Goal: Transaction & Acquisition: Purchase product/service

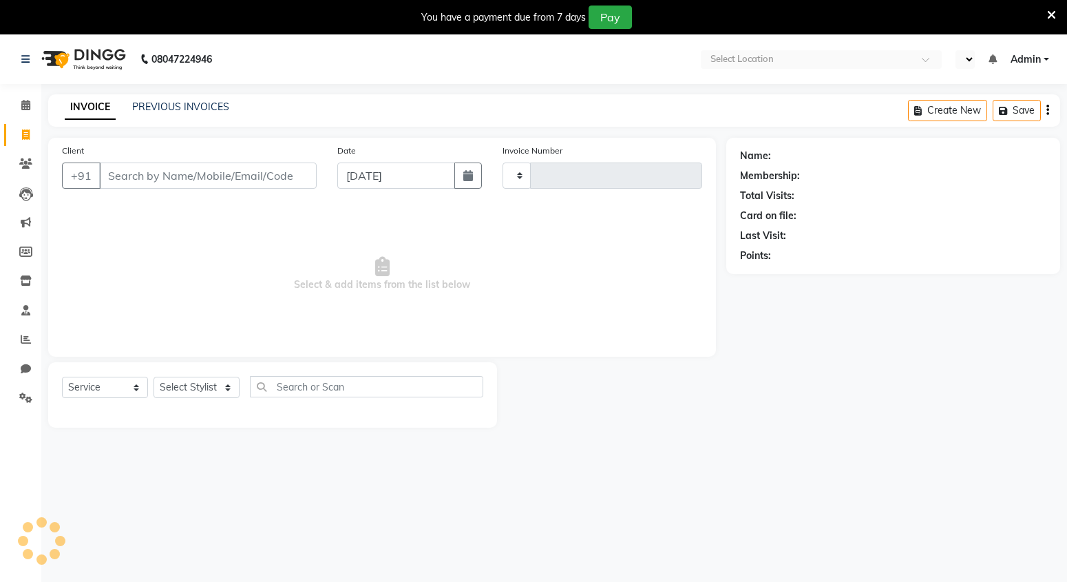
select select "service"
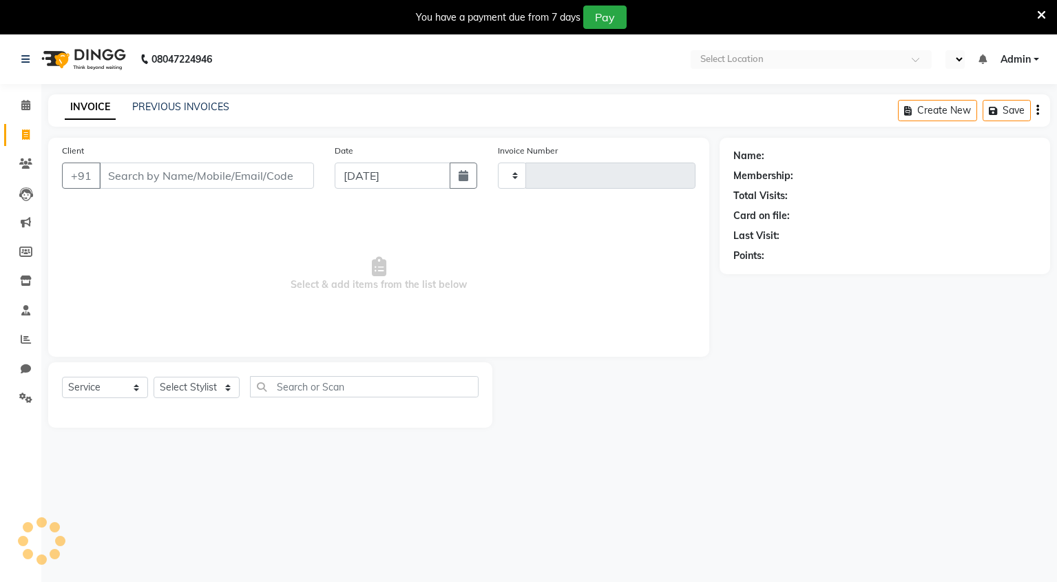
select select "en"
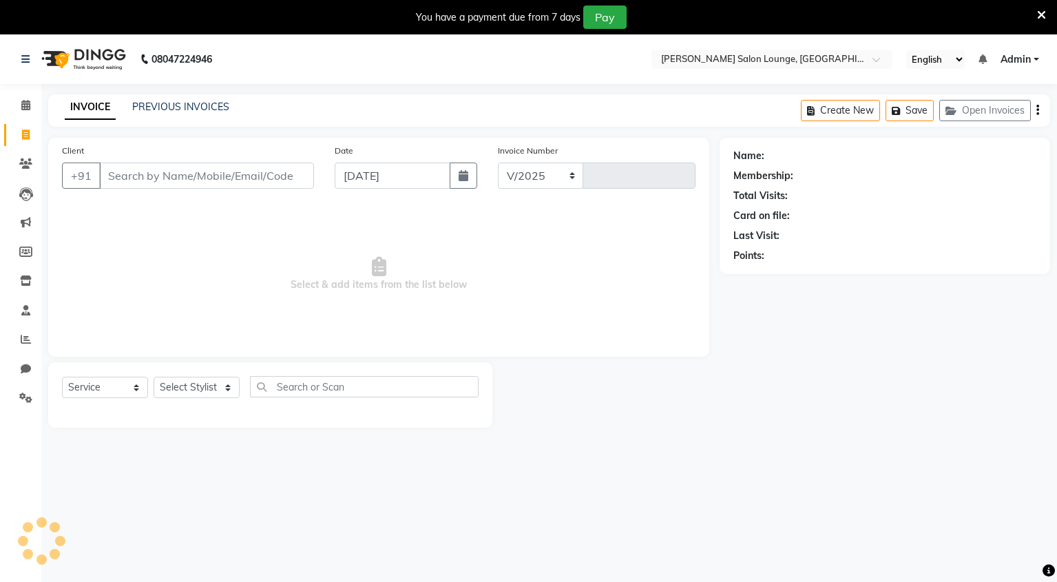
select select "8909"
type input "0099"
click at [220, 176] on input "Client" at bounding box center [206, 176] width 215 height 26
type input "6206441219"
click at [286, 170] on span "Add Client" at bounding box center [278, 176] width 54 height 14
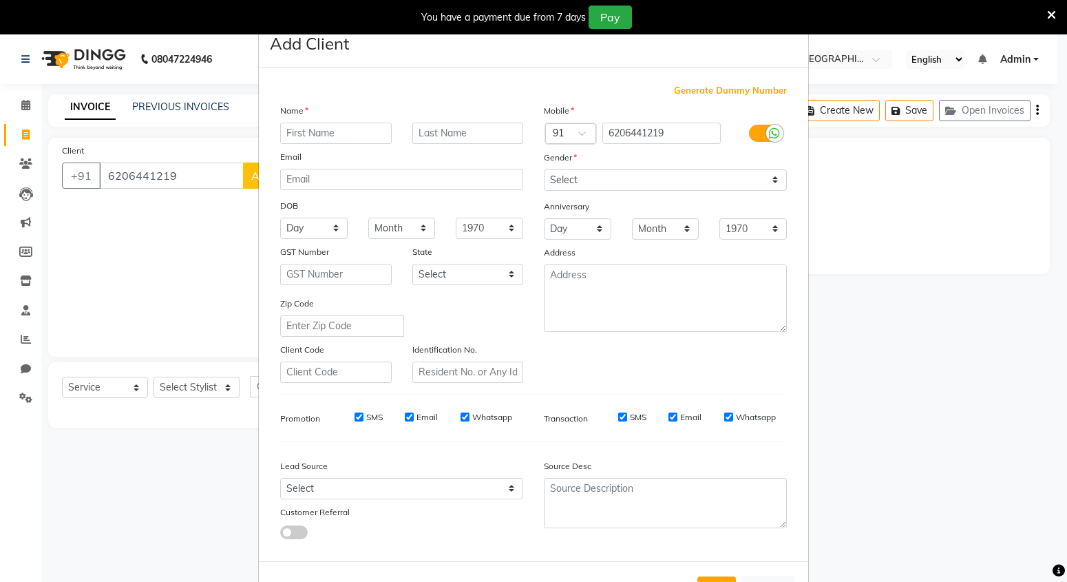
click at [324, 138] on input "text" at bounding box center [336, 133] width 112 height 21
type input "dayanand"
click at [433, 136] on input "text" at bounding box center [468, 133] width 112 height 21
type input "thakur"
click at [618, 182] on select "Select [DEMOGRAPHIC_DATA] [DEMOGRAPHIC_DATA] Other Prefer Not To Say" at bounding box center [665, 179] width 243 height 21
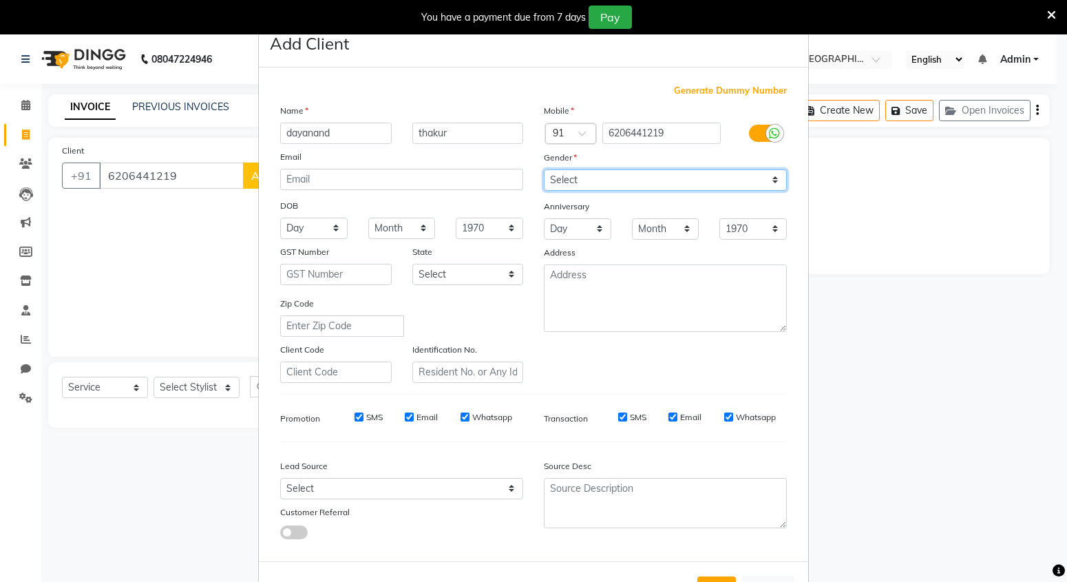
select select "[DEMOGRAPHIC_DATA]"
click at [544, 169] on select "Select [DEMOGRAPHIC_DATA] [DEMOGRAPHIC_DATA] Other Prefer Not To Say" at bounding box center [665, 179] width 243 height 21
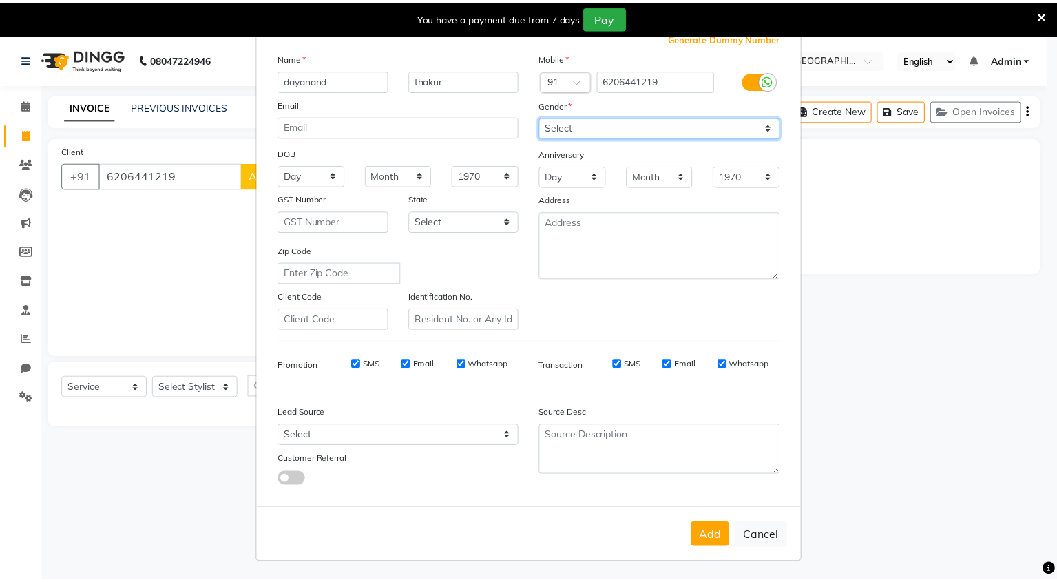
scroll to position [54, 0]
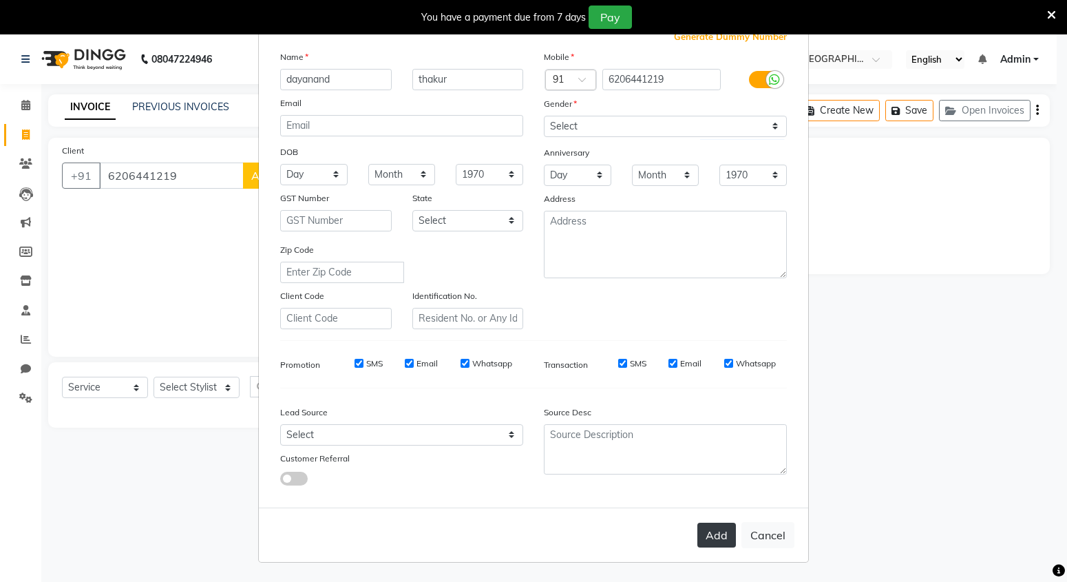
click at [711, 543] on button "Add" at bounding box center [717, 535] width 39 height 25
select select
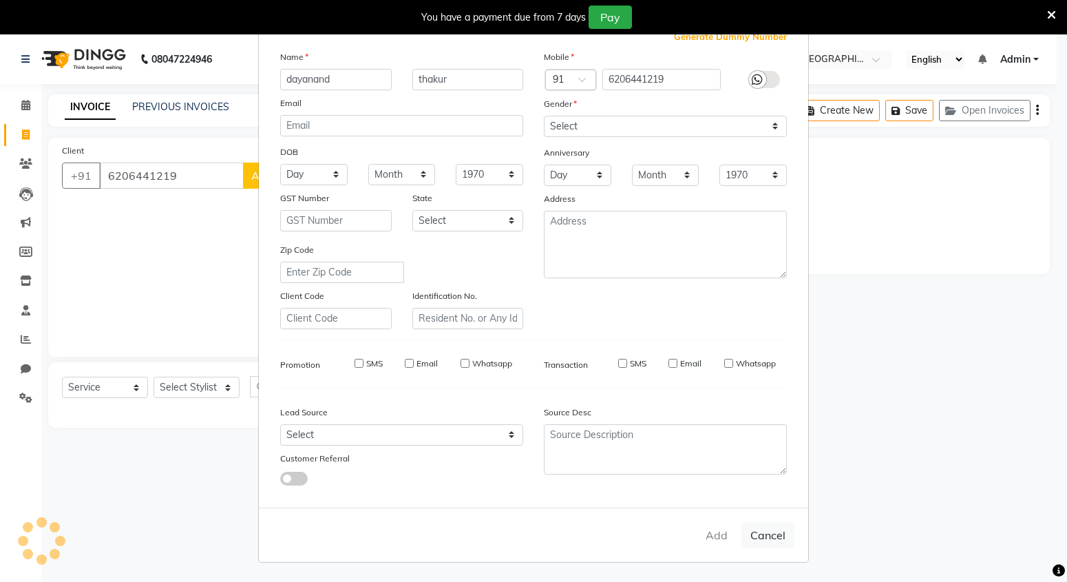
select select
checkbox input "false"
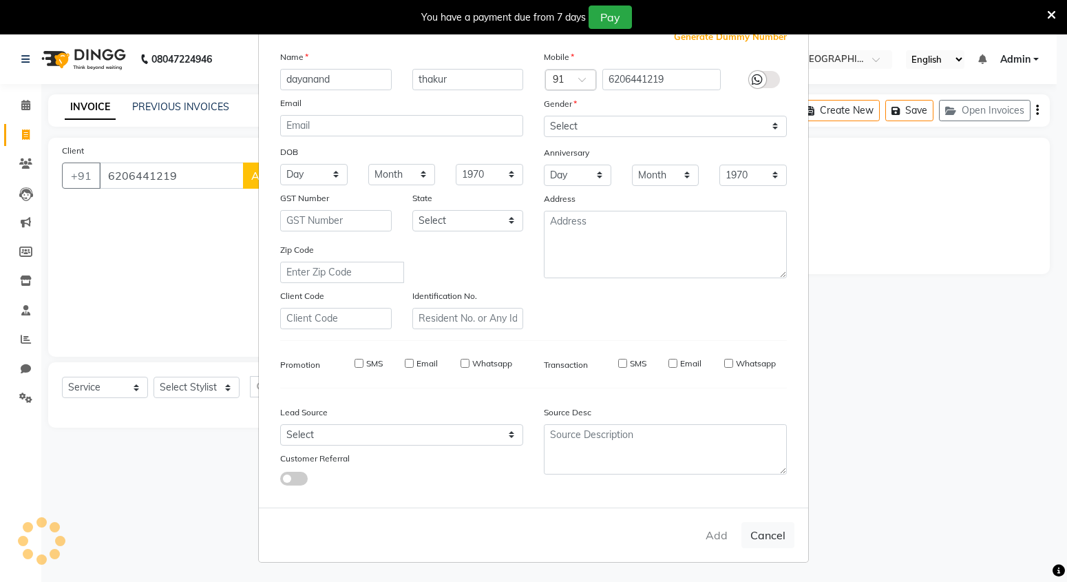
checkbox input "false"
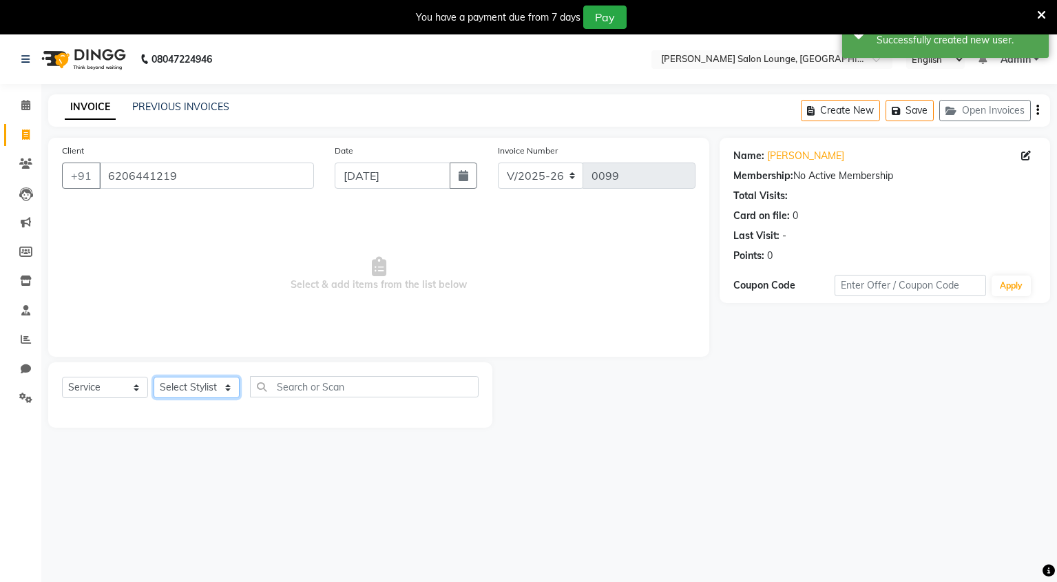
click at [218, 389] on select "Select Stylist Mingma [PERSON_NAME][GEOGRAPHIC_DATA] [PERSON_NAME][DATE][DATE]" at bounding box center [197, 387] width 86 height 21
select select "89951"
click at [154, 377] on select "Select Stylist Mingma [PERSON_NAME][GEOGRAPHIC_DATA] [PERSON_NAME][DATE][DATE]" at bounding box center [197, 387] width 86 height 21
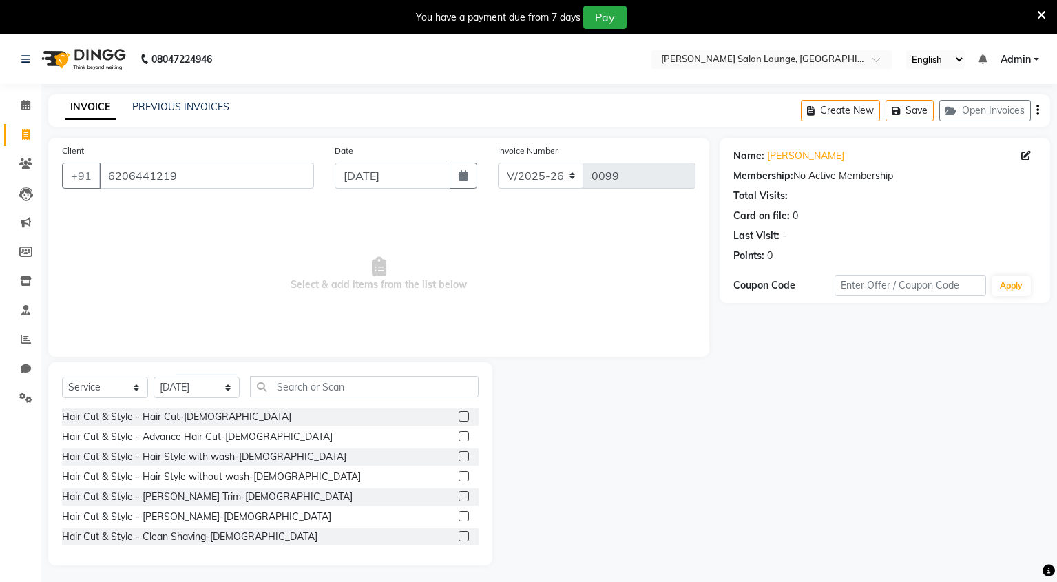
click at [459, 418] on label at bounding box center [464, 416] width 10 height 10
click at [459, 418] on input "checkbox" at bounding box center [463, 416] width 9 height 9
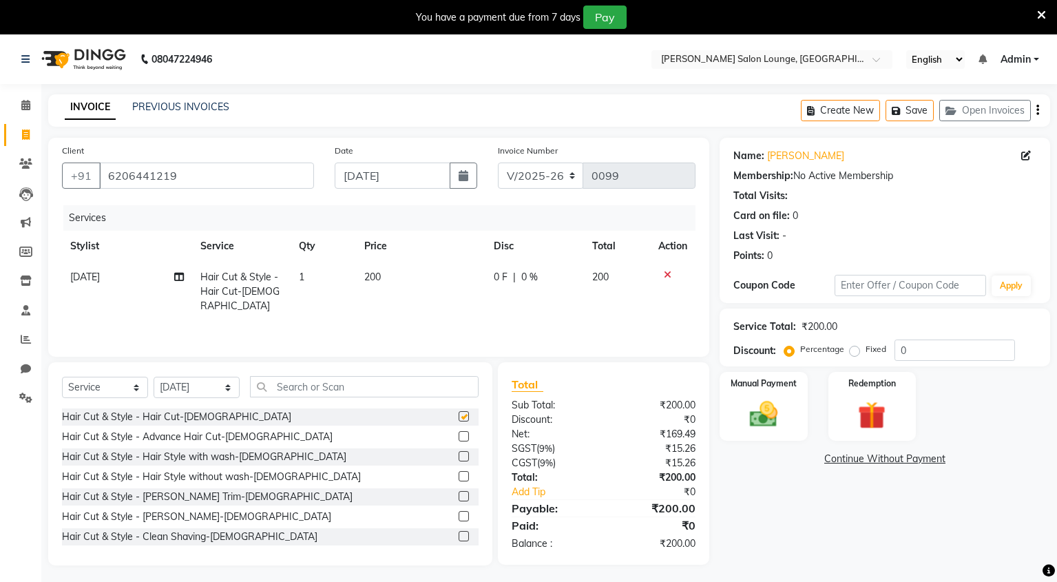
checkbox input "false"
click at [459, 534] on label at bounding box center [464, 536] width 10 height 10
click at [459, 534] on input "checkbox" at bounding box center [463, 536] width 9 height 9
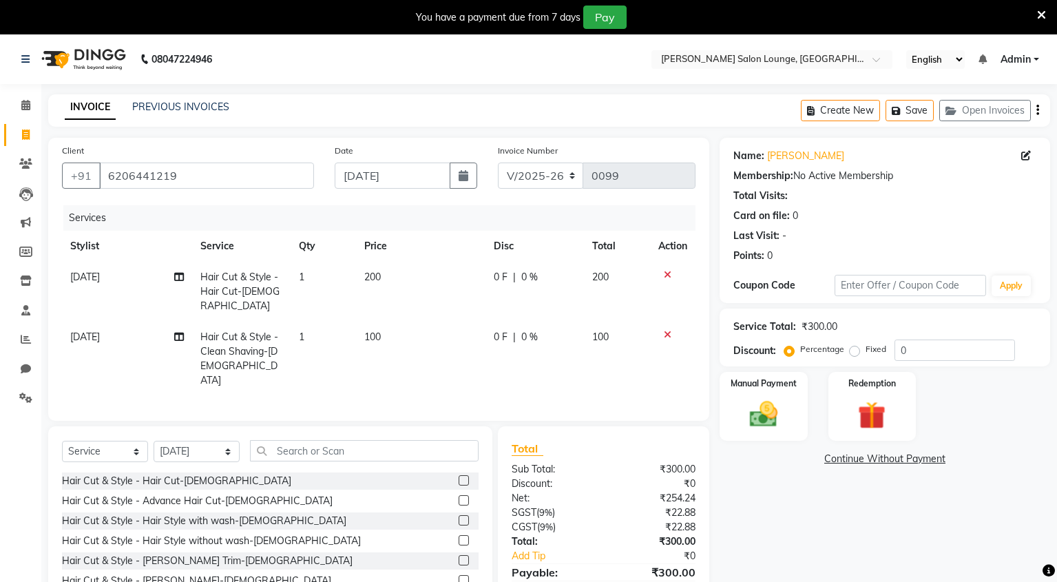
checkbox input "false"
click at [923, 349] on input "0" at bounding box center [954, 349] width 121 height 21
type input "50"
click at [768, 412] on img at bounding box center [763, 414] width 47 height 33
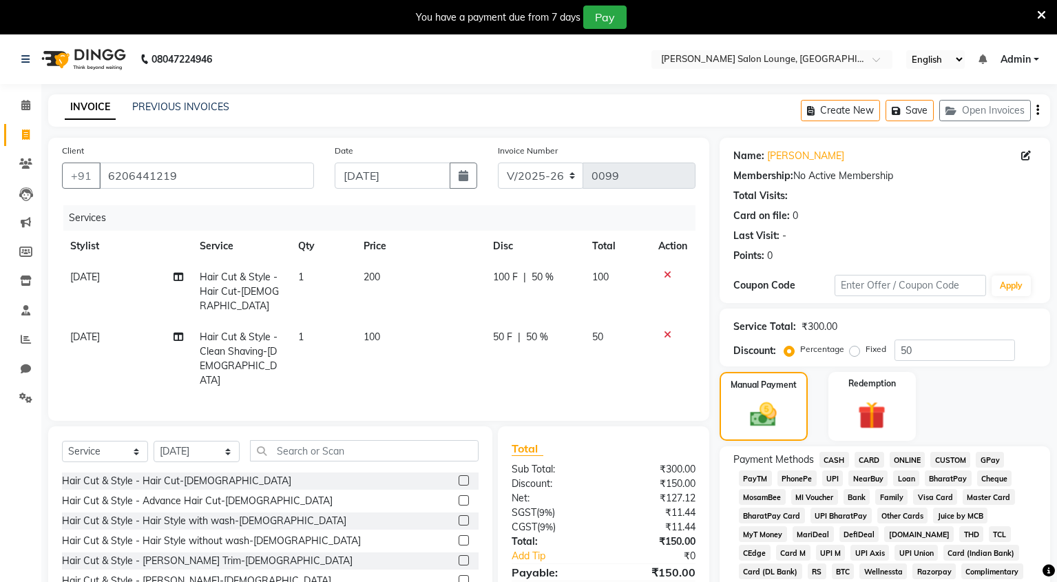
click at [837, 459] on span "CASH" at bounding box center [834, 460] width 30 height 16
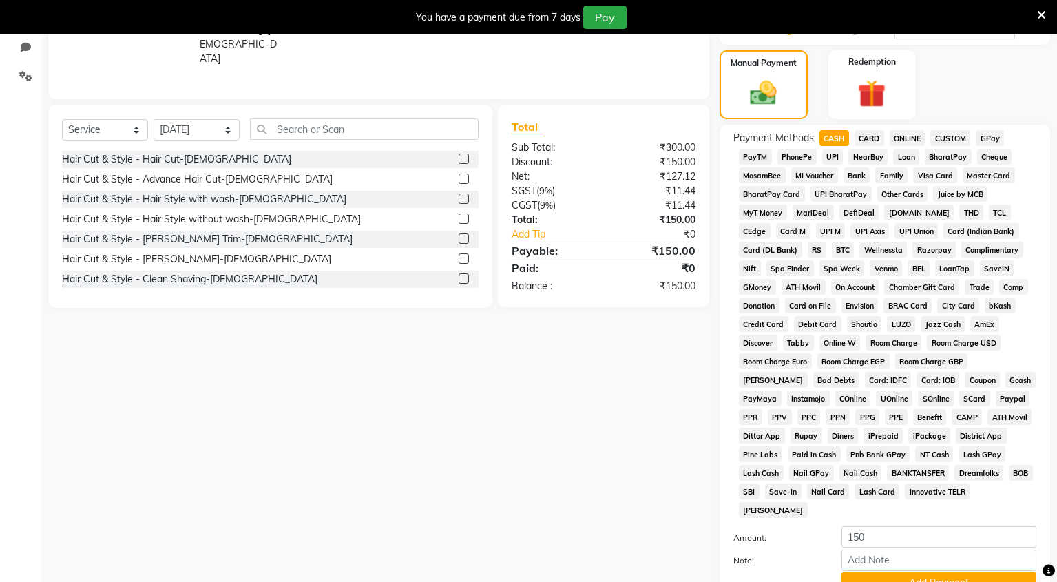
scroll to position [421, 0]
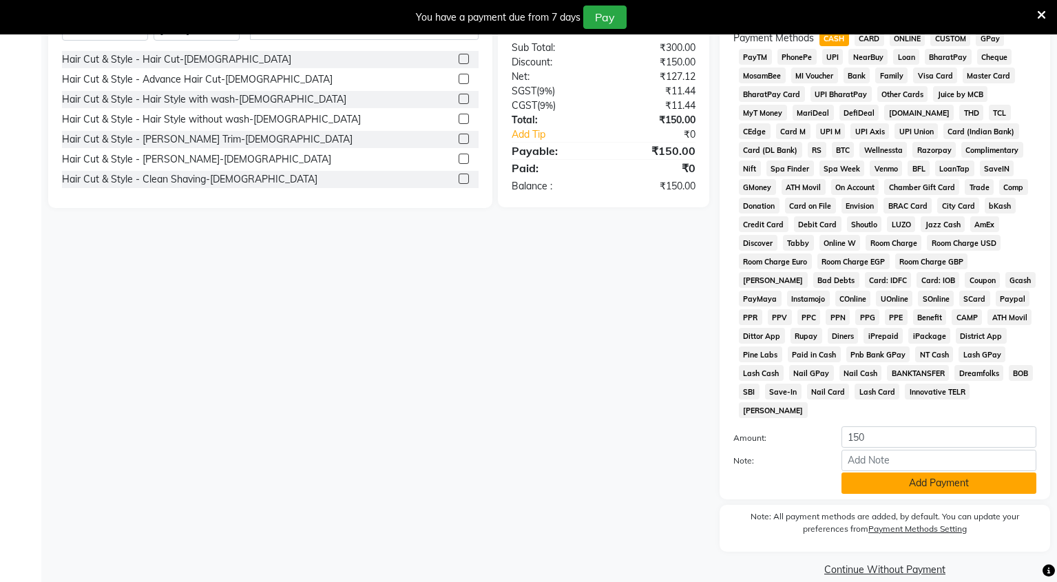
click at [899, 472] on button "Add Payment" at bounding box center [938, 482] width 195 height 21
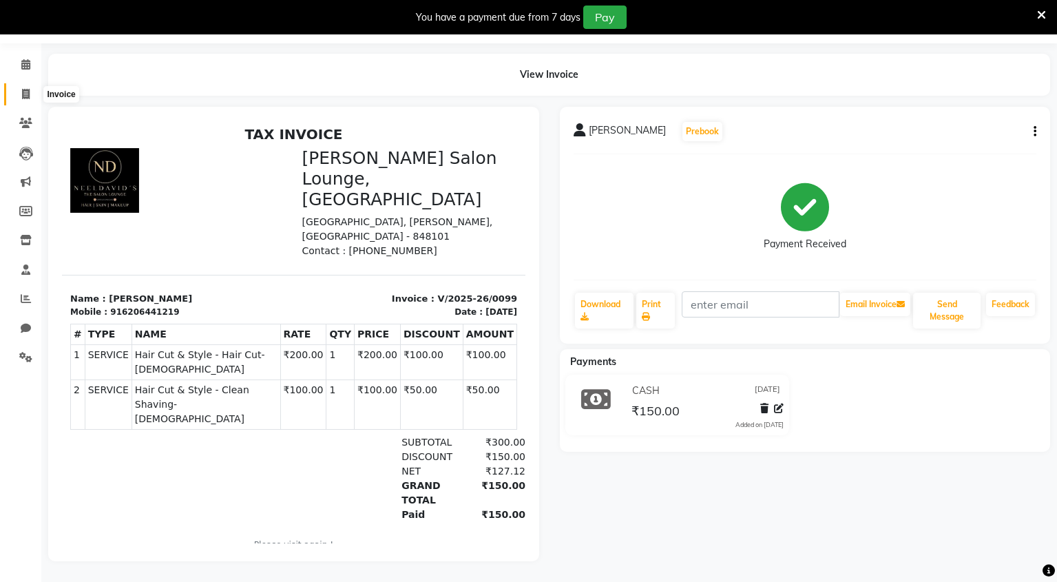
click at [25, 89] on icon at bounding box center [26, 94] width 8 height 10
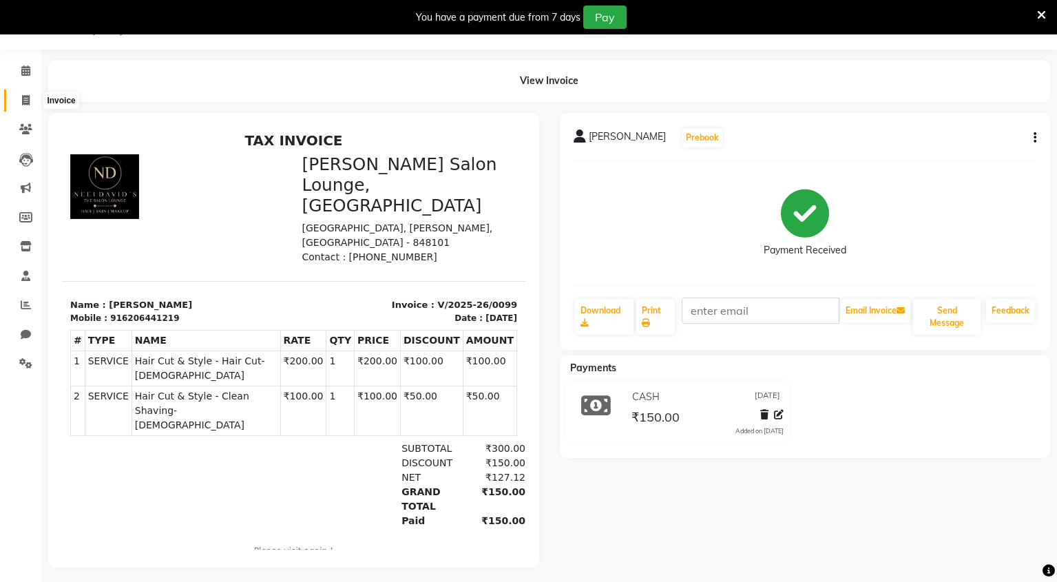
select select "service"
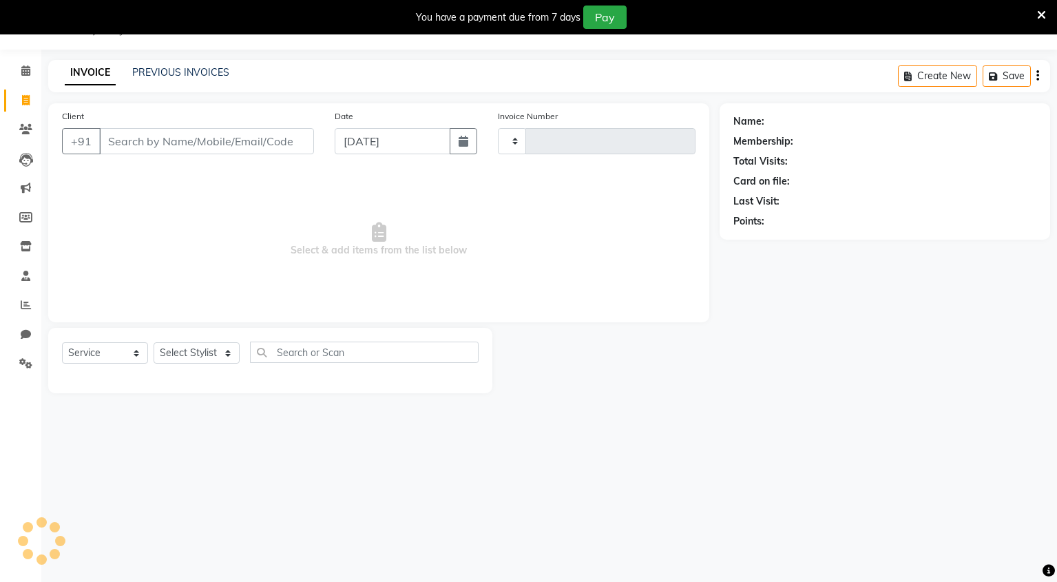
type input "0100"
select select "8909"
click at [26, 83] on li "Calendar" at bounding box center [20, 71] width 41 height 30
click at [1035, 17] on div "You have a payment due from 7 days Pay" at bounding box center [522, 17] width 1032 height 23
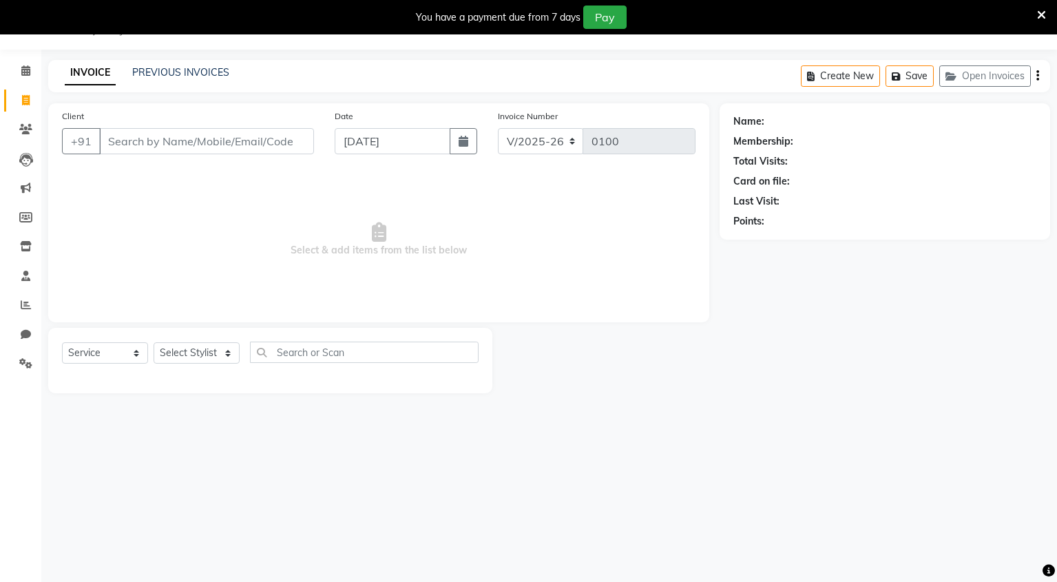
click at [1038, 12] on icon at bounding box center [1041, 15] width 9 height 12
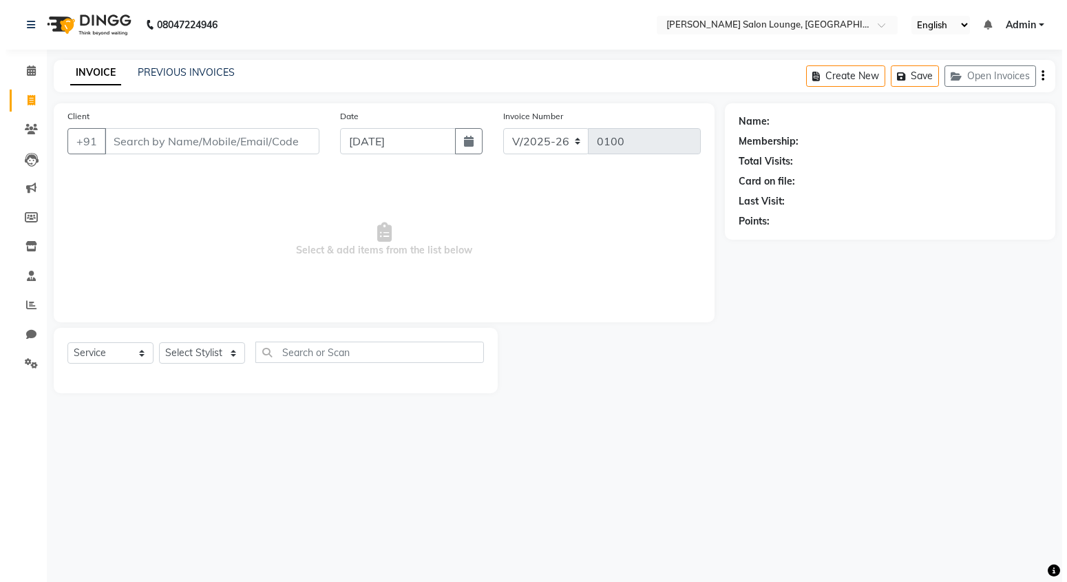
scroll to position [0, 0]
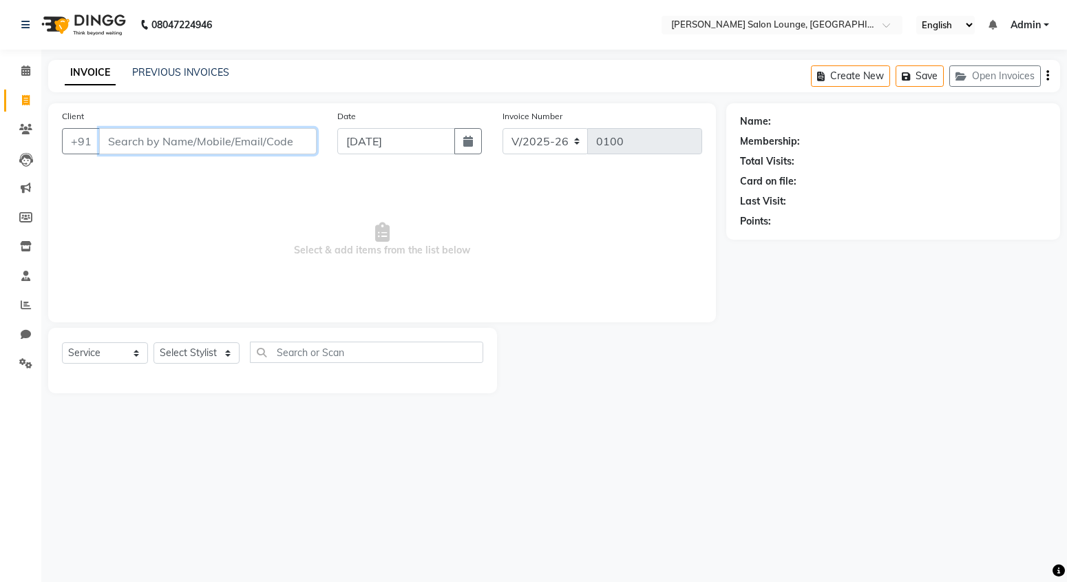
click at [185, 140] on input "Client" at bounding box center [208, 141] width 218 height 26
click at [116, 149] on input "Client" at bounding box center [208, 141] width 218 height 26
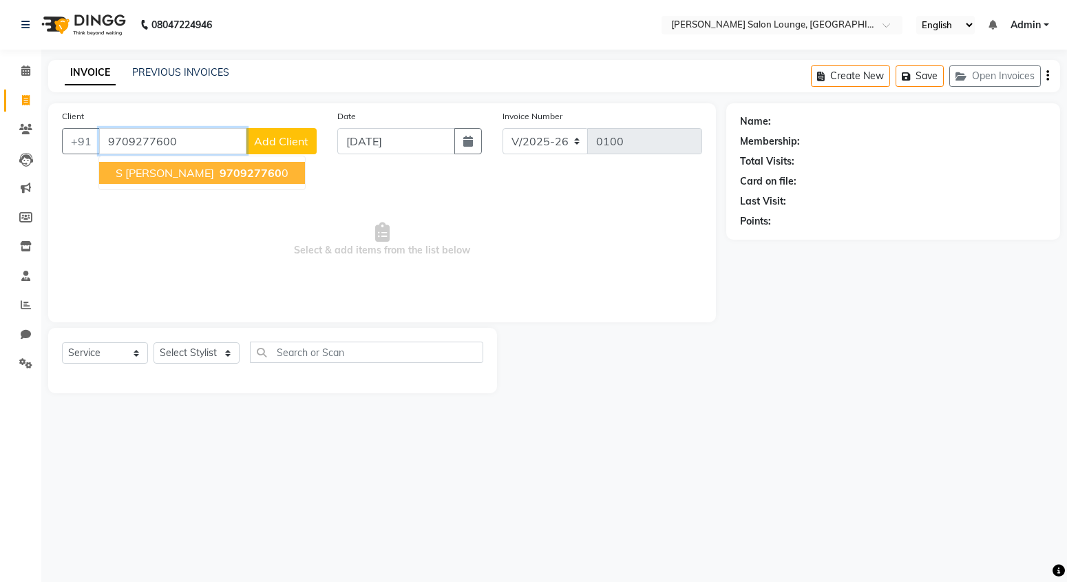
type input "9709277600"
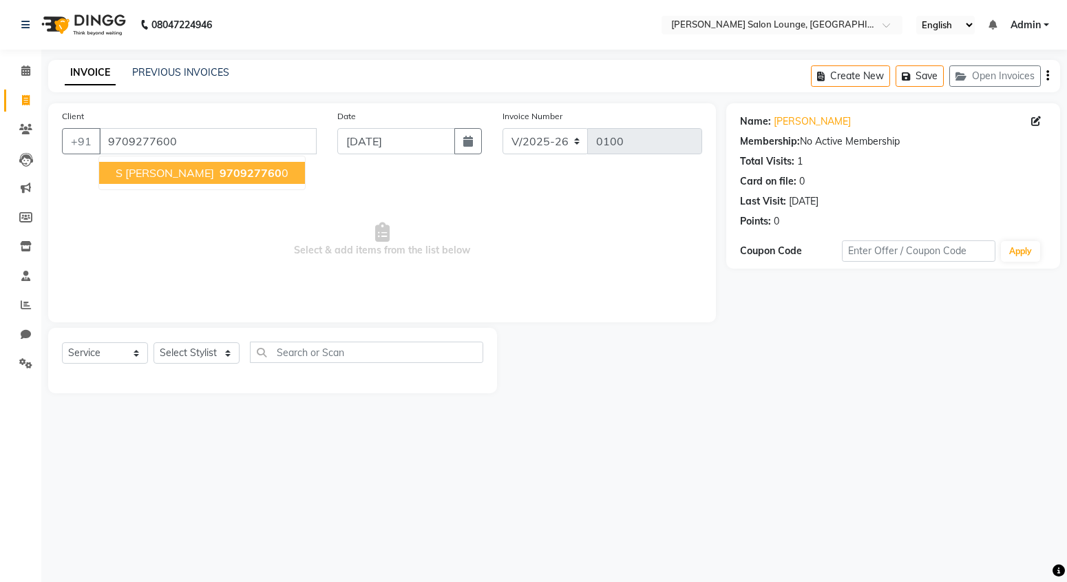
click at [220, 172] on span "970927760" at bounding box center [251, 173] width 62 height 14
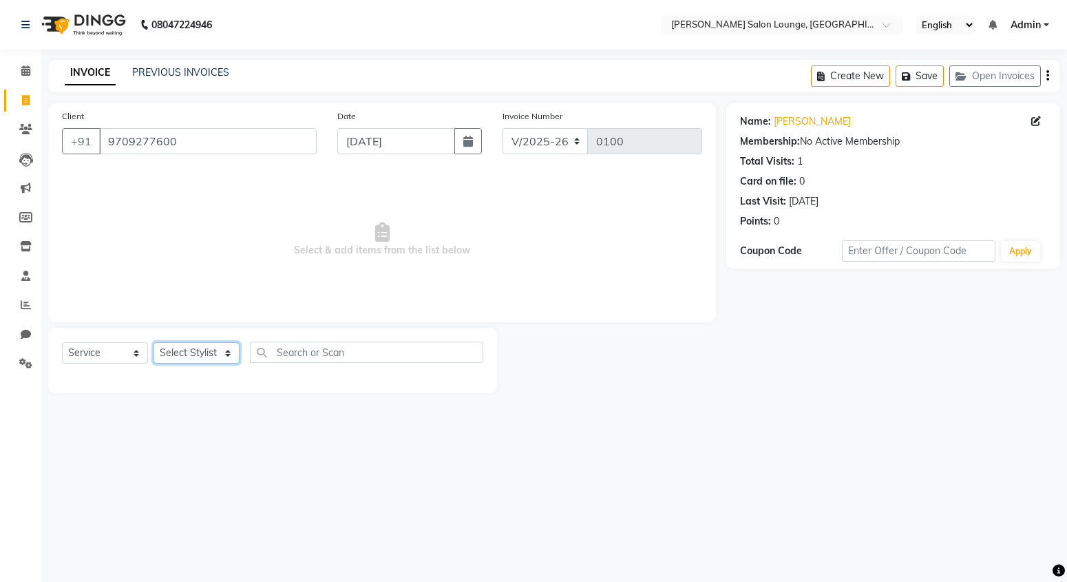
click at [223, 355] on select "Select Stylist Mingma [PERSON_NAME][GEOGRAPHIC_DATA] [PERSON_NAME][DATE][DATE]" at bounding box center [197, 352] width 86 height 21
select select "89949"
click at [154, 342] on select "Select Stylist Mingma [PERSON_NAME][GEOGRAPHIC_DATA] [PERSON_NAME][DATE][DATE]" at bounding box center [197, 352] width 86 height 21
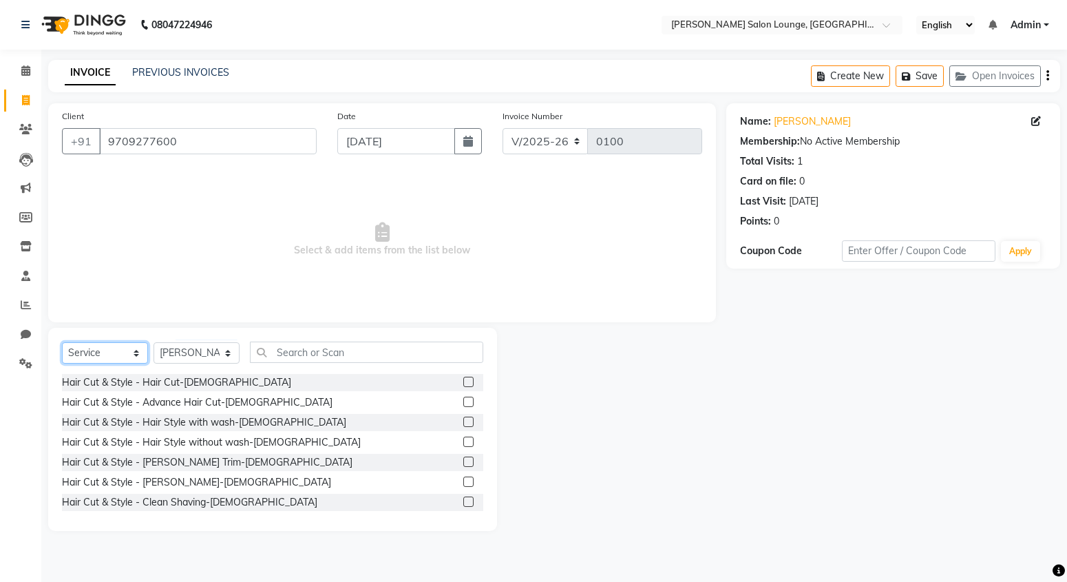
click at [129, 346] on select "Select Service Product Membership Package Voucher Prepaid Gift Card" at bounding box center [105, 352] width 86 height 21
click at [463, 502] on label at bounding box center [468, 501] width 10 height 10
click at [463, 502] on input "checkbox" at bounding box center [467, 502] width 9 height 9
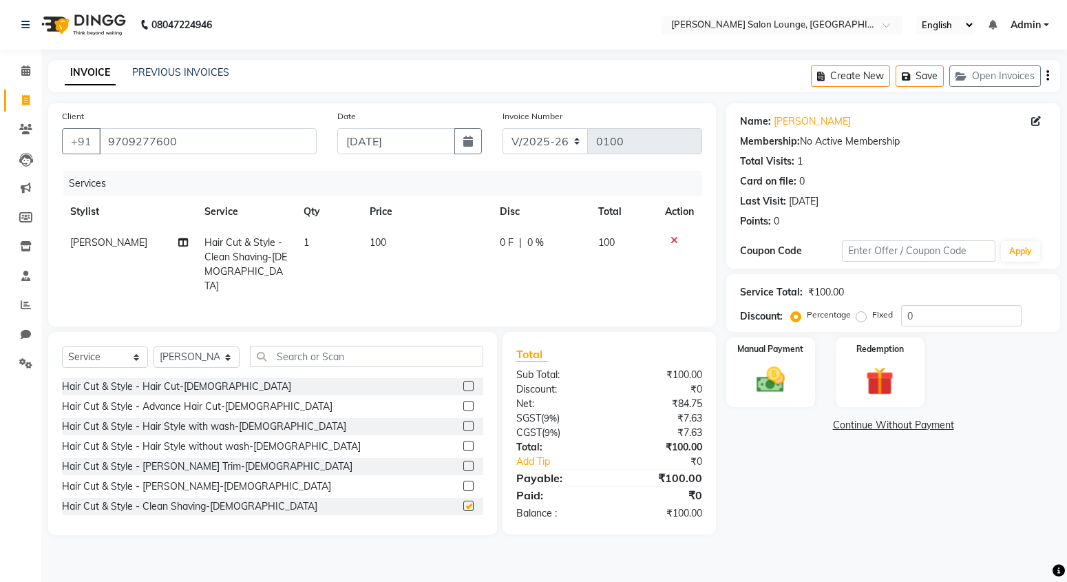
checkbox input "false"
click at [333, 350] on input "text" at bounding box center [366, 356] width 233 height 21
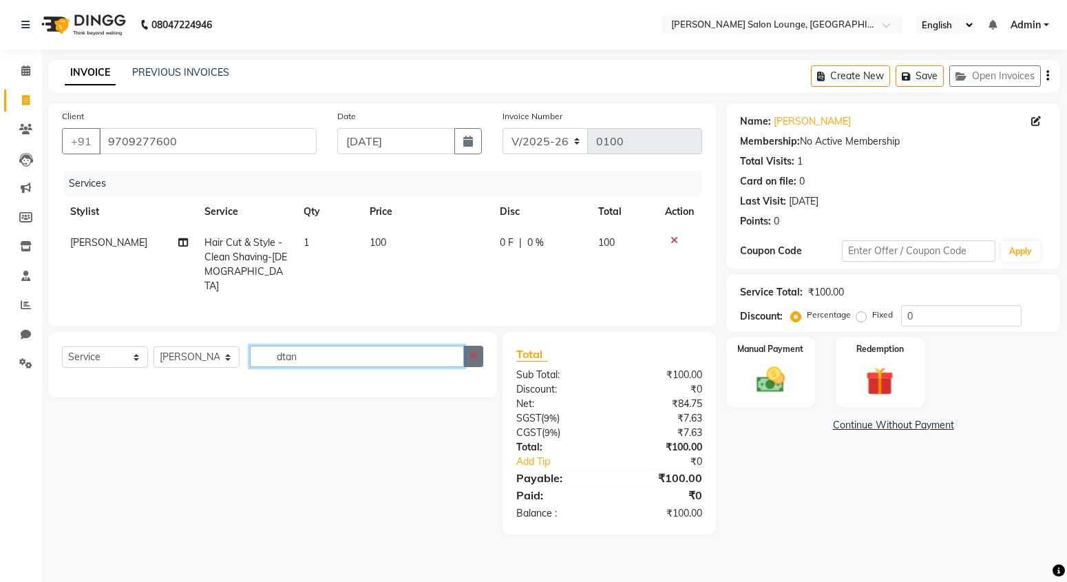
type input "dtan"
click at [474, 353] on icon "button" at bounding box center [474, 356] width 8 height 10
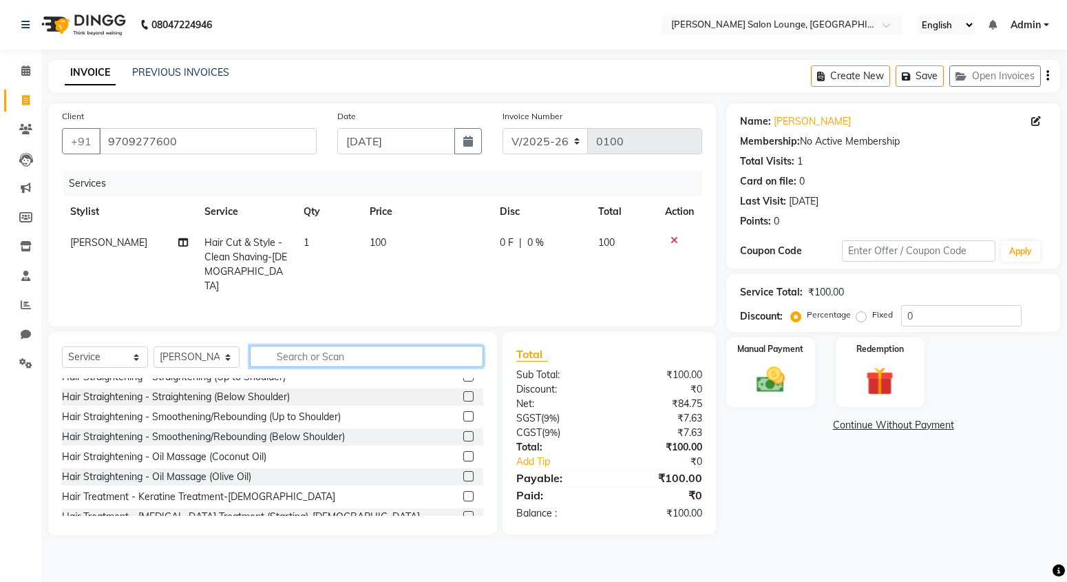
scroll to position [861, 0]
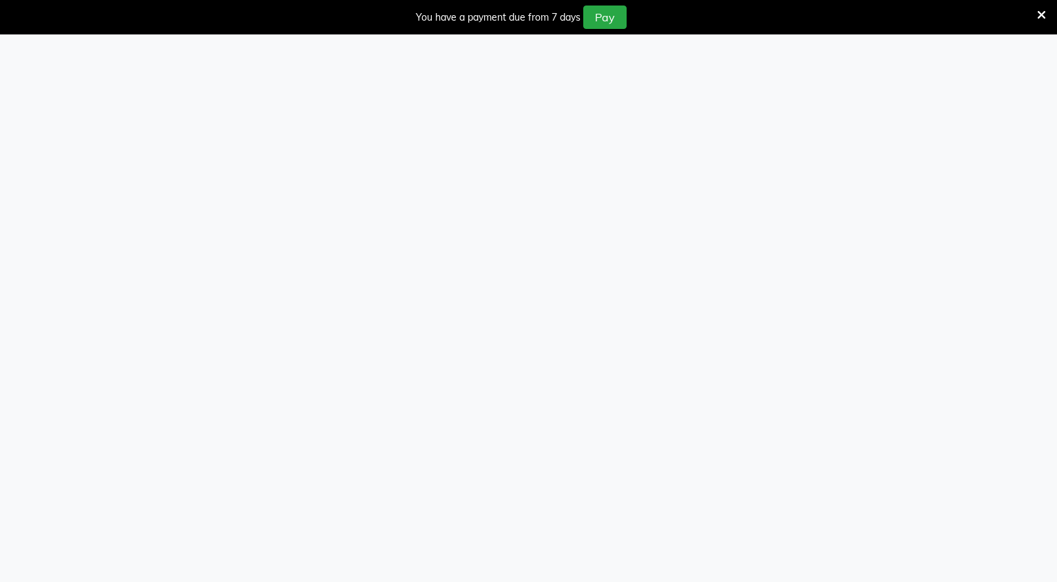
select select "service"
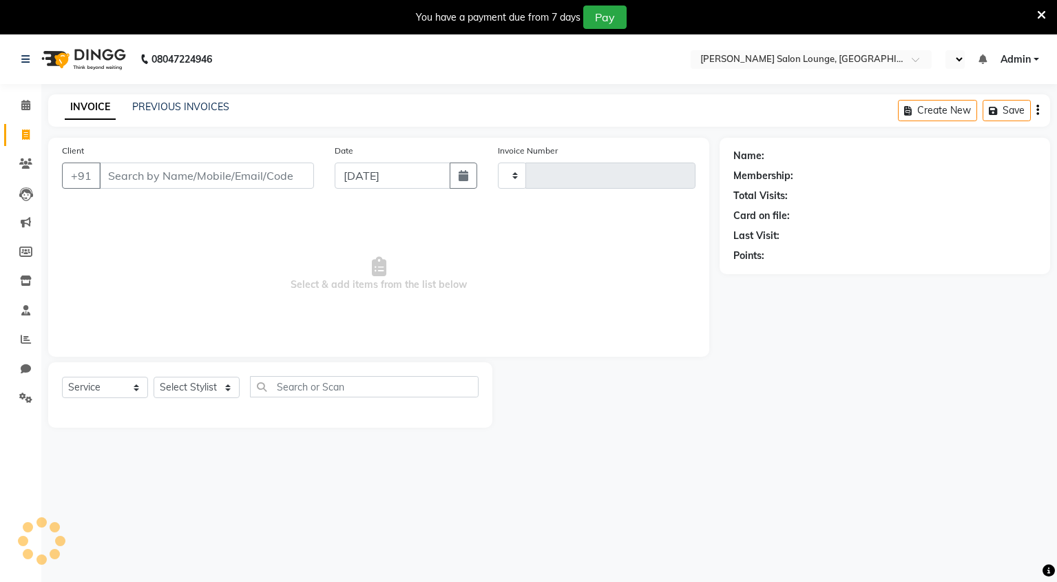
select select "en"
select select "8909"
type input "0100"
click at [180, 178] on input "Client" at bounding box center [206, 176] width 215 height 26
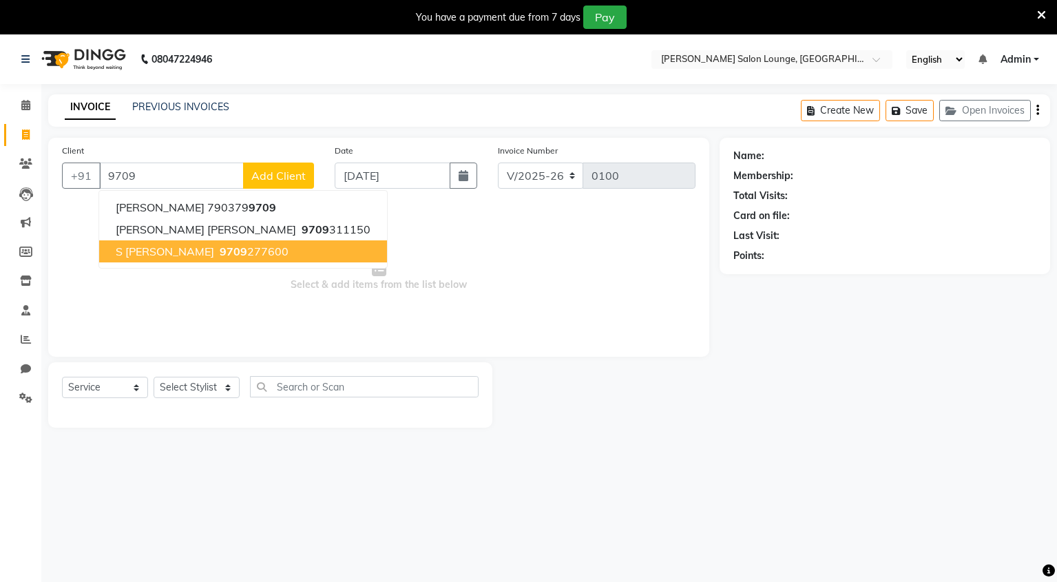
click at [220, 253] on span "9709" at bounding box center [234, 251] width 28 height 14
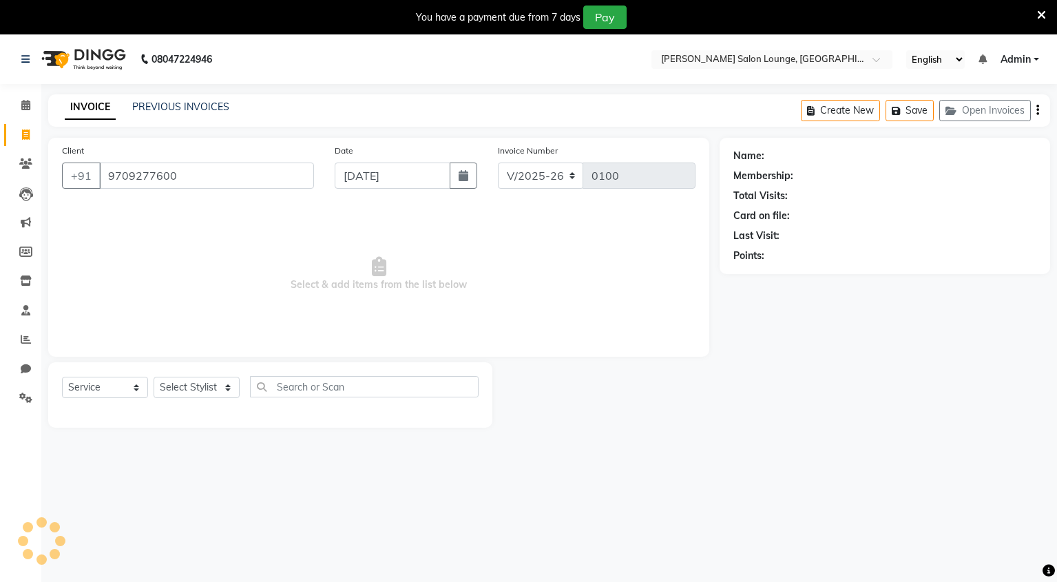
type input "9709277600"
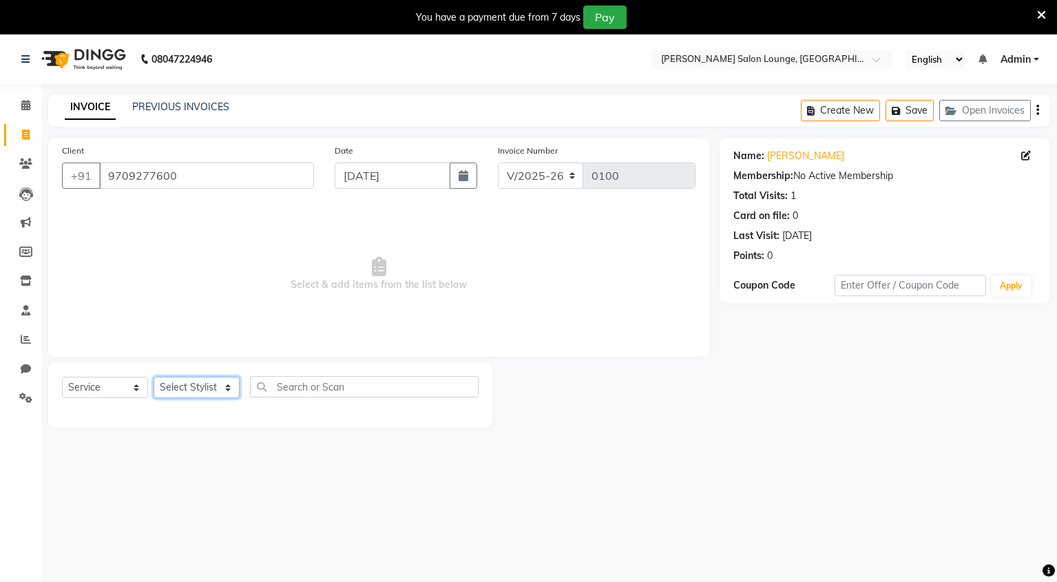
click at [175, 389] on select "Select Stylist Mingma [PERSON_NAME][GEOGRAPHIC_DATA] [PERSON_NAME][DATE][DATE]" at bounding box center [197, 387] width 86 height 21
click at [154, 377] on select "Select Stylist Mingma [PERSON_NAME][GEOGRAPHIC_DATA] [PERSON_NAME][DATE][DATE]" at bounding box center [197, 387] width 86 height 21
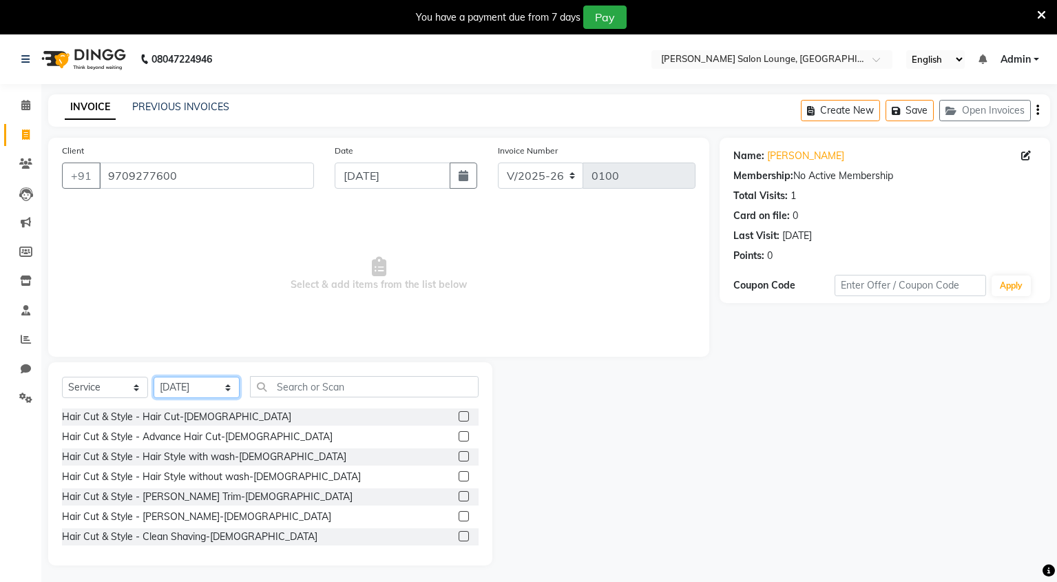
click at [211, 392] on select "Select Stylist Mingma [PERSON_NAME][GEOGRAPHIC_DATA] [PERSON_NAME][DATE][DATE]" at bounding box center [197, 387] width 86 height 21
select select "89949"
click at [154, 377] on select "Select Stylist Mingma [PERSON_NAME][GEOGRAPHIC_DATA] [PERSON_NAME][DATE][DATE]" at bounding box center [197, 387] width 86 height 21
click at [124, 391] on select "Select Service Product Membership Package Voucher Prepaid Gift Card" at bounding box center [105, 387] width 86 height 21
click at [459, 536] on label at bounding box center [464, 536] width 10 height 10
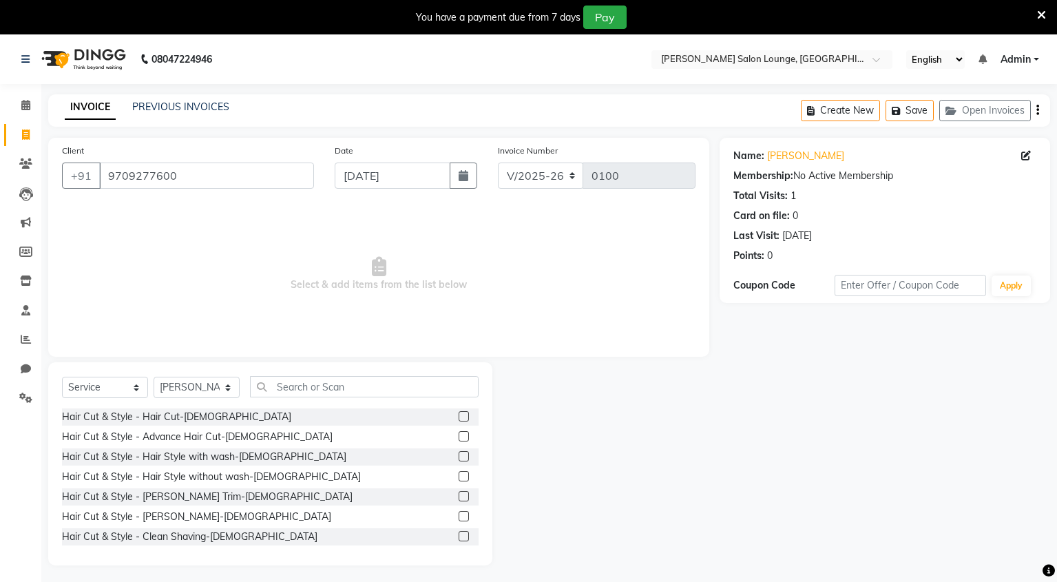
click at [459, 536] on input "checkbox" at bounding box center [463, 536] width 9 height 9
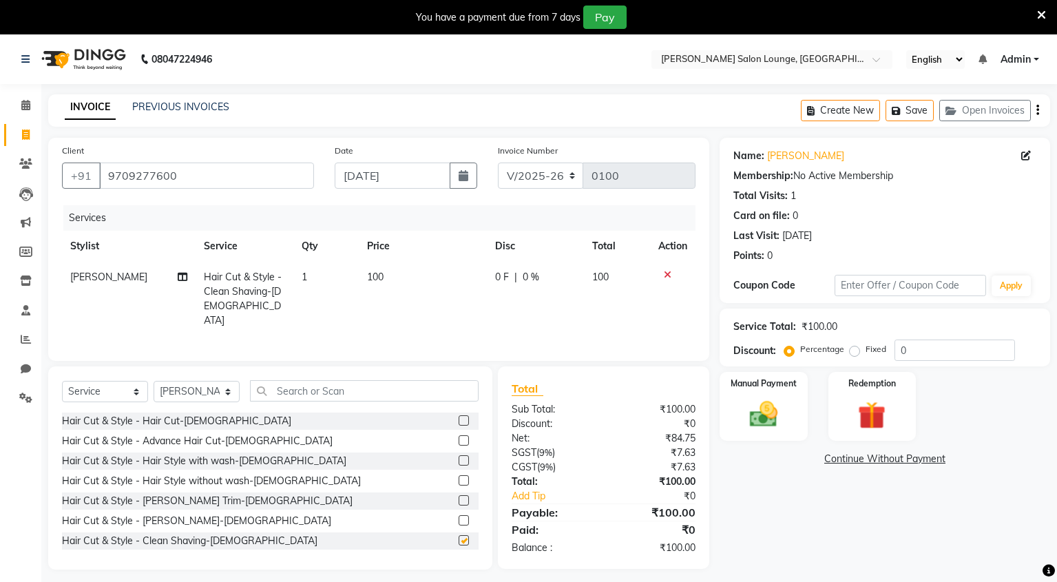
checkbox input "false"
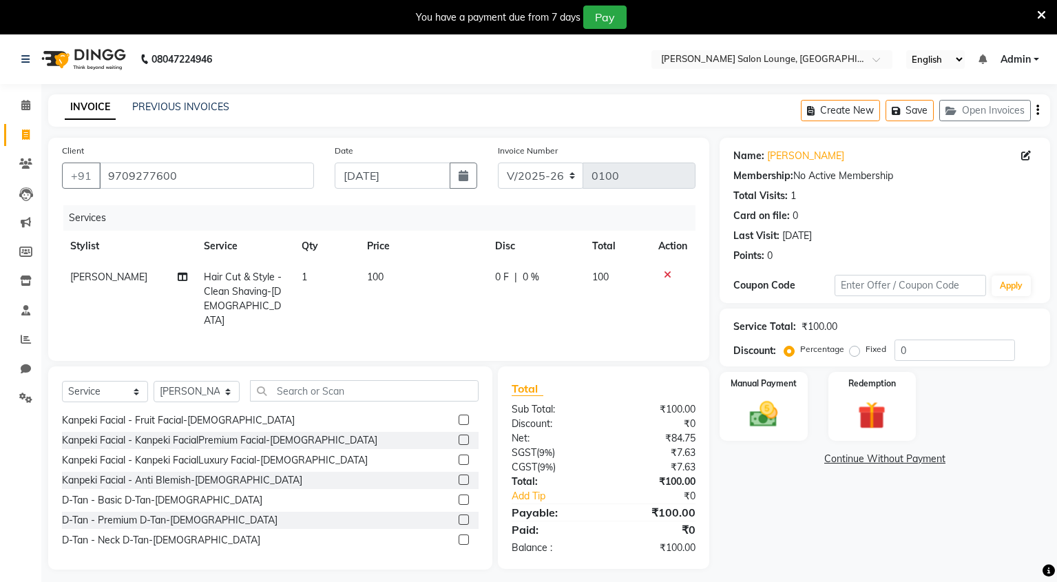
scroll to position [1381, 0]
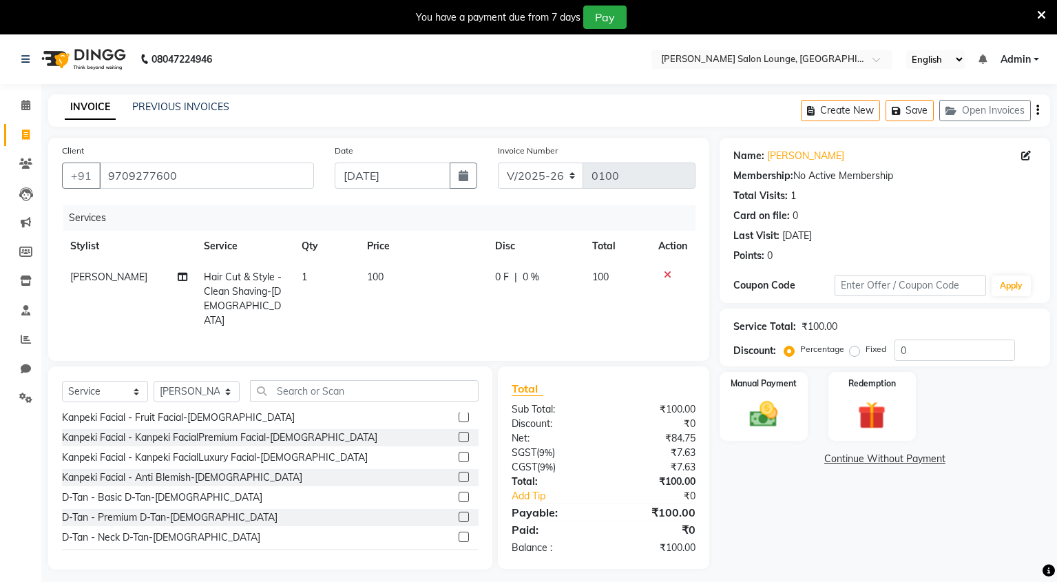
click at [459, 513] on label at bounding box center [464, 517] width 10 height 10
click at [459, 513] on input "checkbox" at bounding box center [463, 517] width 9 height 9
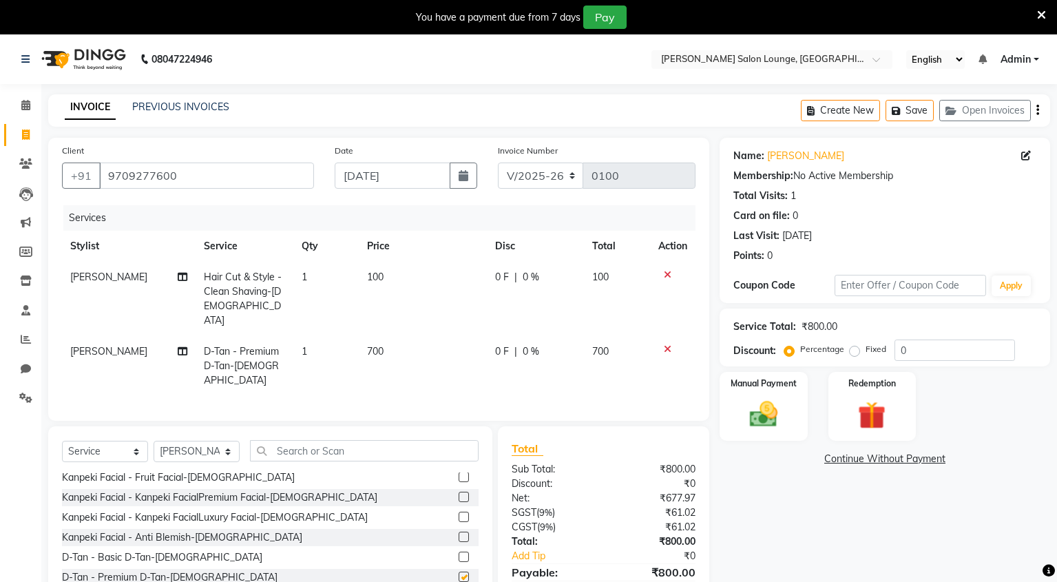
checkbox input "false"
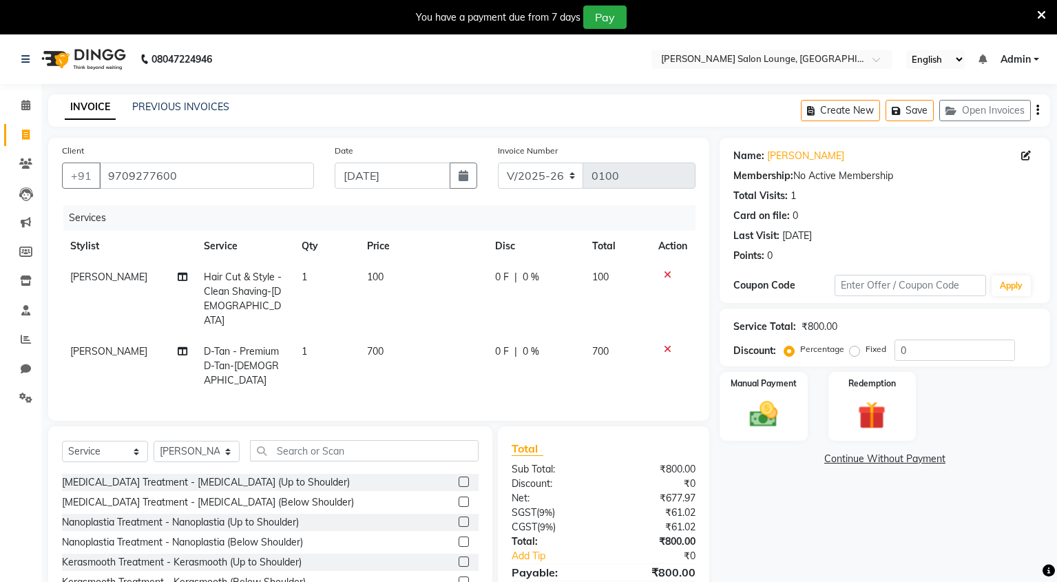
scroll to position [2770, 0]
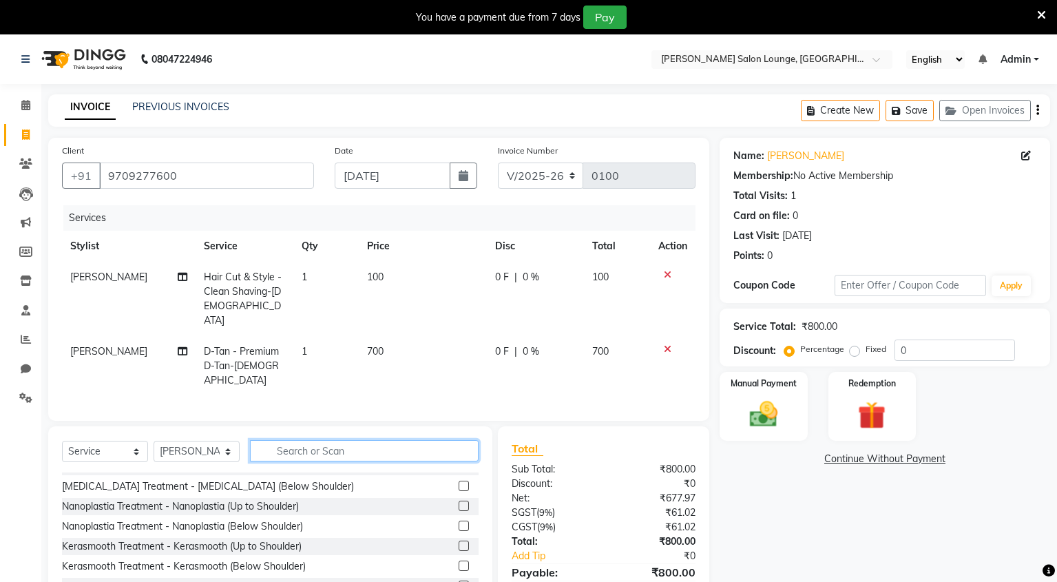
click at [337, 440] on input "text" at bounding box center [364, 450] width 229 height 21
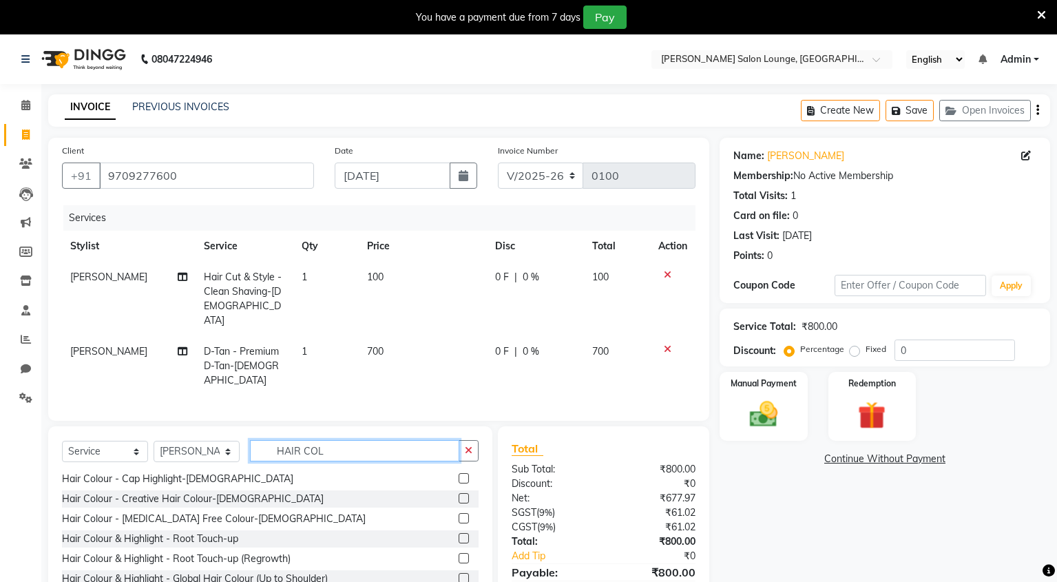
scroll to position [50, 0]
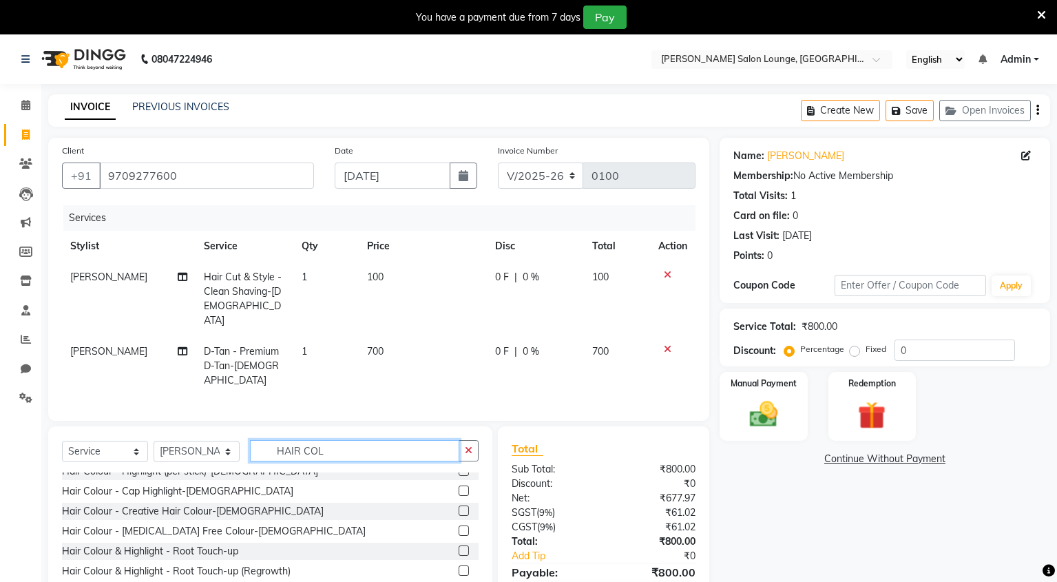
type input "HAIR COL"
click at [459, 505] on label at bounding box center [464, 510] width 10 height 10
click at [459, 507] on input "checkbox" at bounding box center [463, 511] width 9 height 9
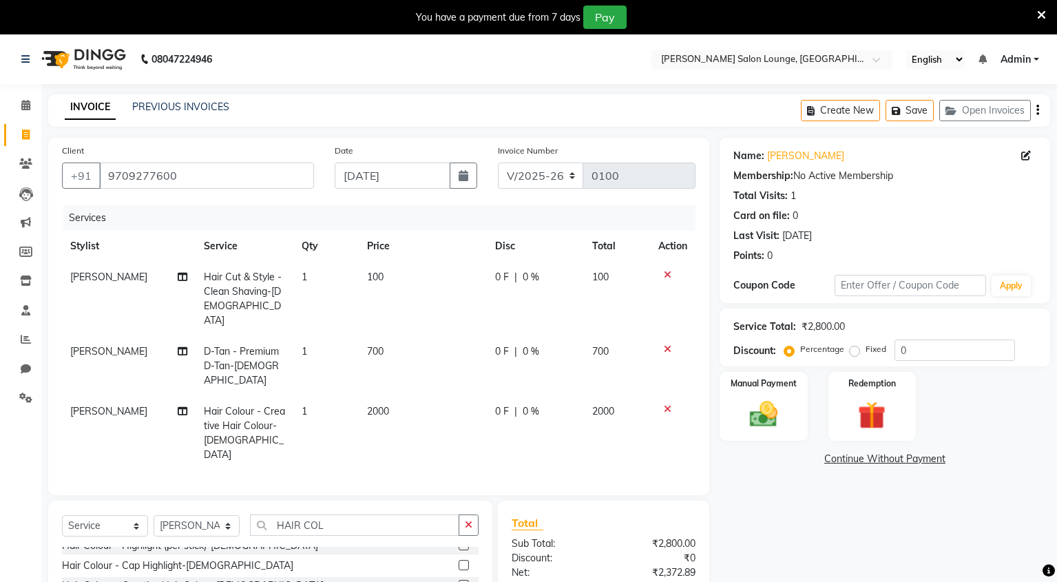
checkbox input "false"
click at [666, 404] on icon at bounding box center [668, 409] width 8 height 10
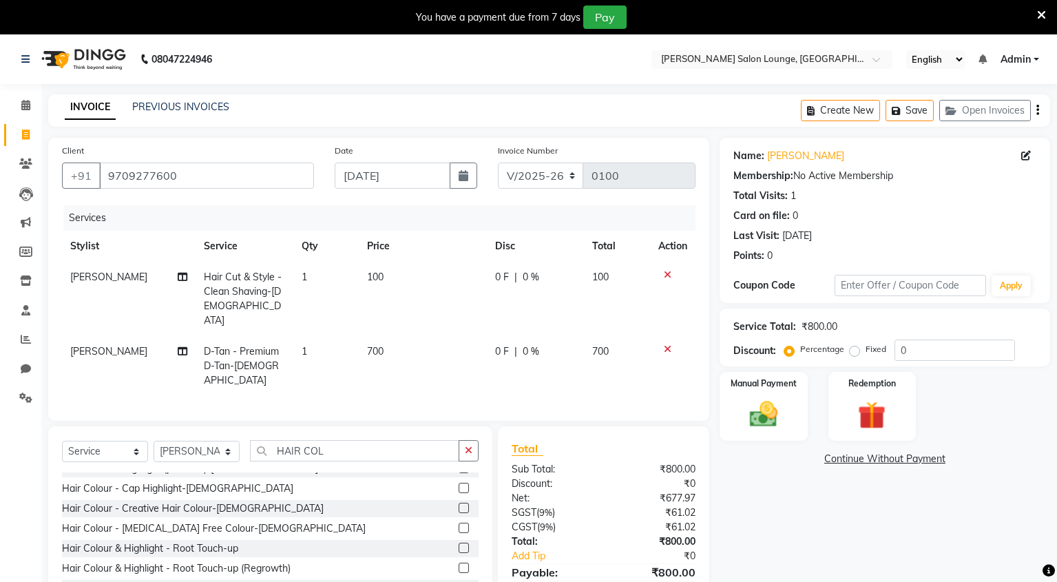
scroll to position [55, 0]
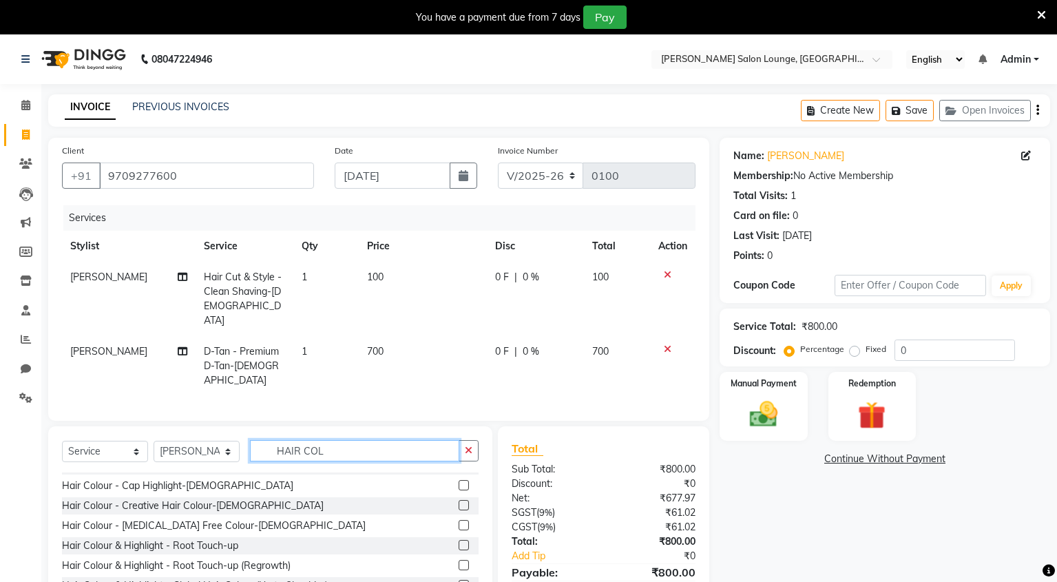
click at [338, 440] on input "HAIR COL" at bounding box center [354, 450] width 209 height 21
click at [321, 440] on input "HAIR COL" at bounding box center [354, 450] width 209 height 21
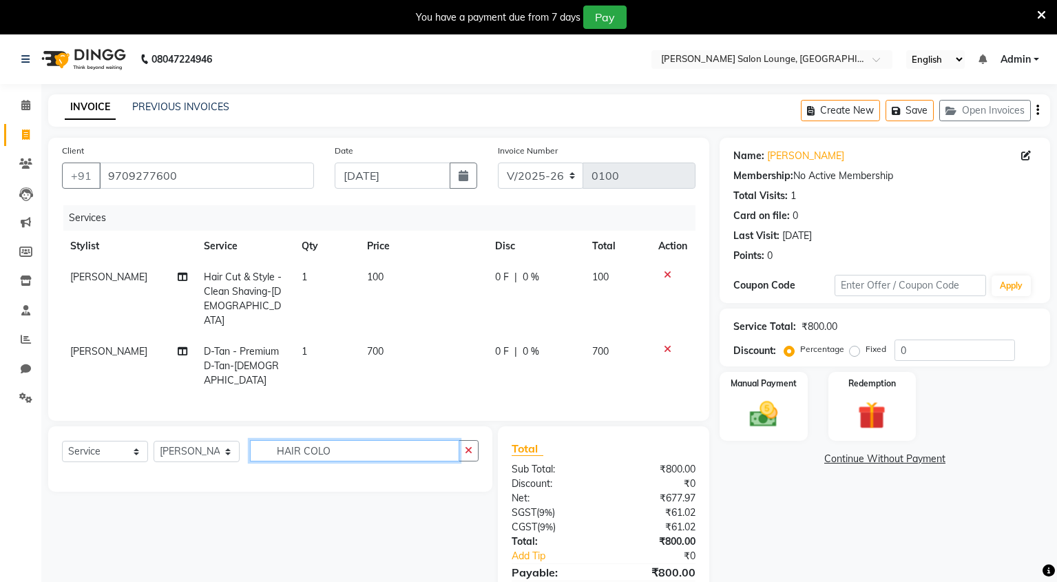
type input "HAIR COL"
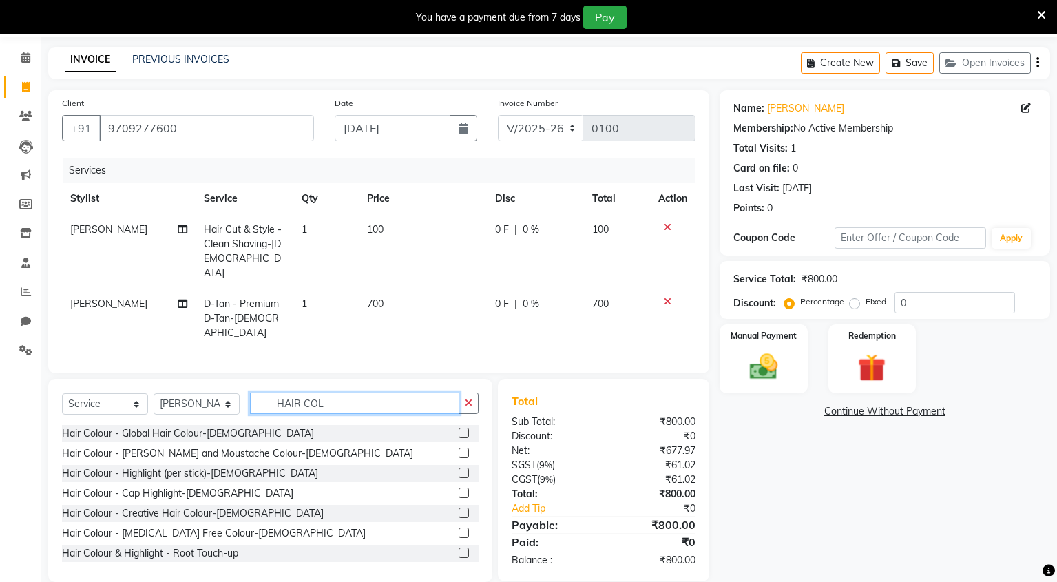
scroll to position [50, 0]
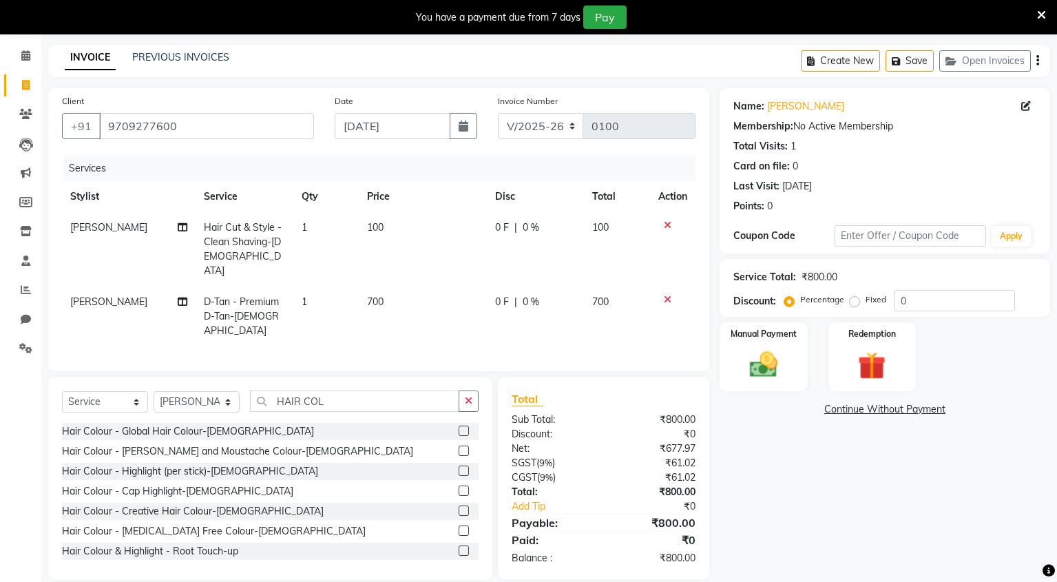
click at [459, 525] on label at bounding box center [464, 530] width 10 height 10
click at [459, 527] on input "checkbox" at bounding box center [463, 531] width 9 height 9
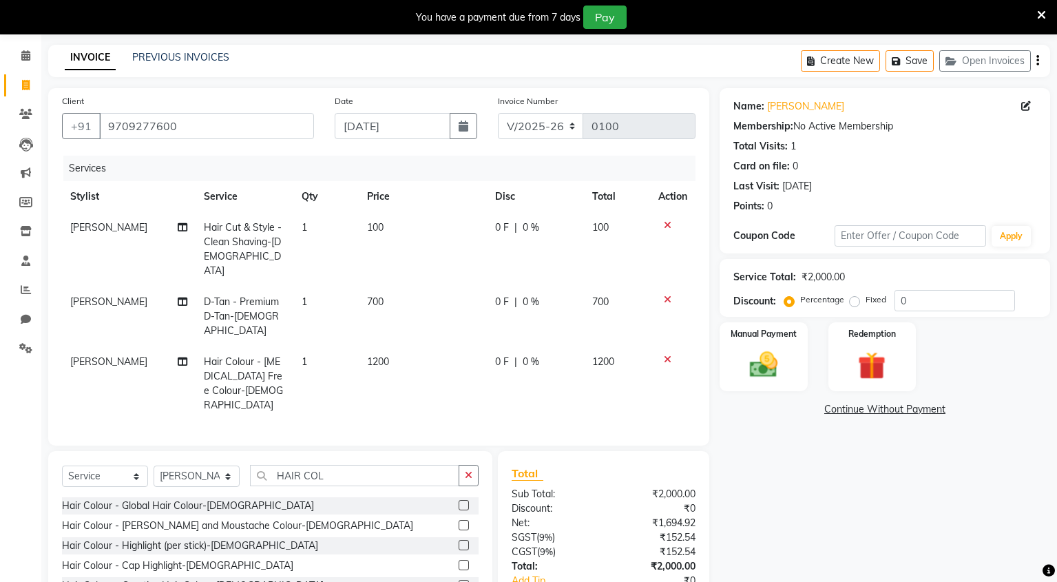
checkbox input "false"
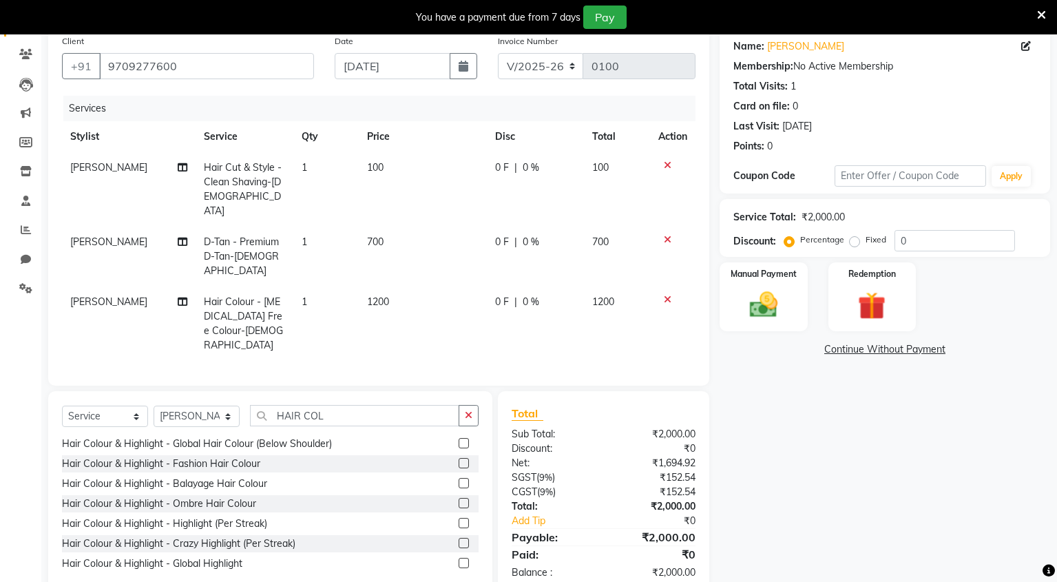
scroll to position [107, 0]
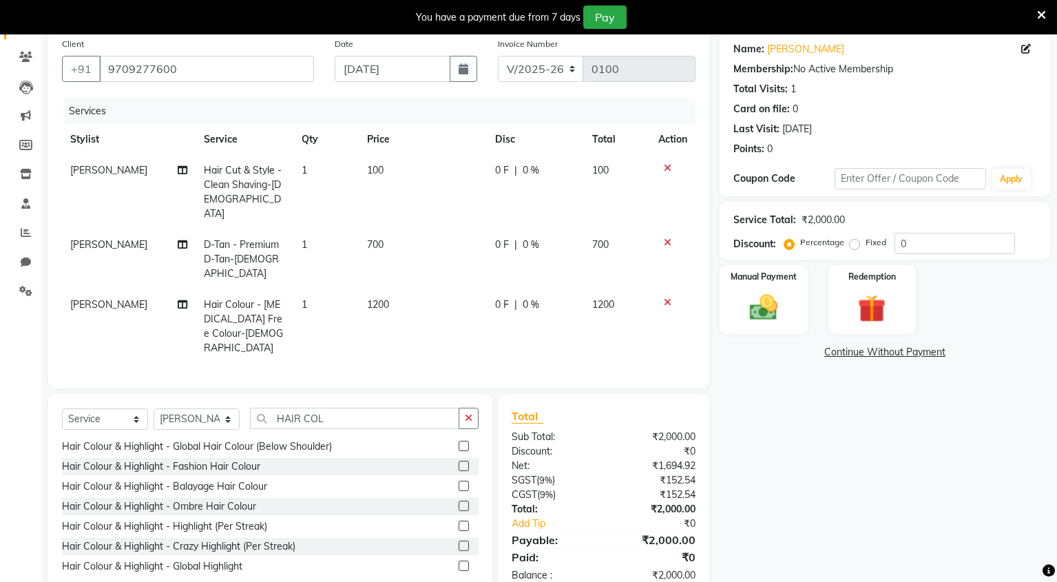
click at [370, 238] on span "700" at bounding box center [375, 244] width 17 height 12
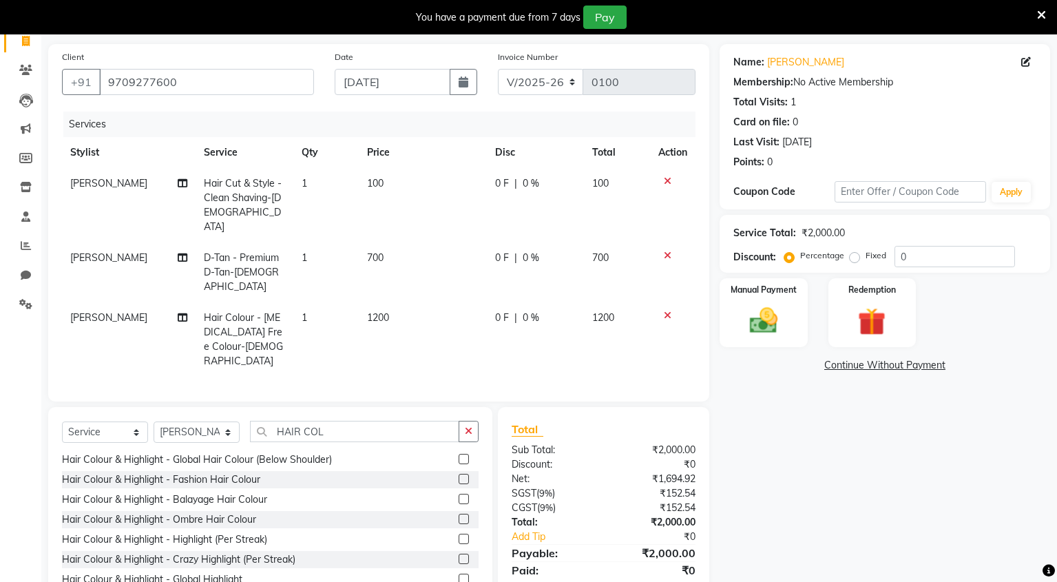
select select "89949"
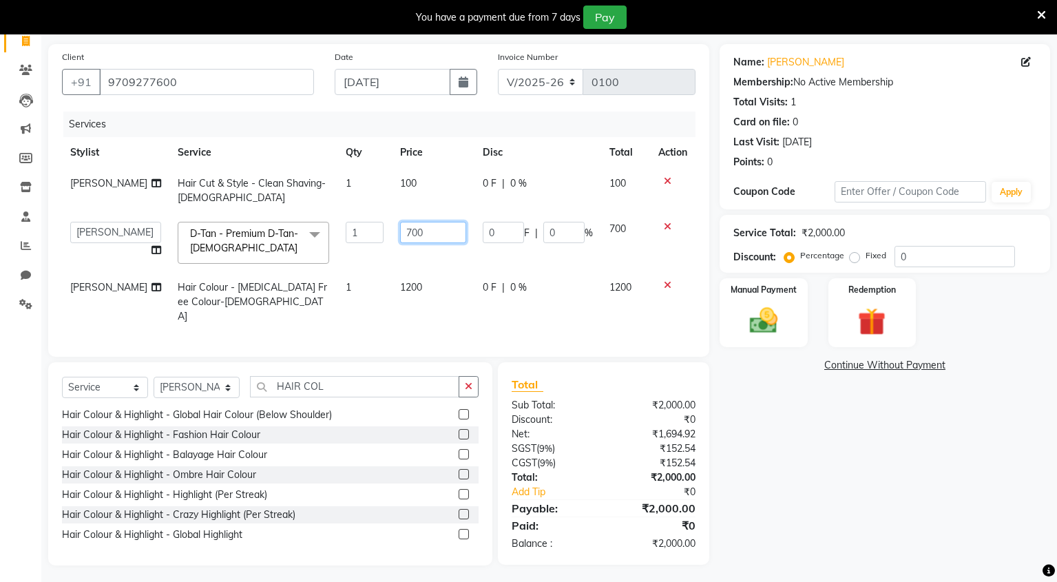
click at [400, 235] on input "700" at bounding box center [433, 232] width 66 height 21
type input "600"
click at [462, 269] on td "600" at bounding box center [433, 242] width 83 height 59
select select "89949"
click at [400, 291] on span "1200" at bounding box center [411, 287] width 22 height 12
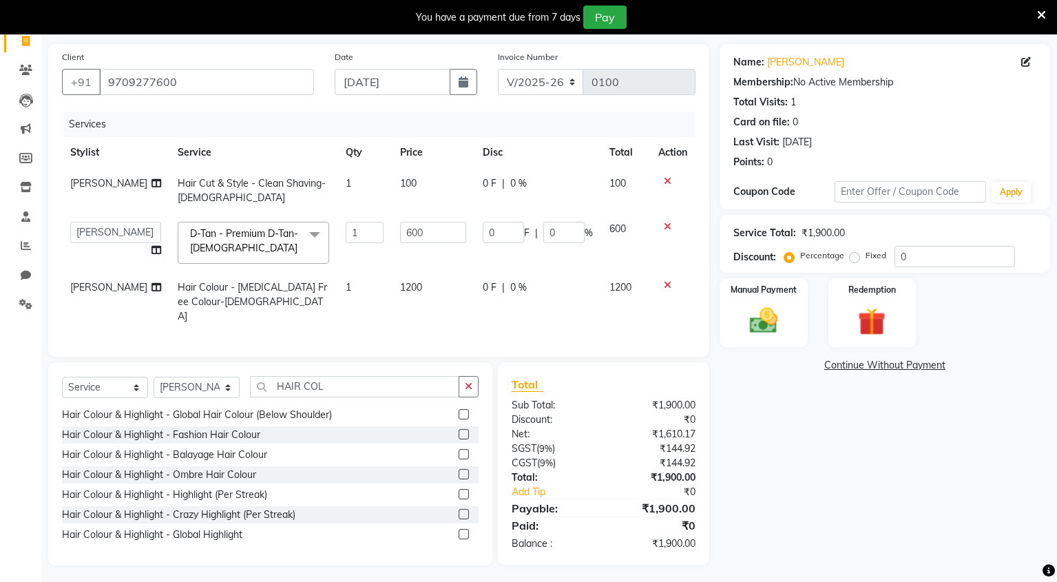
select select "89949"
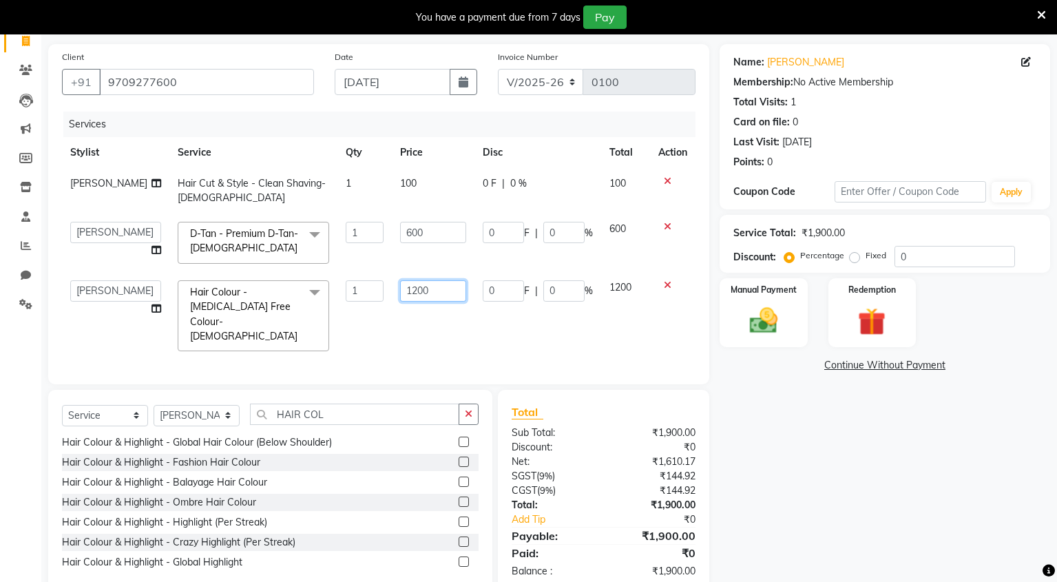
click at [400, 290] on input "1200" at bounding box center [433, 290] width 66 height 21
type input "800"
click at [762, 399] on div "Name: S Kumar Membership: No Active Membership Total Visits: 1 Card on file: 0 …" at bounding box center [890, 318] width 341 height 549
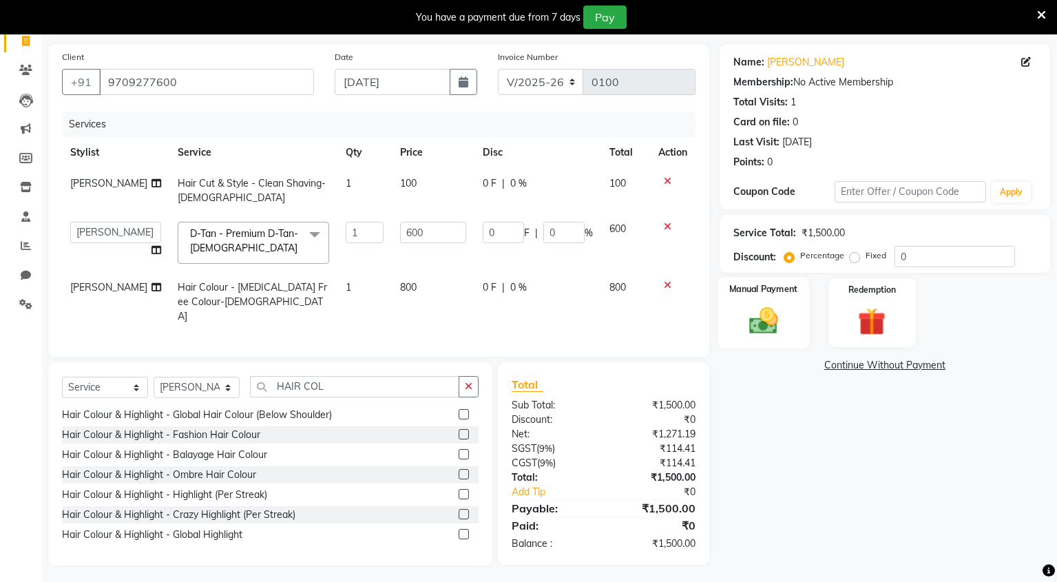
click at [776, 325] on img at bounding box center [763, 320] width 47 height 33
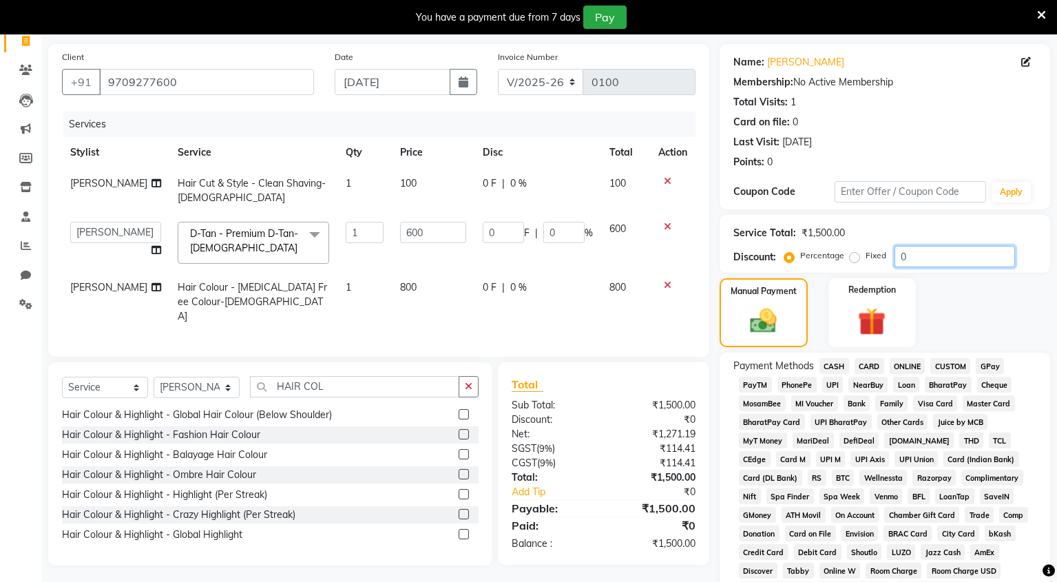
click at [910, 258] on input "0" at bounding box center [954, 256] width 121 height 21
type input "5"
type input "30"
type input "5"
type input "50"
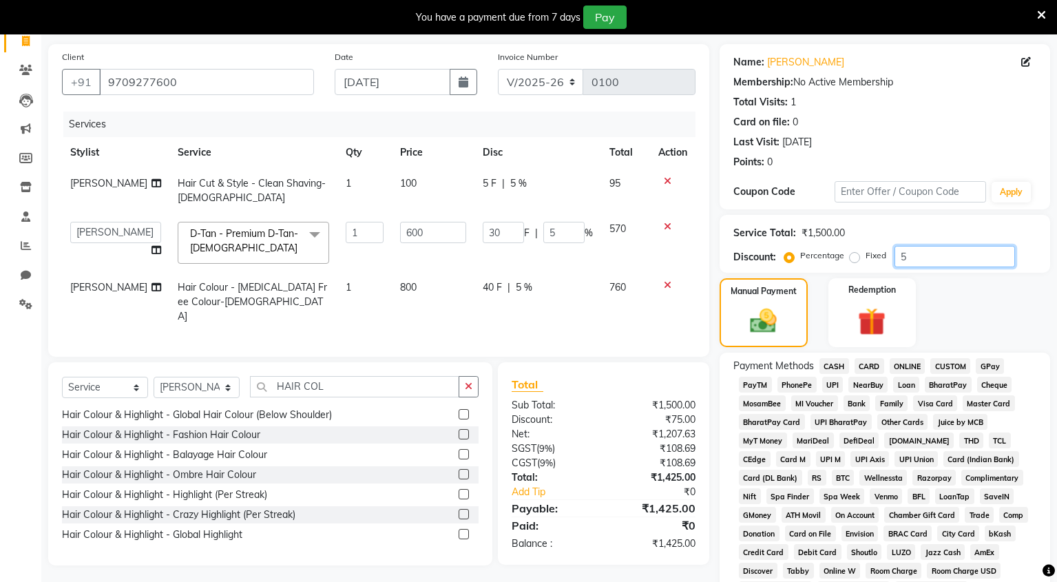
type input "300"
type input "50"
click at [834, 381] on span "UPI" at bounding box center [832, 385] width 21 height 16
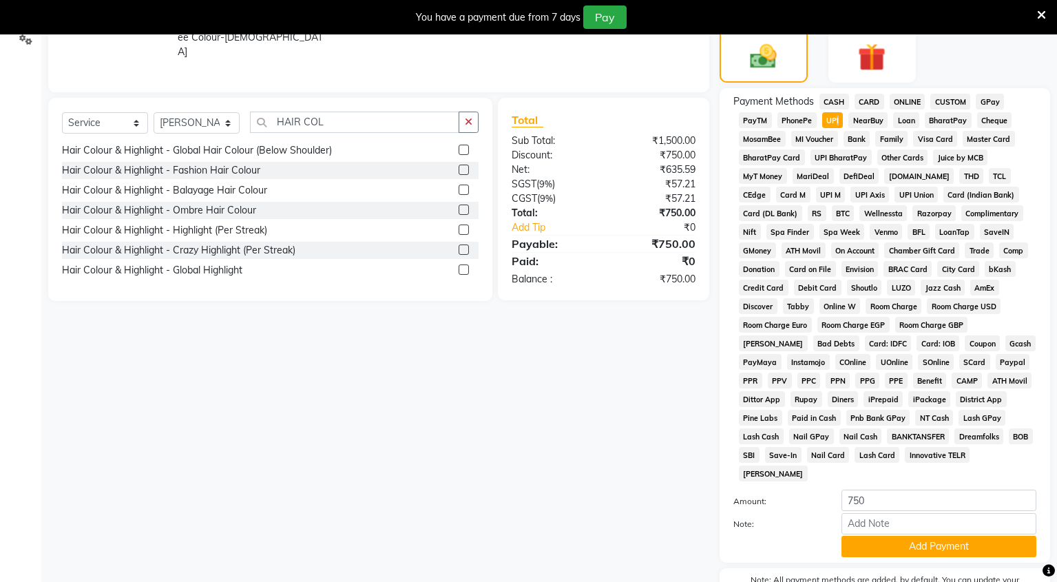
scroll to position [421, 0]
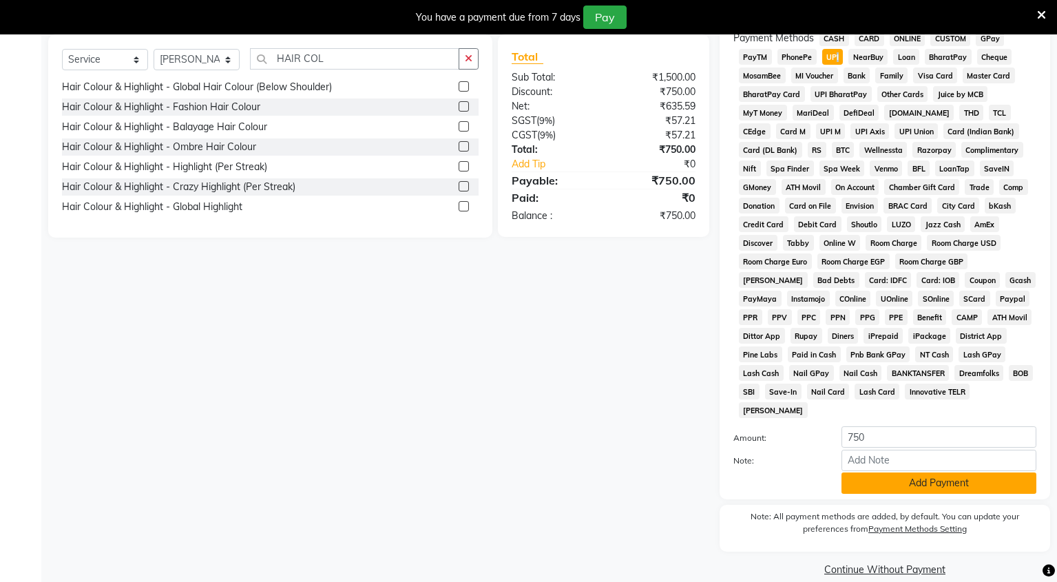
click at [912, 472] on button "Add Payment" at bounding box center [938, 482] width 195 height 21
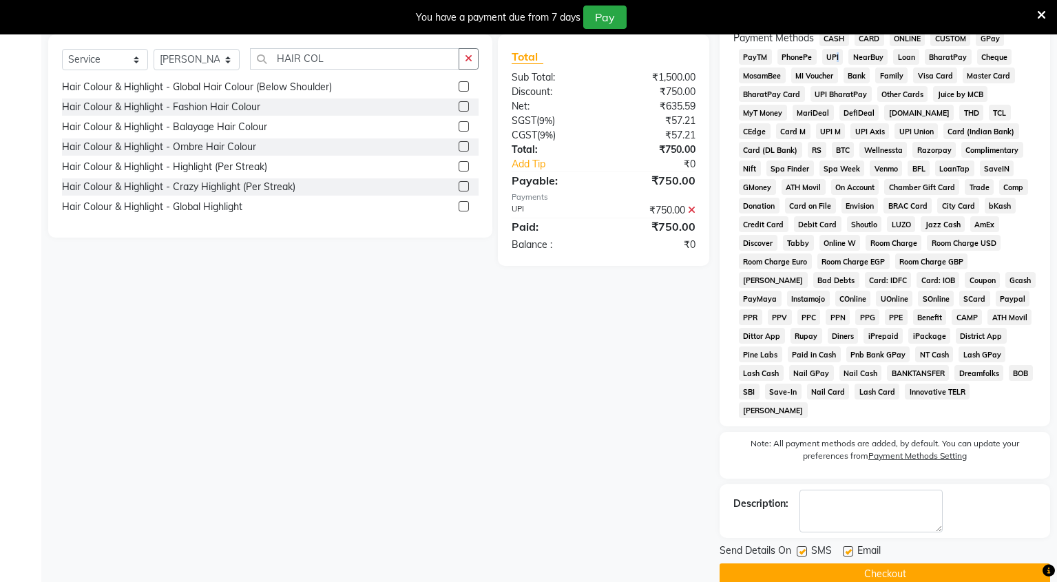
click at [914, 563] on button "Checkout" at bounding box center [885, 573] width 331 height 21
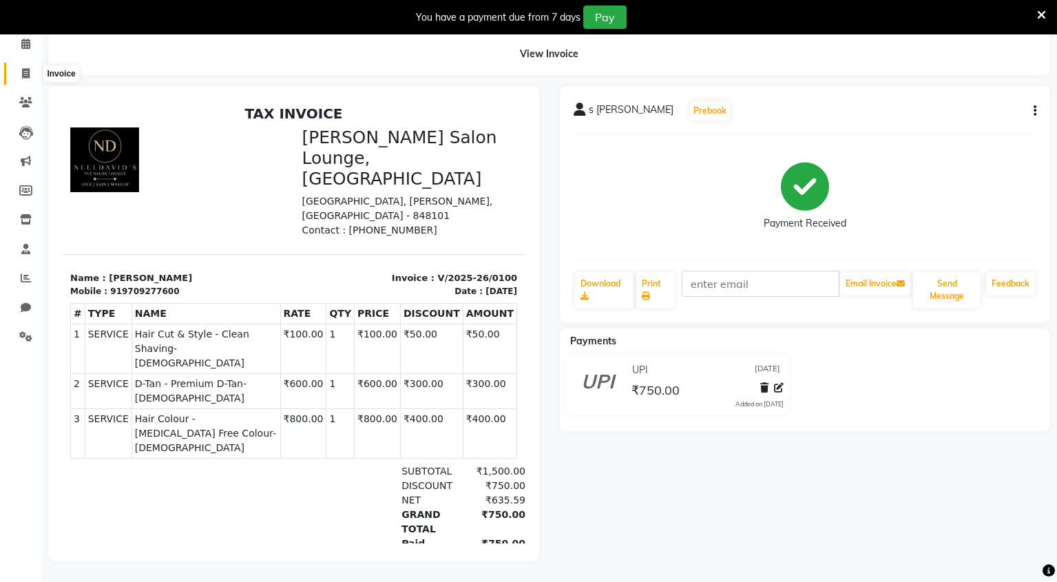
click at [28, 68] on icon at bounding box center [26, 73] width 8 height 10
select select "service"
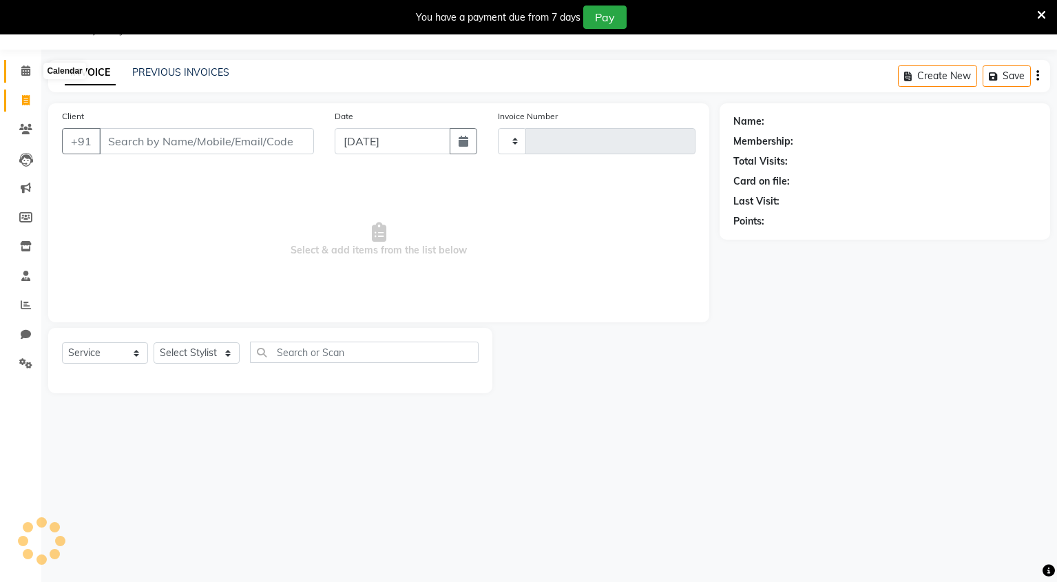
scroll to position [34, 0]
type input "0101"
select select "8909"
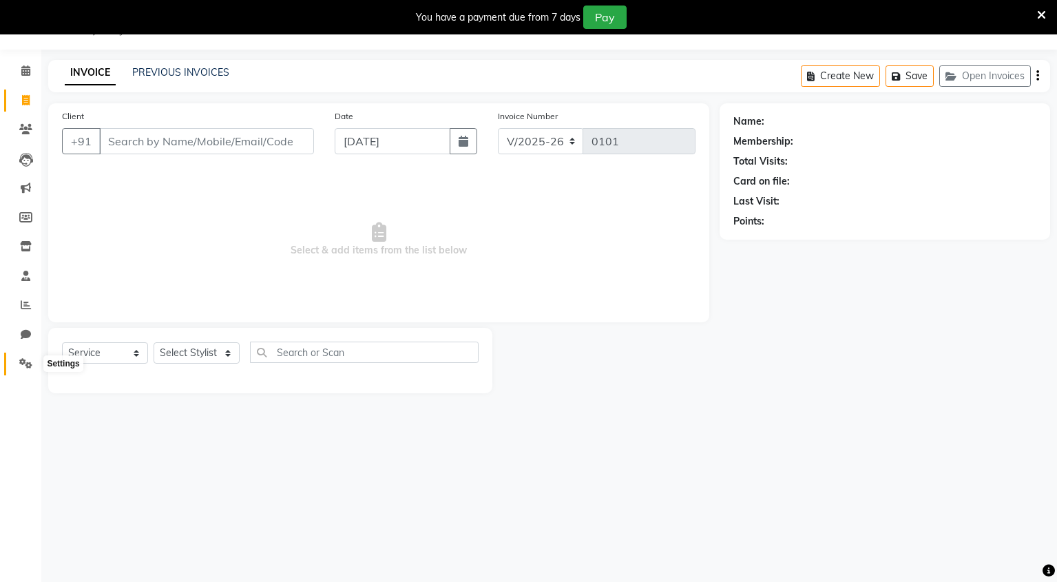
click at [24, 369] on span at bounding box center [26, 364] width 24 height 16
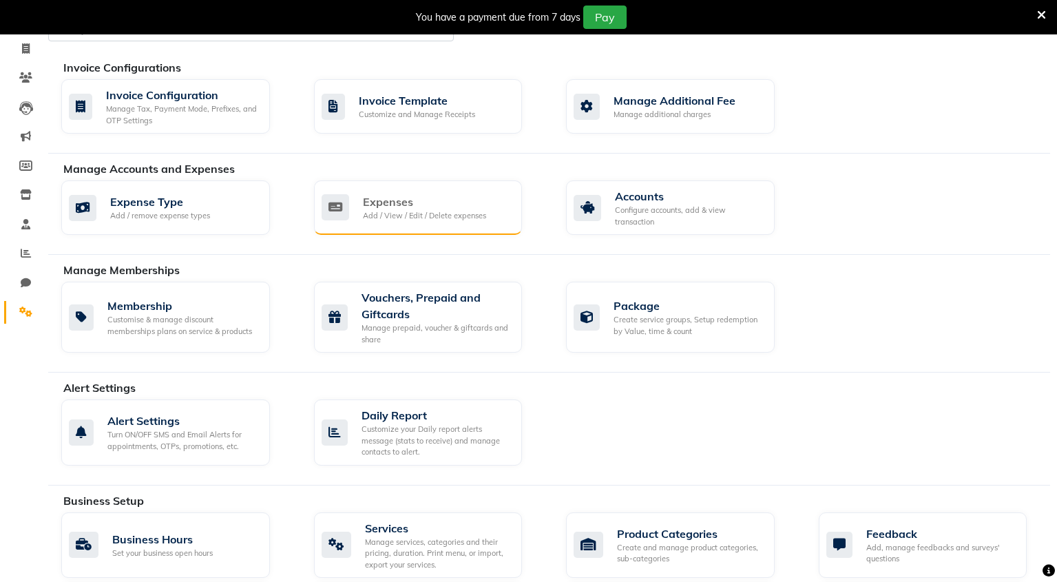
click at [402, 215] on div "Add / View / Edit / Delete expenses" at bounding box center [424, 216] width 123 height 12
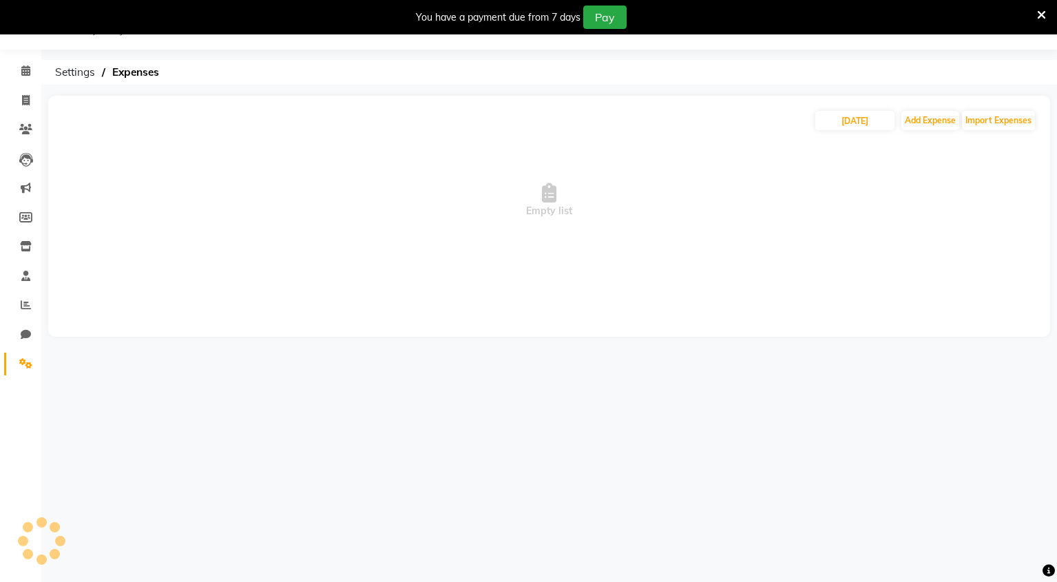
scroll to position [34, 0]
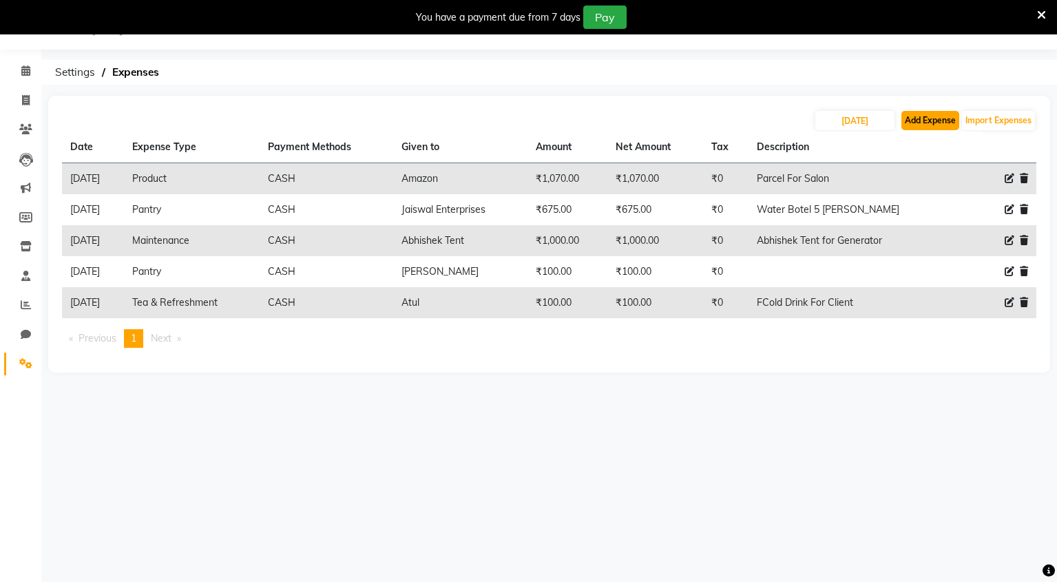
click at [941, 124] on button "Add Expense" at bounding box center [930, 120] width 58 height 19
select select "1"
select select "8135"
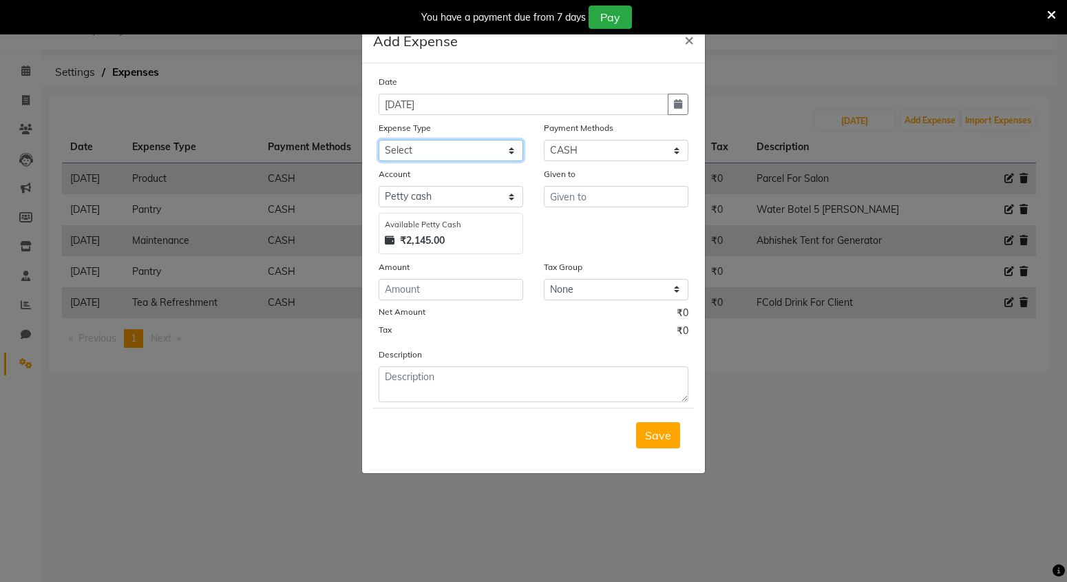
click at [501, 149] on select "Select Advance Salary Bank charges Car maintenance Cash transfer to bank Cash t…" at bounding box center [451, 150] width 145 height 21
select select "24419"
click at [379, 140] on select "Select Advance Salary Bank charges Car maintenance Cash transfer to bank Cash t…" at bounding box center [451, 150] width 145 height 21
click at [563, 196] on input "text" at bounding box center [616, 196] width 145 height 21
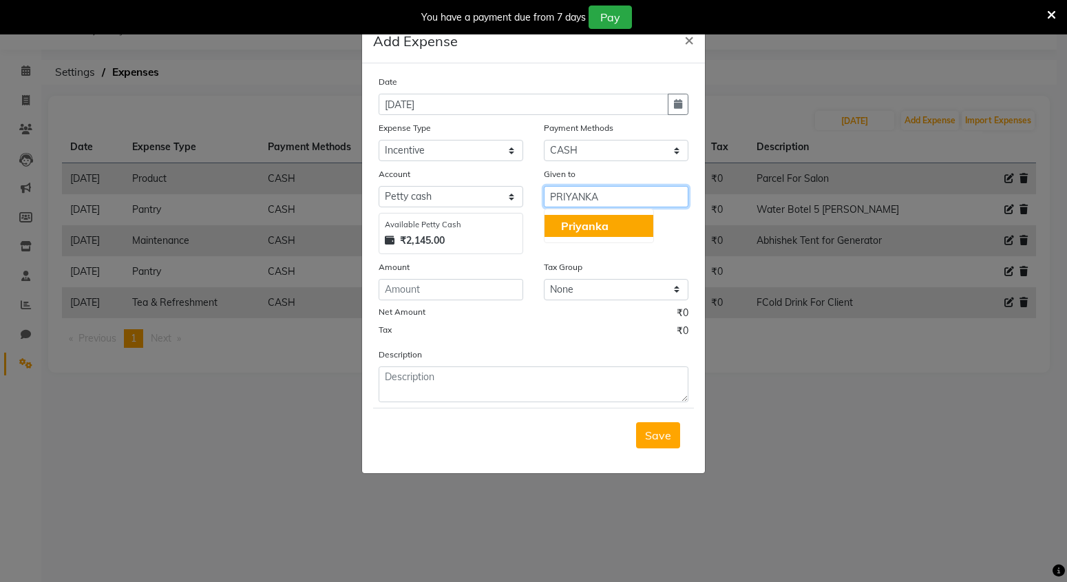
click at [584, 234] on button "Priyanka" at bounding box center [599, 226] width 109 height 22
type input "Priyanka"
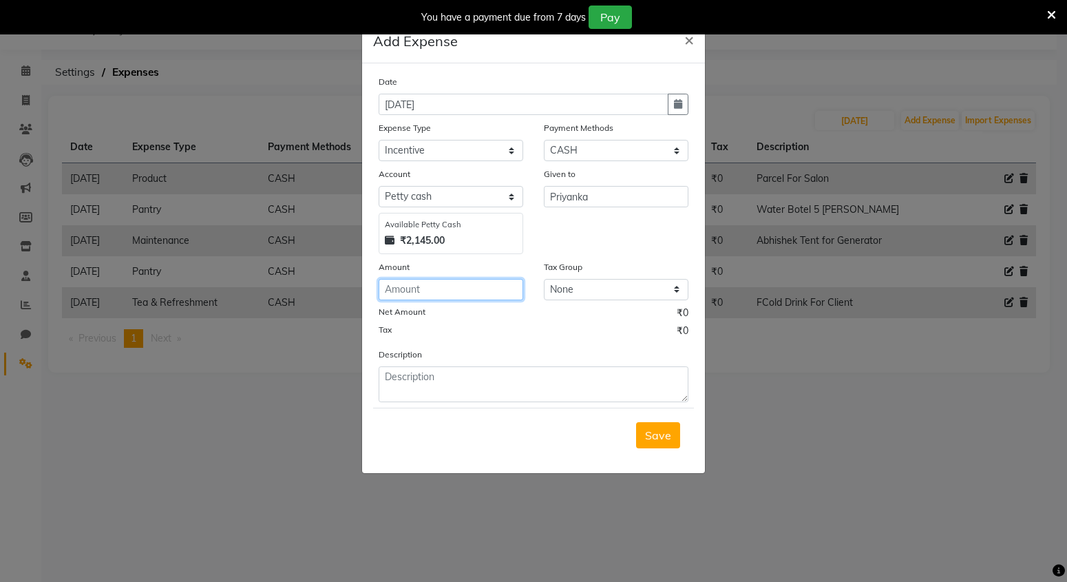
click at [428, 295] on input "number" at bounding box center [451, 289] width 145 height 21
type input "100"
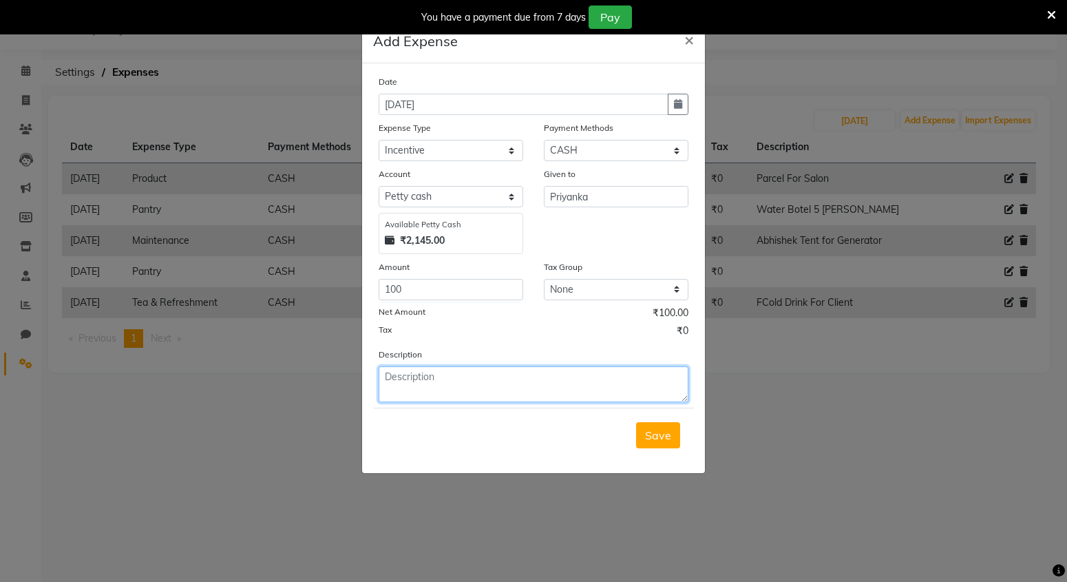
click at [405, 384] on textarea at bounding box center [534, 384] width 310 height 36
type textarea "O"
type textarea "PRODUCT INCENTIVE"
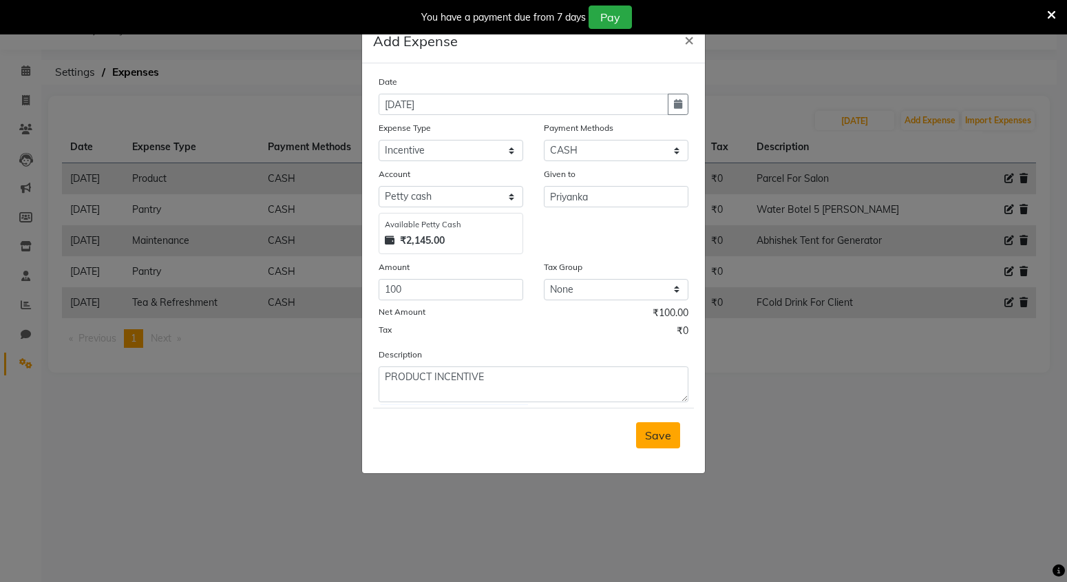
click at [649, 439] on span "Save" at bounding box center [658, 435] width 26 height 14
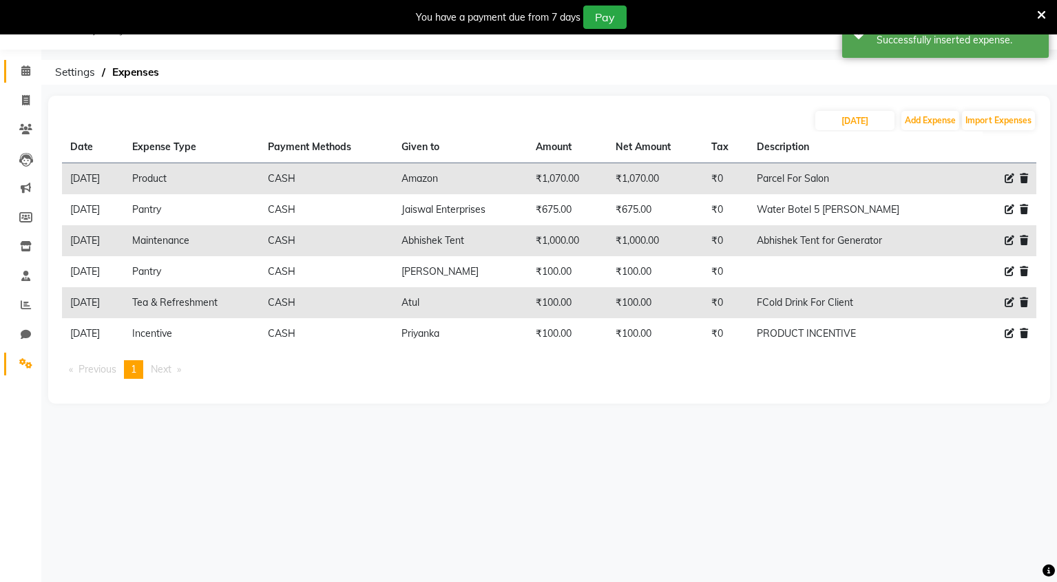
click at [30, 80] on link "Calendar" at bounding box center [20, 71] width 33 height 23
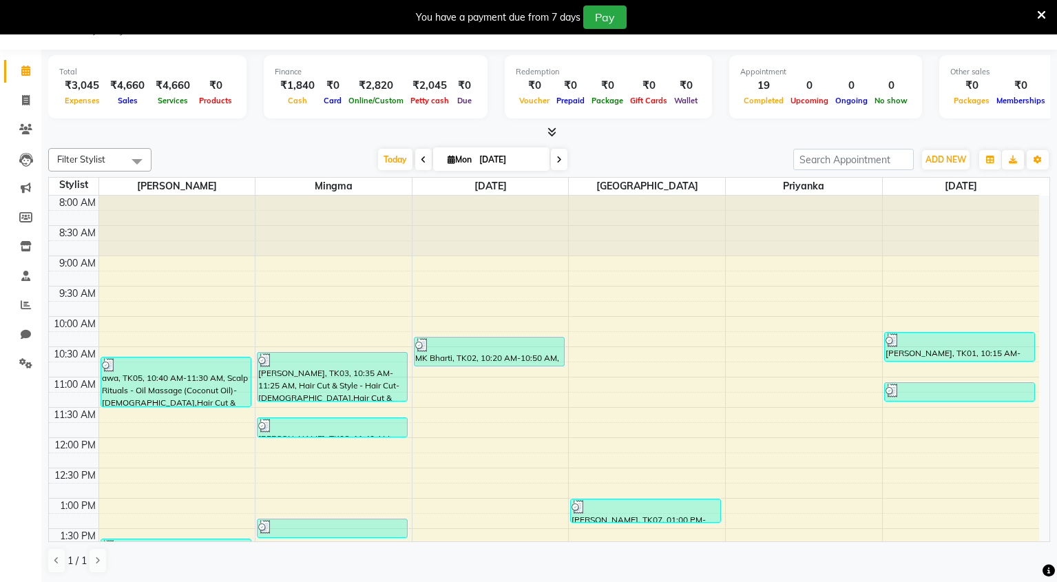
click at [143, 132] on div at bounding box center [549, 132] width 1002 height 14
click at [23, 97] on icon at bounding box center [26, 100] width 8 height 10
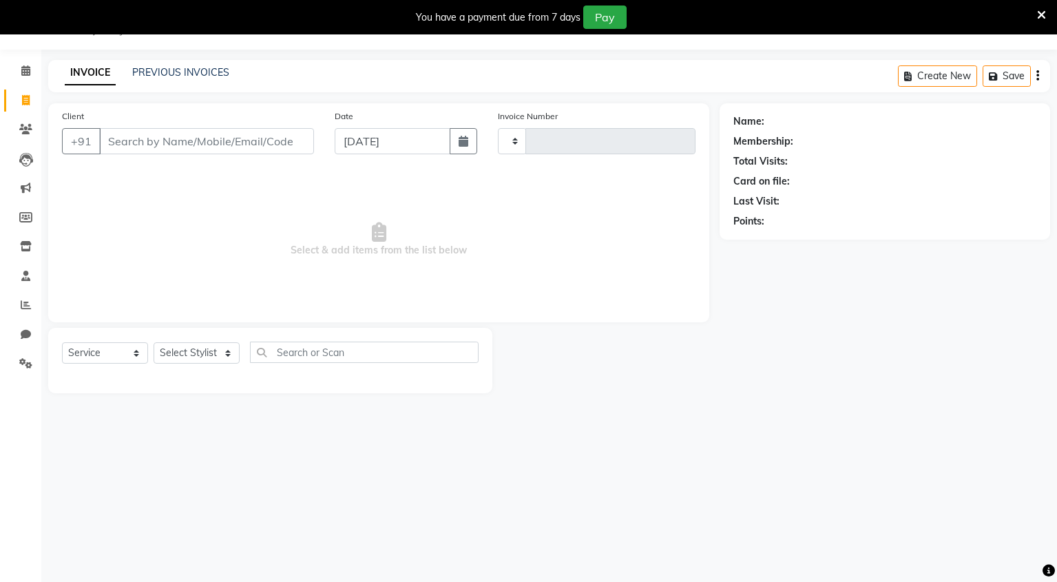
type input "0101"
select select "8909"
click at [149, 147] on input "Client" at bounding box center [206, 141] width 215 height 26
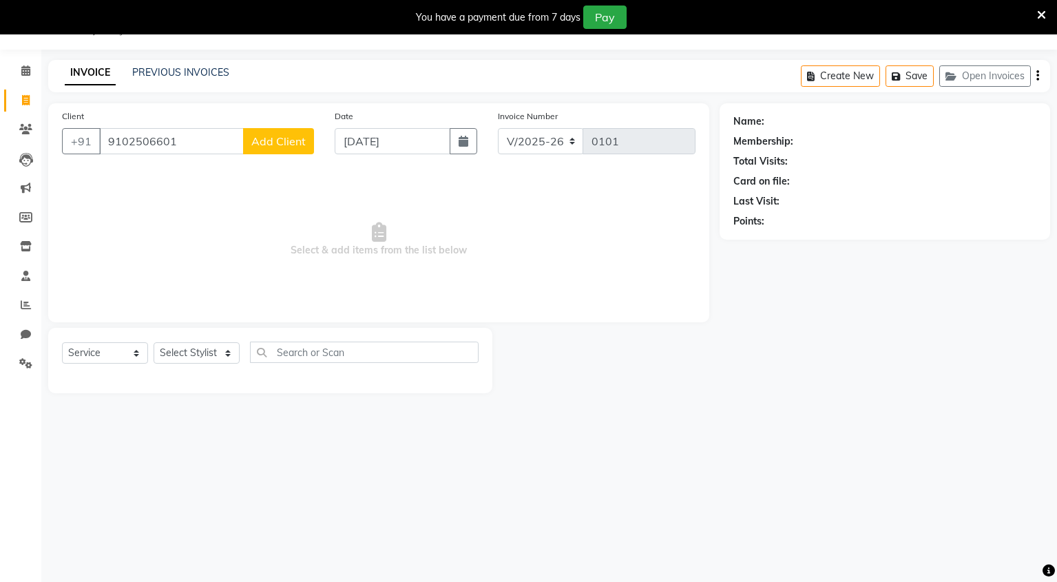
type input "9102506601"
click at [281, 145] on span "Add Client" at bounding box center [278, 141] width 54 height 14
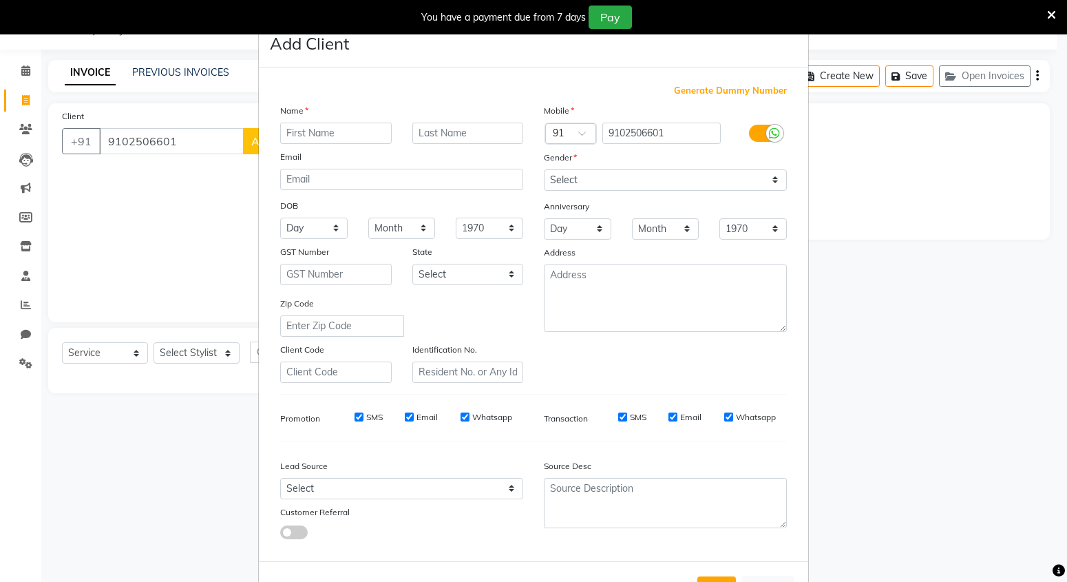
click at [334, 138] on input "text" at bounding box center [336, 133] width 112 height 21
type input "PRINCE BHAI"
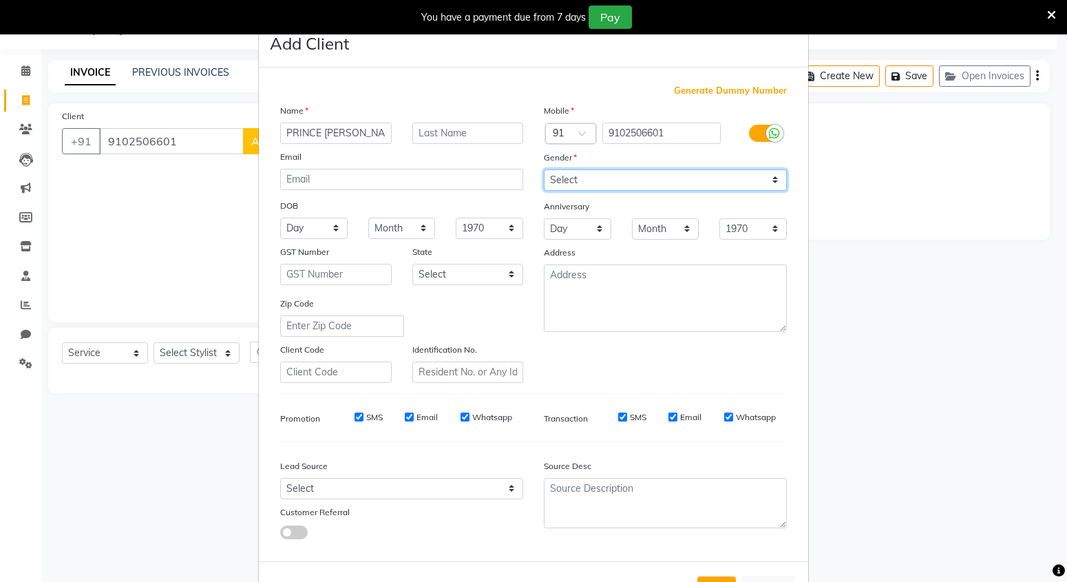
click at [595, 184] on select "Select Male Female Other Prefer Not To Say" at bounding box center [665, 179] width 243 height 21
select select "male"
click at [544, 169] on select "Select Male Female Other Prefer Not To Say" at bounding box center [665, 179] width 243 height 21
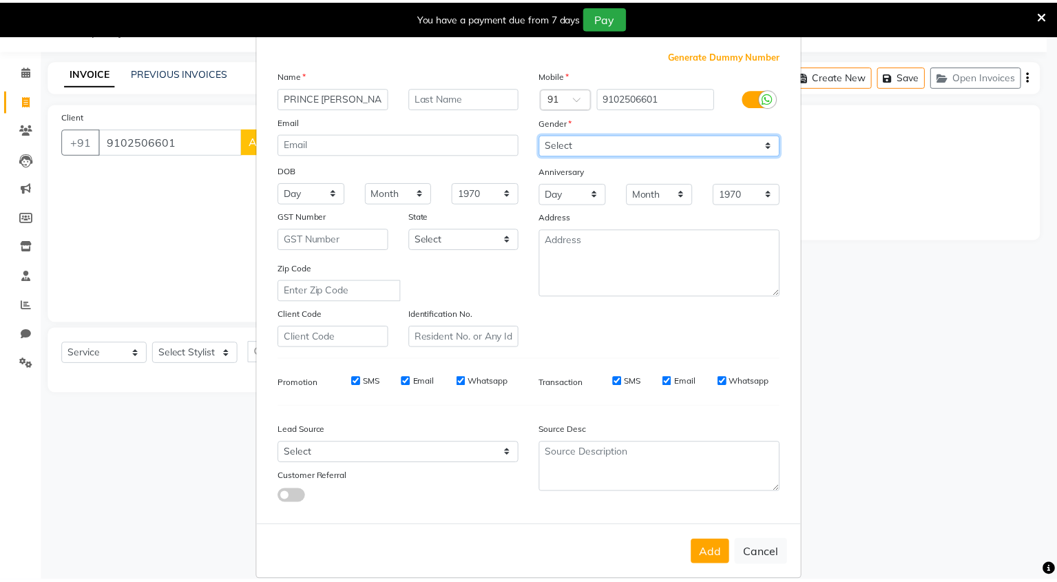
scroll to position [54, 0]
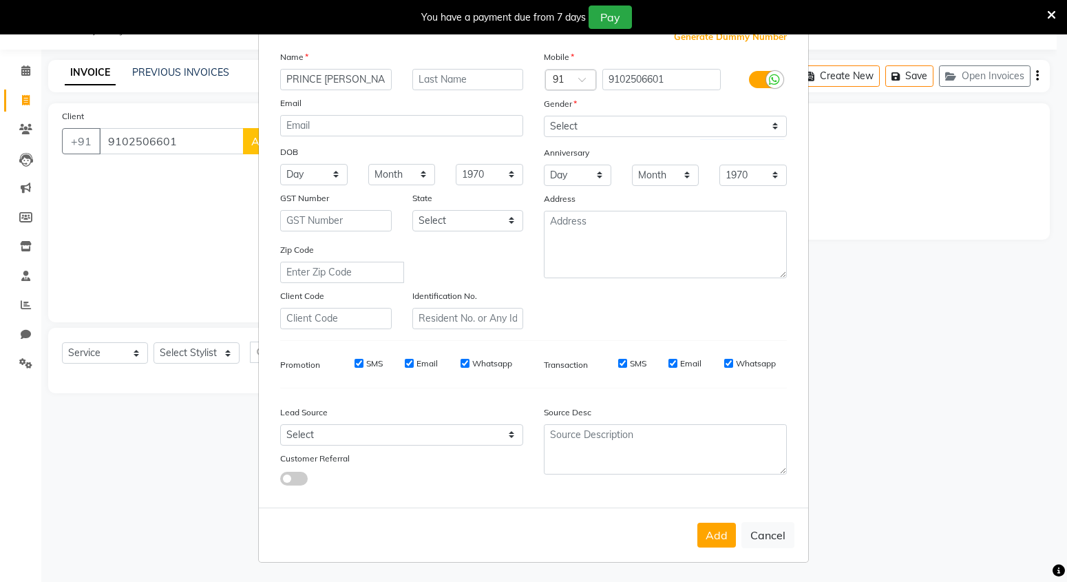
click at [711, 527] on button "Add" at bounding box center [717, 535] width 39 height 25
select select
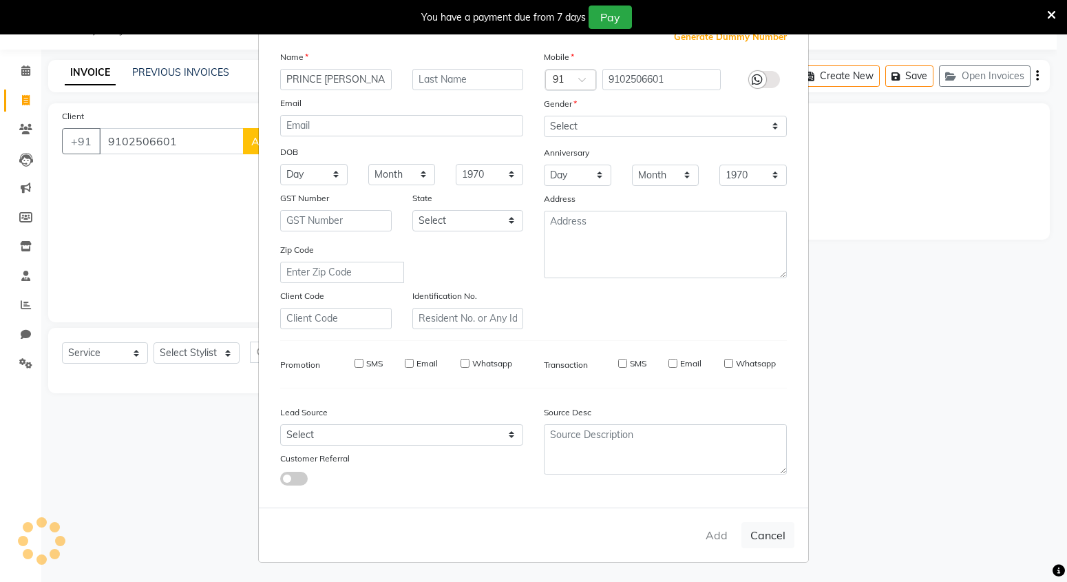
select select
checkbox input "false"
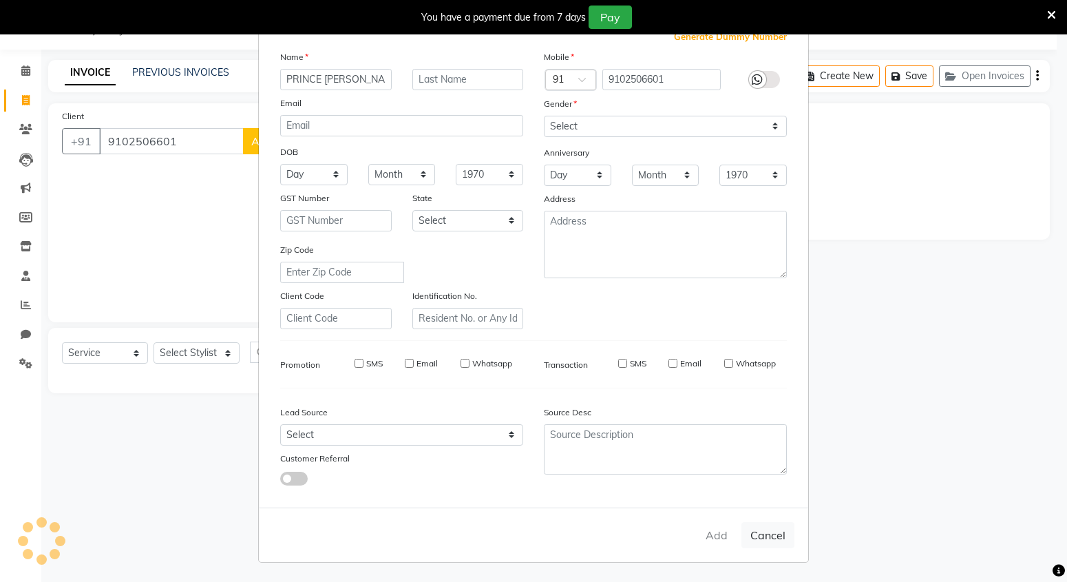
checkbox input "false"
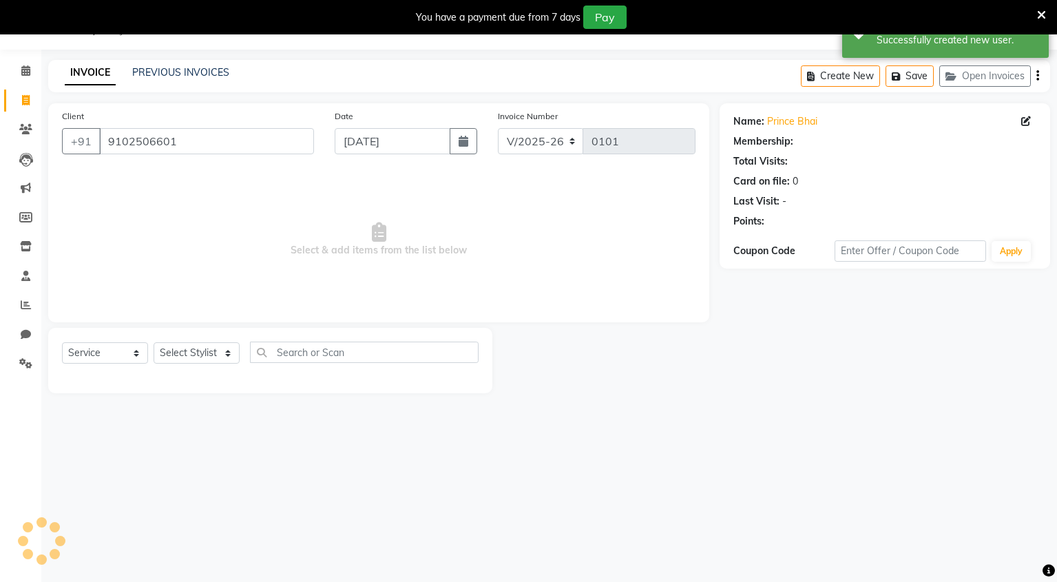
click at [180, 342] on div "Select Service Product Membership Package Voucher Prepaid Gift Card Select Styl…" at bounding box center [270, 358] width 417 height 32
click at [177, 356] on select "Select Stylist Mingma Parvej Pragya Priyanka Raja Vishu" at bounding box center [197, 352] width 86 height 21
select select "90309"
click at [154, 342] on select "Select Stylist Mingma Parvej Pragya Priyanka Raja Vishu" at bounding box center [197, 352] width 86 height 21
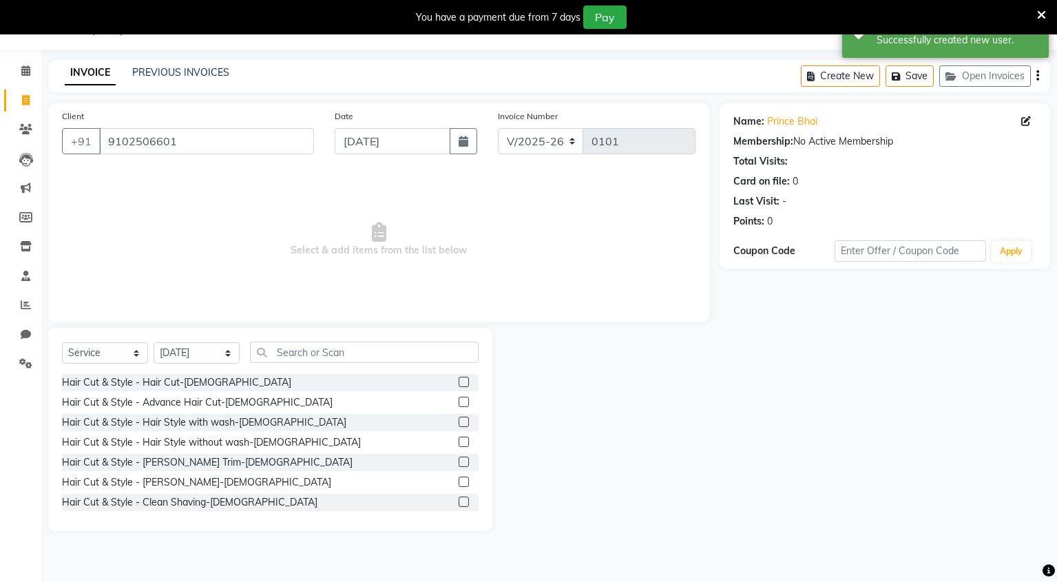
click at [459, 383] on label at bounding box center [464, 382] width 10 height 10
click at [459, 383] on input "checkbox" at bounding box center [463, 382] width 9 height 9
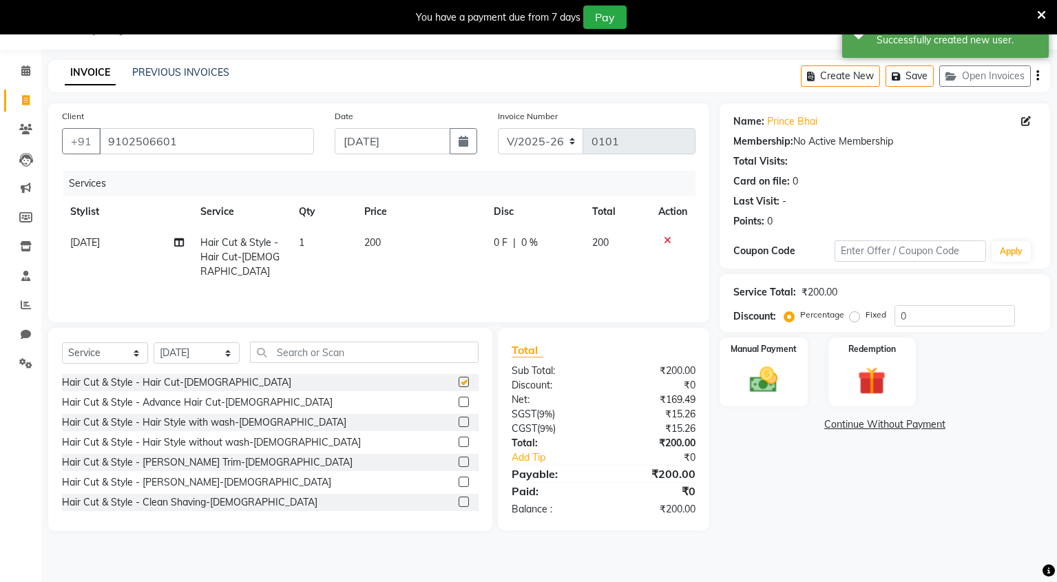
checkbox input "false"
click at [459, 479] on label at bounding box center [464, 482] width 10 height 10
click at [459, 479] on input "checkbox" at bounding box center [463, 482] width 9 height 9
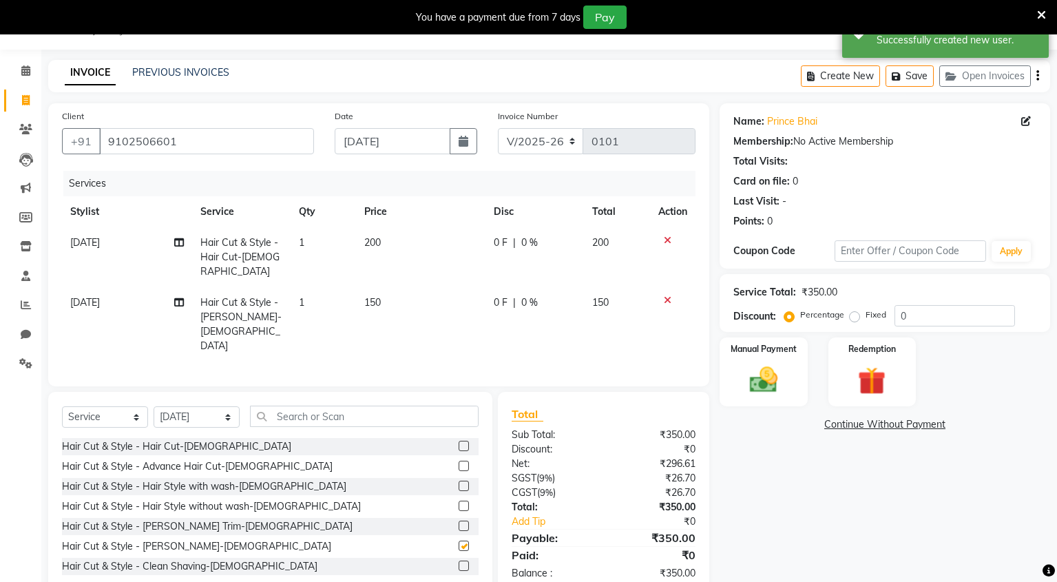
checkbox input "false"
click at [905, 308] on input "0" at bounding box center [954, 315] width 121 height 21
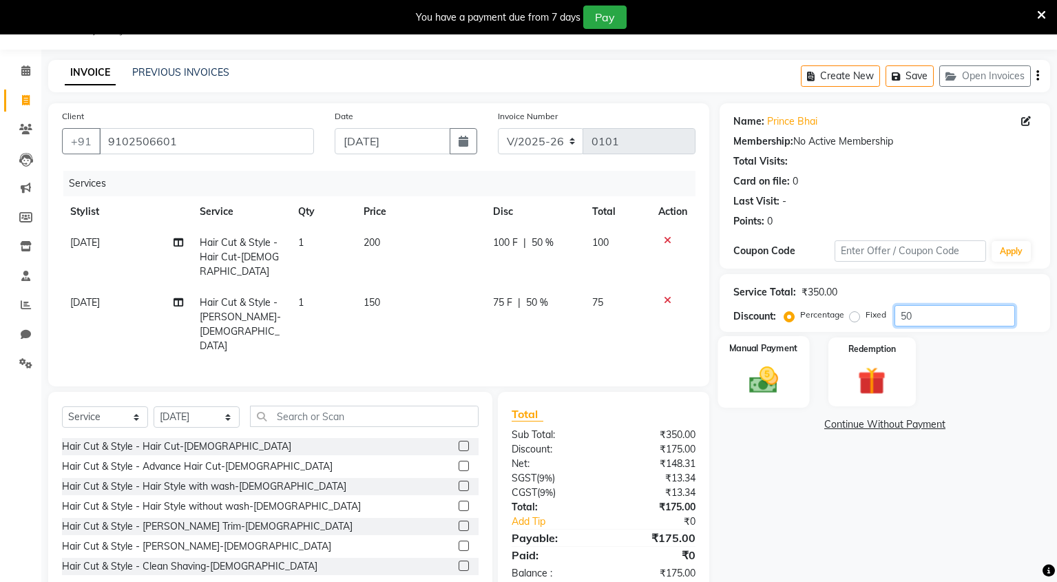
type input "50"
click at [794, 382] on div "Manual Payment" at bounding box center [764, 372] width 92 height 72
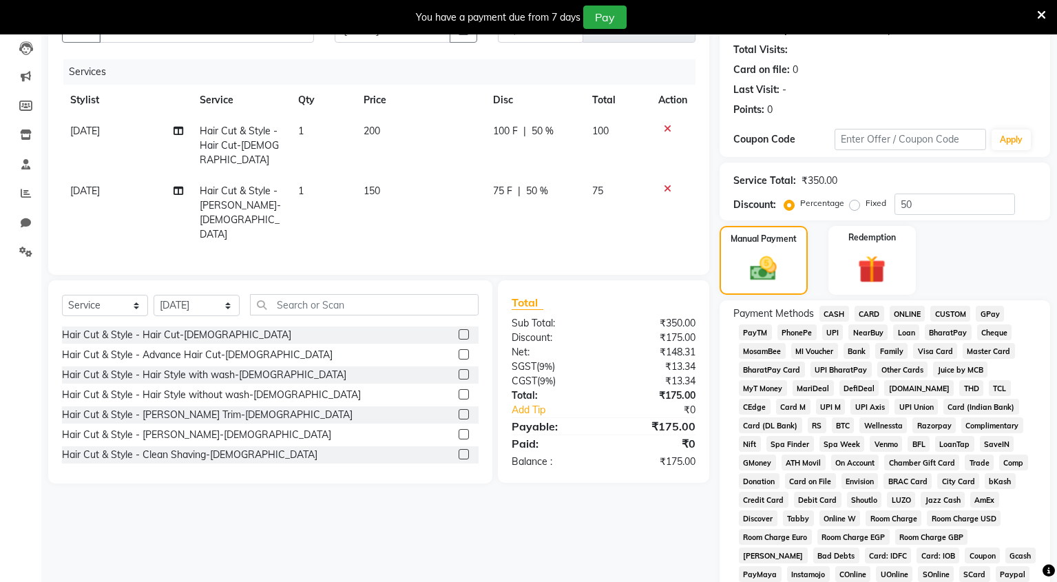
scroll to position [57, 0]
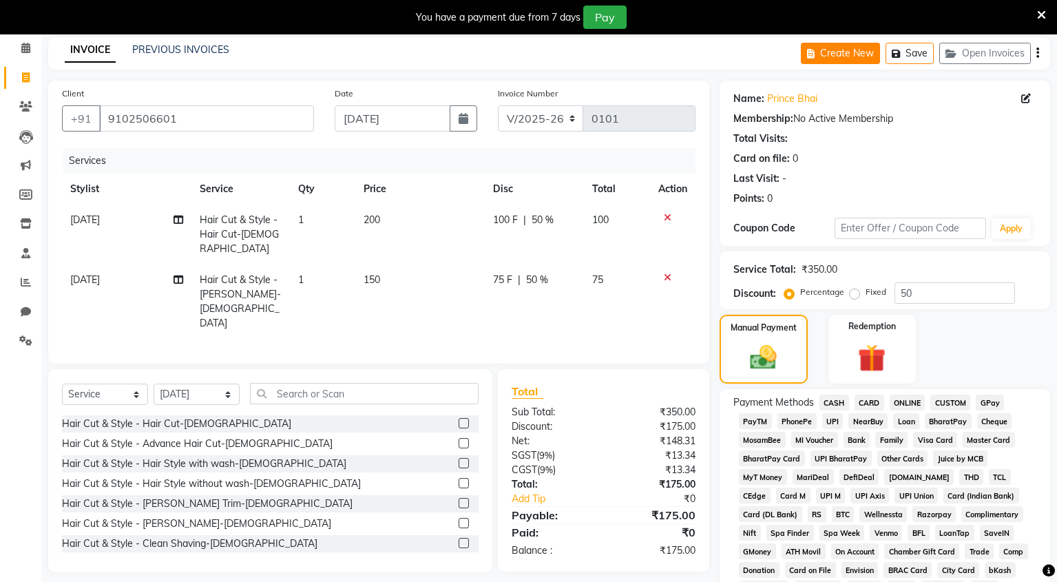
click at [844, 52] on button "Create New" at bounding box center [840, 53] width 79 height 21
select select "service"
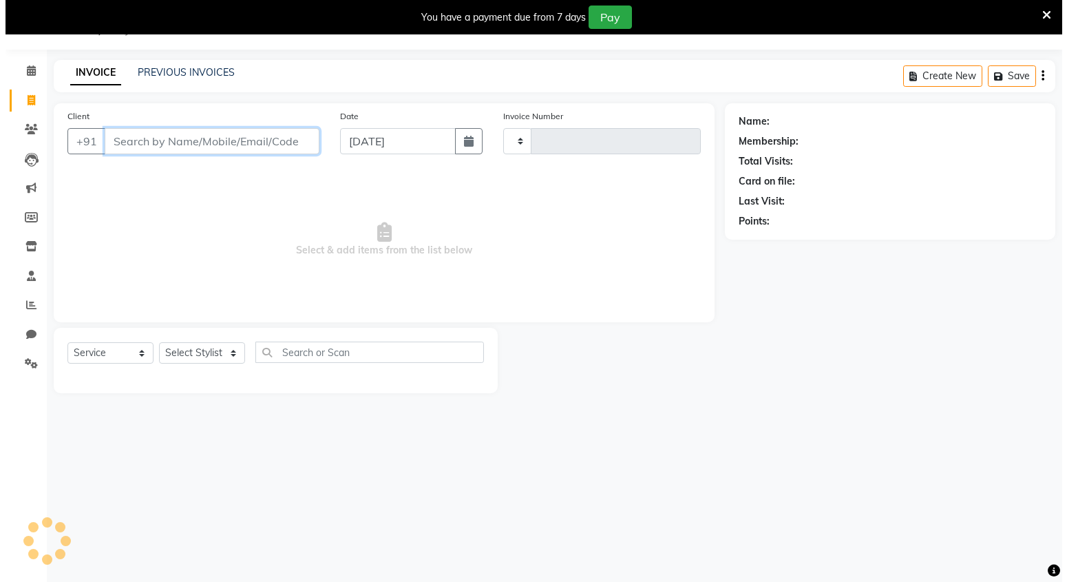
scroll to position [34, 0]
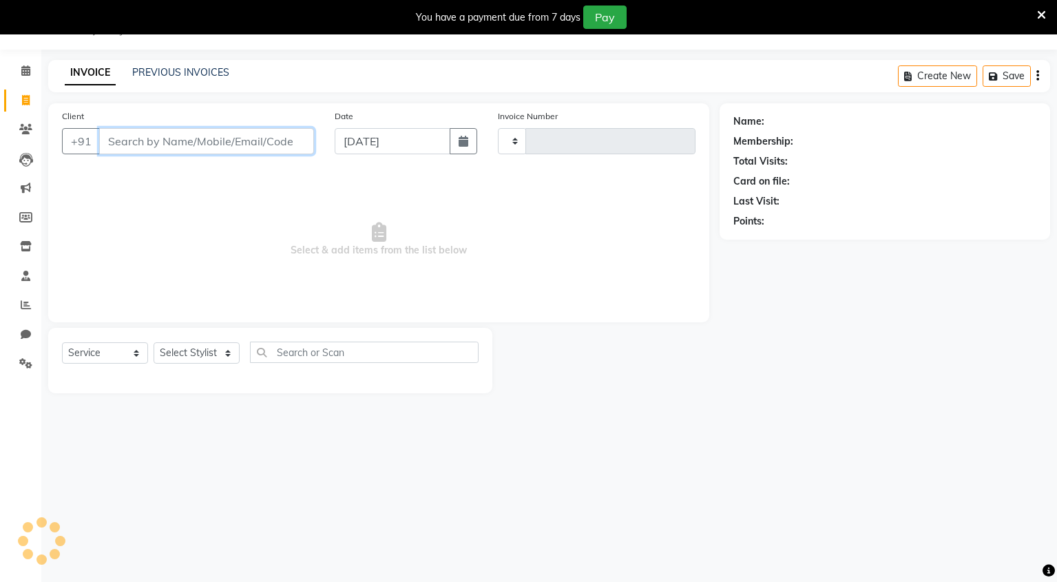
type input "0101"
select select "8909"
click at [280, 139] on input "Client" at bounding box center [206, 141] width 215 height 26
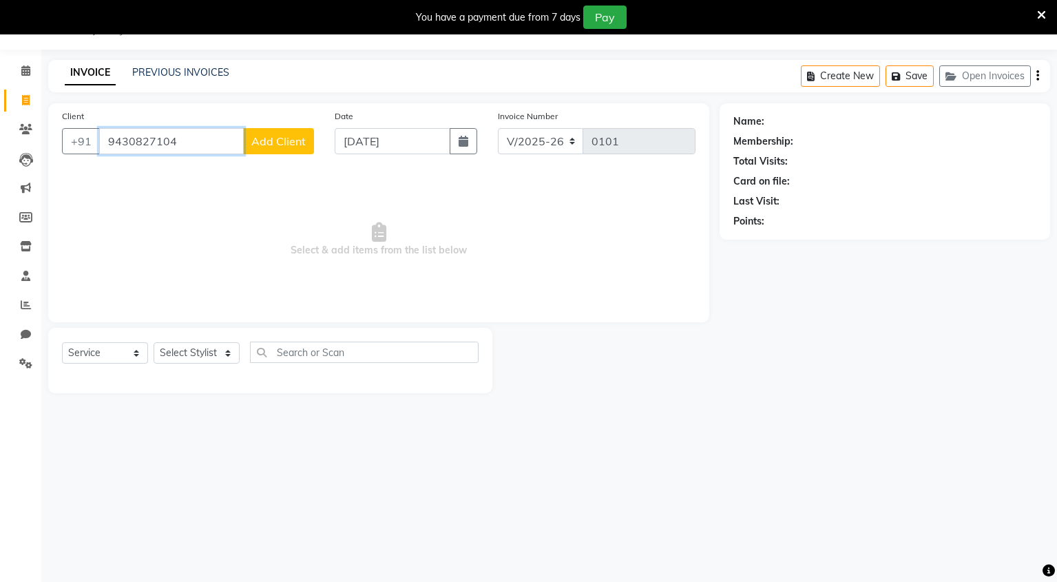
type input "9430827104"
click at [293, 147] on span "Add Client" at bounding box center [278, 141] width 54 height 14
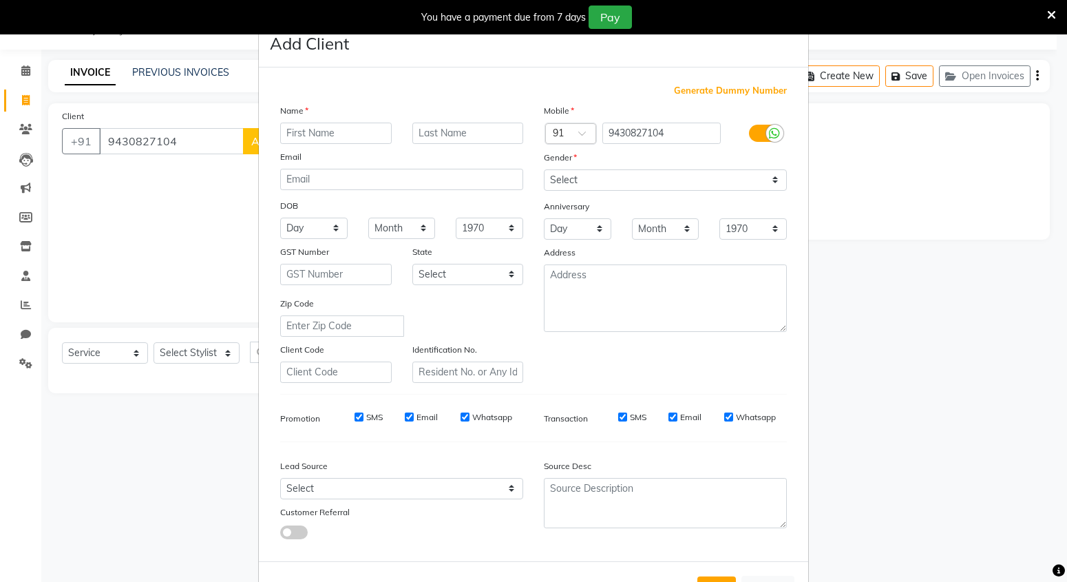
click at [329, 134] on input "text" at bounding box center [336, 133] width 112 height 21
type input "AMIT SIR"
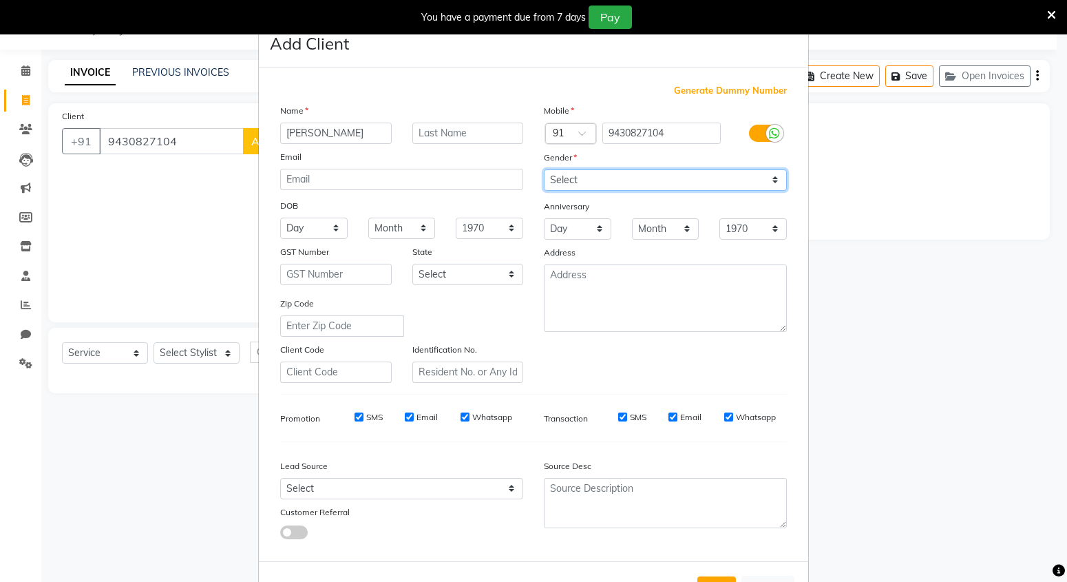
click at [667, 177] on select "Select Male Female Other Prefer Not To Say" at bounding box center [665, 179] width 243 height 21
select select "male"
click at [544, 169] on select "Select Male Female Other Prefer Not To Say" at bounding box center [665, 179] width 243 height 21
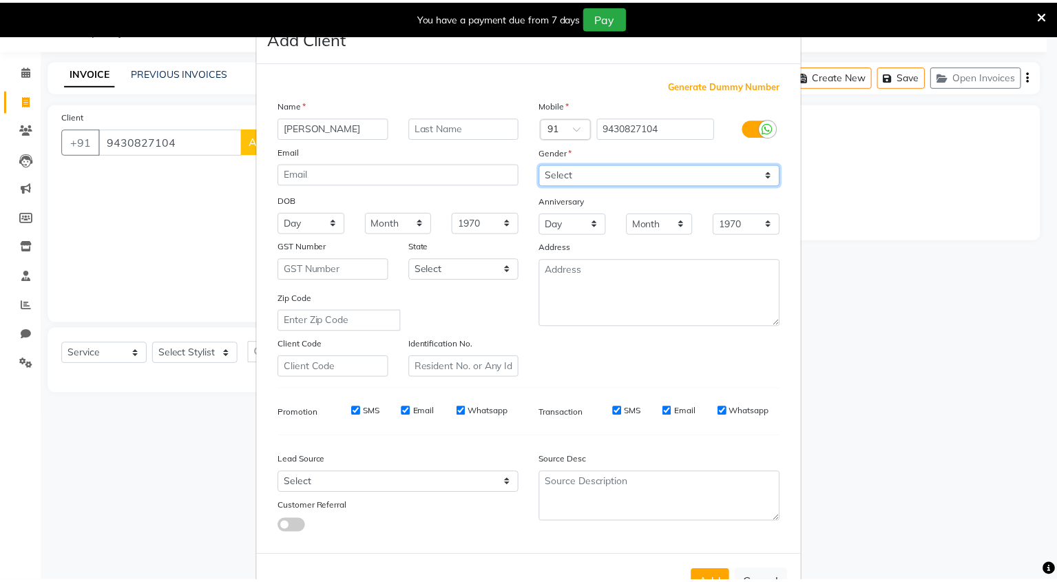
scroll to position [54, 0]
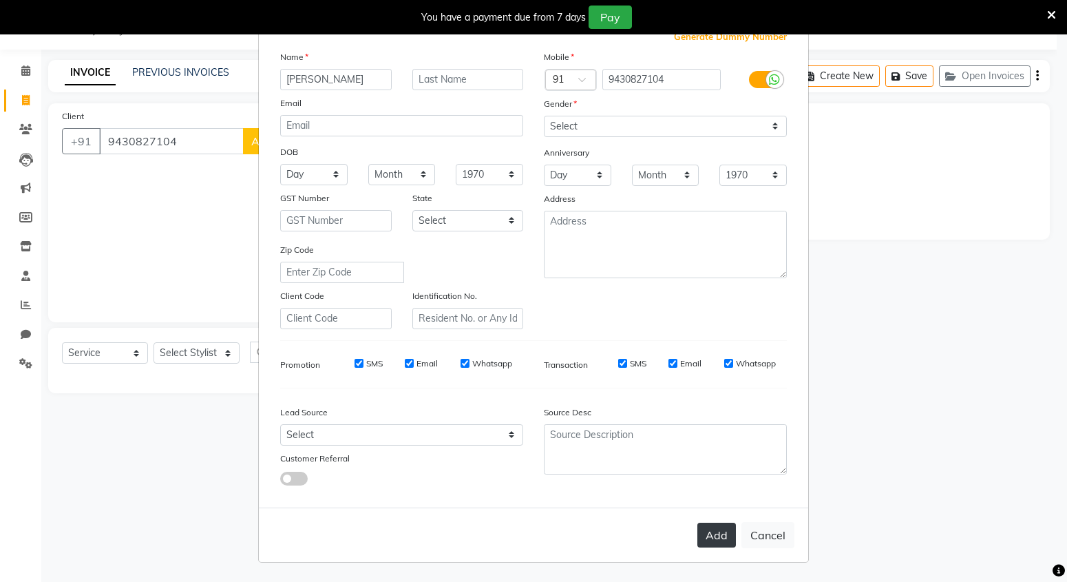
click at [720, 530] on button "Add" at bounding box center [717, 535] width 39 height 25
select select
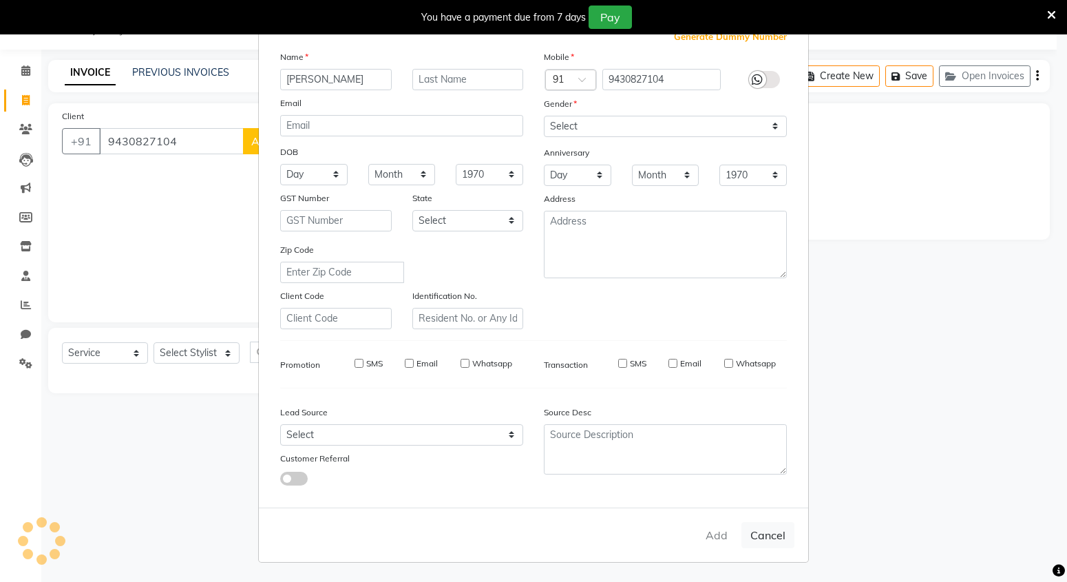
select select
checkbox input "false"
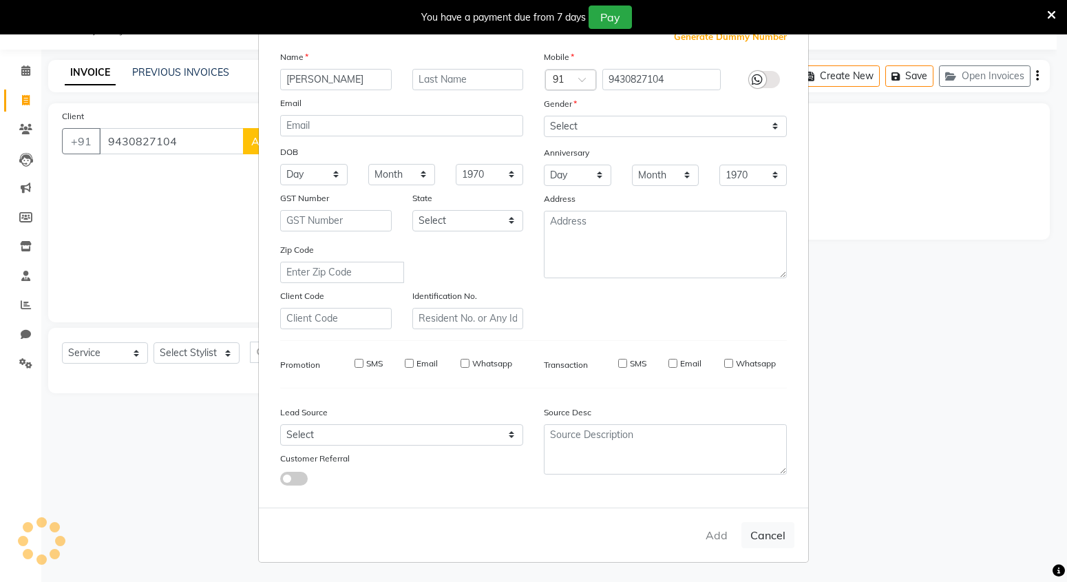
checkbox input "false"
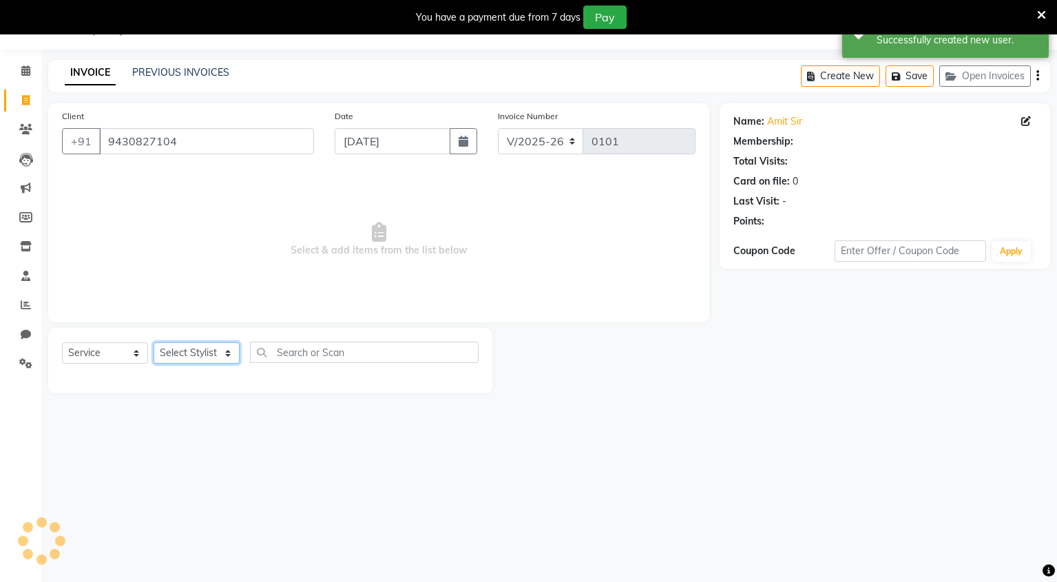
click at [172, 355] on select "Select Stylist Mingma Parvej Pragya Priyanka Raja Vishu" at bounding box center [197, 352] width 86 height 21
select select "89949"
click at [154, 342] on select "Select Stylist Mingma Parvej Pragya Priyanka Raja Vishu" at bounding box center [197, 352] width 86 height 21
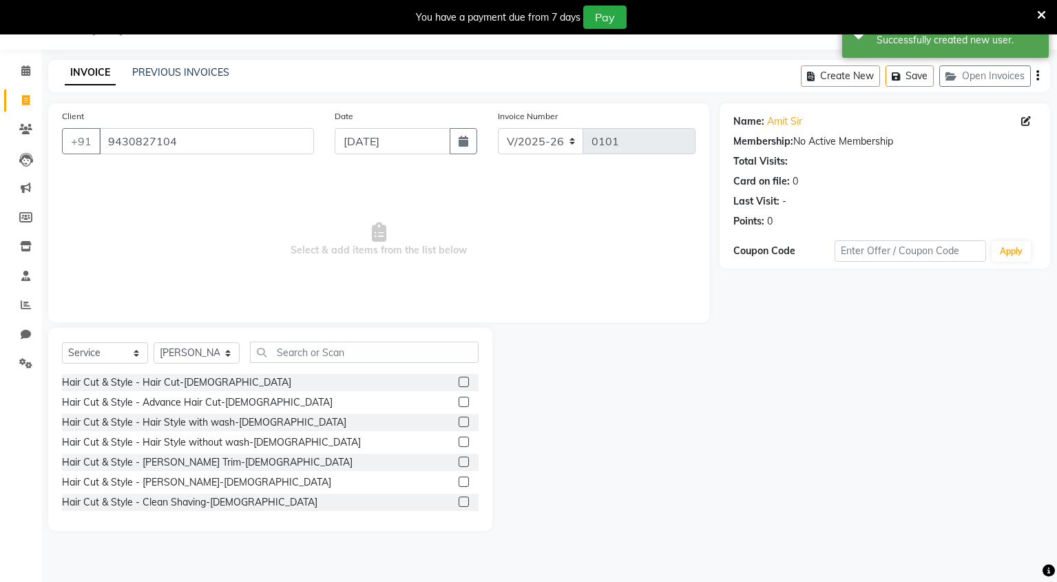
click at [459, 482] on label at bounding box center [464, 482] width 10 height 10
click at [459, 482] on input "checkbox" at bounding box center [463, 482] width 9 height 9
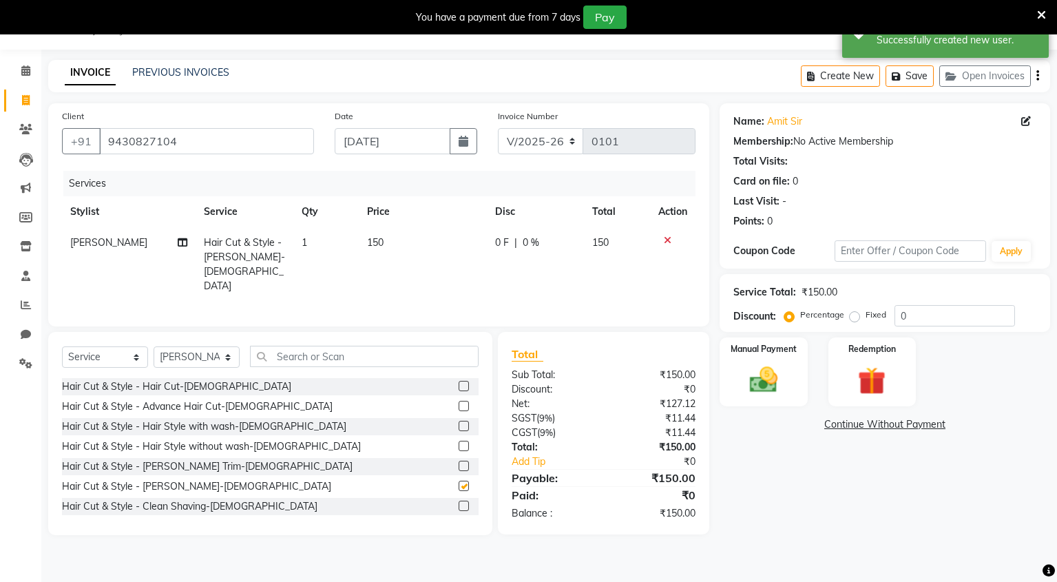
checkbox input "false"
click at [773, 376] on img at bounding box center [763, 380] width 47 height 33
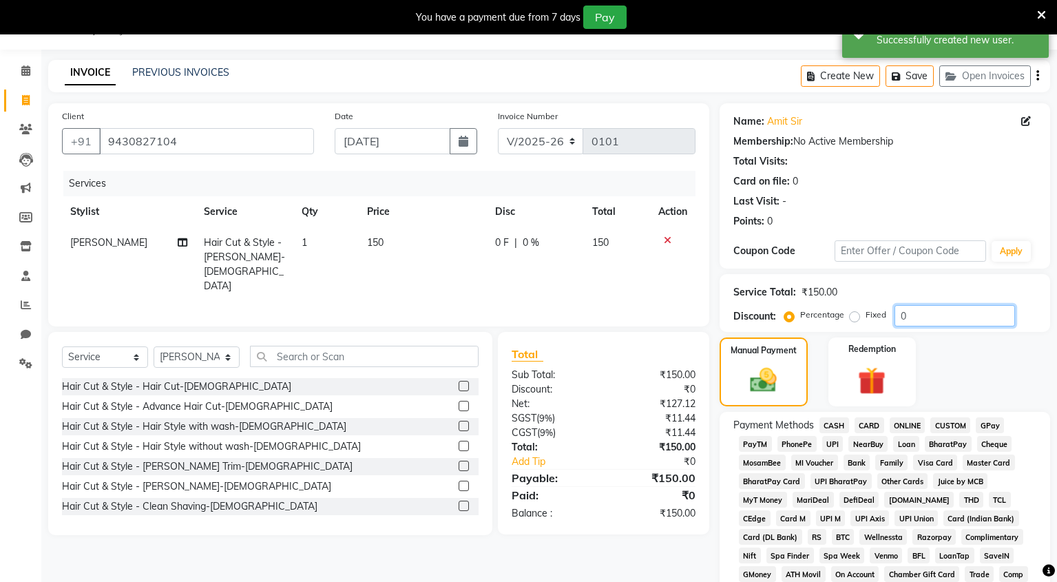
click at [900, 319] on input "0" at bounding box center [954, 315] width 121 height 21
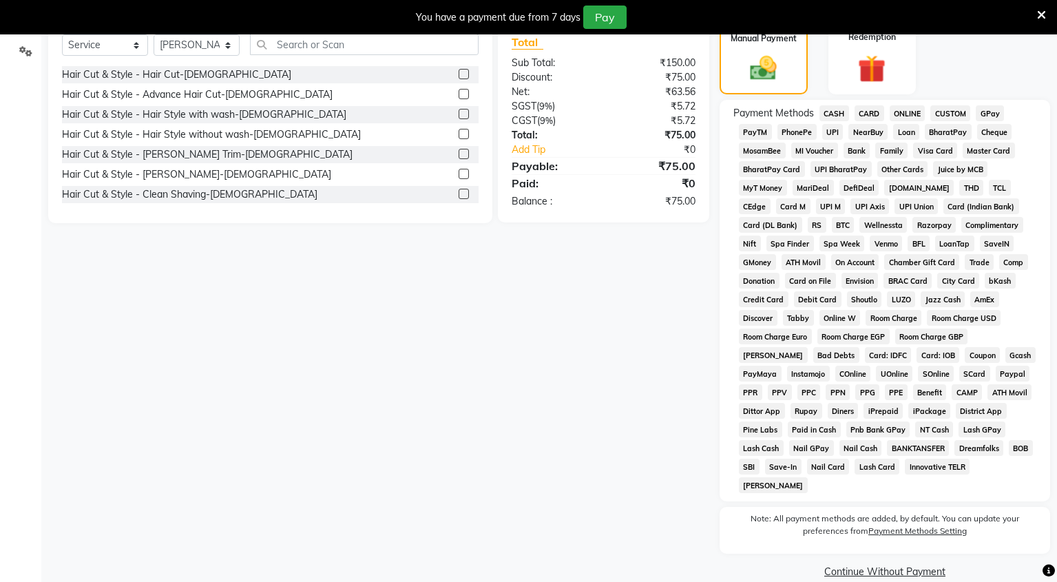
scroll to position [348, 0]
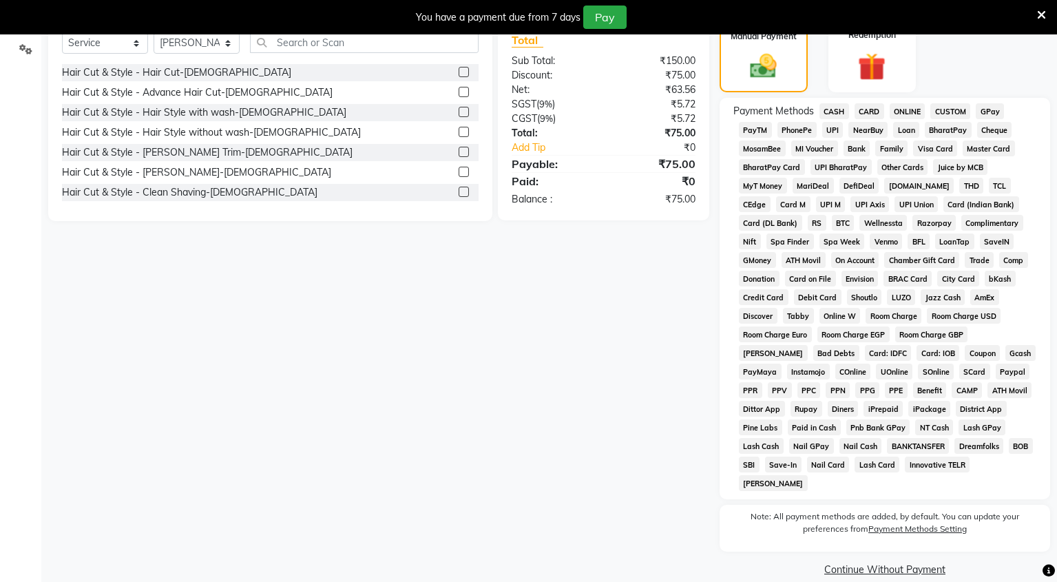
click at [823, 131] on span "UPI" at bounding box center [832, 130] width 21 height 16
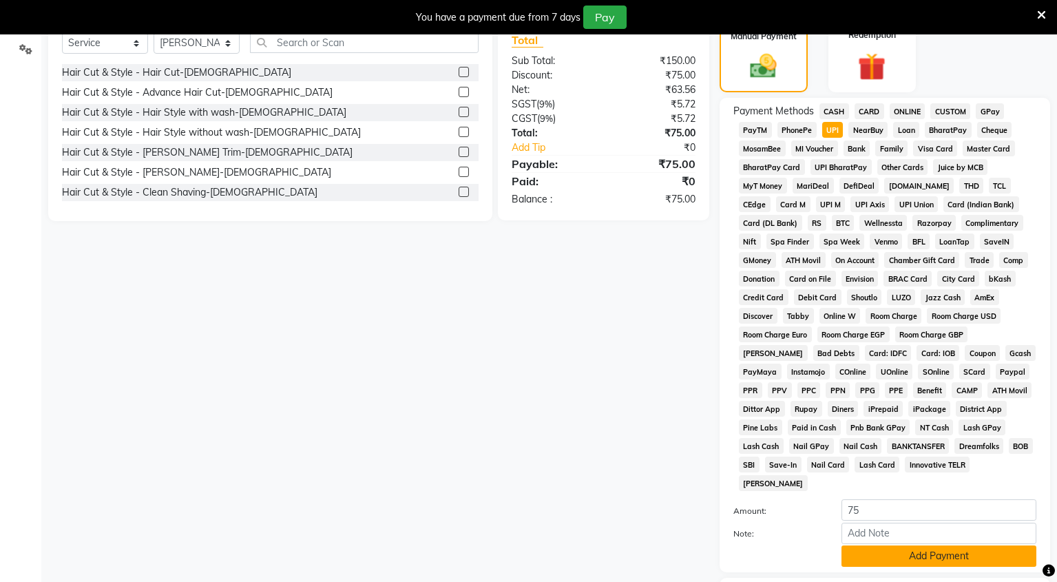
click at [883, 545] on button "Add Payment" at bounding box center [938, 555] width 195 height 21
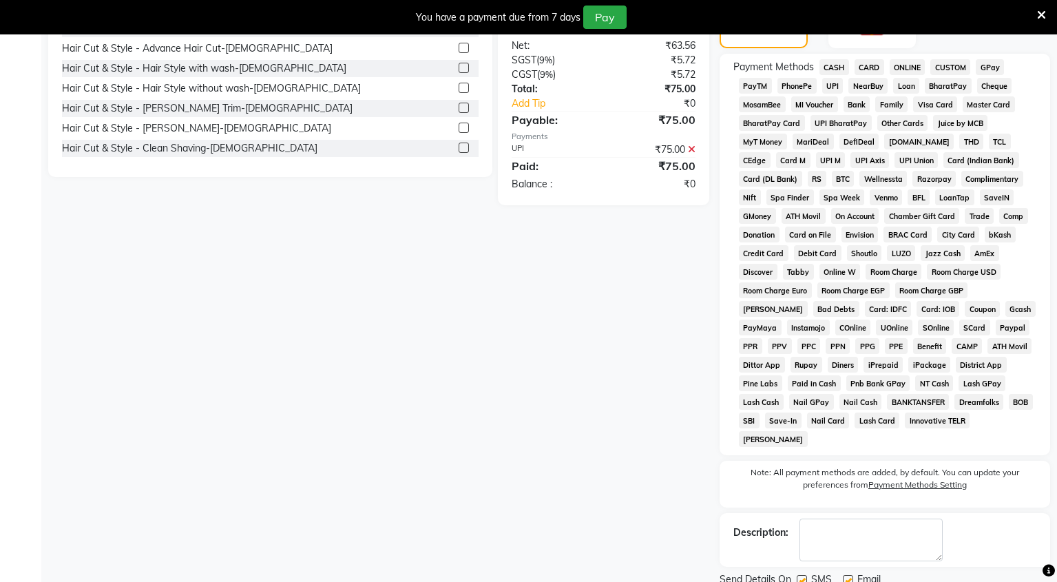
scroll to position [426, 0]
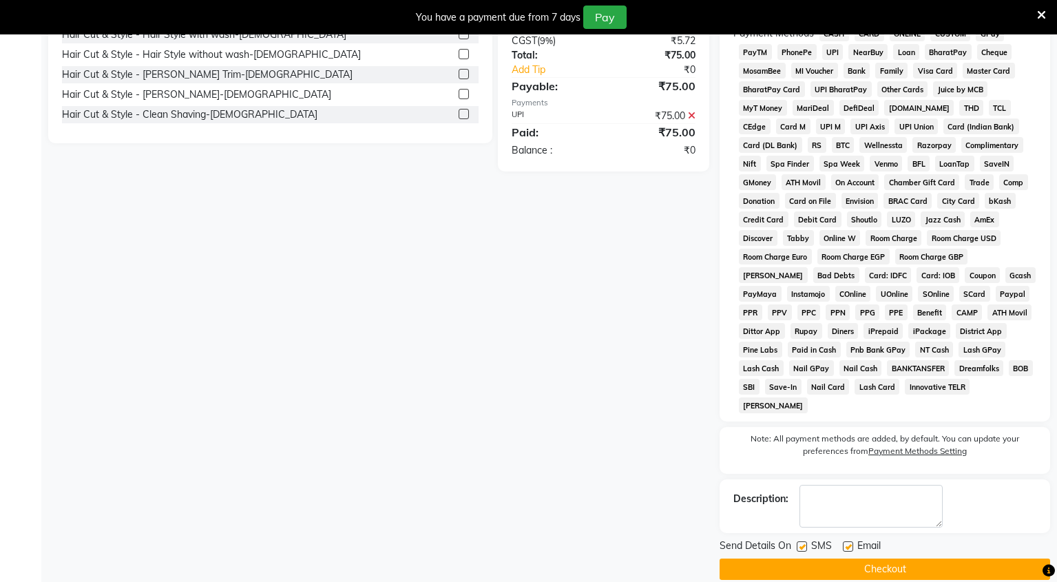
click at [907, 558] on button "Checkout" at bounding box center [885, 568] width 331 height 21
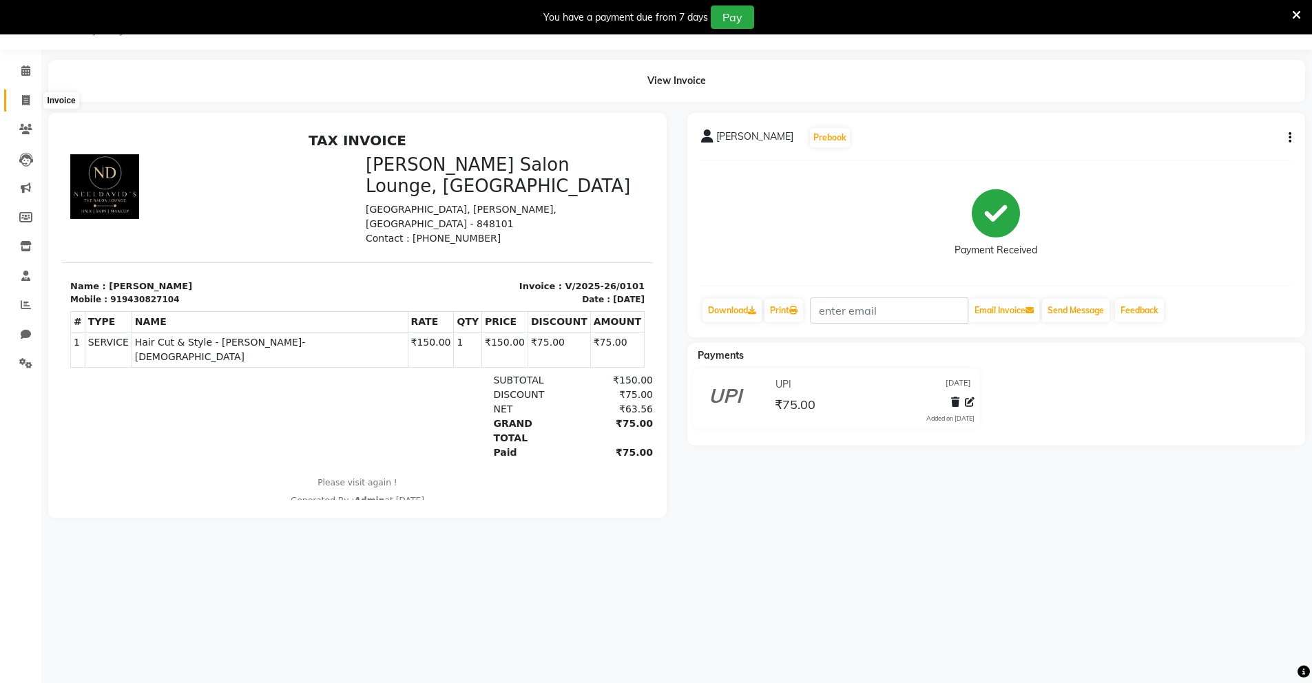
click at [19, 106] on span at bounding box center [26, 101] width 24 height 16
select select "service"
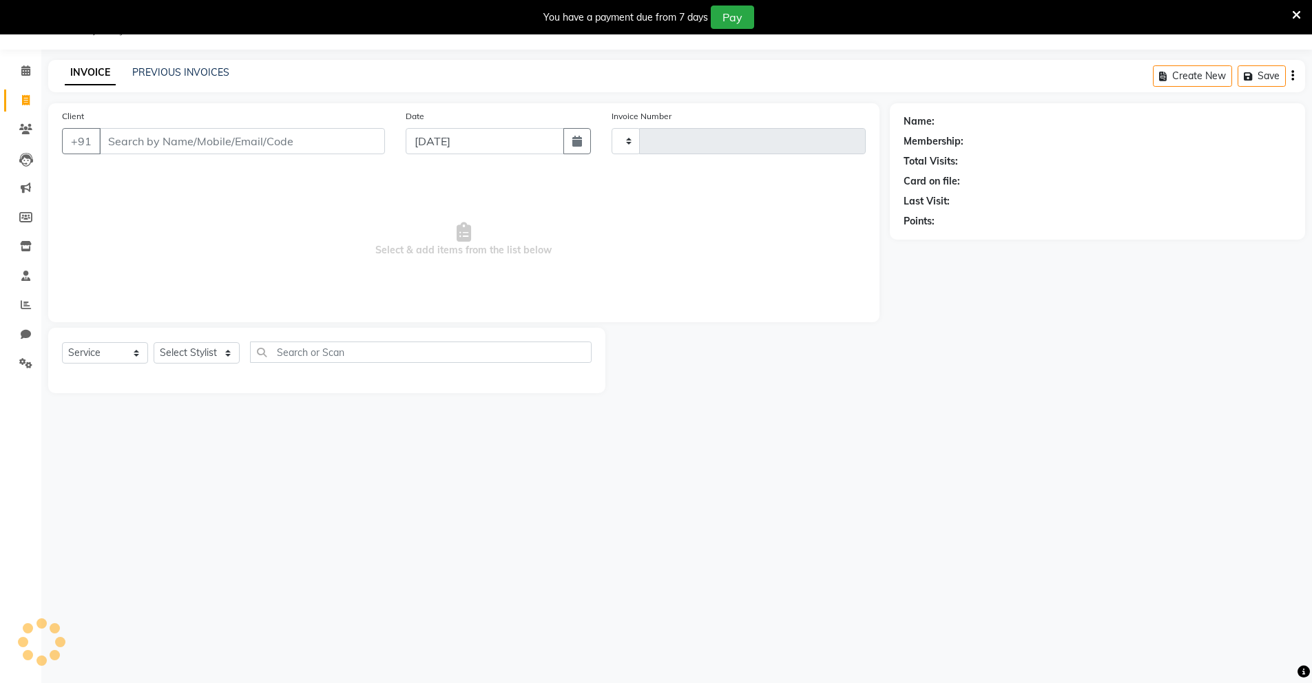
type input "0102"
select select "8909"
click at [151, 134] on input "Client" at bounding box center [242, 141] width 286 height 26
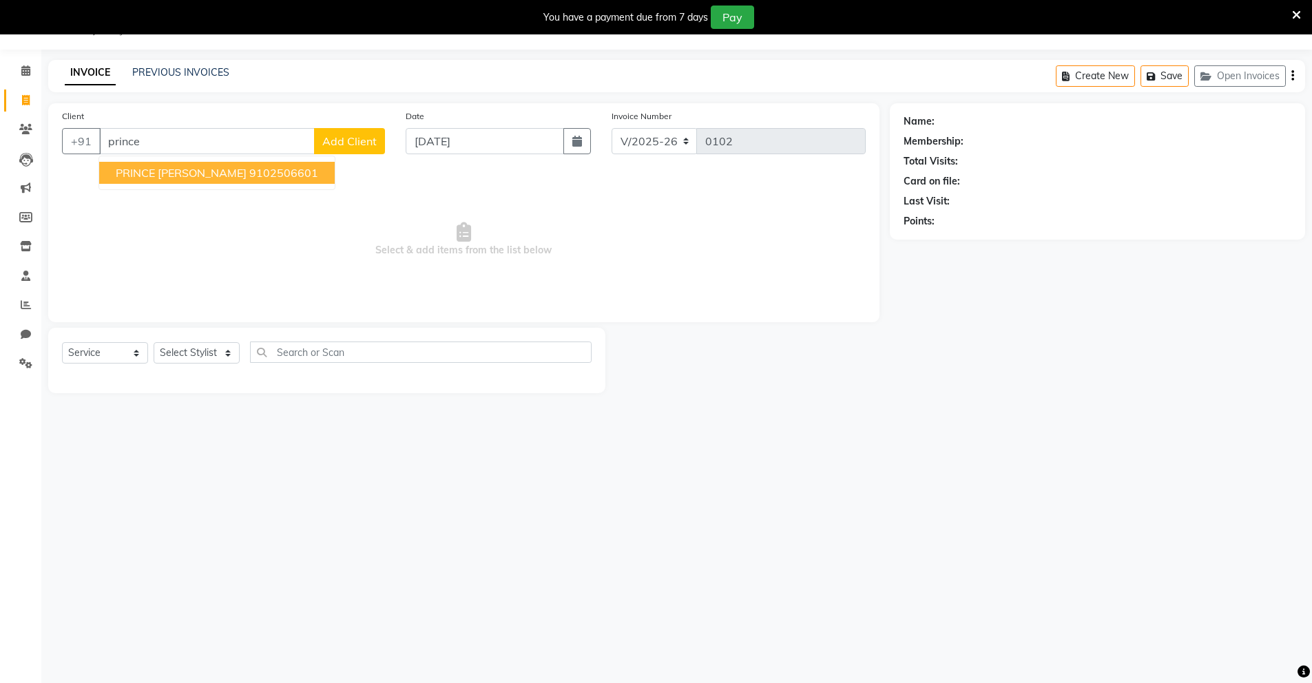
click at [249, 176] on ngb-highlight "9102506601" at bounding box center [283, 173] width 69 height 14
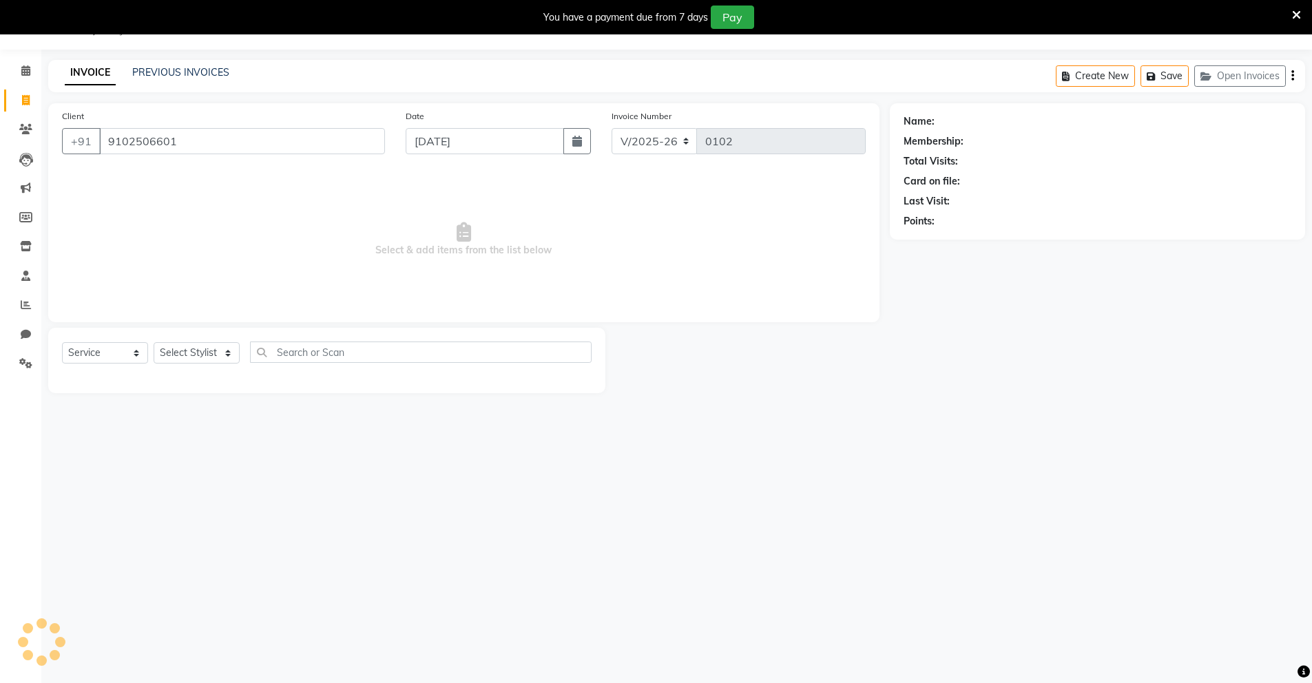
type input "9102506601"
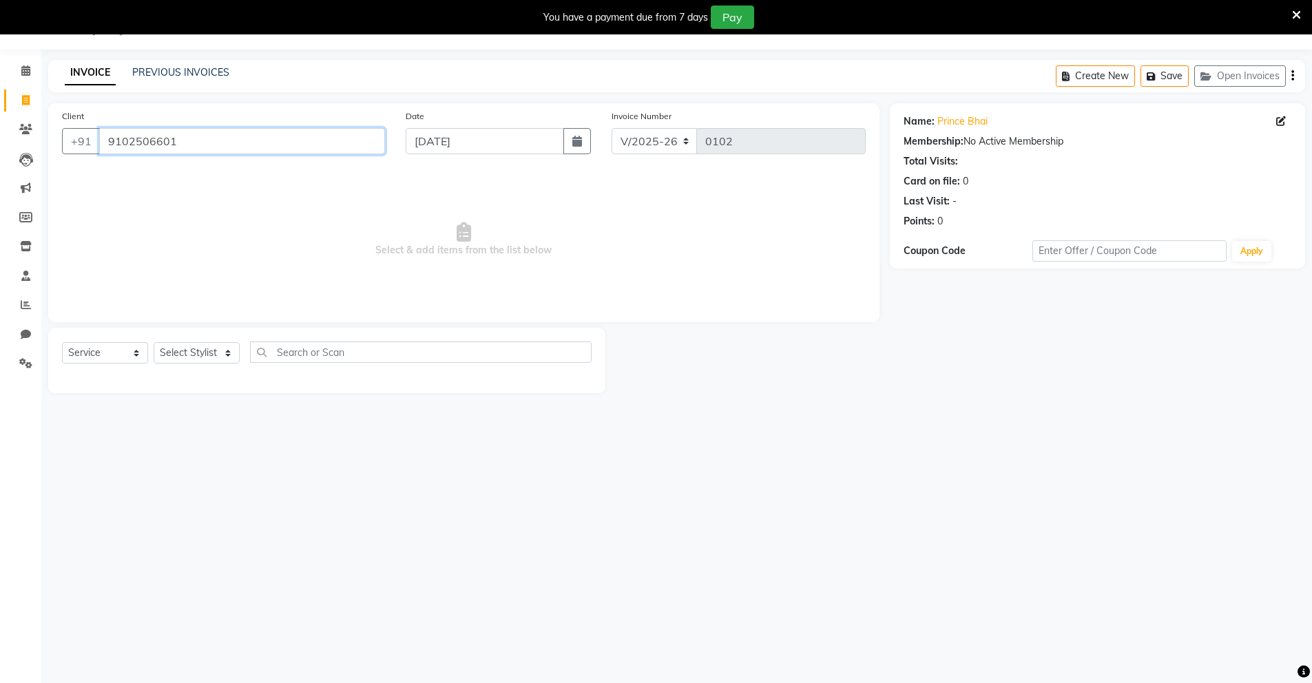
click at [215, 141] on input "9102506601" at bounding box center [242, 141] width 286 height 26
click at [224, 143] on input "Client" at bounding box center [242, 141] width 286 height 26
type input "9693404887"
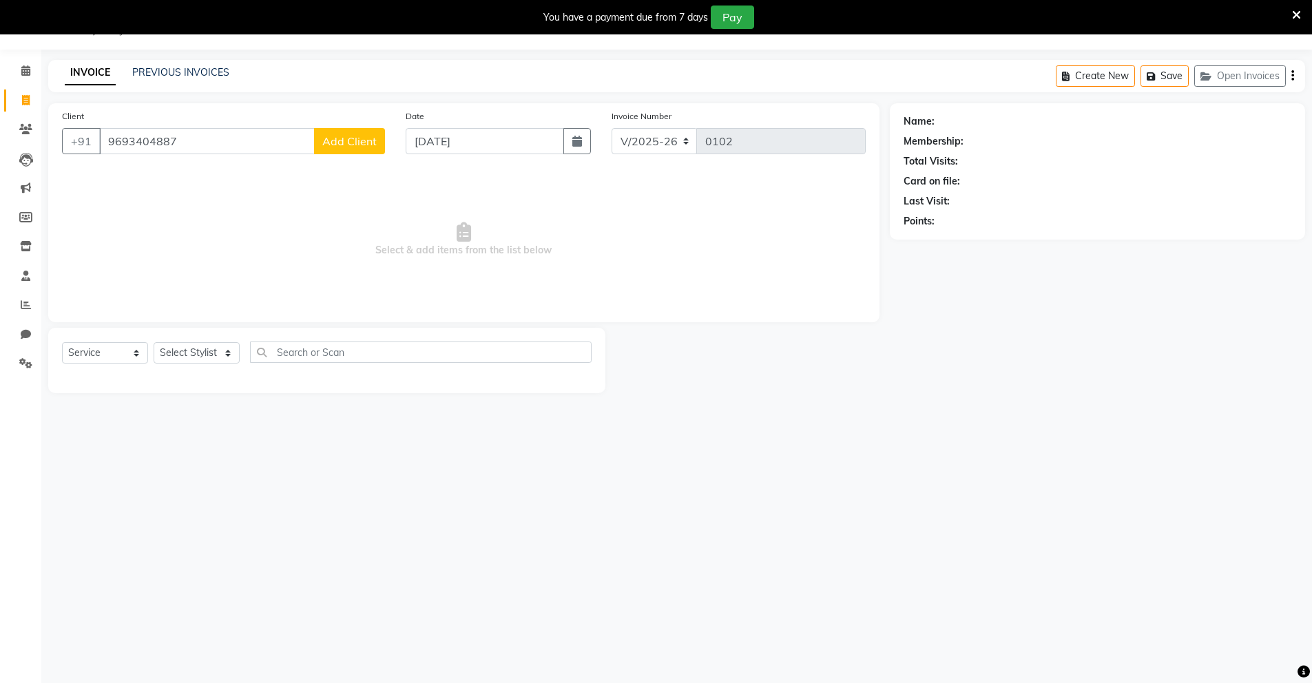
click at [370, 134] on span "Add Client" at bounding box center [349, 141] width 54 height 14
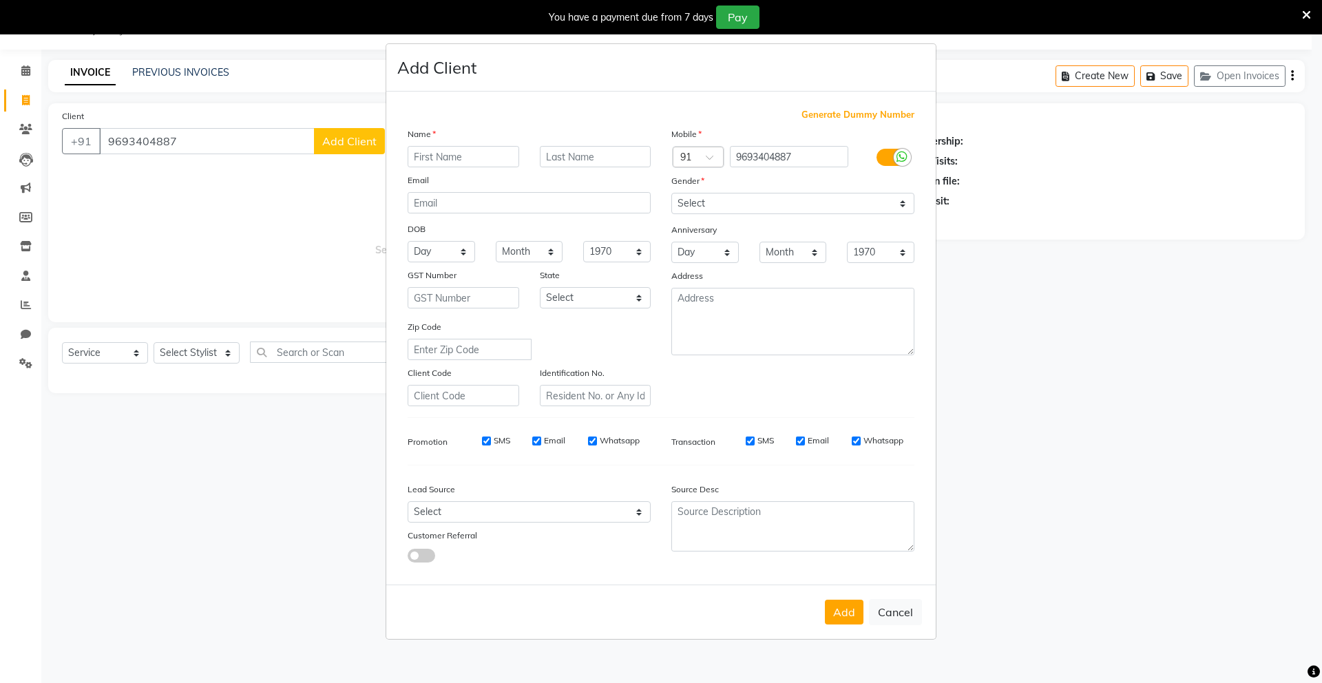
click at [461, 157] on input "text" at bounding box center [464, 156] width 112 height 21
type input "Karan Bhai"
click at [810, 201] on select "Select Male Female Other Prefer Not To Say" at bounding box center [792, 203] width 243 height 21
select select "male"
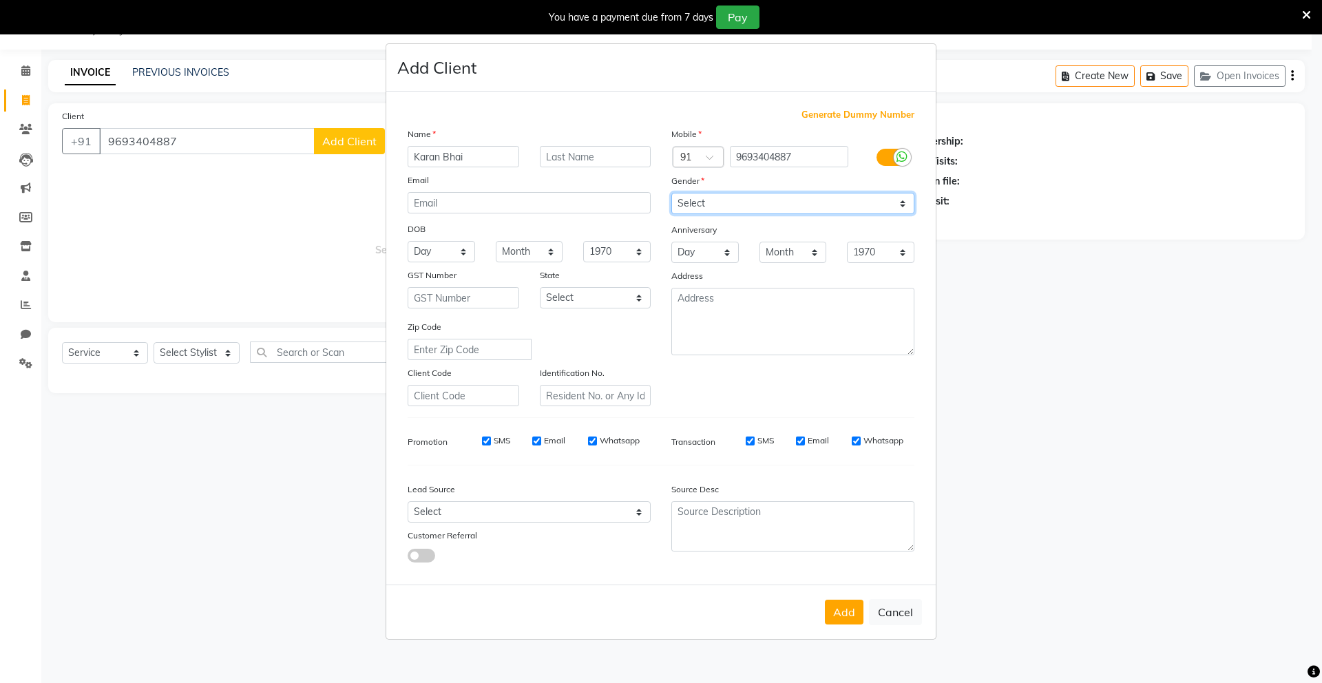
click at [671, 193] on select "Select Male Female Other Prefer Not To Say" at bounding box center [792, 203] width 243 height 21
click at [841, 581] on button "Add" at bounding box center [844, 612] width 39 height 25
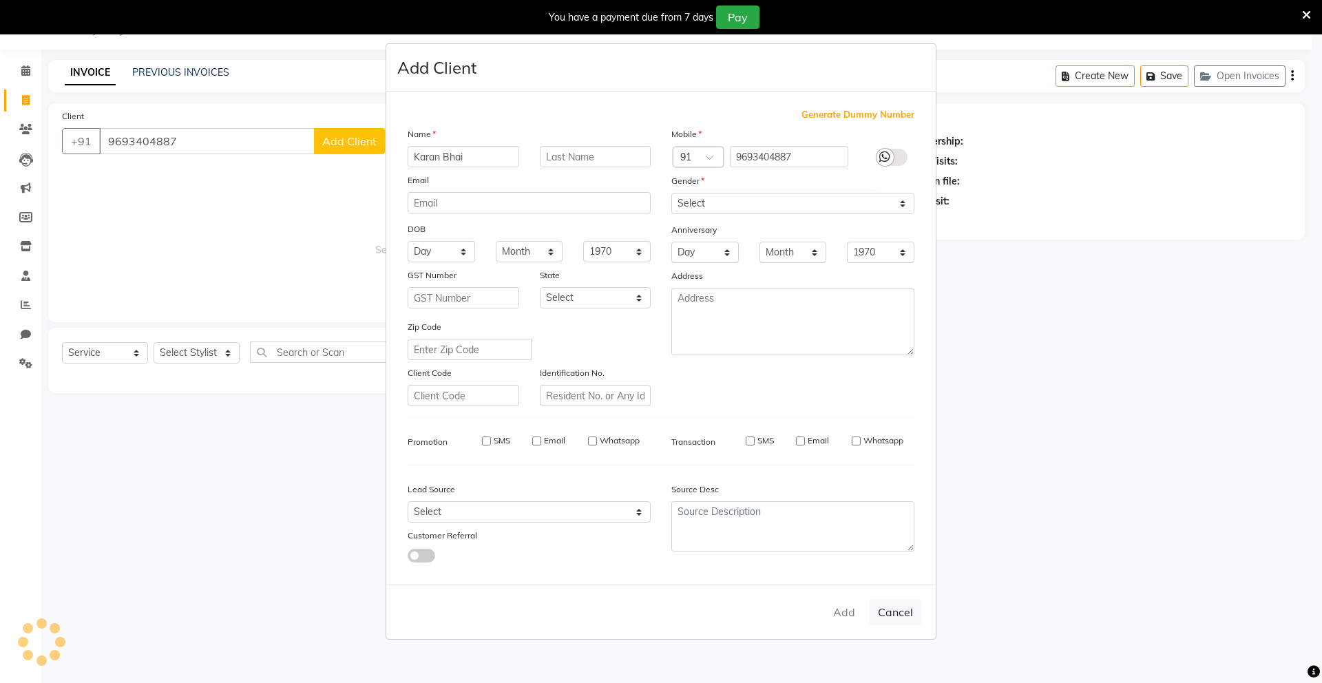
select select
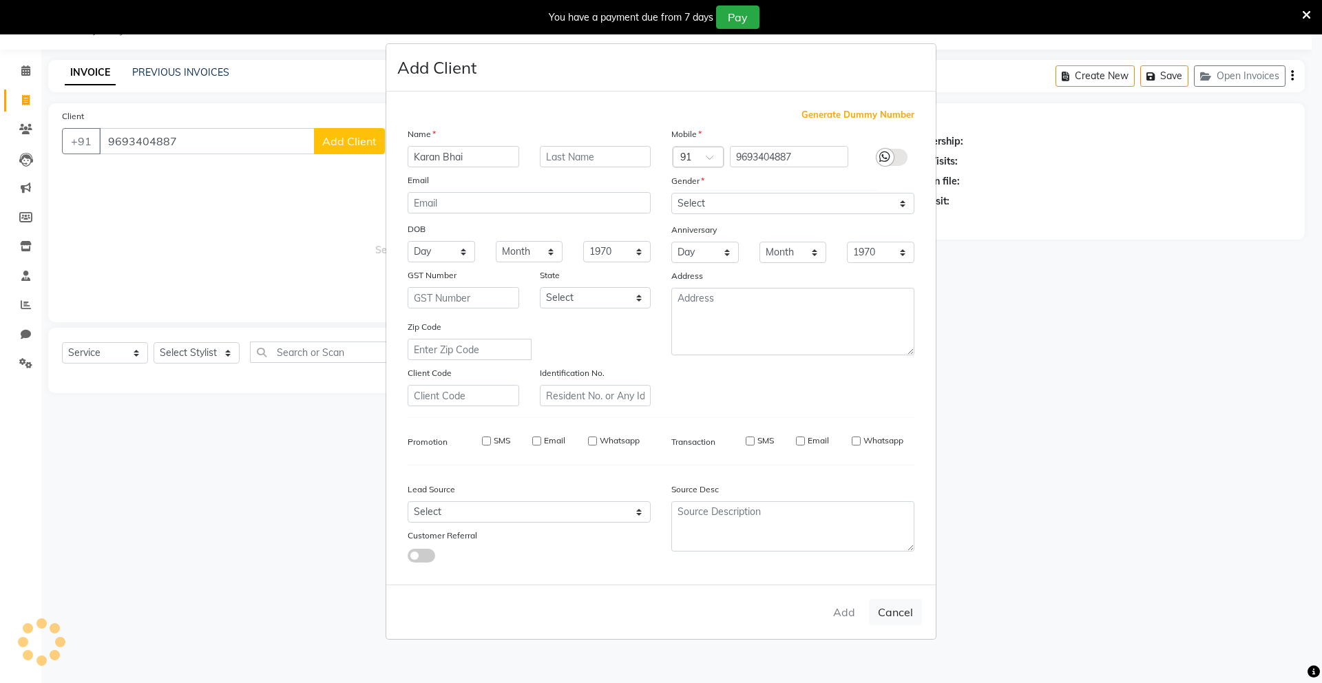
select select
checkbox input "false"
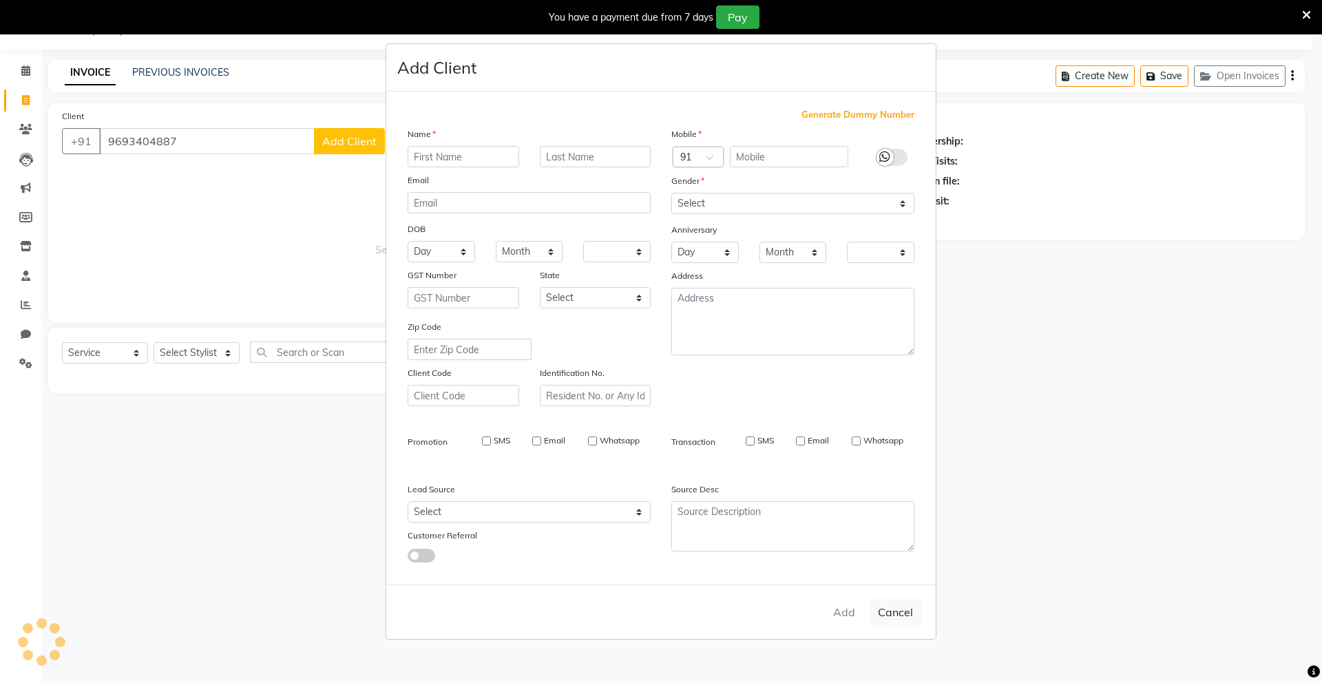
checkbox input "false"
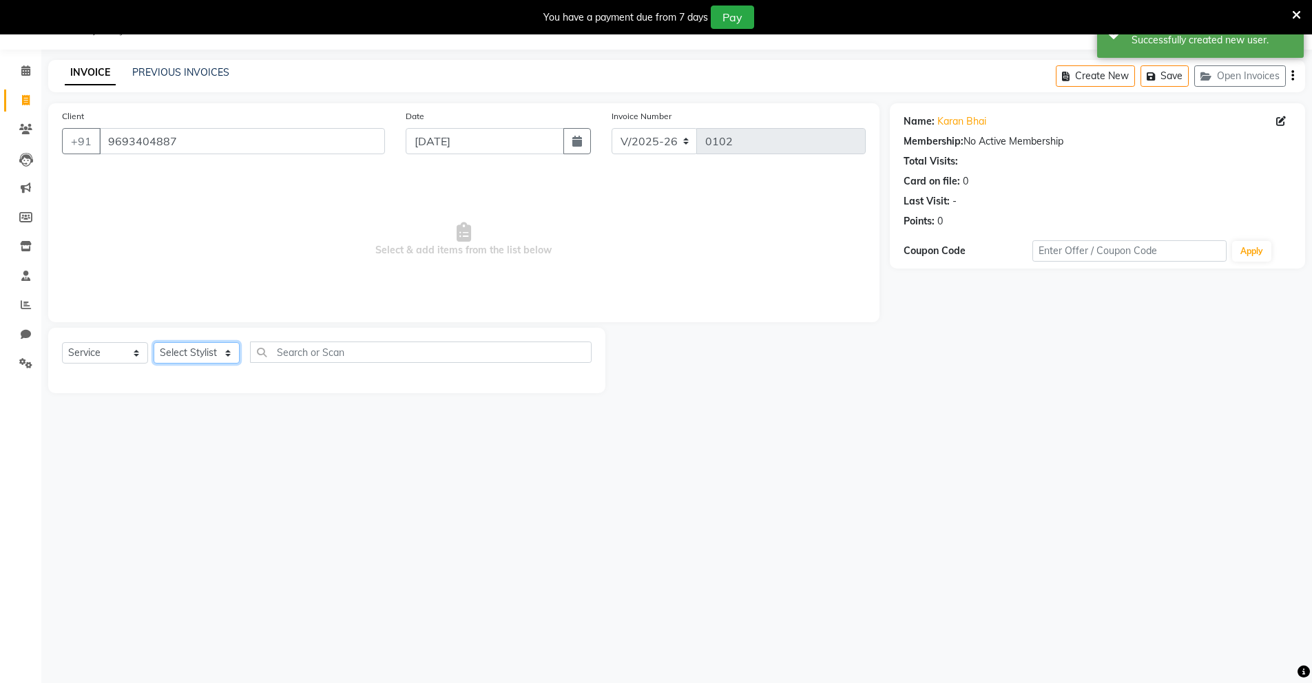
click at [211, 353] on select "Select Stylist Mingma Parvej Pragya Priyanka Raja Vishu" at bounding box center [197, 352] width 86 height 21
select select "89950"
click at [154, 342] on select "Select Stylist Mingma Parvej Pragya Priyanka Raja Vishu" at bounding box center [197, 352] width 86 height 21
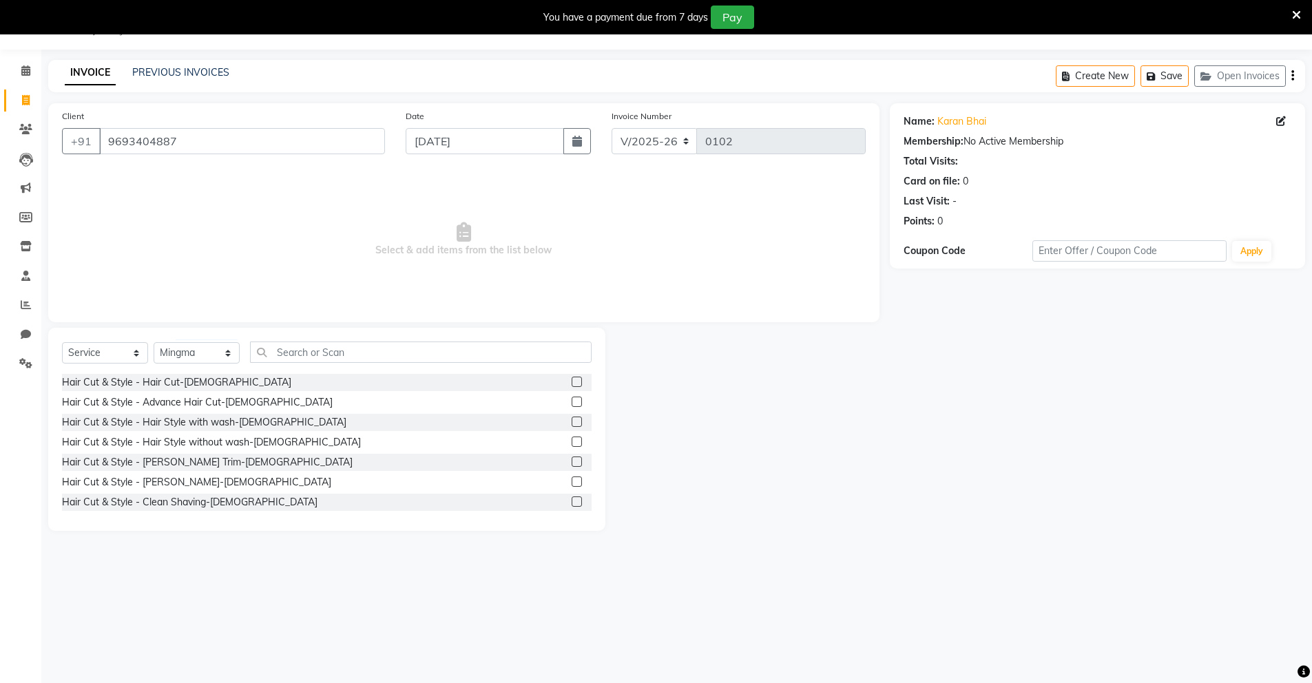
click at [572, 379] on label at bounding box center [577, 382] width 10 height 10
click at [572, 379] on input "checkbox" at bounding box center [576, 382] width 9 height 9
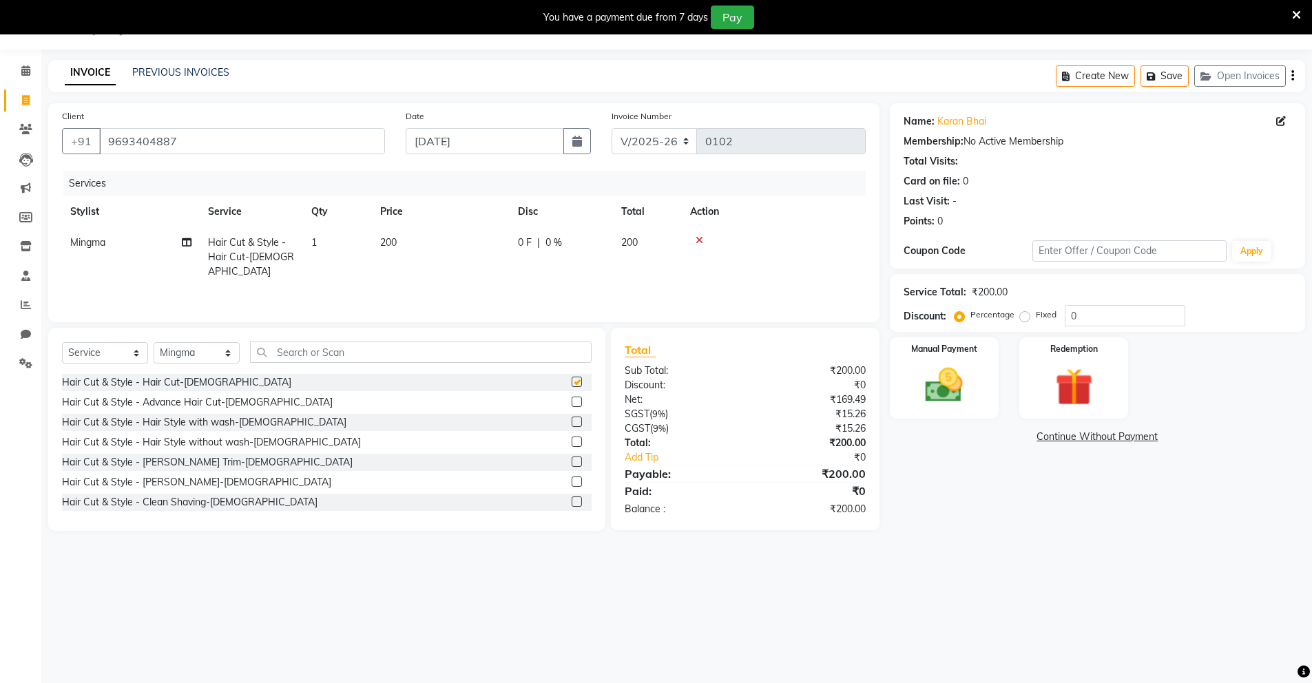
checkbox input "false"
click at [558, 494] on div "Hair Cut & Style - Clean Shaving-Male" at bounding box center [327, 502] width 530 height 17
click at [572, 487] on div at bounding box center [576, 484] width 9 height 14
click at [572, 484] on label at bounding box center [577, 482] width 10 height 10
click at [572, 484] on input "checkbox" at bounding box center [576, 482] width 9 height 9
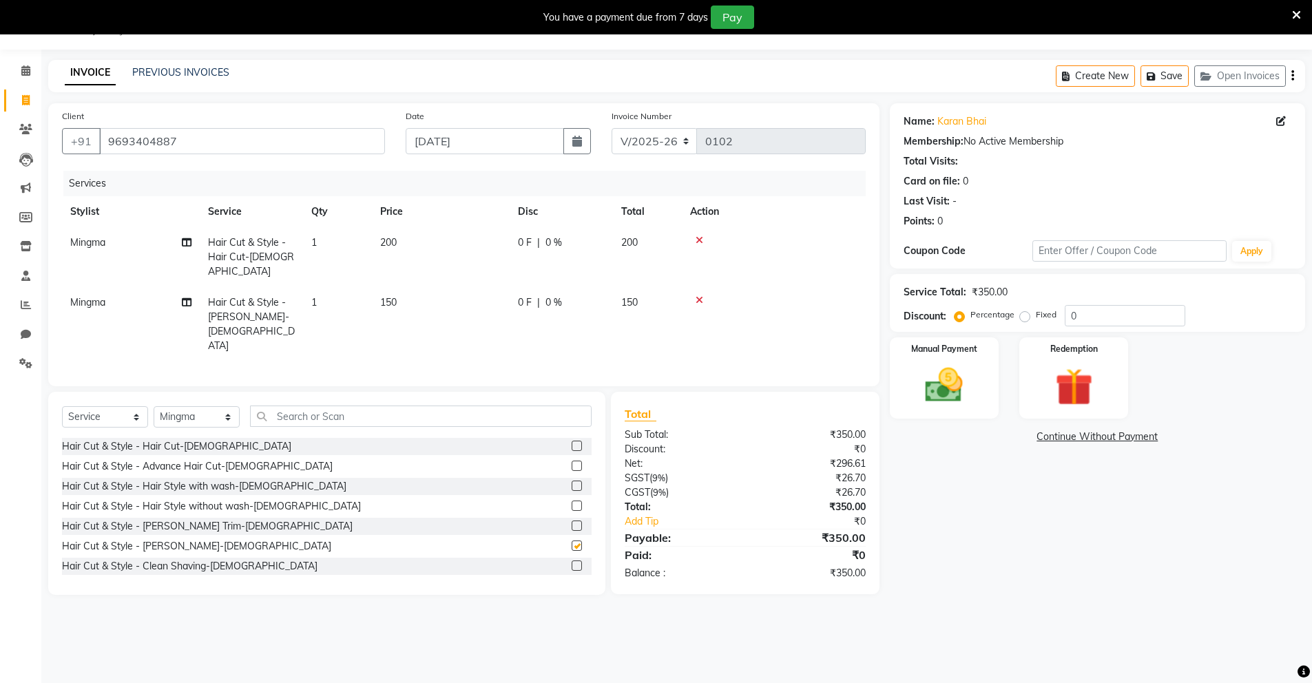
checkbox input "false"
click at [1067, 319] on input "0" at bounding box center [1125, 315] width 121 height 21
type input "50"
click at [938, 371] on img at bounding box center [943, 385] width 63 height 45
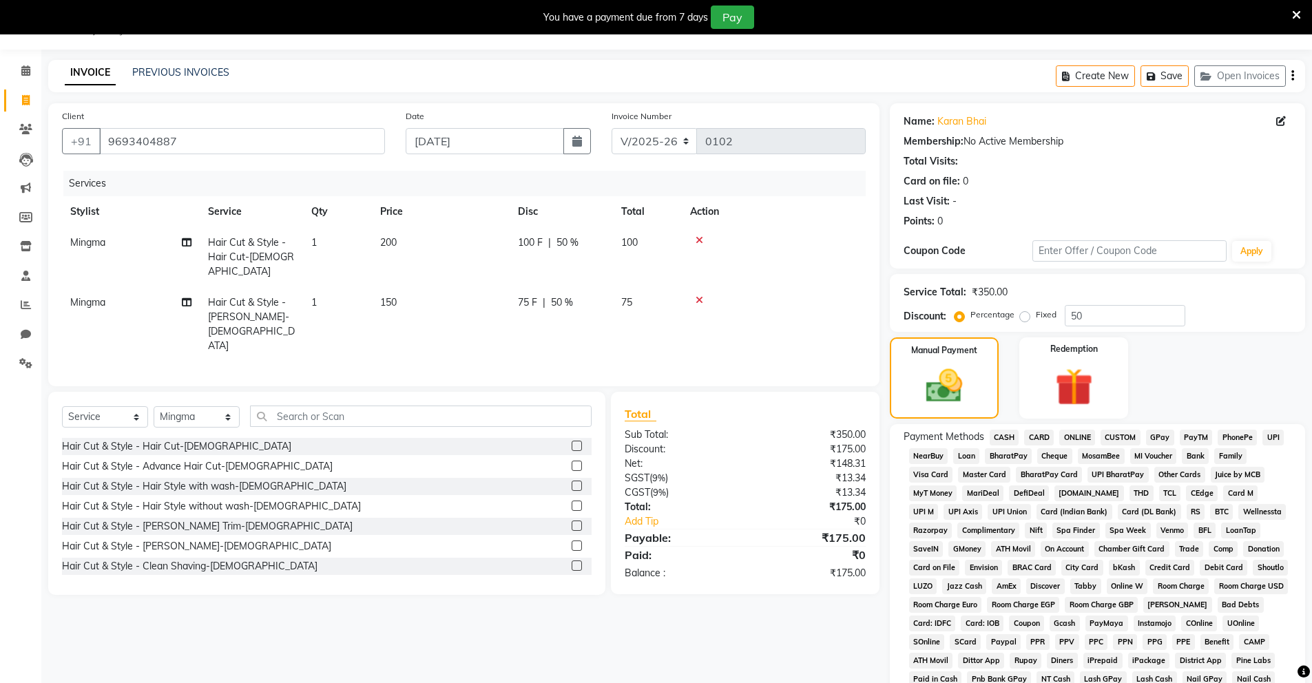
click at [1067, 437] on span "UPI" at bounding box center [1272, 438] width 21 height 16
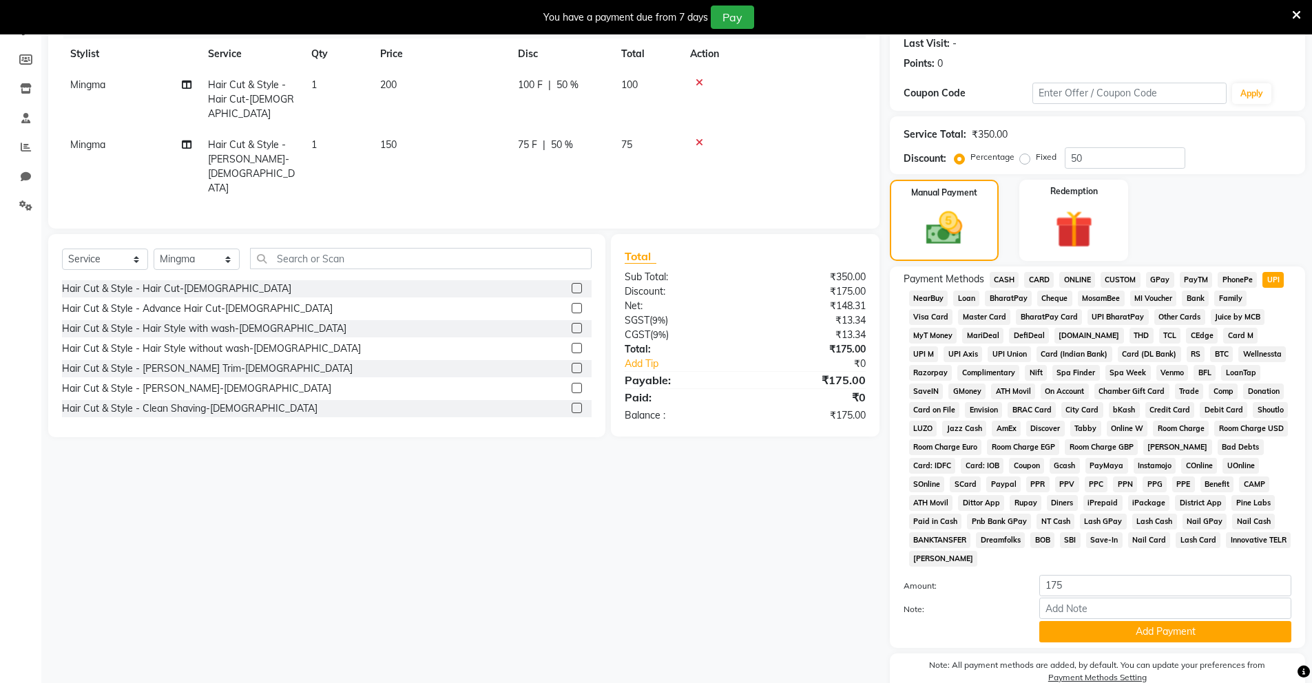
scroll to position [258, 0]
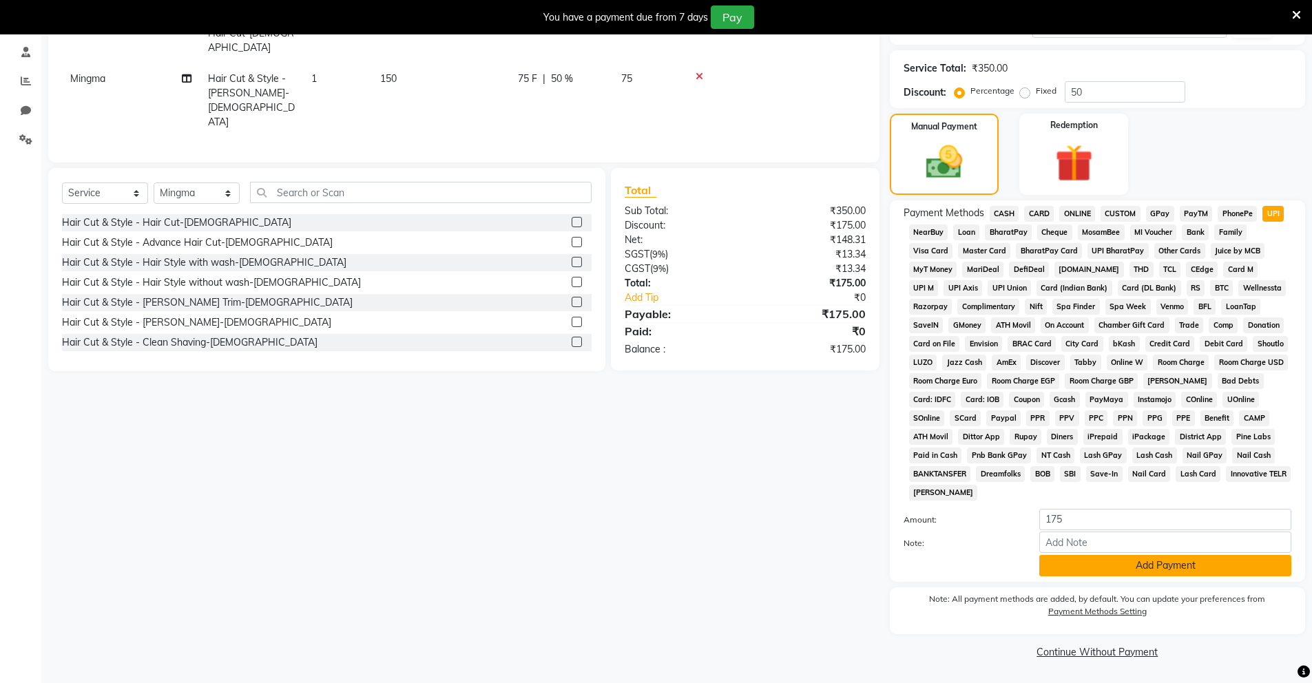
click at [1067, 561] on button "Add Payment" at bounding box center [1165, 565] width 252 height 21
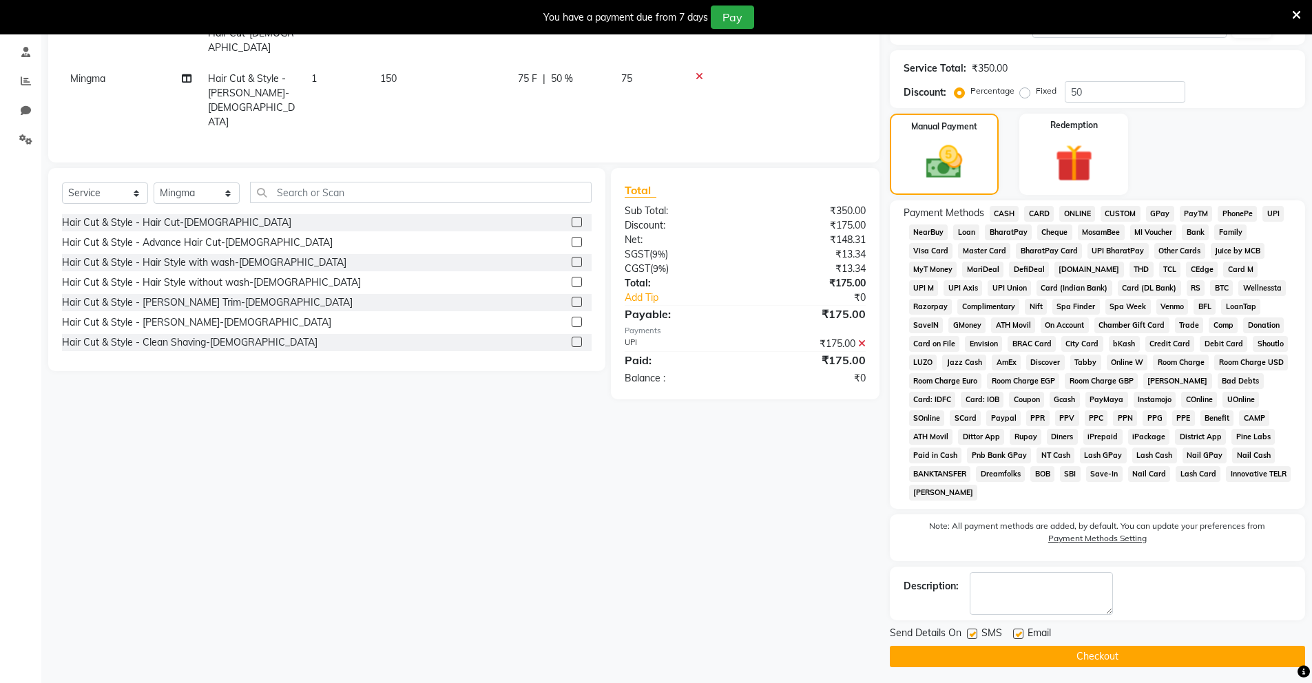
click at [1067, 581] on button "Checkout" at bounding box center [1097, 656] width 415 height 21
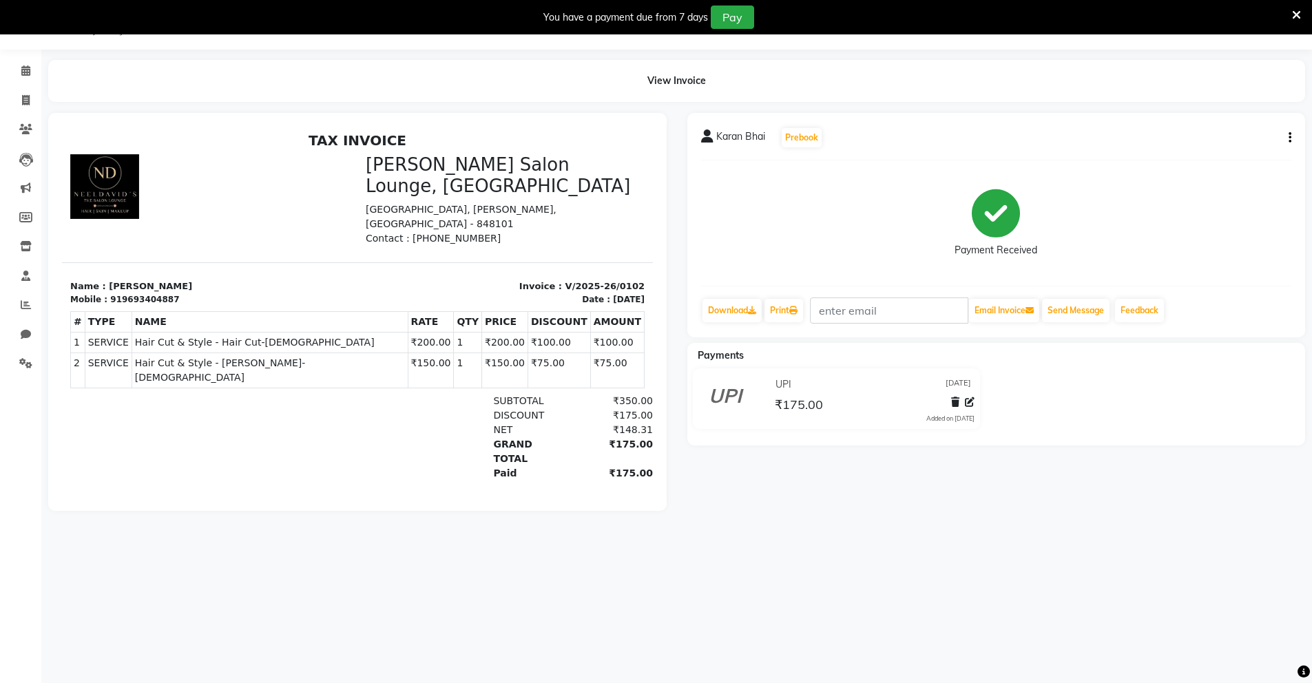
click at [111, 97] on div "View Invoice" at bounding box center [676, 81] width 1257 height 42
drag, startPoint x: 28, startPoint y: 95, endPoint x: 40, endPoint y: 95, distance: 12.4
click at [28, 95] on icon at bounding box center [26, 100] width 8 height 10
select select "service"
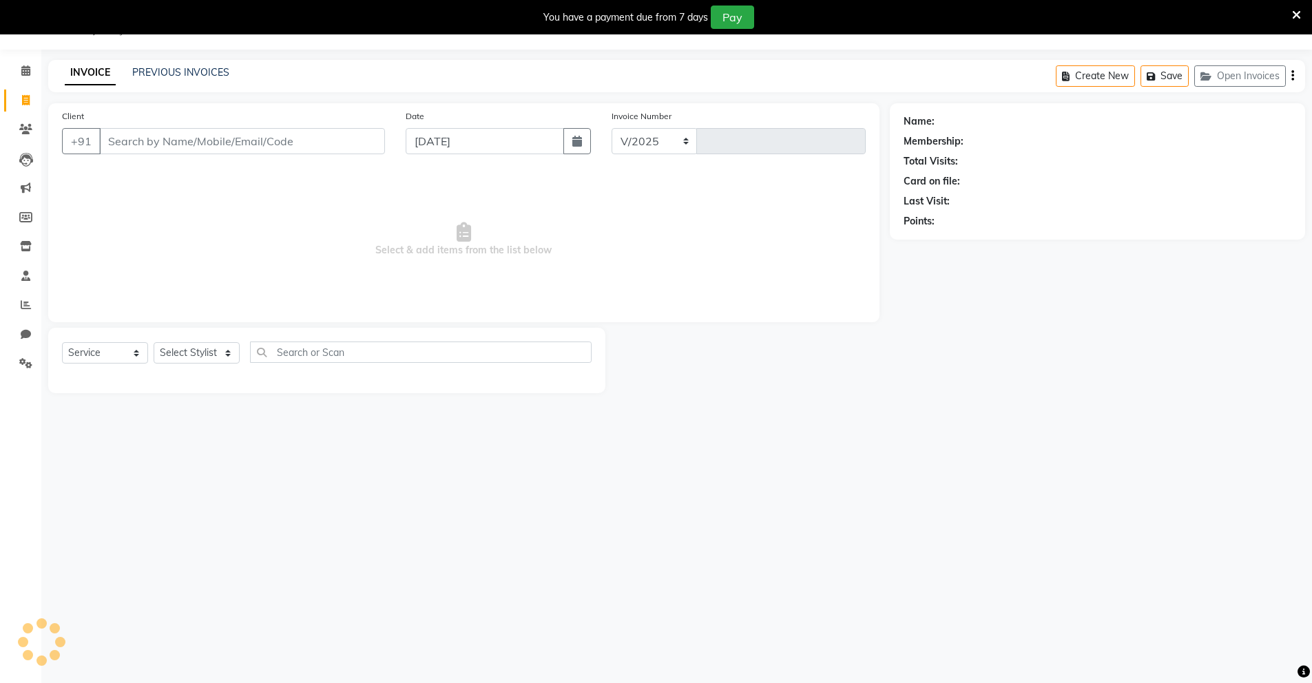
select select "8909"
type input "0103"
click at [161, 143] on input "Client" at bounding box center [242, 141] width 286 height 26
click at [140, 141] on input "Client" at bounding box center [242, 141] width 286 height 26
type input "7970910938"
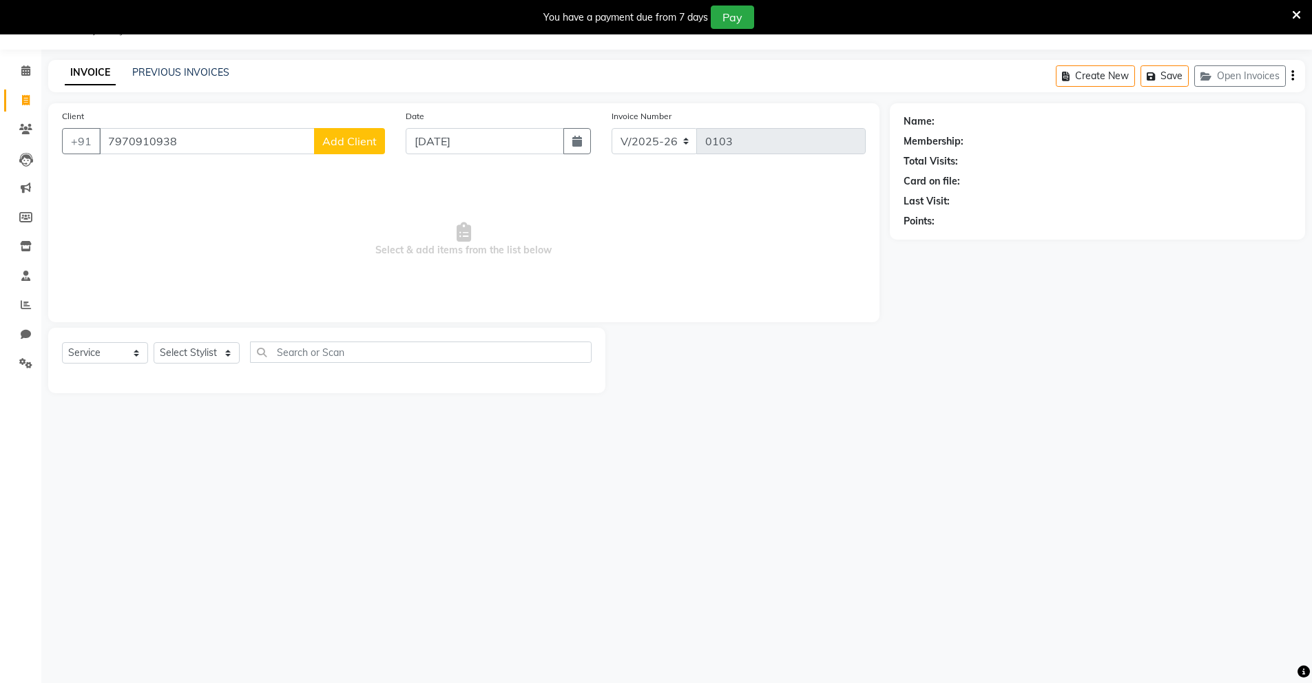
click at [358, 140] on span "Add Client" at bounding box center [349, 141] width 54 height 14
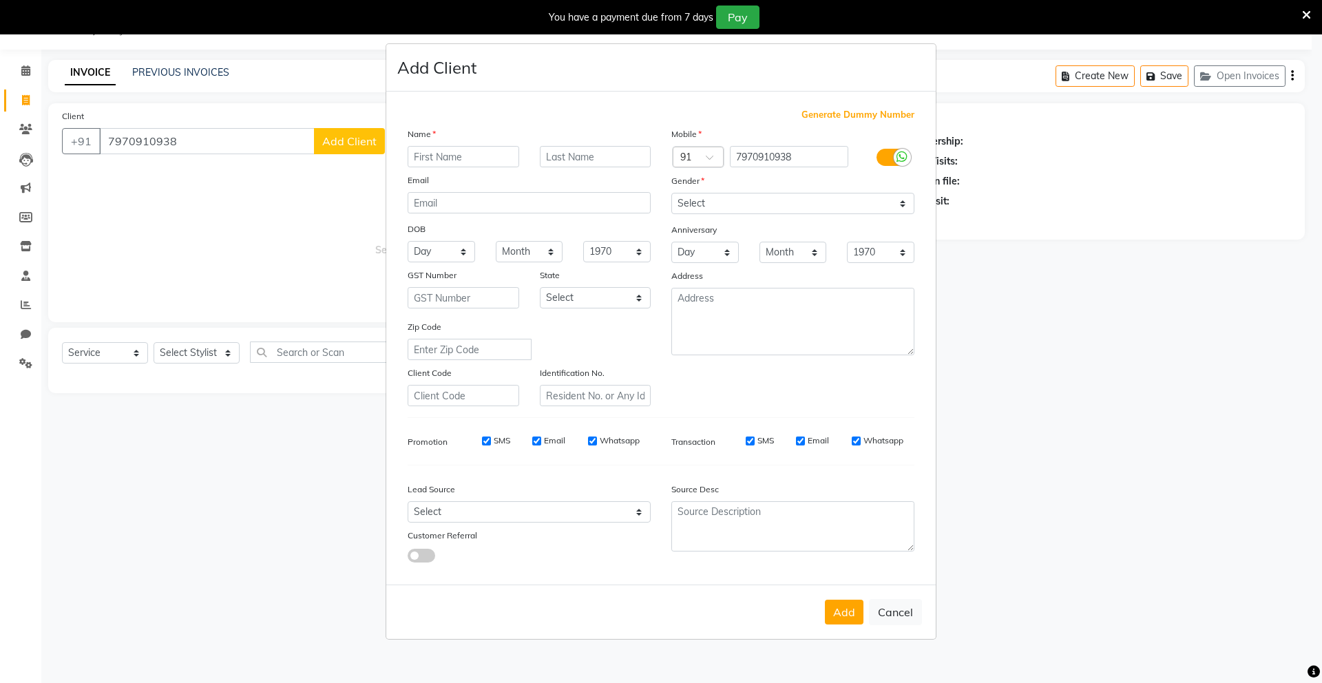
click at [433, 152] on input "text" at bounding box center [464, 156] width 112 height 21
type input "Peter England"
click at [708, 197] on select "Select Male Female Other Prefer Not To Say" at bounding box center [792, 203] width 243 height 21
select select "male"
click at [671, 193] on select "Select Male Female Other Prefer Not To Say" at bounding box center [792, 203] width 243 height 21
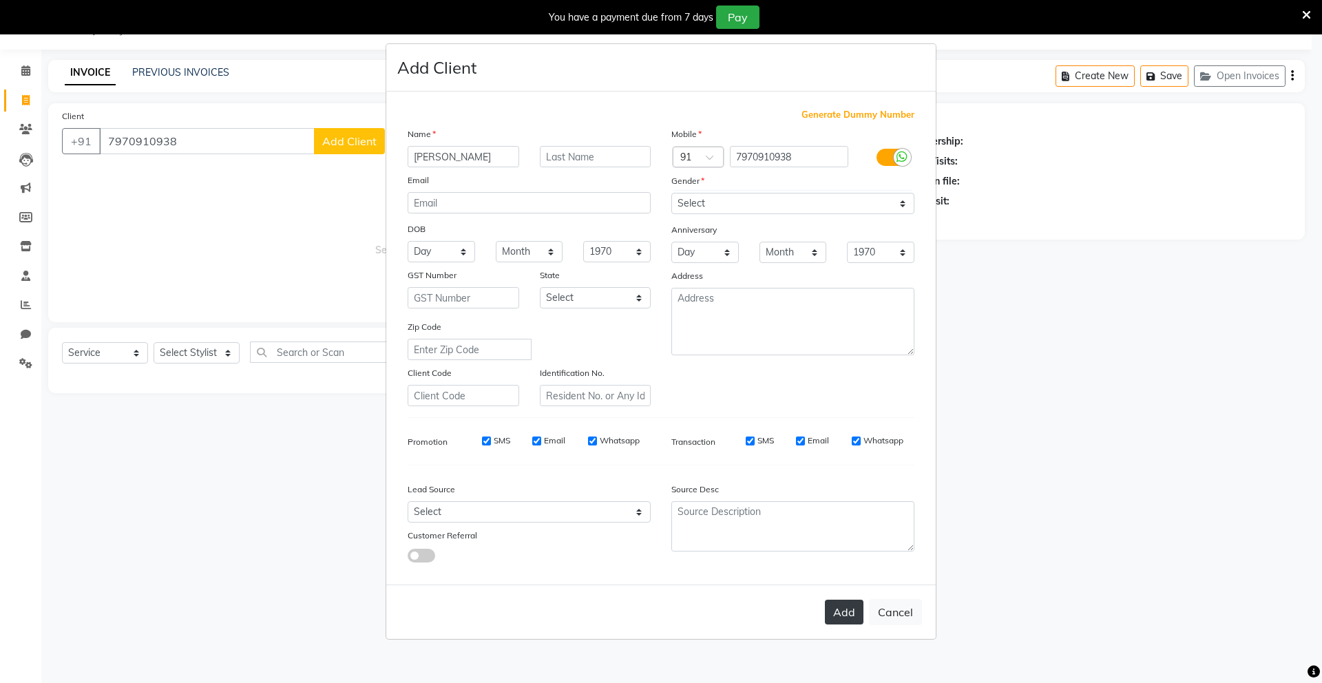
click at [847, 581] on button "Add" at bounding box center [844, 612] width 39 height 25
select select
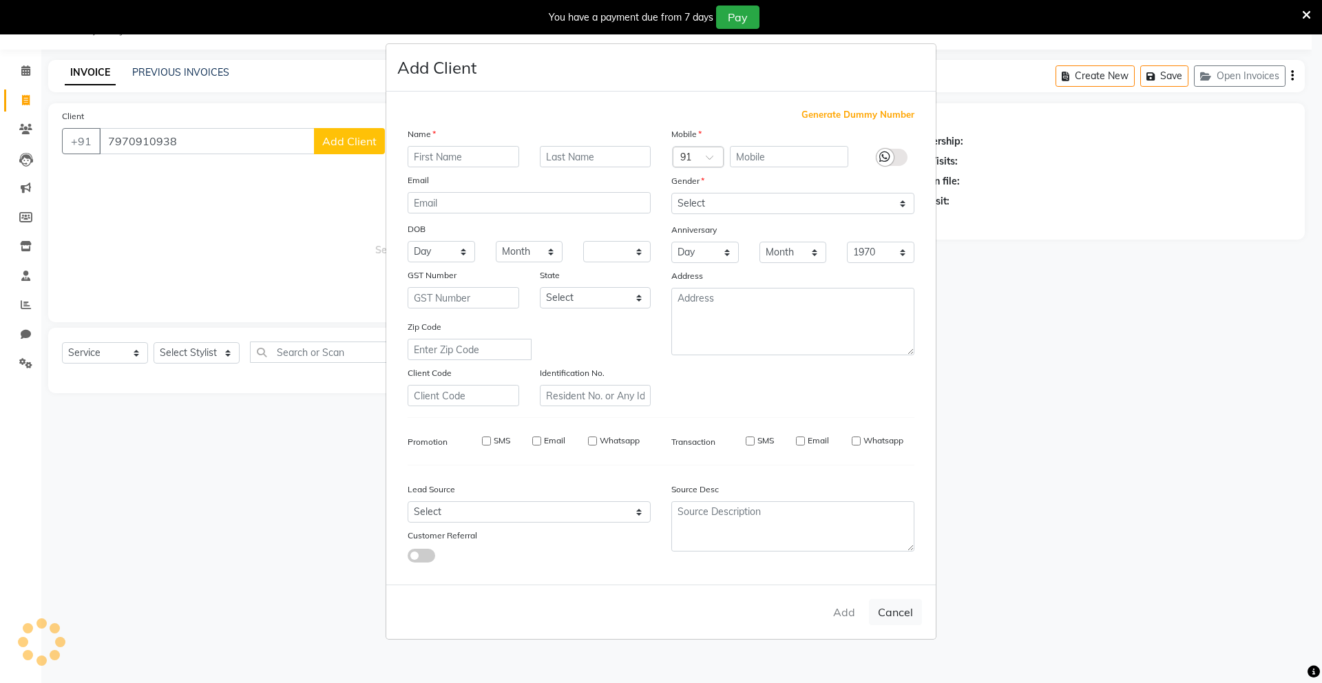
select select
checkbox input "false"
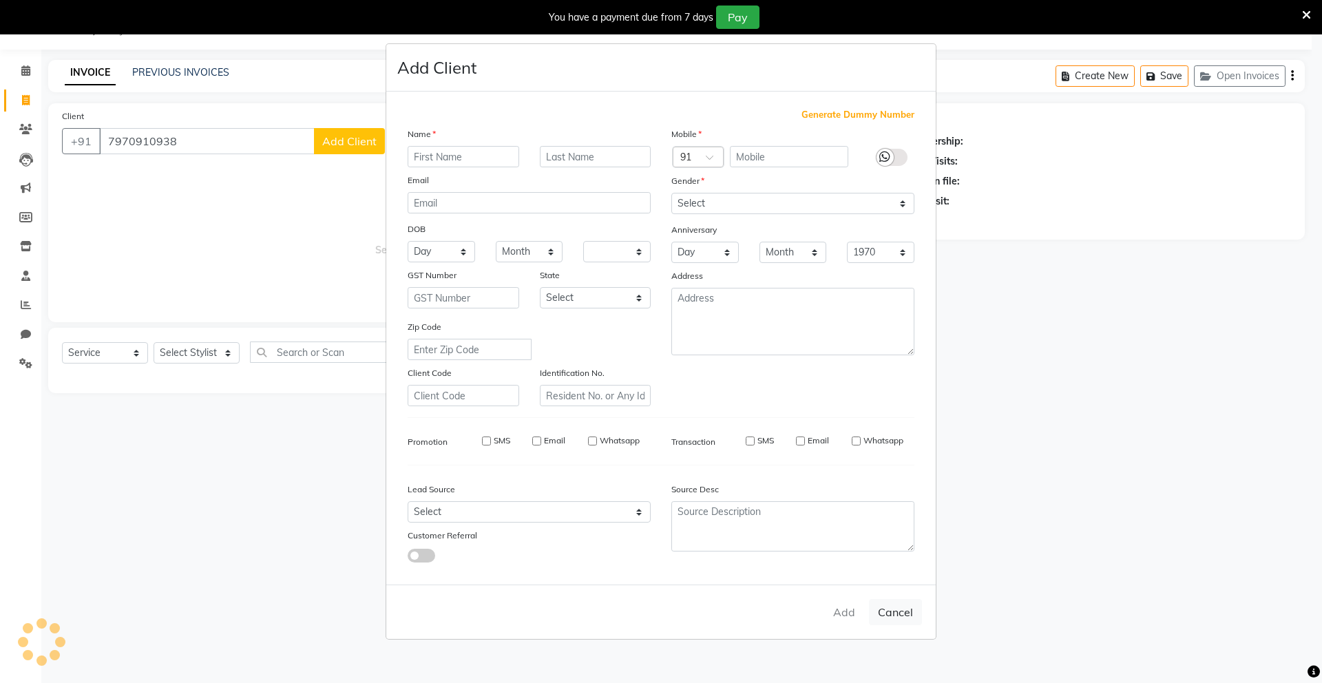
checkbox input "false"
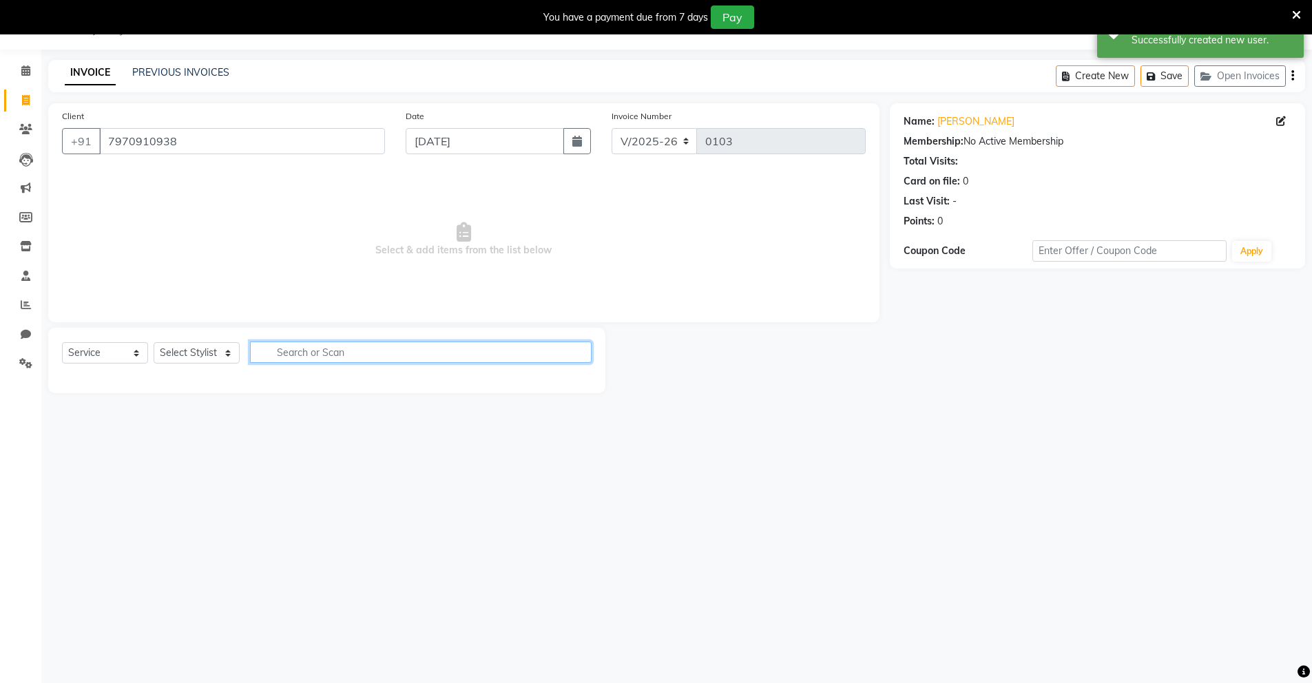
click at [381, 356] on input "text" at bounding box center [421, 352] width 342 height 21
click at [220, 355] on select "Select Stylist Mingma Parvej Pragya Priyanka Raja Vishu" at bounding box center [197, 352] width 86 height 21
select select "89950"
click at [154, 342] on select "Select Stylist Mingma Parvej Pragya Priyanka Raja Vishu" at bounding box center [197, 352] width 86 height 21
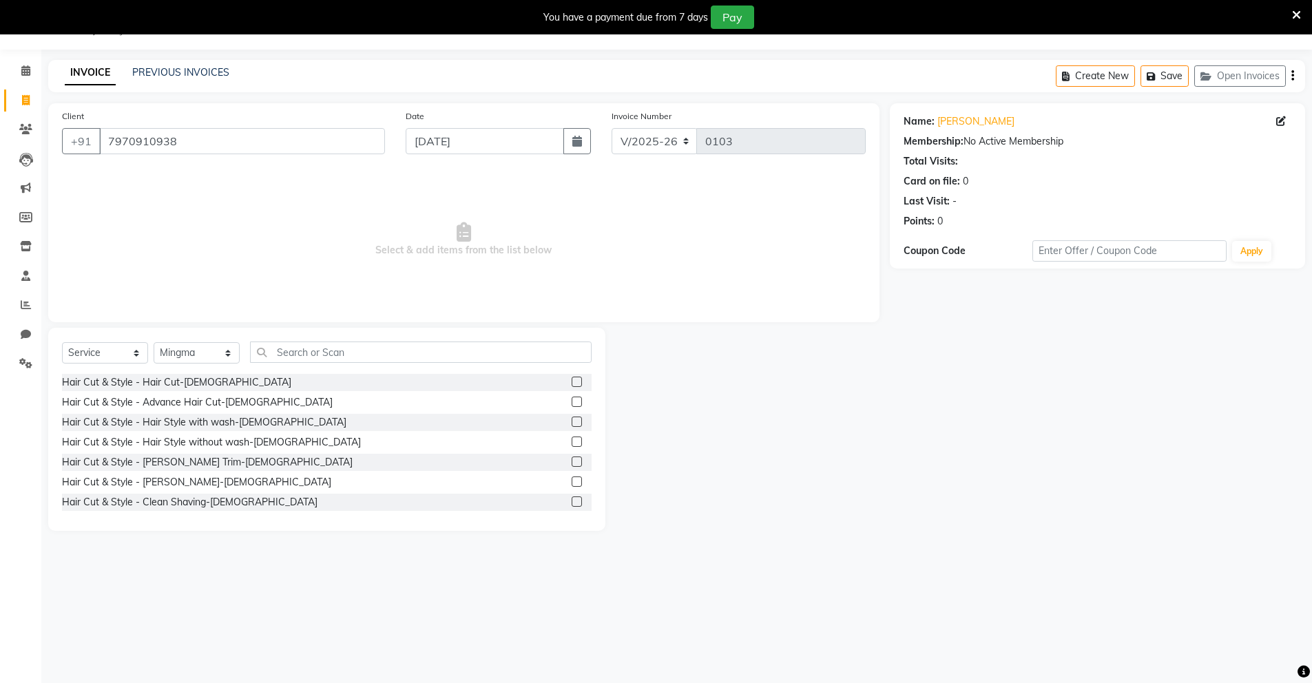
click at [572, 381] on label at bounding box center [577, 382] width 10 height 10
click at [572, 381] on input "checkbox" at bounding box center [576, 382] width 9 height 9
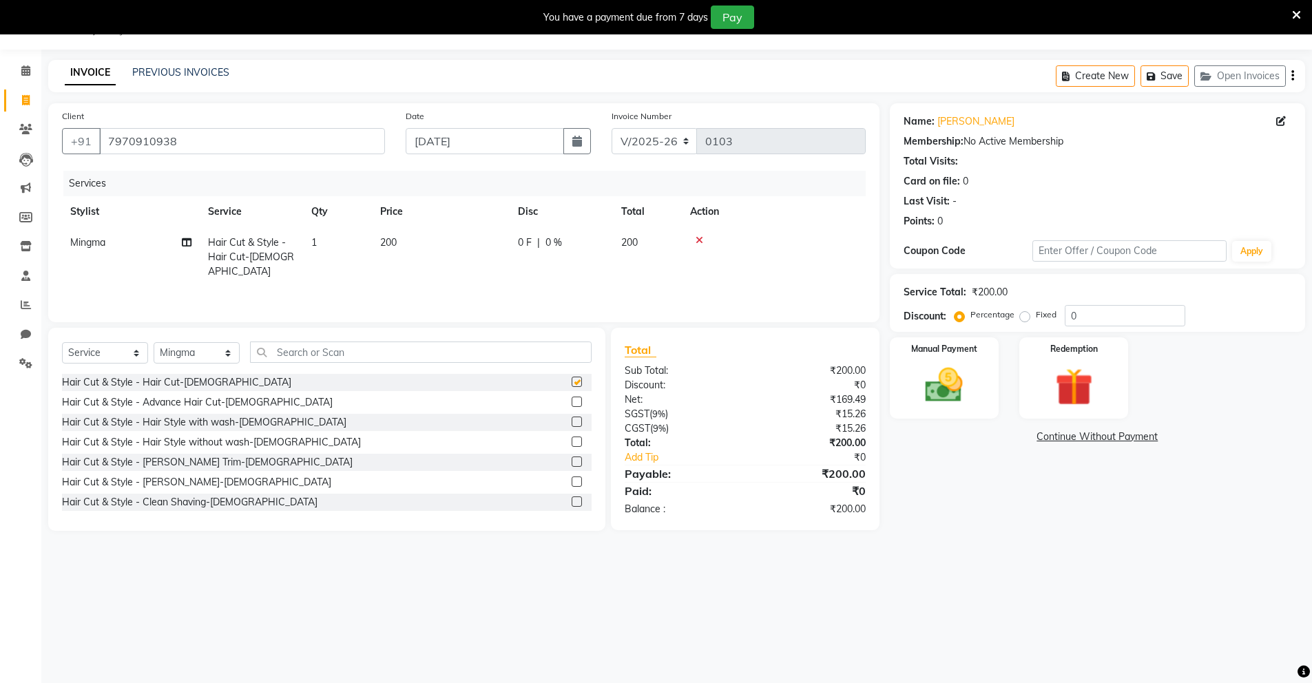
checkbox input "false"
click at [572, 481] on label at bounding box center [577, 482] width 10 height 10
click at [572, 481] on input "checkbox" at bounding box center [576, 482] width 9 height 9
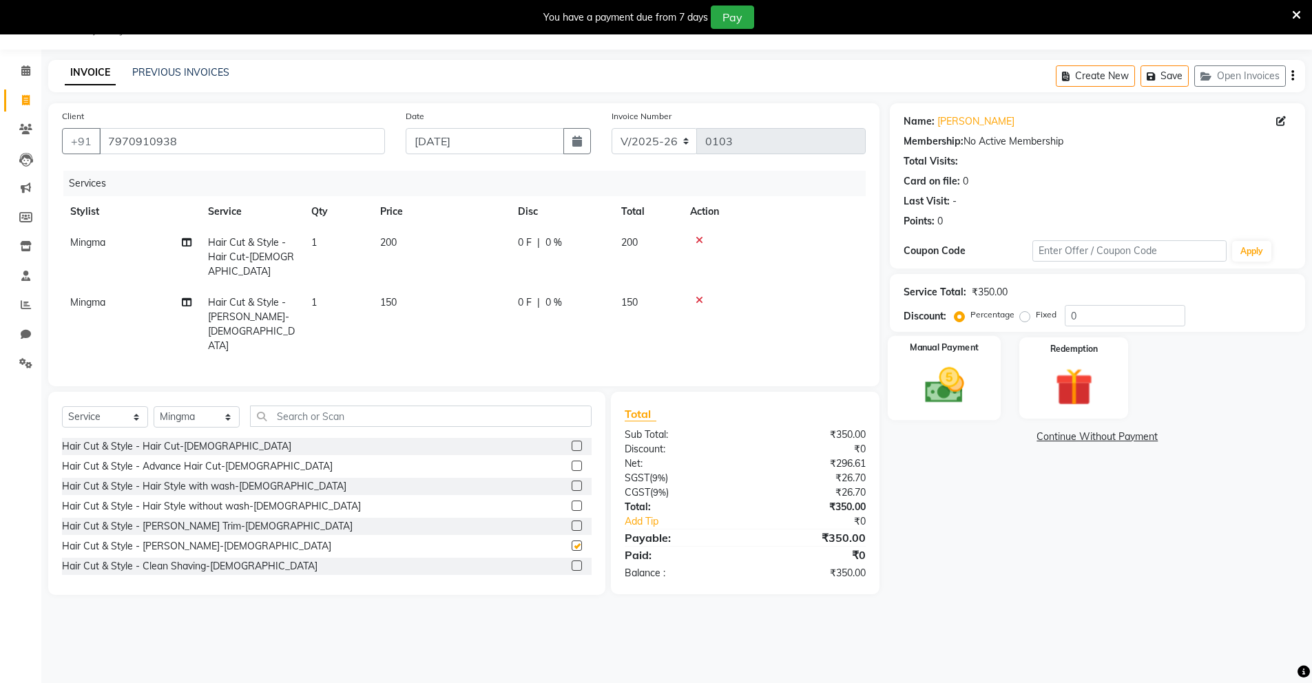
checkbox input "false"
click at [921, 396] on img at bounding box center [943, 385] width 63 height 45
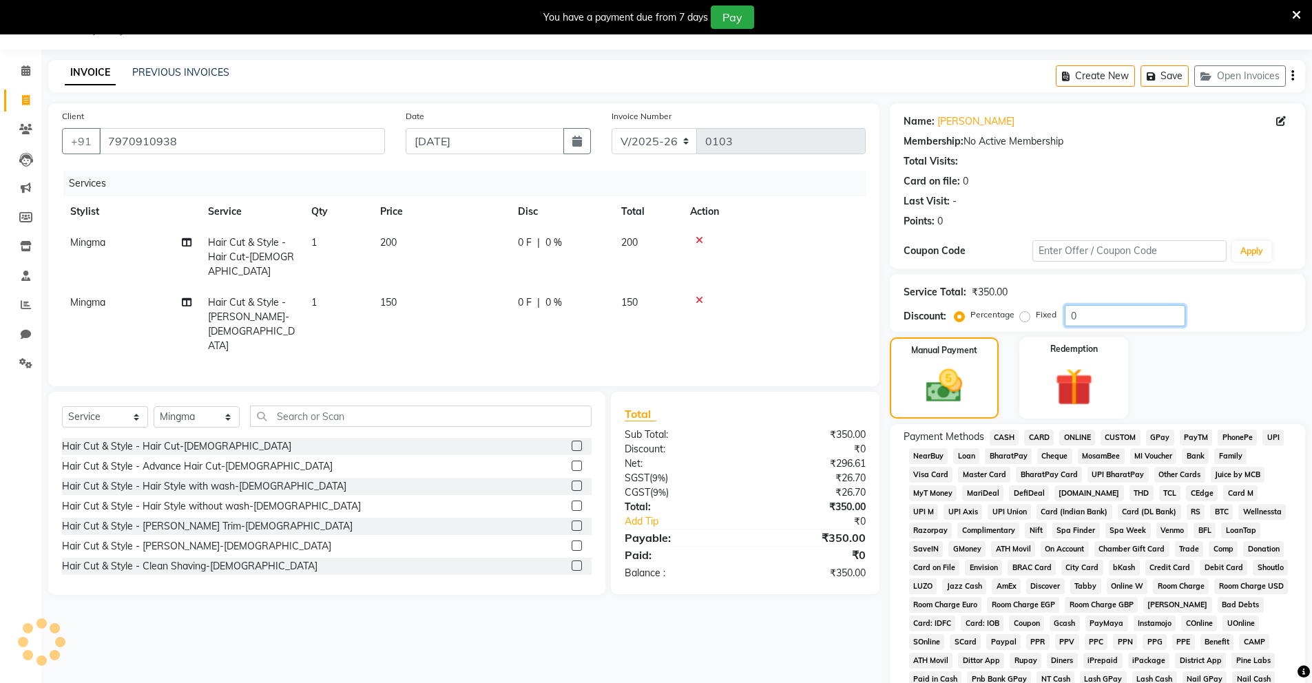
click at [1067, 320] on input "0" at bounding box center [1125, 315] width 121 height 21
type input "50"
click at [1067, 362] on div "Manual Payment Redemption" at bounding box center [1097, 377] width 436 height 81
click at [1067, 437] on span "UPI" at bounding box center [1272, 438] width 21 height 16
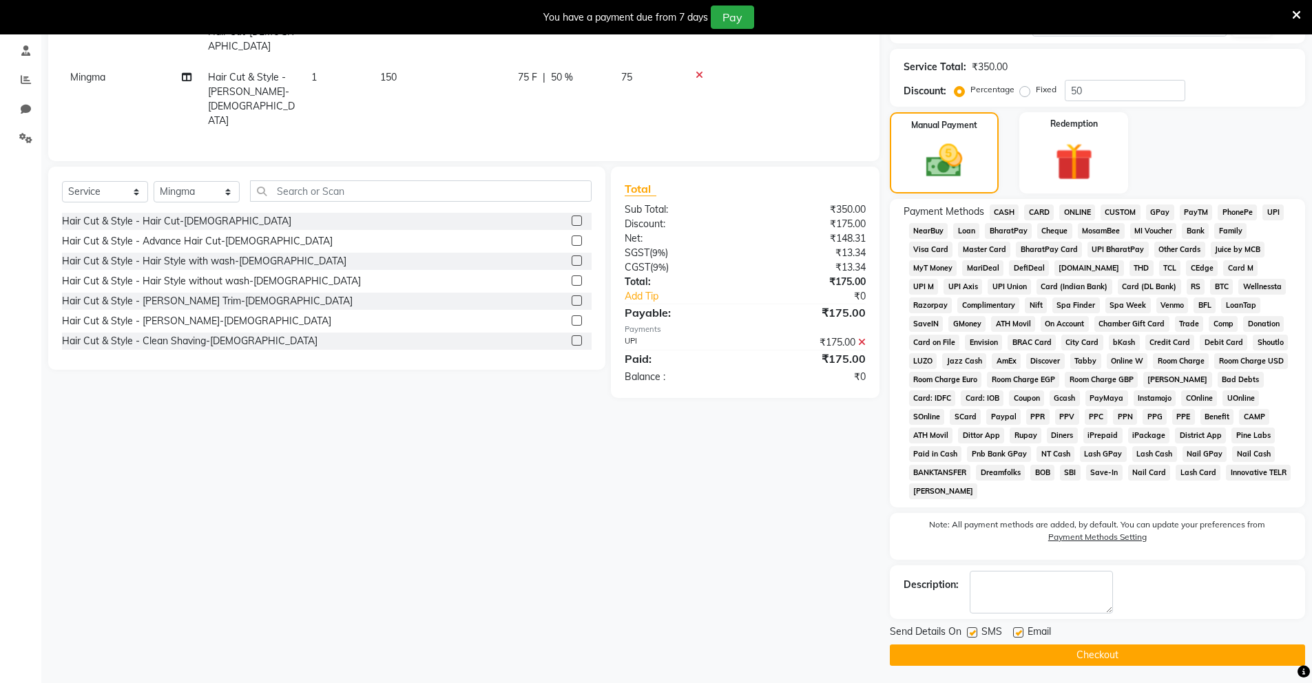
scroll to position [263, 0]
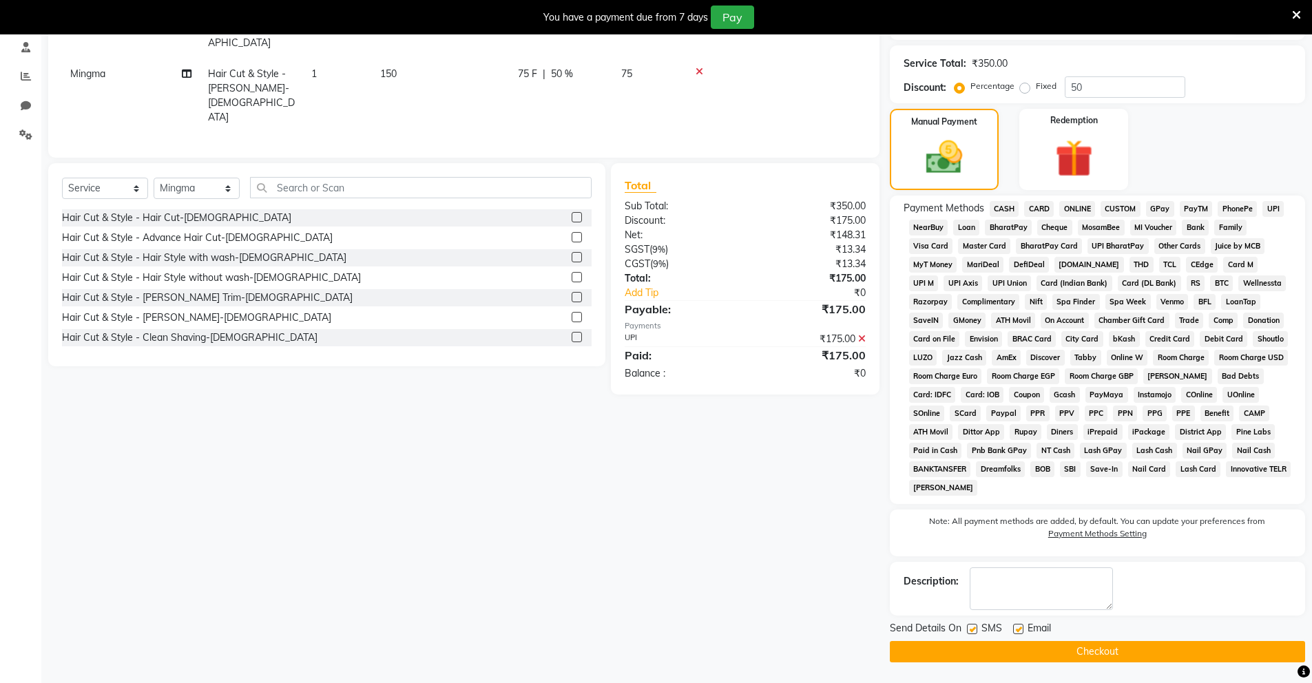
click at [1067, 581] on button "Checkout" at bounding box center [1097, 651] width 415 height 21
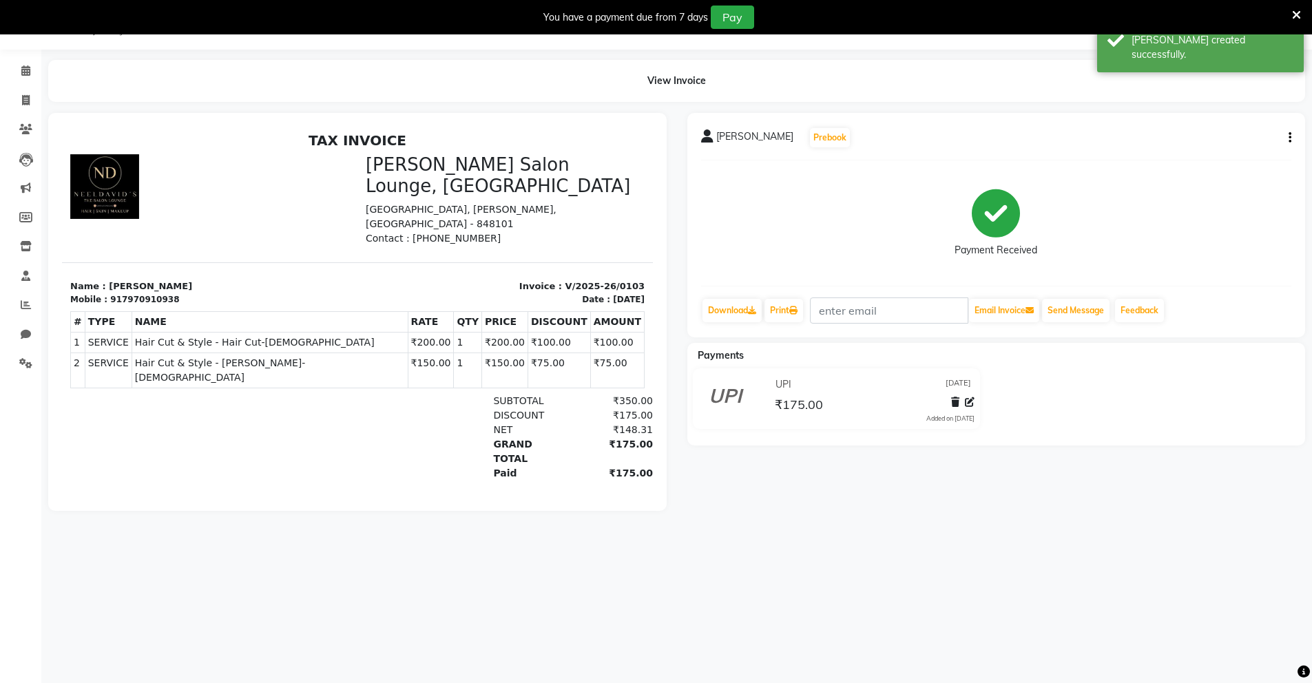
click at [740, 531] on main "View Invoice Peter England Prebook Payment Received Download Print Email Invoic…" at bounding box center [676, 296] width 1270 height 472
click at [674, 227] on div at bounding box center [357, 312] width 639 height 398
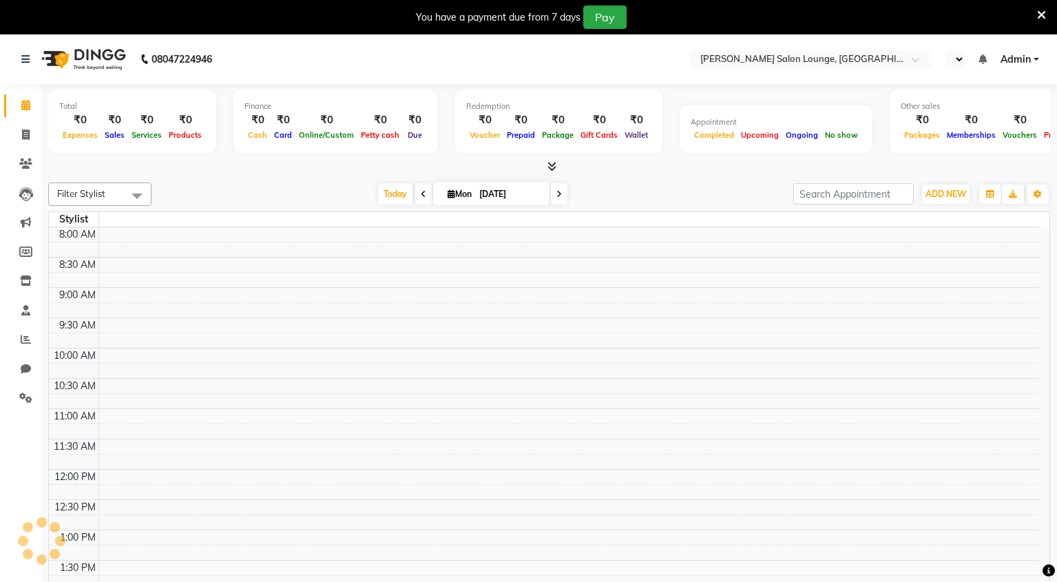
select select "en"
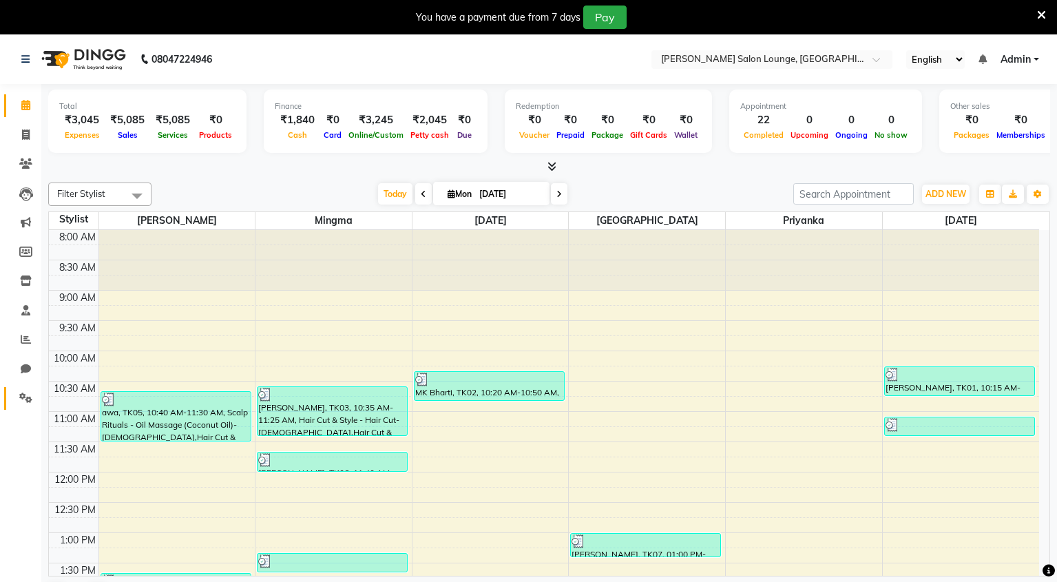
click at [23, 398] on icon at bounding box center [25, 397] width 13 height 10
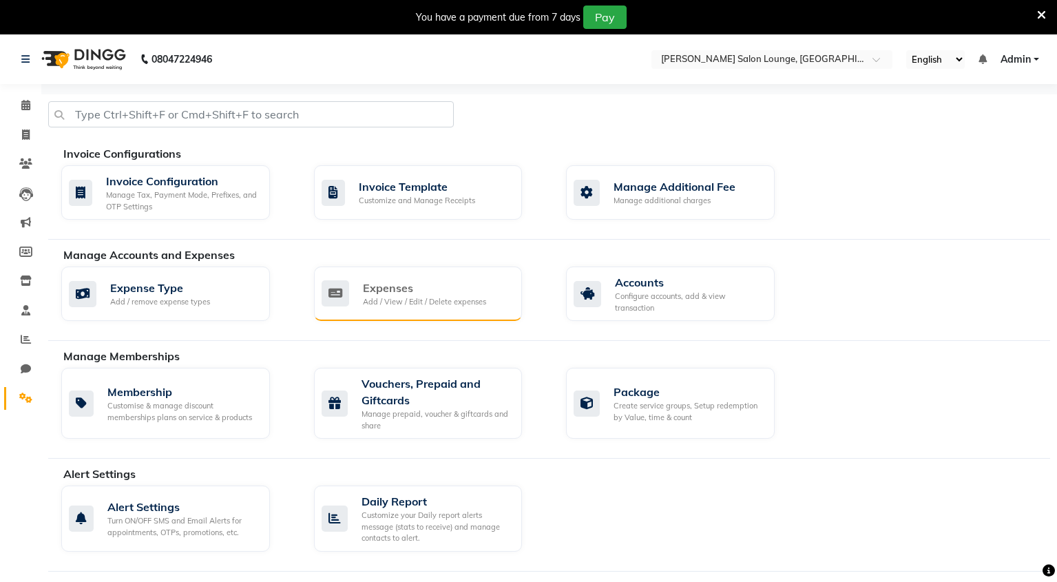
click at [380, 302] on div "Add / View / Edit / Delete expenses" at bounding box center [424, 302] width 123 height 12
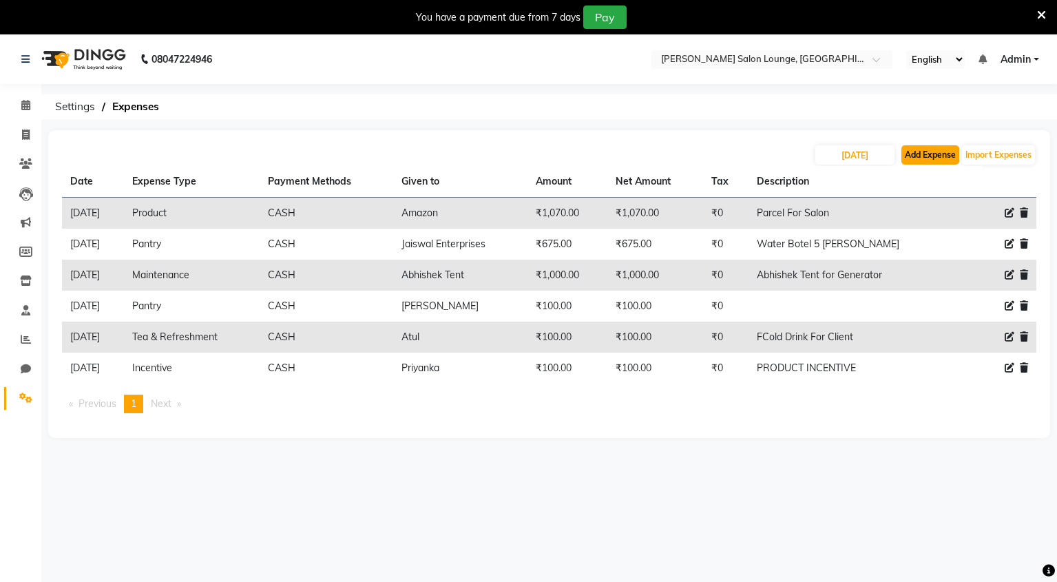
click at [930, 157] on button "Add Expense" at bounding box center [930, 154] width 58 height 19
select select "1"
select select "8135"
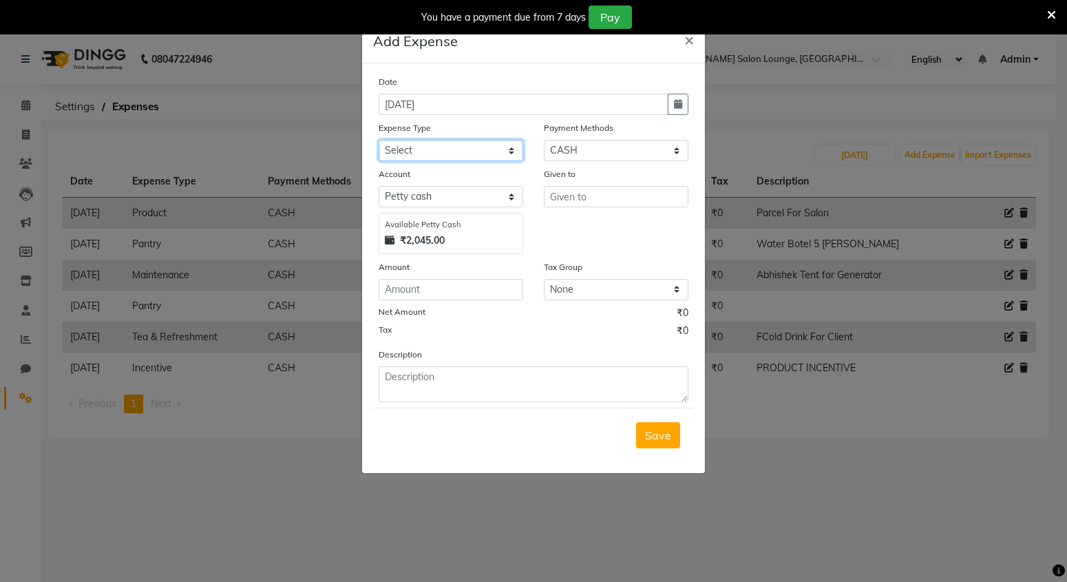
click at [421, 147] on select "Select Advance Salary Bank charges Car maintenance Cash transfer to bank Cash t…" at bounding box center [451, 150] width 145 height 21
select select "24421"
click at [379, 140] on select "Select Advance Salary Bank charges Car maintenance Cash transfer to bank Cash t…" at bounding box center [451, 150] width 145 height 21
click at [556, 194] on input "text" at bounding box center [616, 196] width 145 height 21
type input "Pawan Tea"
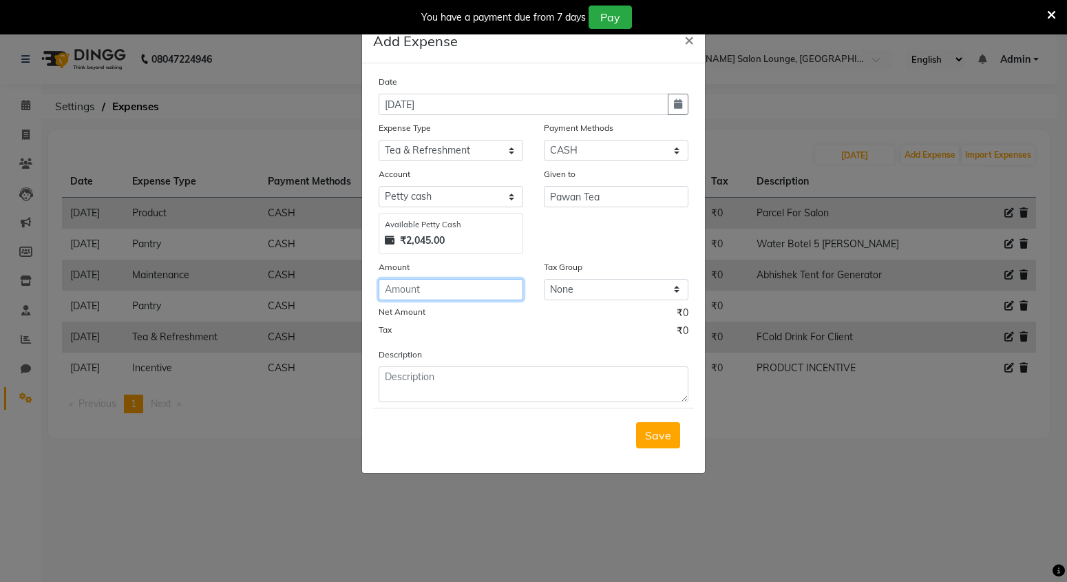
click at [444, 280] on input "number" at bounding box center [451, 289] width 145 height 21
type input "200"
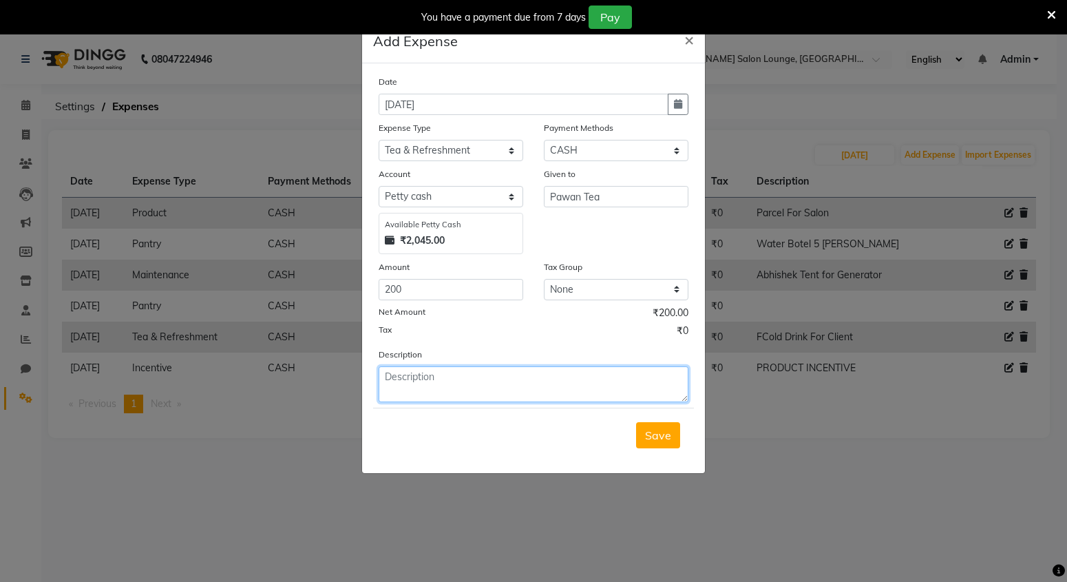
click at [545, 387] on textarea at bounding box center [534, 384] width 310 height 36
click at [650, 432] on span "Save" at bounding box center [658, 435] width 26 height 14
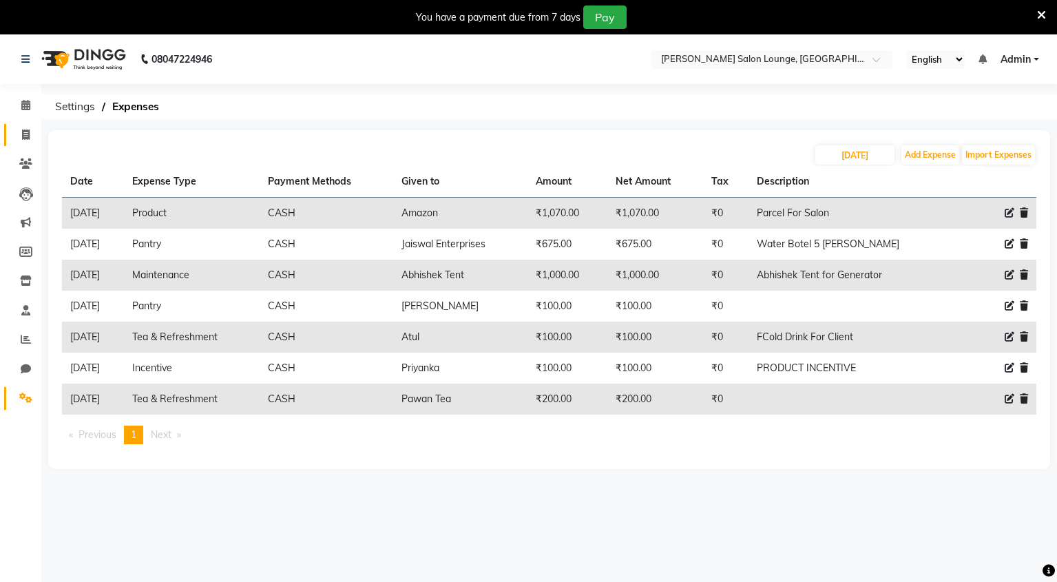
click at [30, 143] on link "Invoice" at bounding box center [20, 135] width 33 height 23
select select "service"
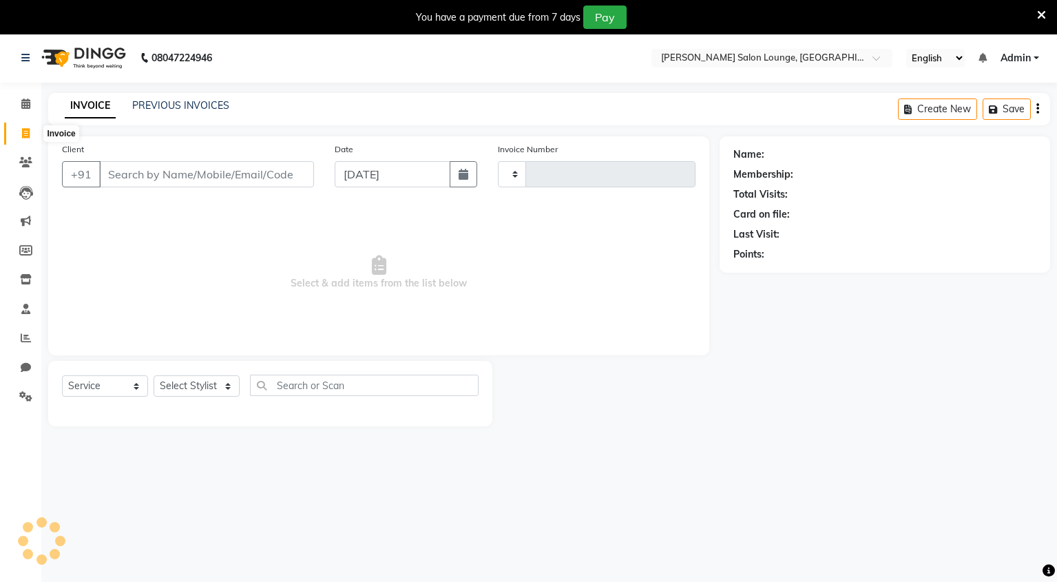
scroll to position [10, 0]
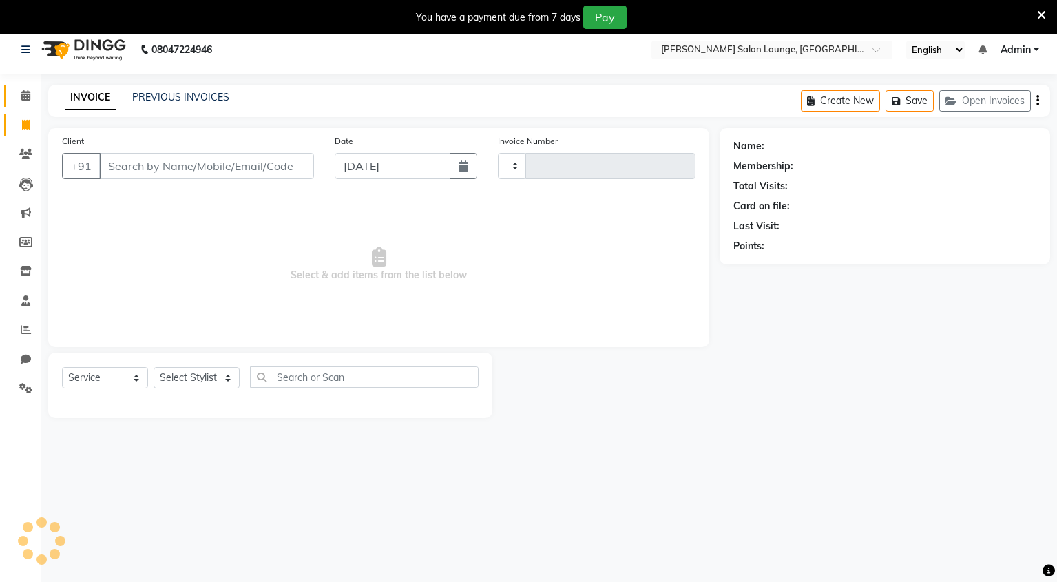
type input "0104"
select select "8909"
click at [28, 101] on span at bounding box center [26, 96] width 24 height 16
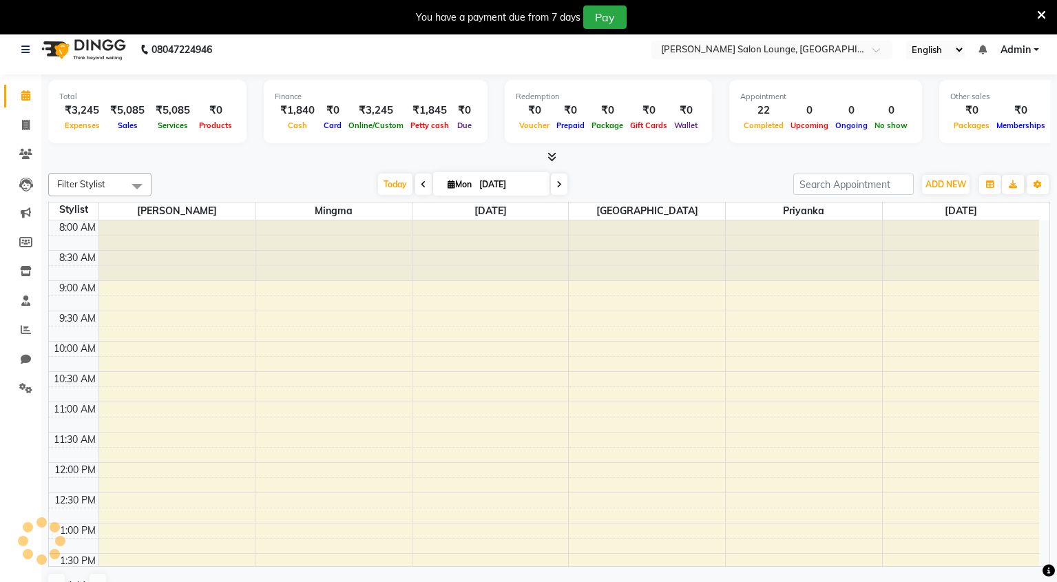
scroll to position [415, 0]
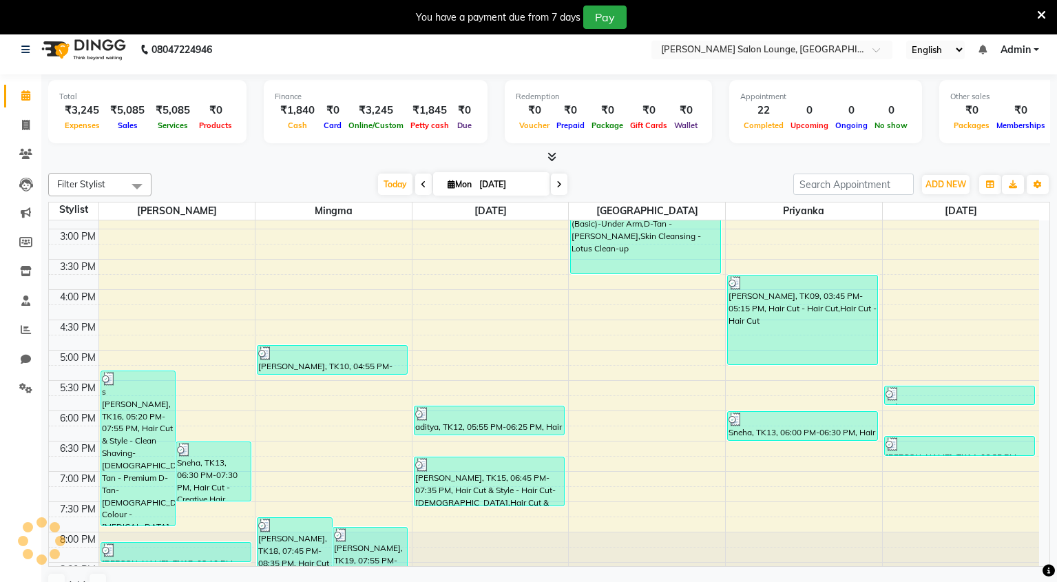
click at [224, 176] on div "Today Mon 01-09-2025" at bounding box center [472, 184] width 628 height 21
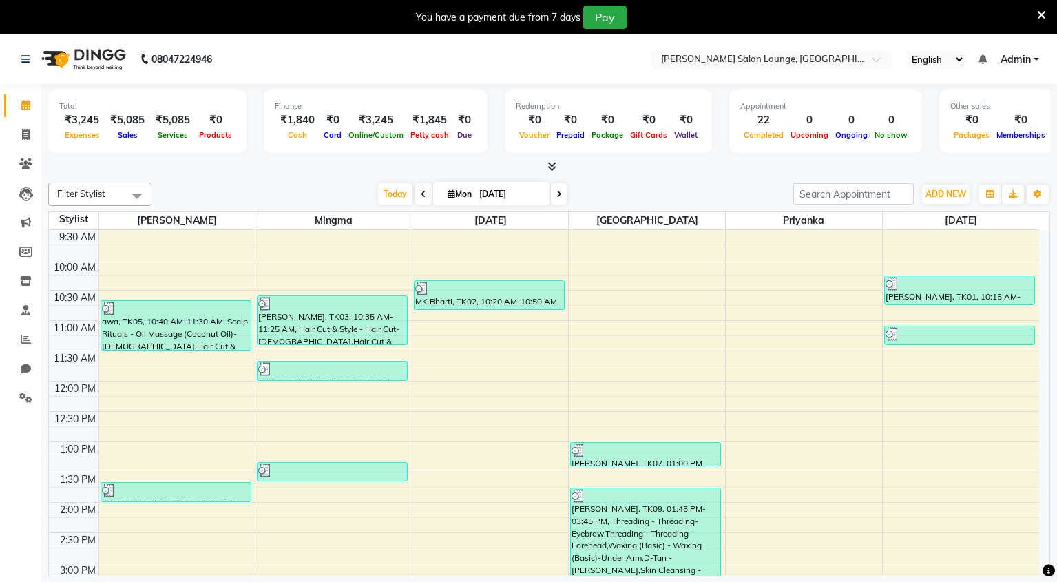
scroll to position [39, 0]
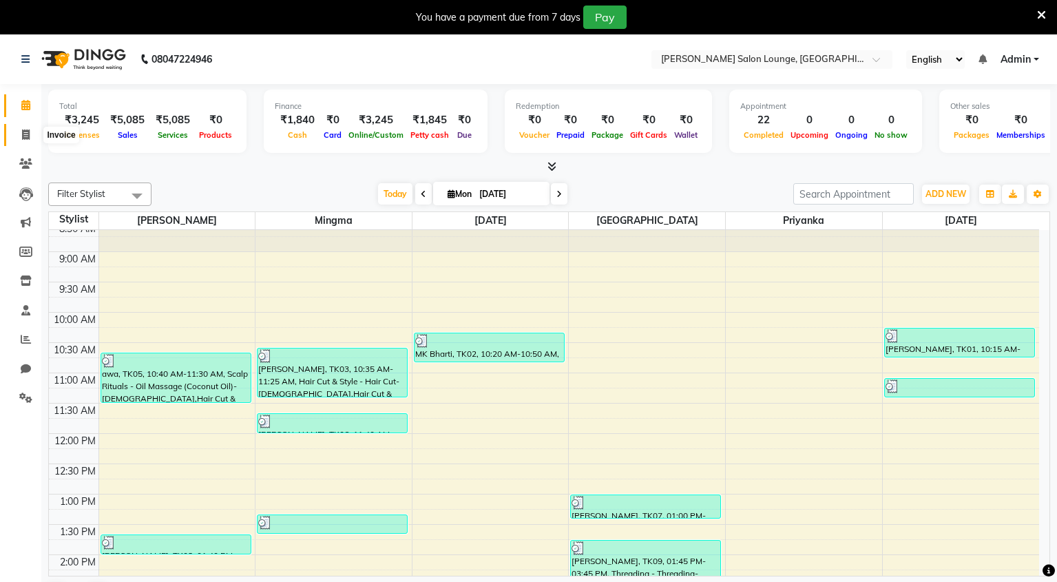
click at [26, 140] on span at bounding box center [26, 135] width 24 height 16
select select "service"
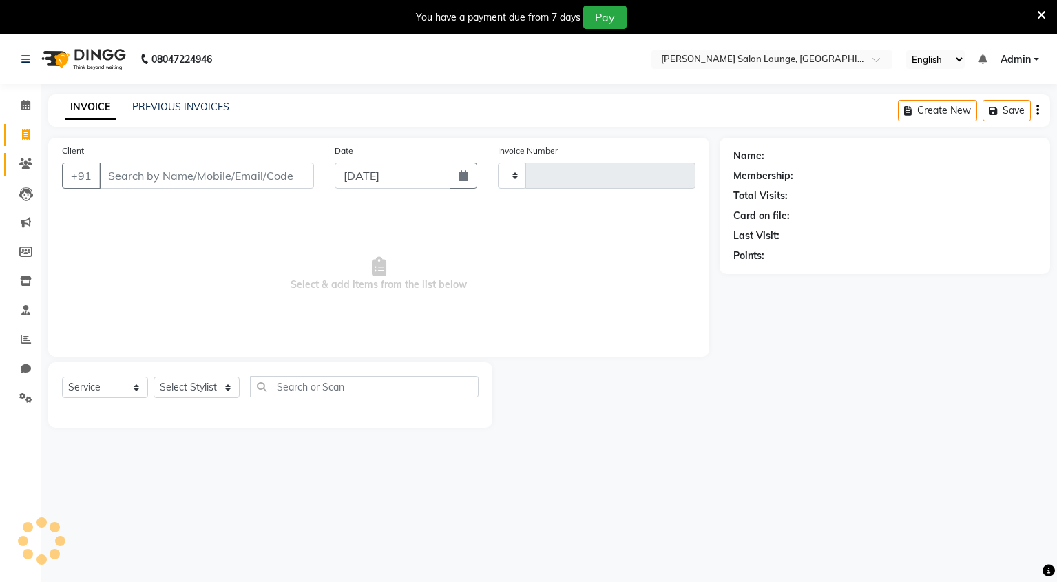
type input "0104"
select select "8909"
click at [24, 167] on icon at bounding box center [25, 163] width 13 height 10
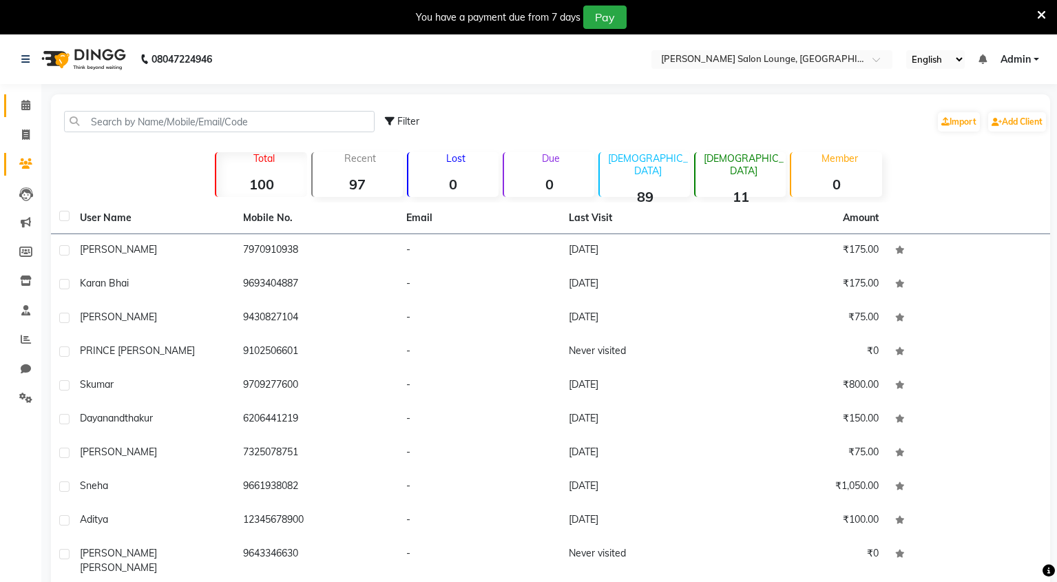
click at [27, 114] on link "Calendar" at bounding box center [20, 105] width 33 height 23
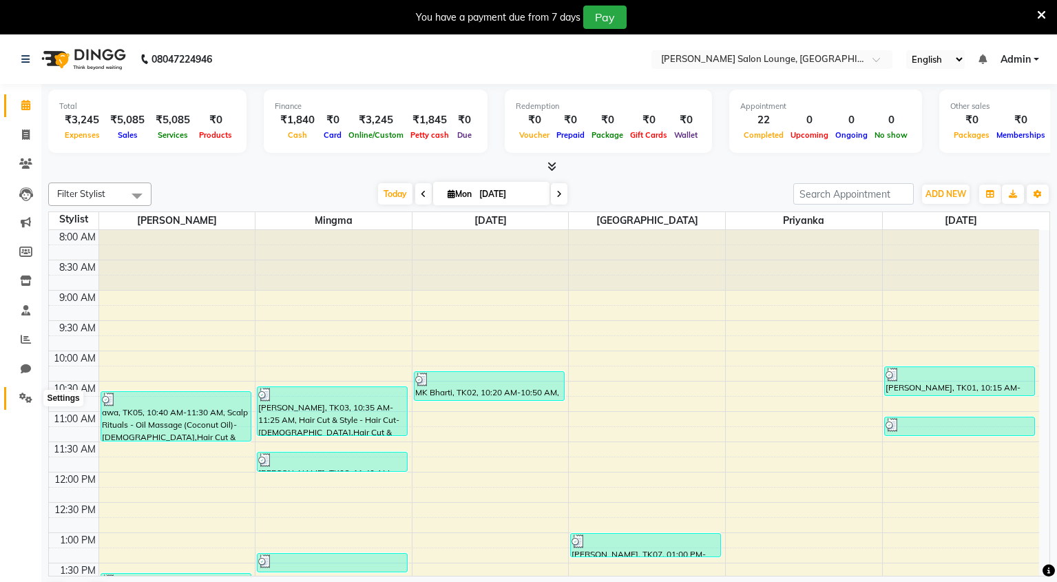
click at [25, 399] on icon at bounding box center [25, 397] width 13 height 10
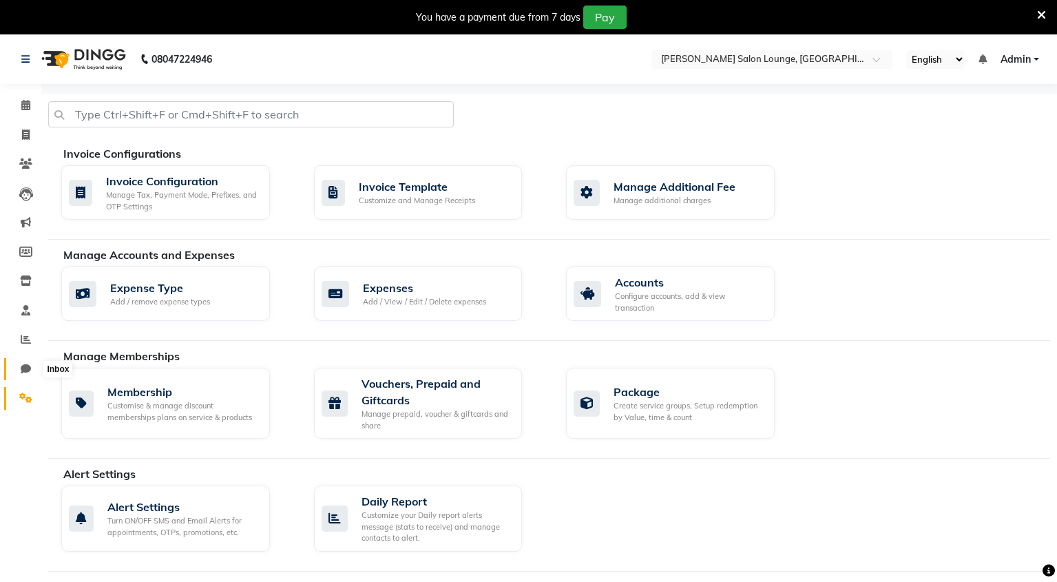
click at [23, 373] on icon at bounding box center [26, 369] width 10 height 10
select select "100"
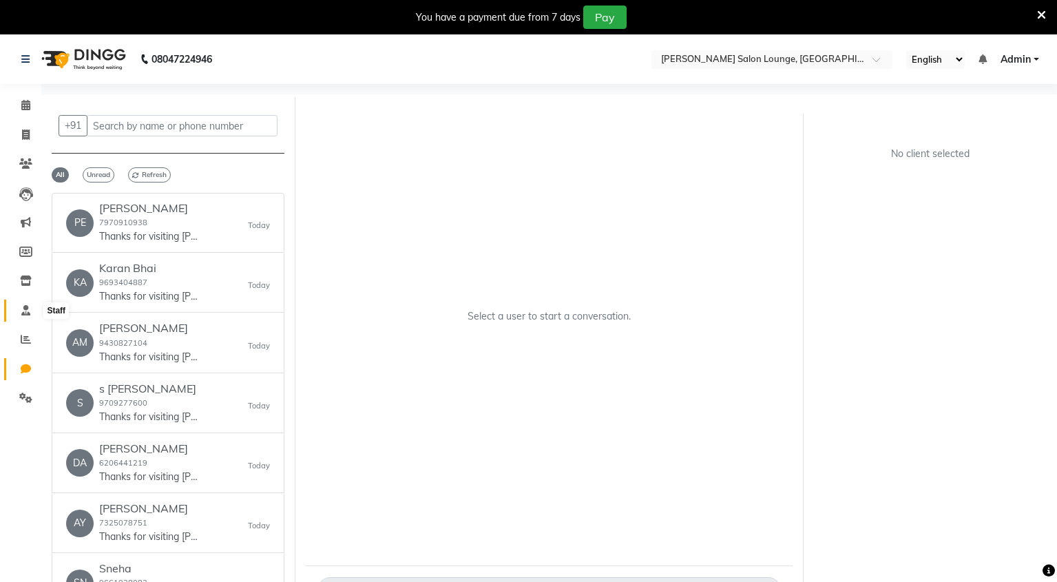
click at [23, 313] on icon at bounding box center [25, 310] width 9 height 10
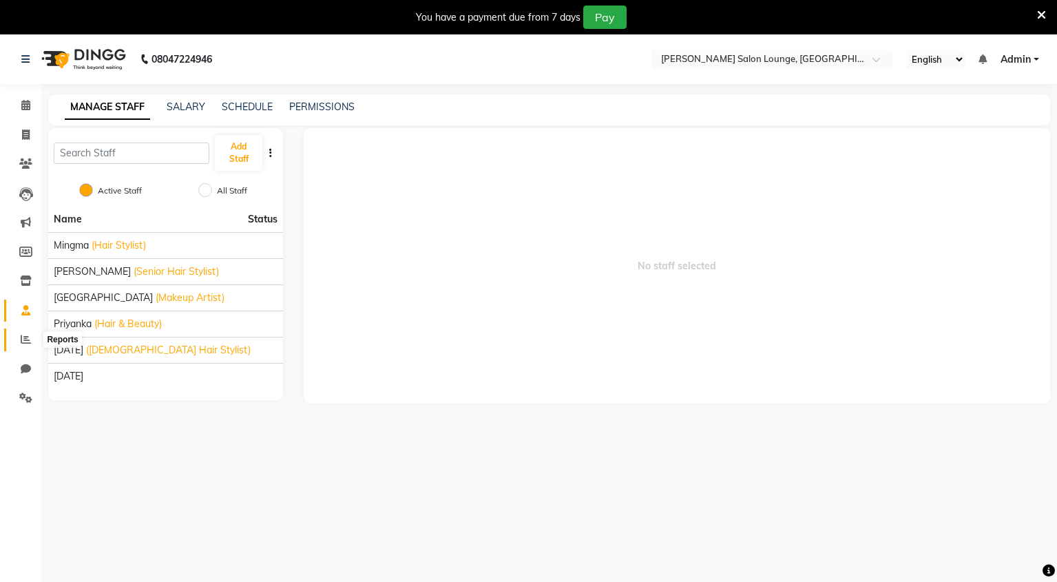
click at [19, 337] on span at bounding box center [26, 340] width 24 height 16
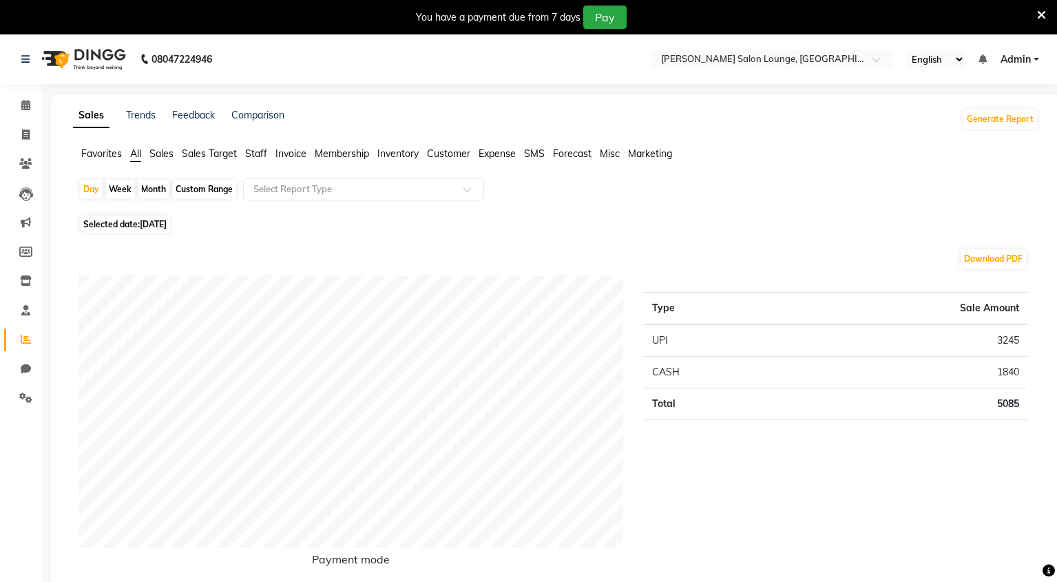
click at [158, 187] on div "Month" at bounding box center [154, 189] width 32 height 19
select select "9"
select select "2025"
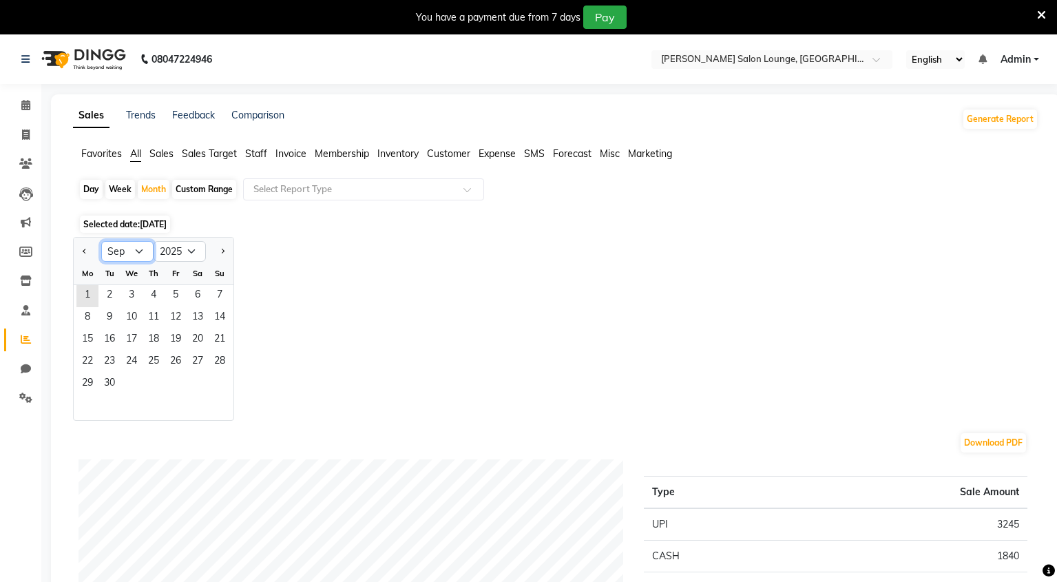
click at [138, 250] on select "Jan Feb Mar Apr May Jun Jul Aug Sep Oct Nov Dec" at bounding box center [127, 251] width 52 height 21
select select "8"
click at [101, 241] on select "Jan Feb Mar Apr May Jun Jul Aug Sep Oct Nov Dec" at bounding box center [127, 251] width 52 height 21
click at [169, 293] on span "1" at bounding box center [176, 296] width 22 height 22
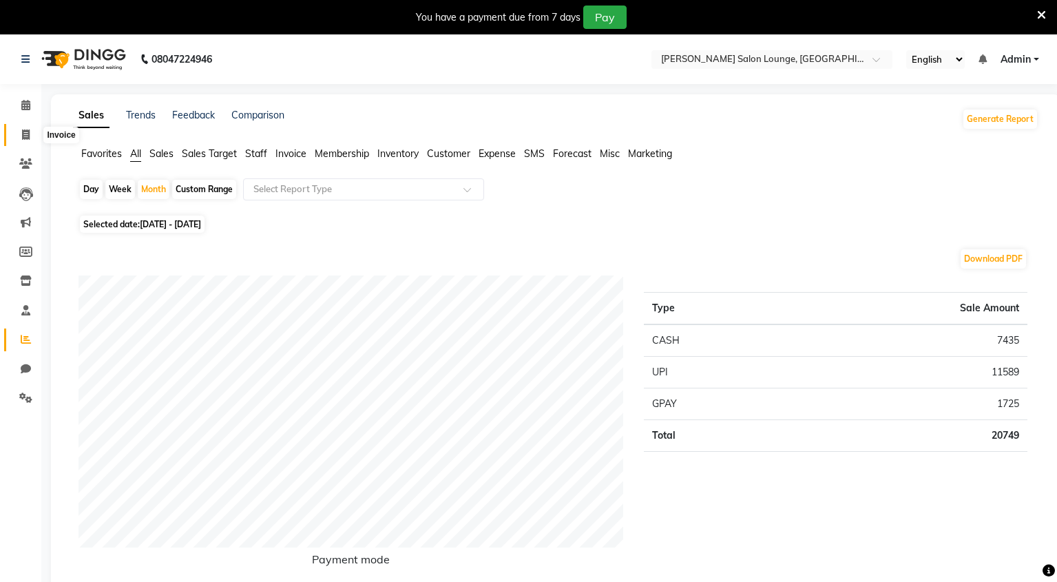
click at [35, 135] on span at bounding box center [26, 135] width 24 height 16
select select "service"
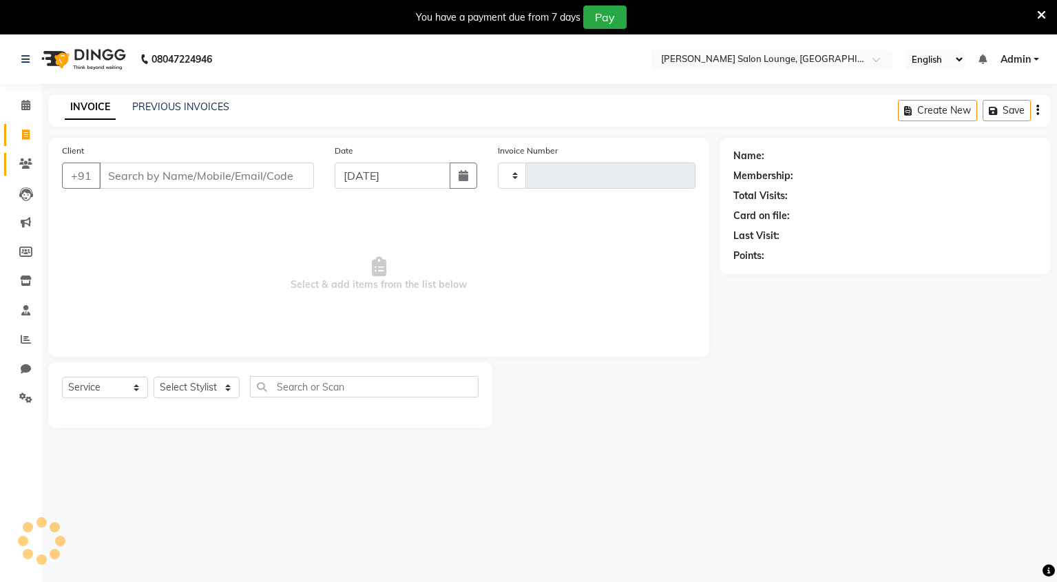
scroll to position [34, 0]
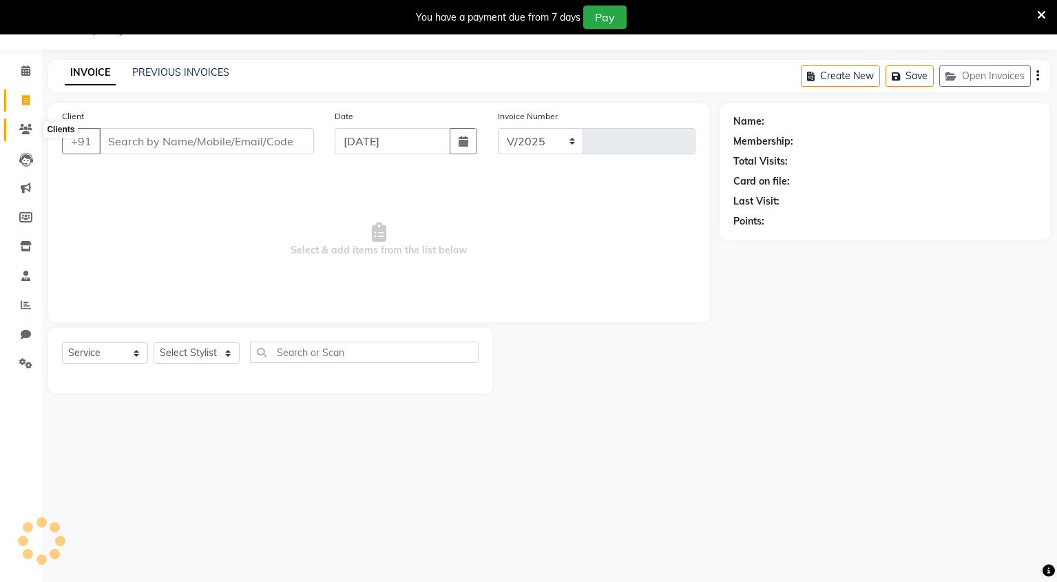
select select "8909"
type input "0104"
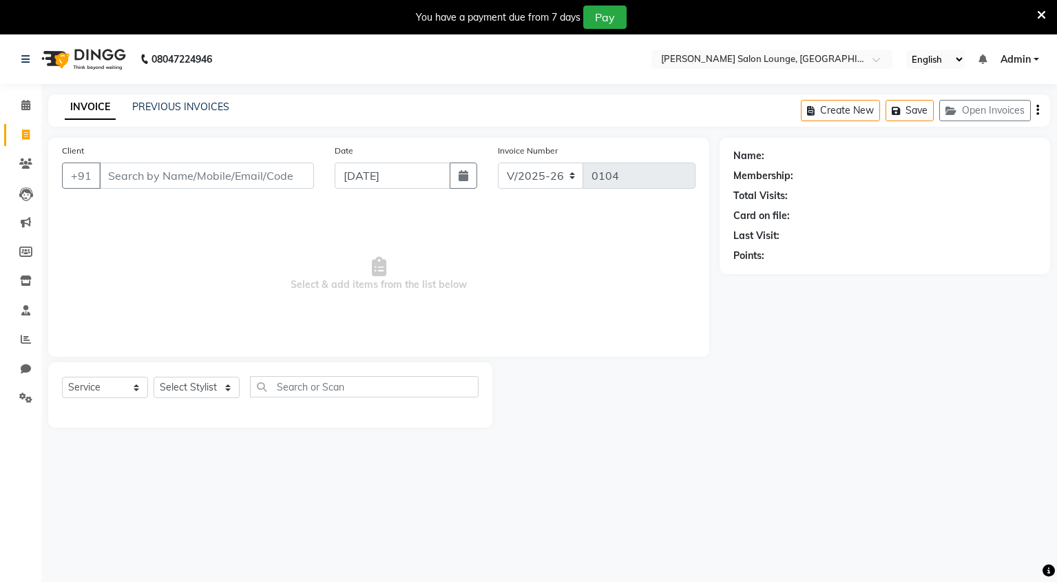
select select "8909"
select select "service"
drag, startPoint x: 326, startPoint y: 7, endPoint x: 226, endPoint y: 167, distance: 189.0
click at [336, 0] on html "08047224946 Select Location × [PERSON_NAME] Salon Lounge, [GEOGRAPHIC_DATA], [G…" at bounding box center [528, 291] width 1057 height 582
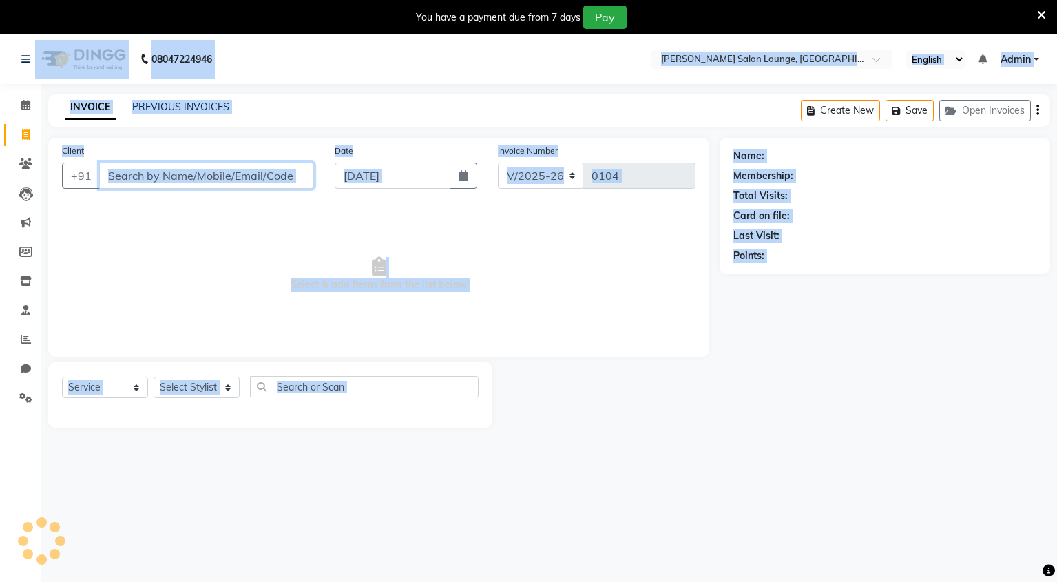
click at [226, 167] on input "Client" at bounding box center [206, 176] width 215 height 26
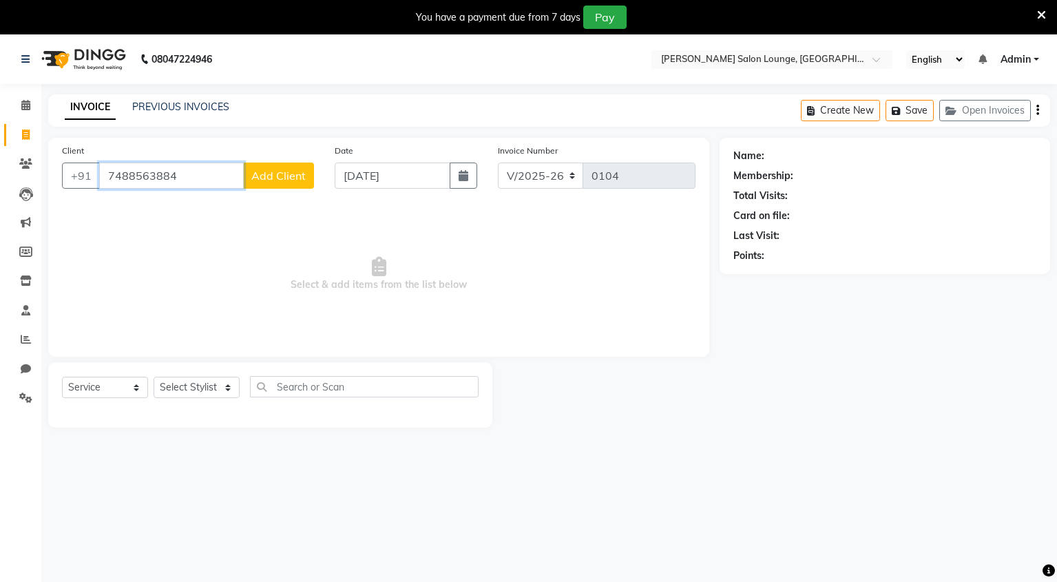
type input "7488563884"
click at [253, 174] on span "Add Client" at bounding box center [278, 176] width 54 height 14
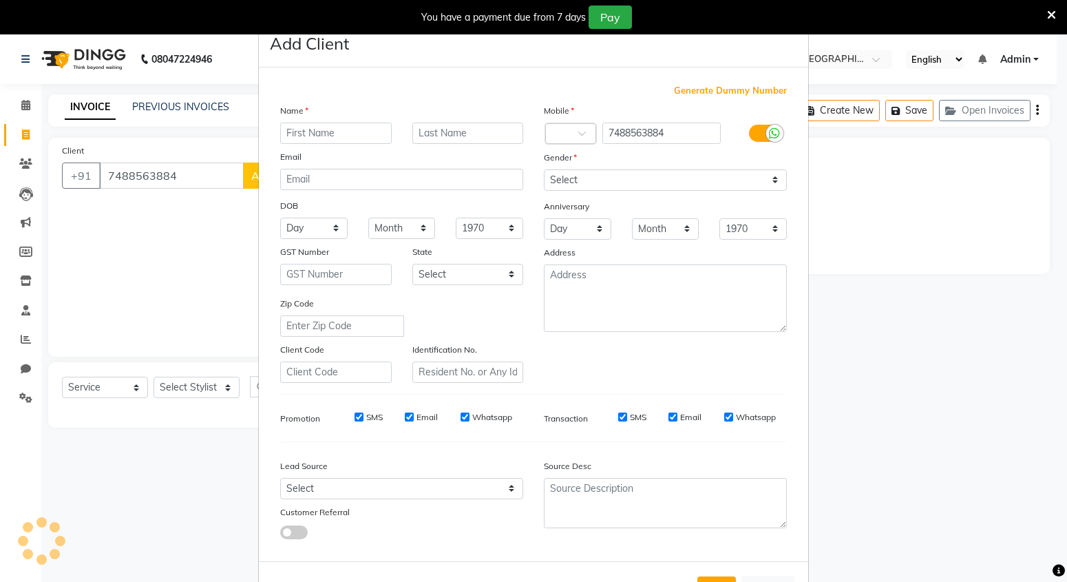
click at [271, 198] on div "DOB" at bounding box center [292, 207] width 44 height 19
click at [331, 129] on input "text" at bounding box center [336, 133] width 112 height 21
type input "[PERSON_NAME] [PERSON_NAME]"
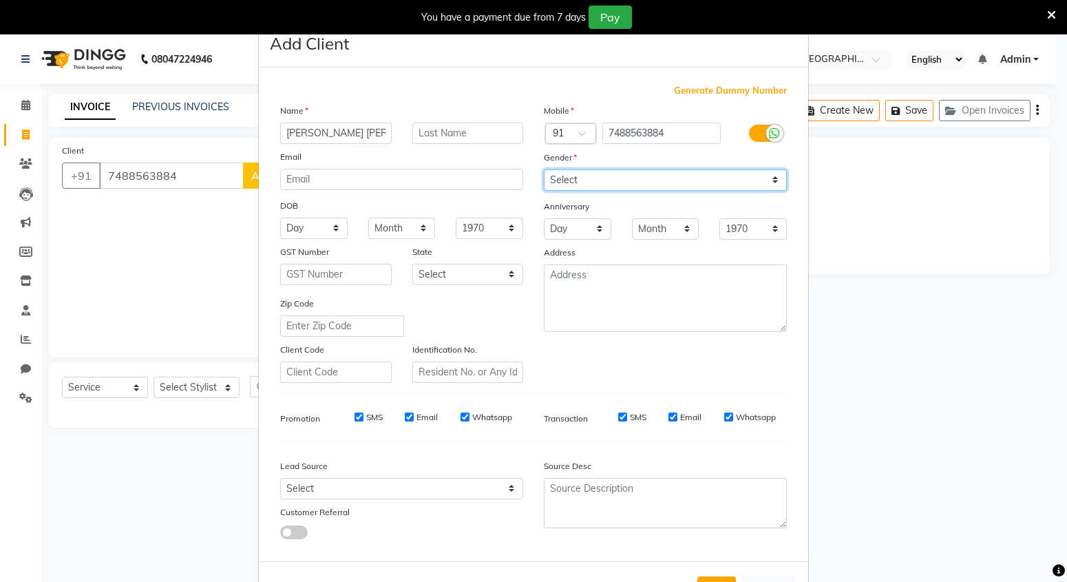
click at [693, 183] on select "Select [DEMOGRAPHIC_DATA] [DEMOGRAPHIC_DATA] Other Prefer Not To Say" at bounding box center [665, 179] width 243 height 21
select select "[DEMOGRAPHIC_DATA]"
click at [544, 169] on select "Select [DEMOGRAPHIC_DATA] [DEMOGRAPHIC_DATA] Other Prefer Not To Say" at bounding box center [665, 179] width 243 height 21
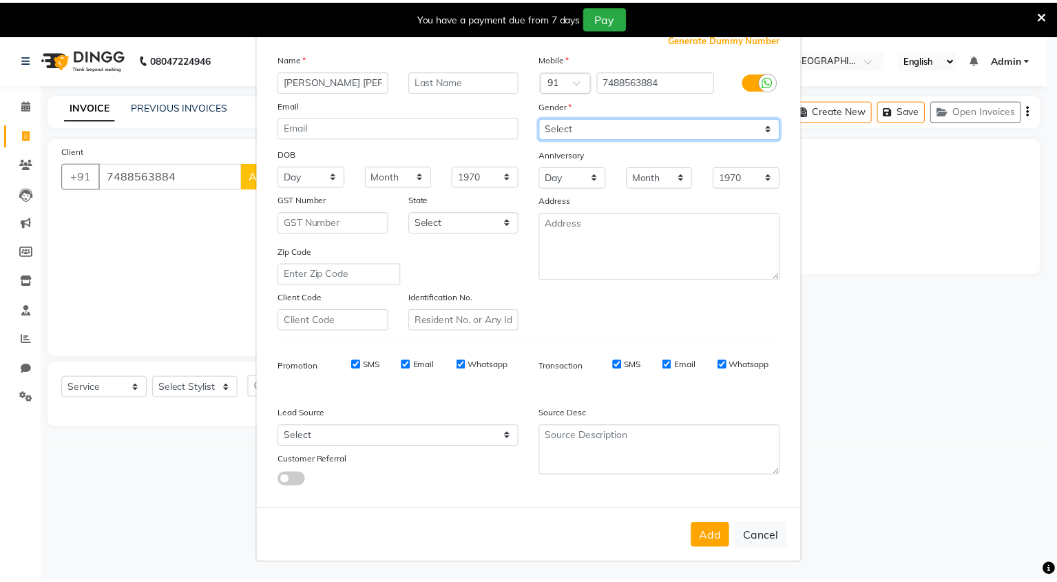
scroll to position [54, 0]
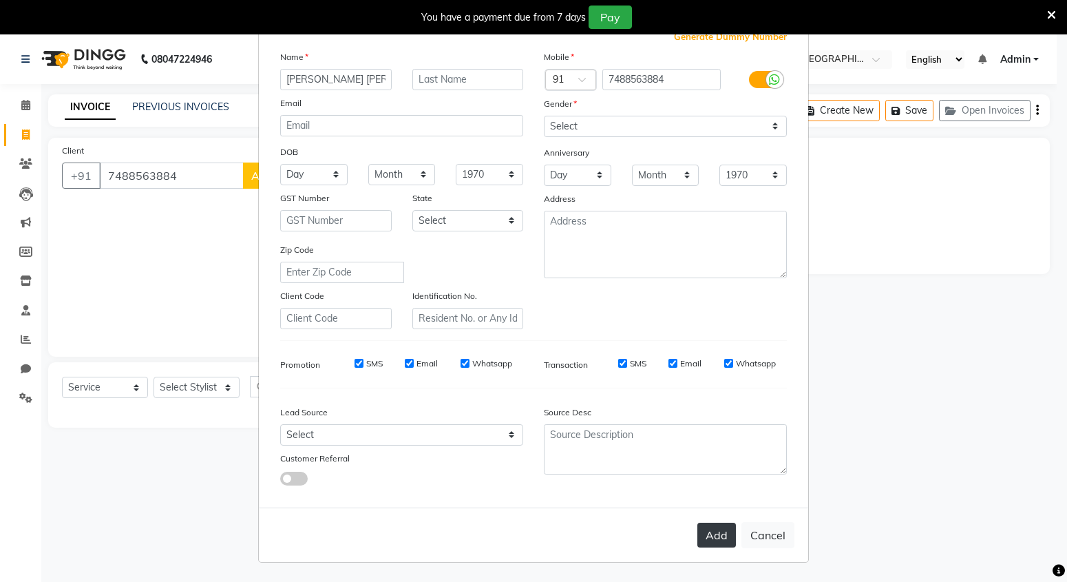
click at [723, 528] on button "Add" at bounding box center [717, 535] width 39 height 25
select select
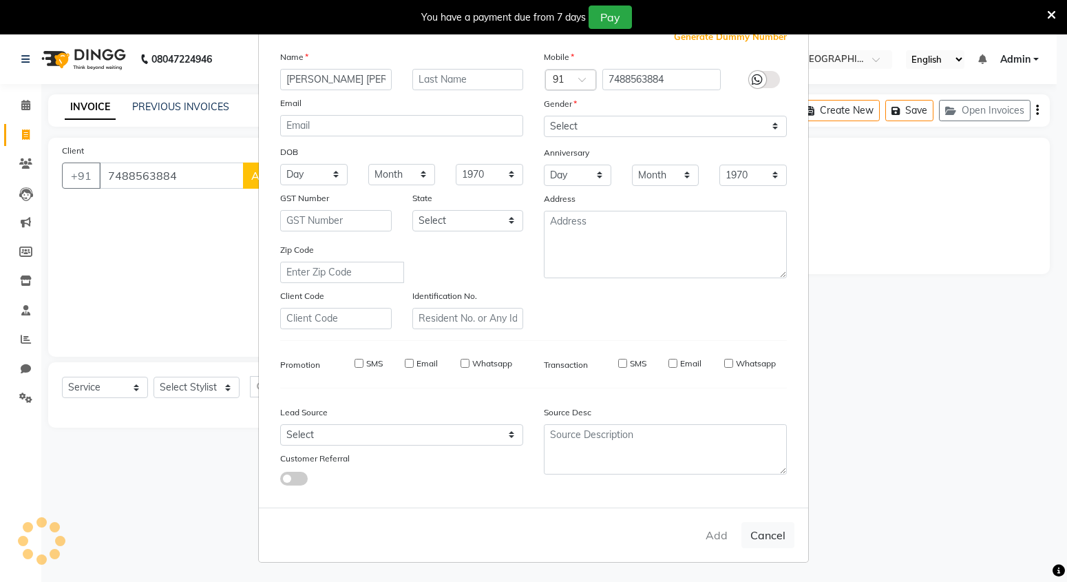
select select
checkbox input "false"
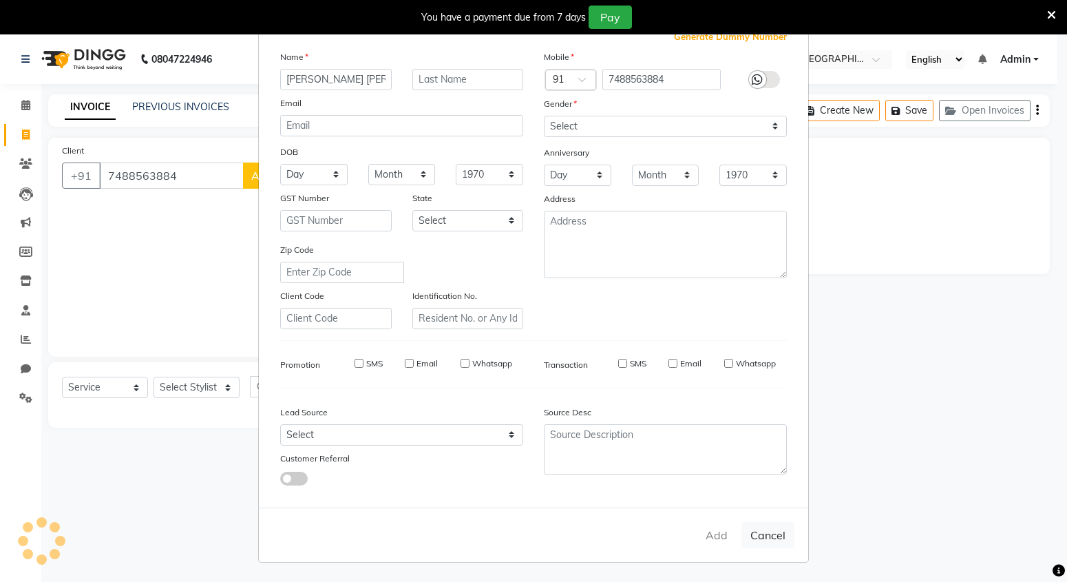
checkbox input "false"
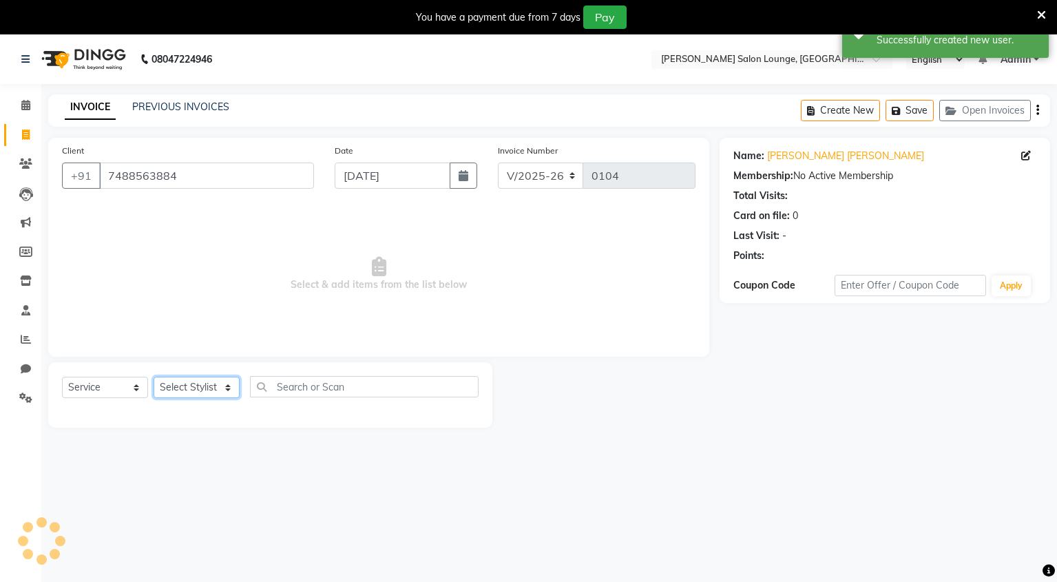
click at [200, 388] on select "Select Stylist Mingma [PERSON_NAME][GEOGRAPHIC_DATA] [PERSON_NAME][DATE][DATE]" at bounding box center [197, 387] width 86 height 21
select select "89949"
click at [154, 377] on select "Select Stylist Mingma [PERSON_NAME][GEOGRAPHIC_DATA] [PERSON_NAME][DATE][DATE]" at bounding box center [197, 387] width 86 height 21
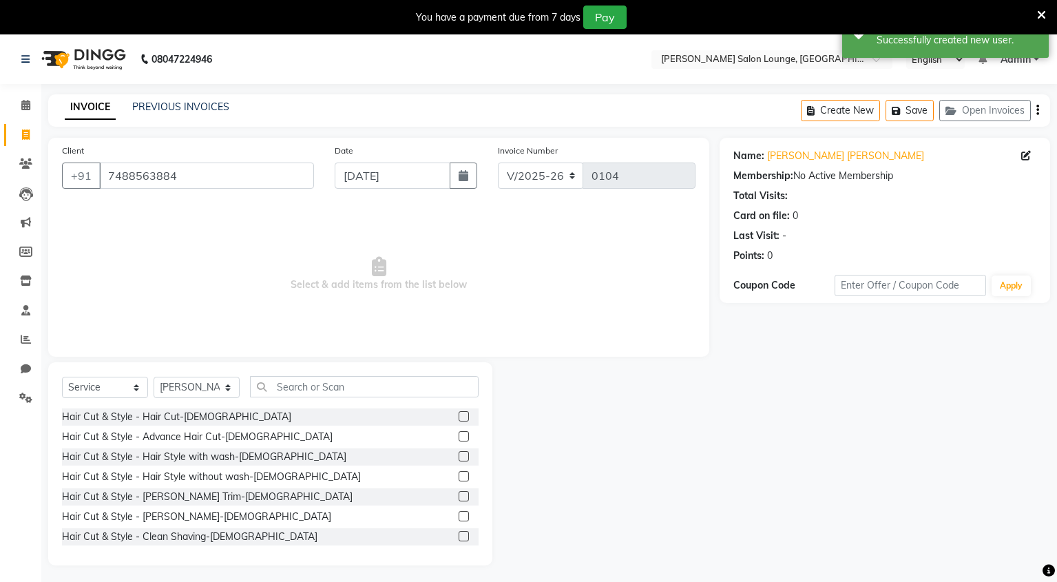
click at [459, 418] on label at bounding box center [464, 416] width 10 height 10
click at [459, 418] on input "checkbox" at bounding box center [463, 416] width 9 height 9
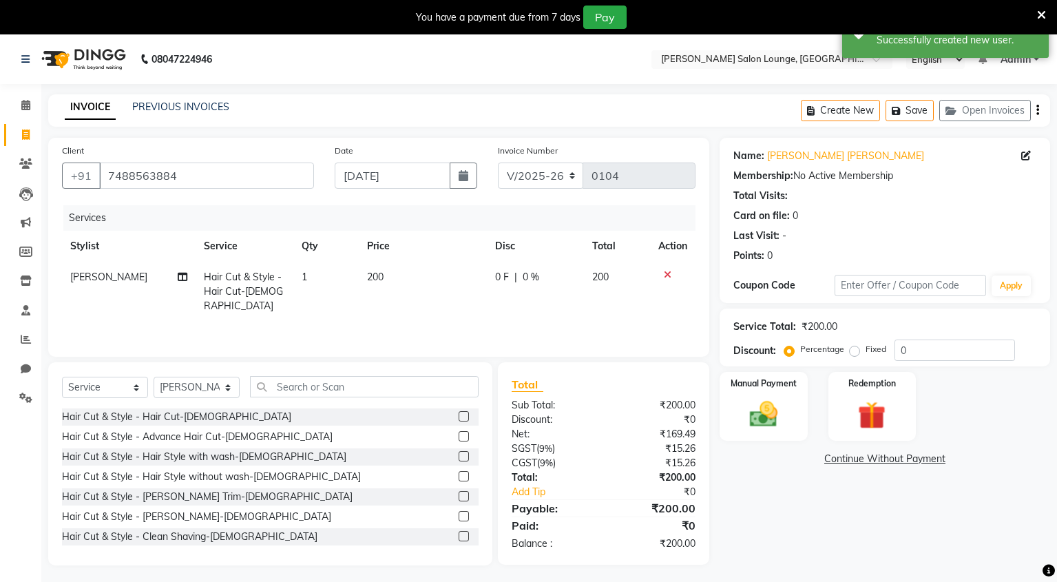
click at [459, 418] on label at bounding box center [464, 416] width 10 height 10
click at [459, 418] on input "checkbox" at bounding box center [463, 416] width 9 height 9
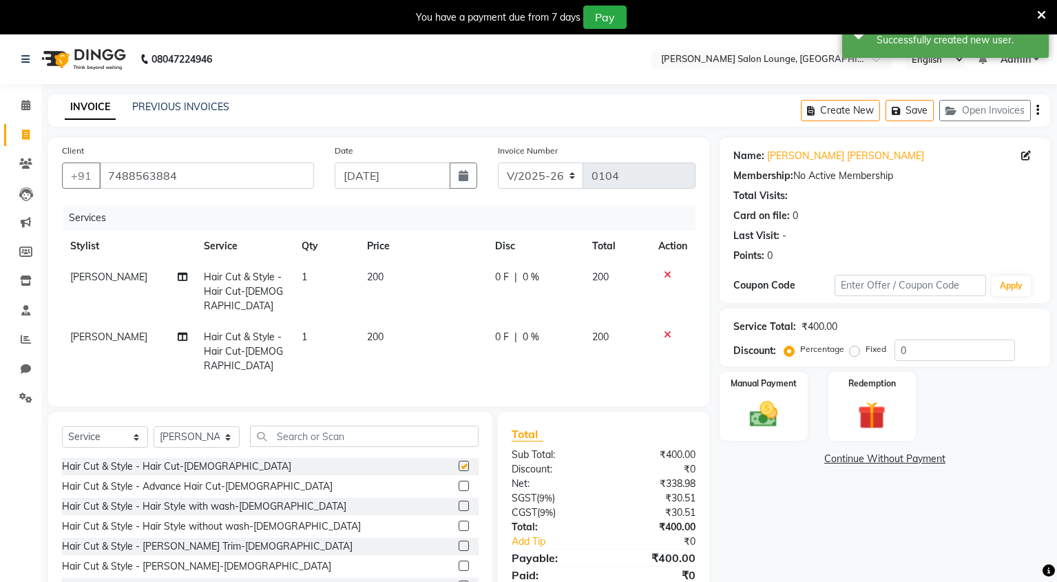
checkbox input "false"
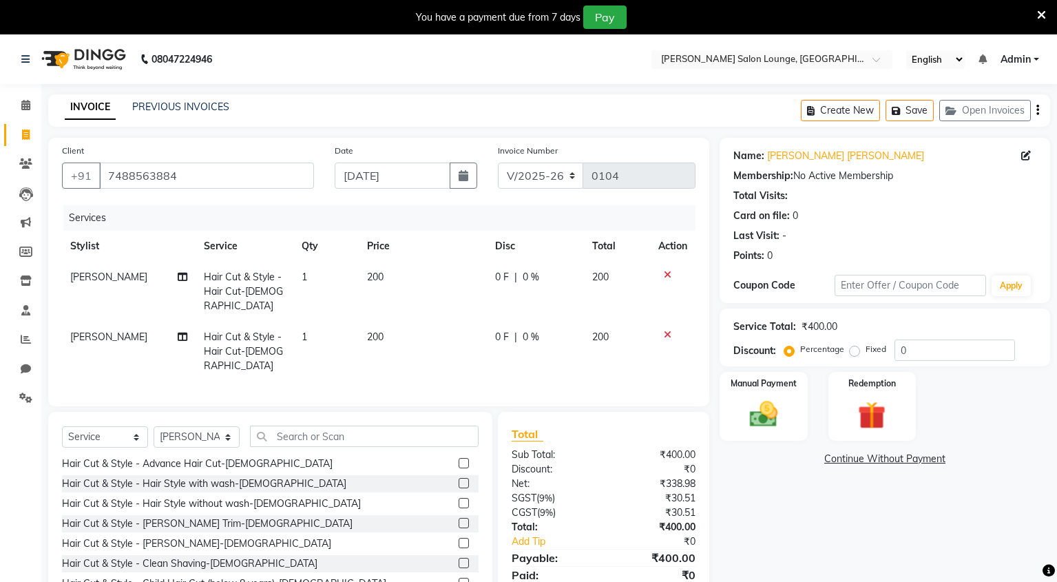
scroll to position [0, 0]
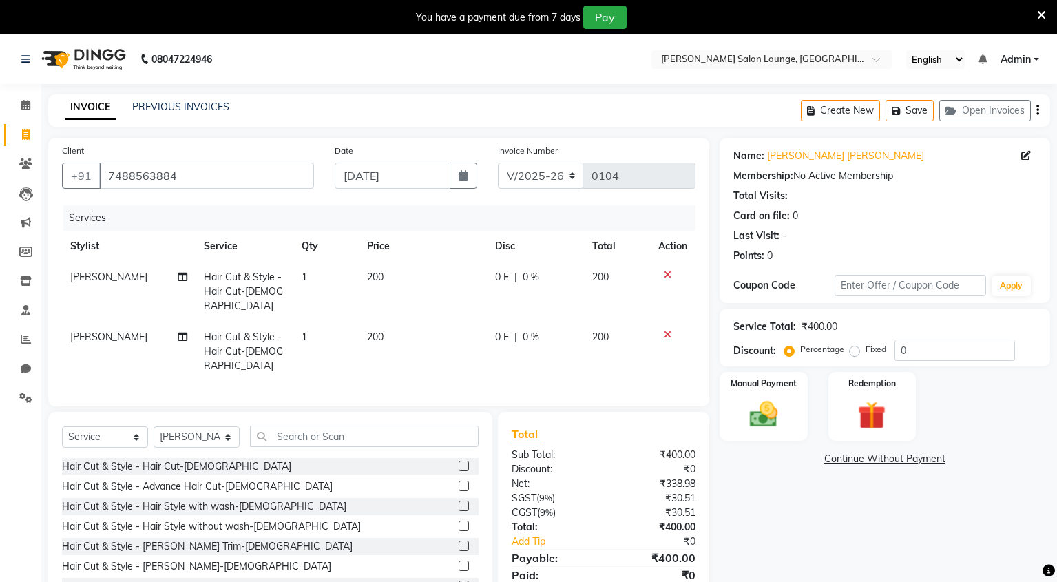
click at [459, 561] on label at bounding box center [464, 566] width 10 height 10
click at [459, 562] on input "checkbox" at bounding box center [463, 566] width 9 height 9
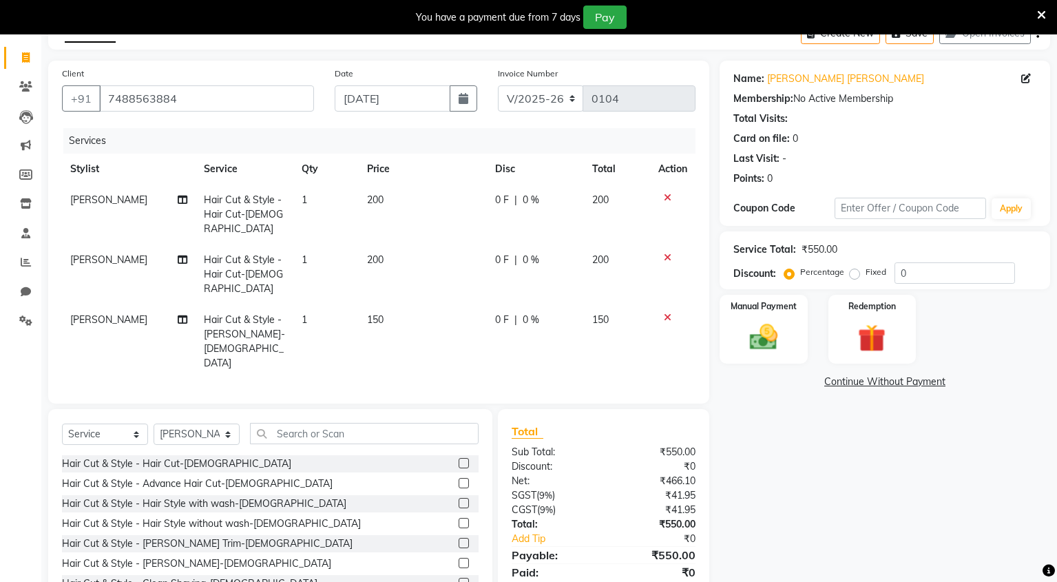
scroll to position [81, 0]
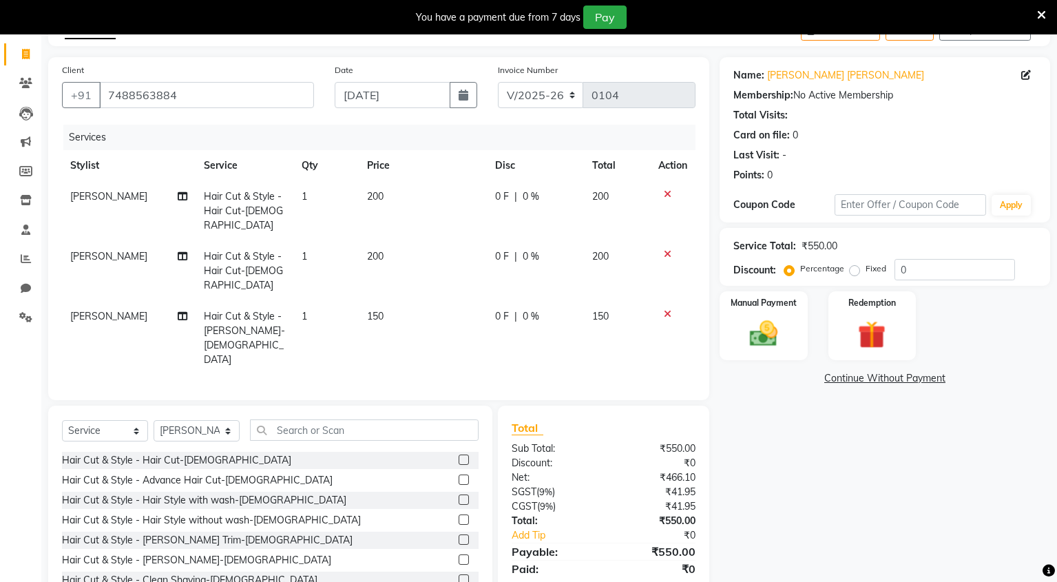
click at [459, 554] on label at bounding box center [464, 559] width 10 height 10
click at [459, 556] on input "checkbox" at bounding box center [463, 560] width 9 height 9
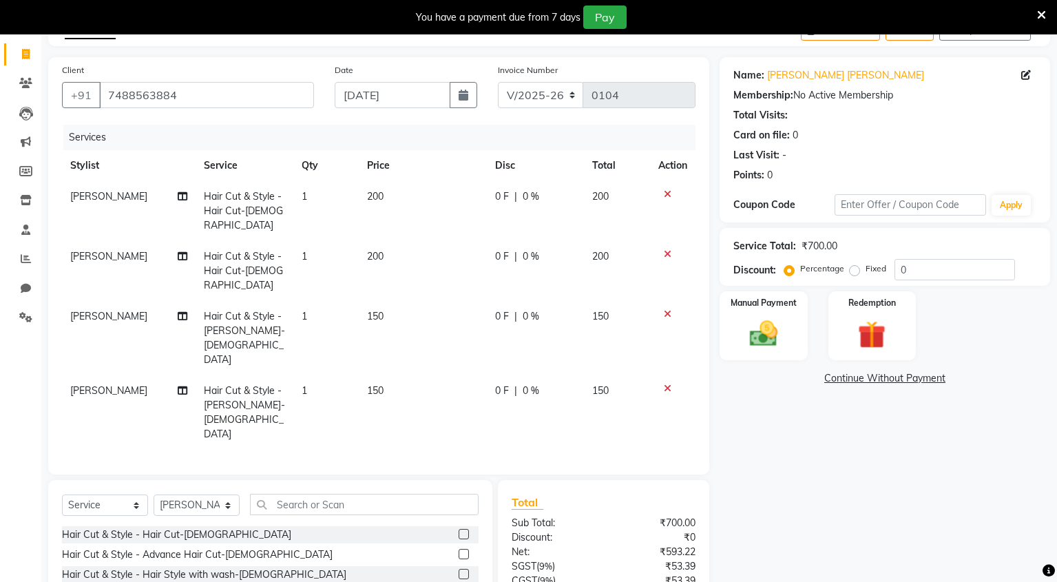
checkbox input "false"
click at [766, 353] on div "Manual Payment" at bounding box center [764, 326] width 92 height 72
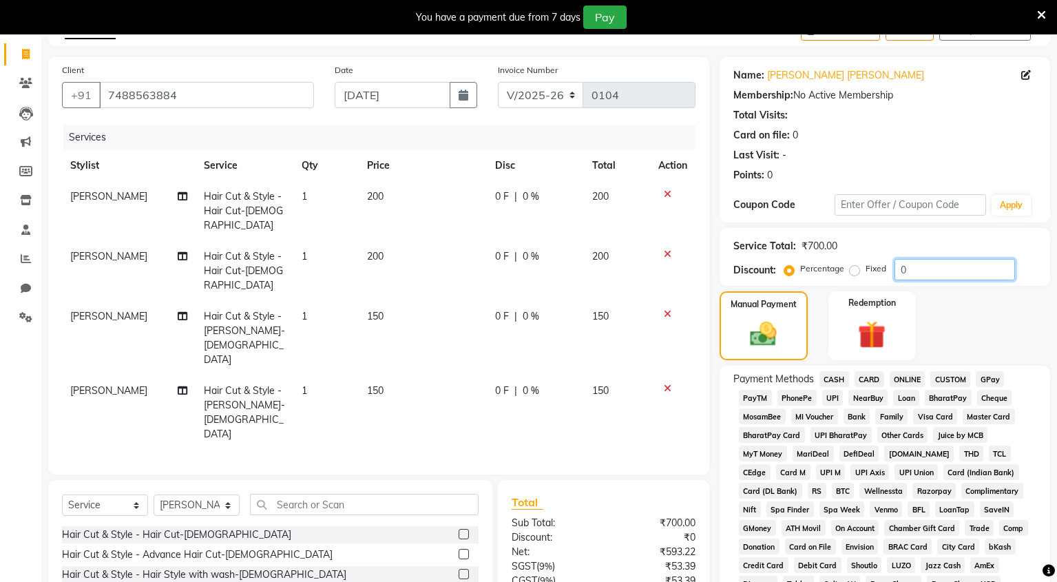
click at [895, 269] on input "0" at bounding box center [954, 269] width 121 height 21
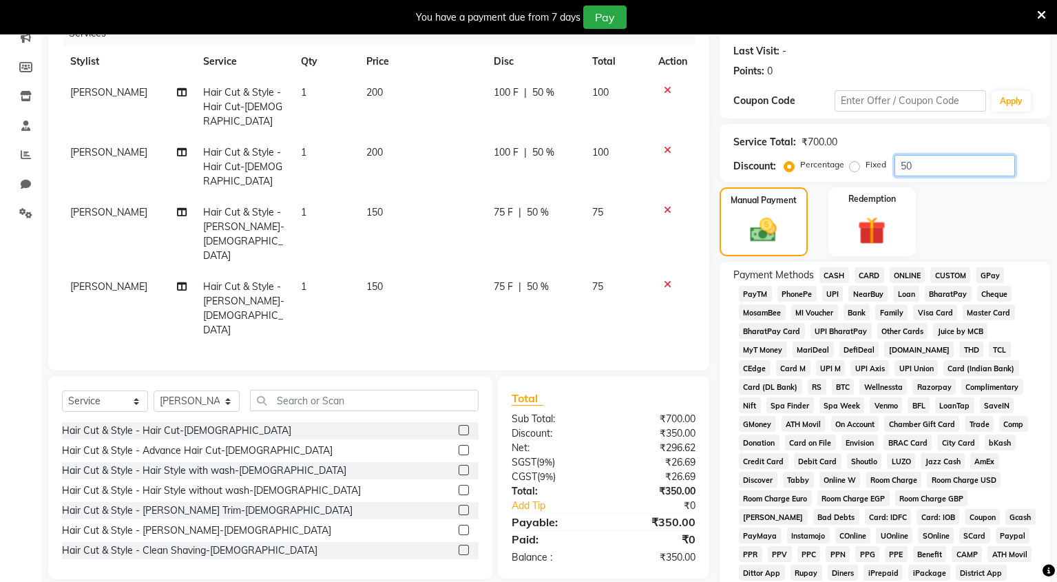
scroll to position [348, 0]
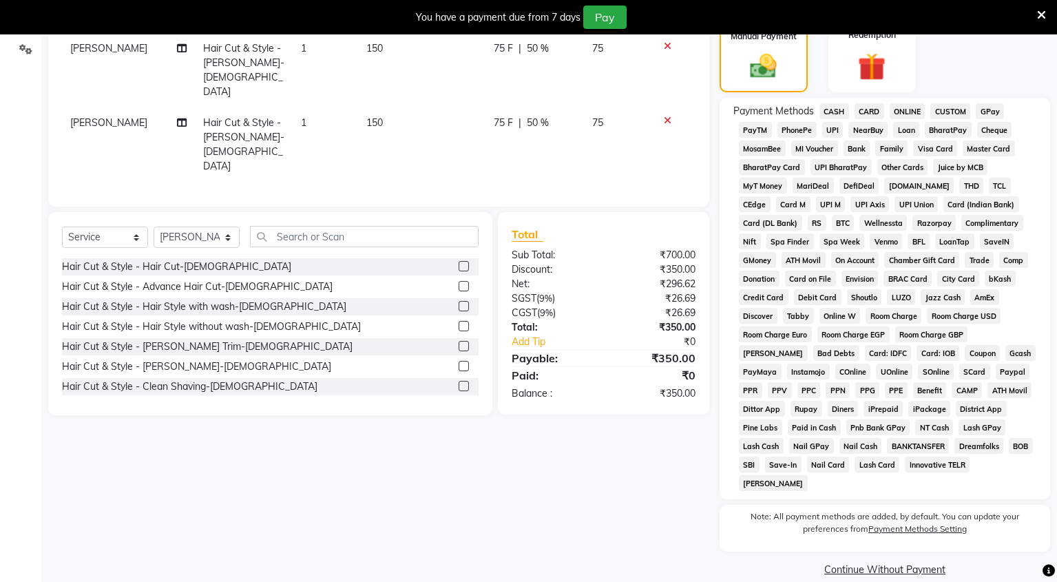
type input "50"
click at [828, 125] on span "UPI" at bounding box center [832, 130] width 21 height 16
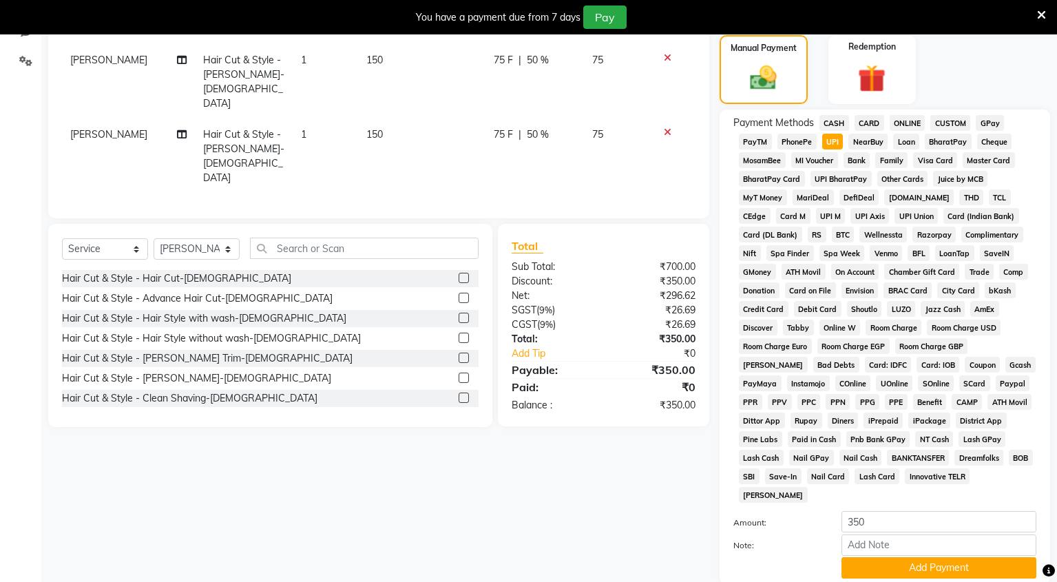
scroll to position [421, 0]
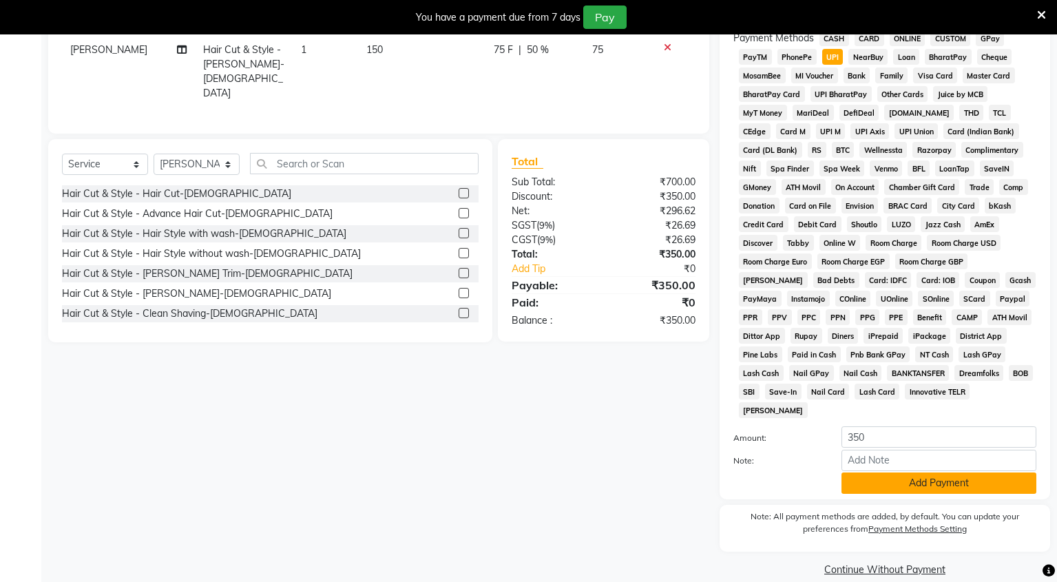
click at [918, 472] on button "Add Payment" at bounding box center [938, 482] width 195 height 21
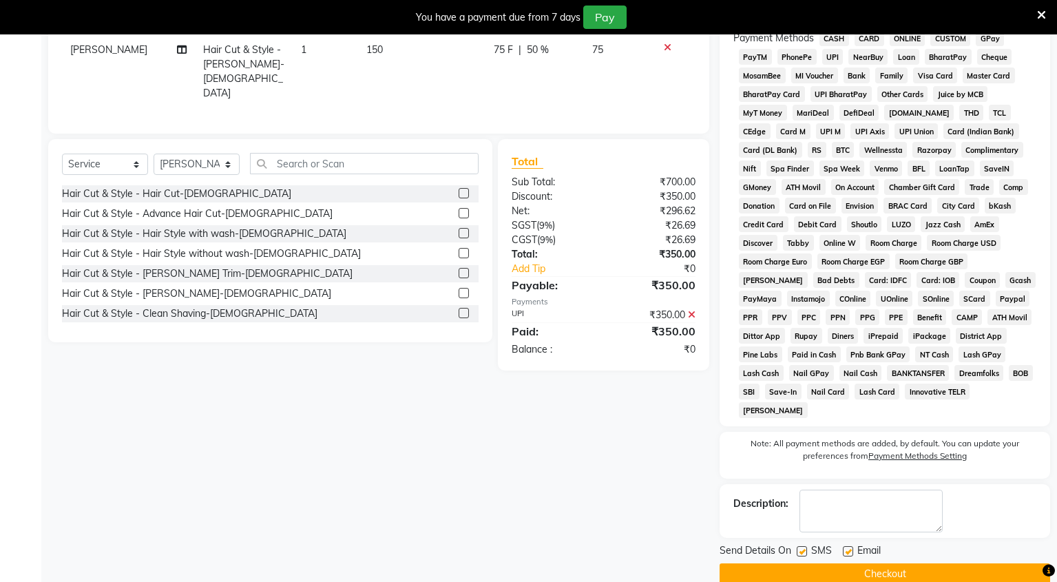
click at [937, 563] on button "Checkout" at bounding box center [885, 573] width 331 height 21
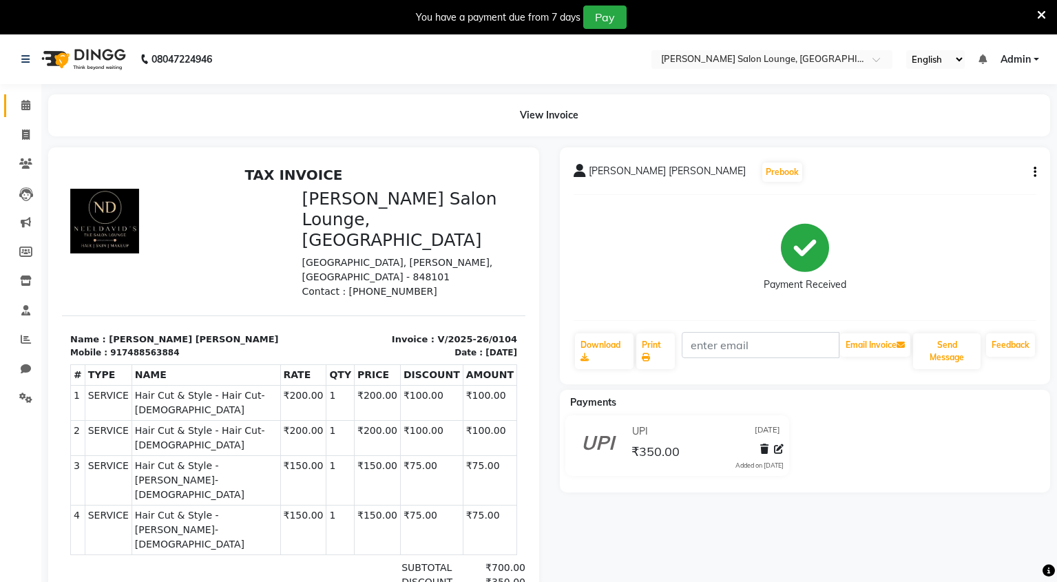
click at [29, 113] on link "Calendar" at bounding box center [20, 105] width 33 height 23
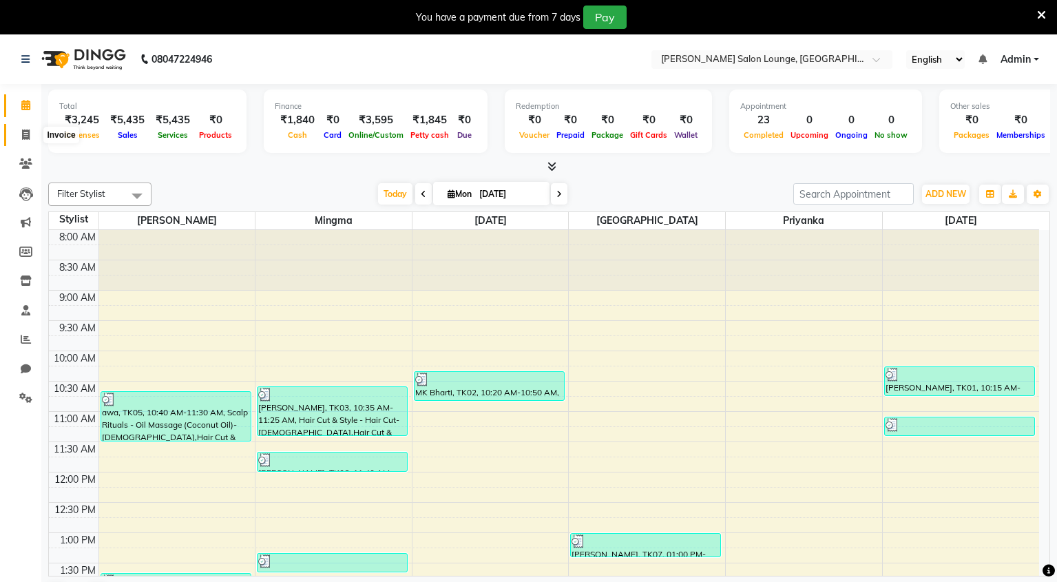
click at [19, 136] on span at bounding box center [26, 135] width 24 height 16
select select "service"
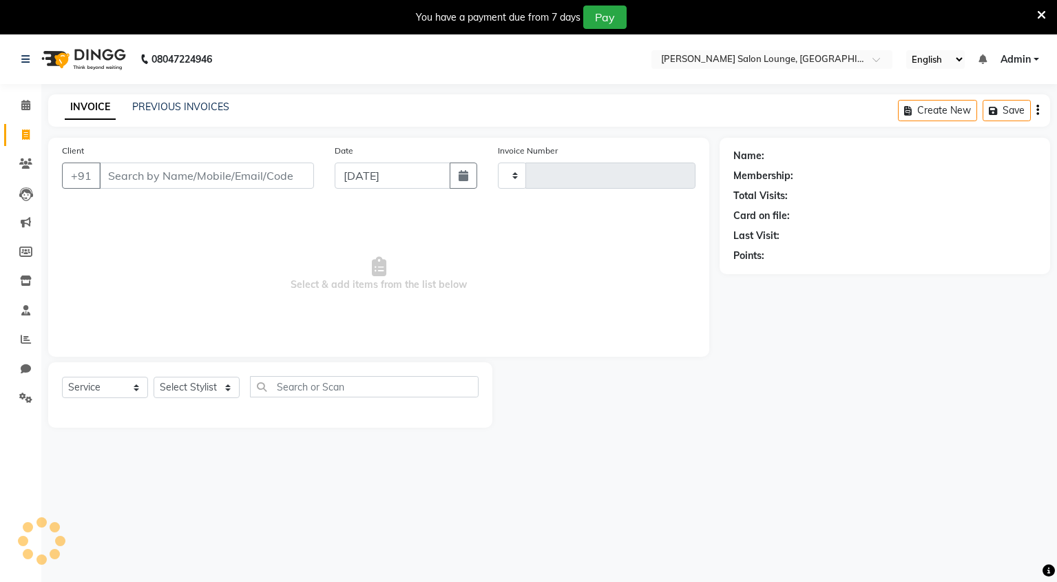
type input "0105"
select select "8909"
click at [165, 160] on div "Client +91" at bounding box center [188, 171] width 273 height 56
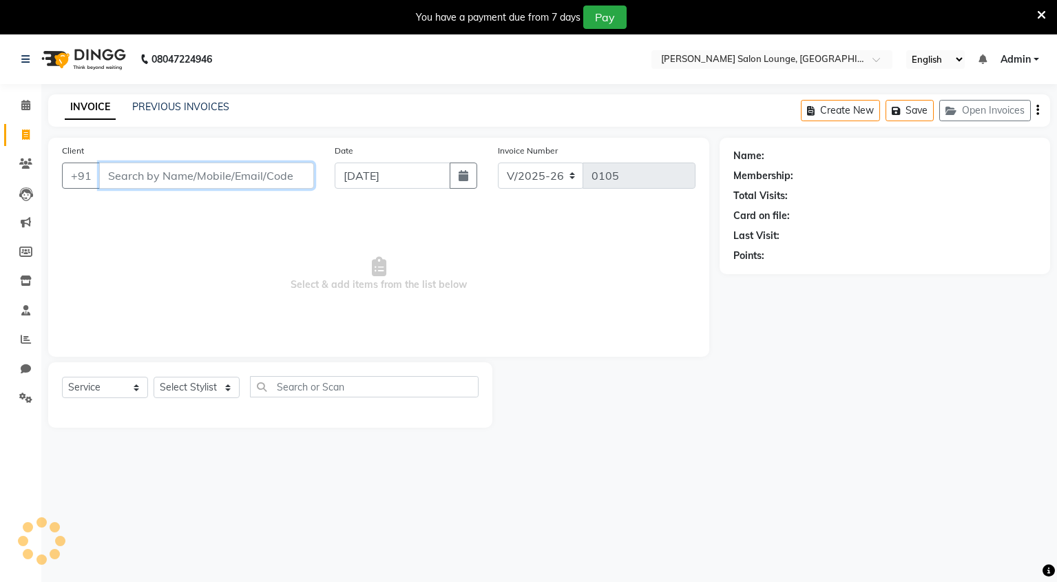
click at [154, 171] on input "Client" at bounding box center [206, 176] width 215 height 26
type input "9798934271"
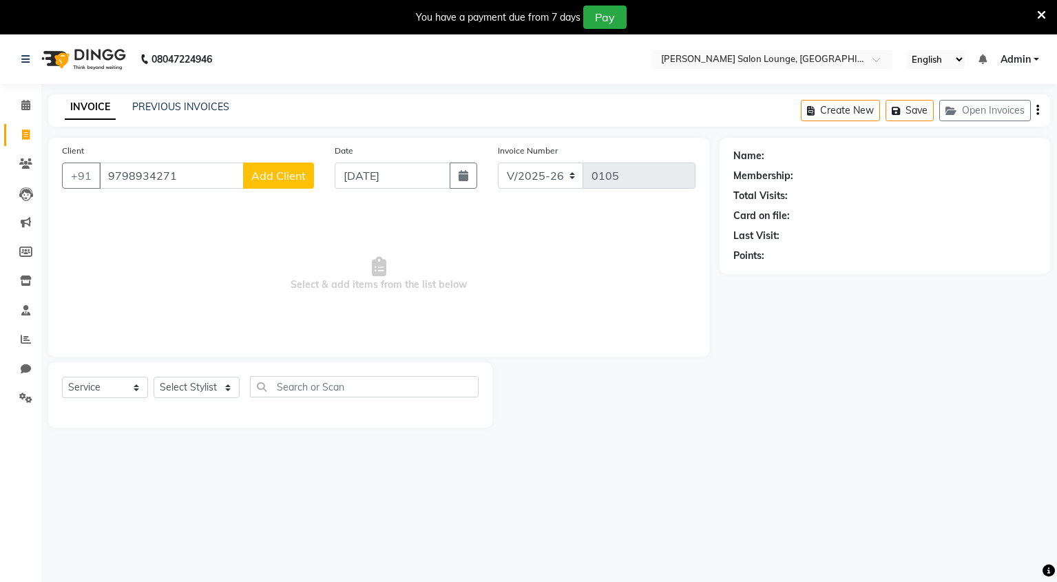
click at [251, 180] on button "Add Client" at bounding box center [278, 176] width 71 height 26
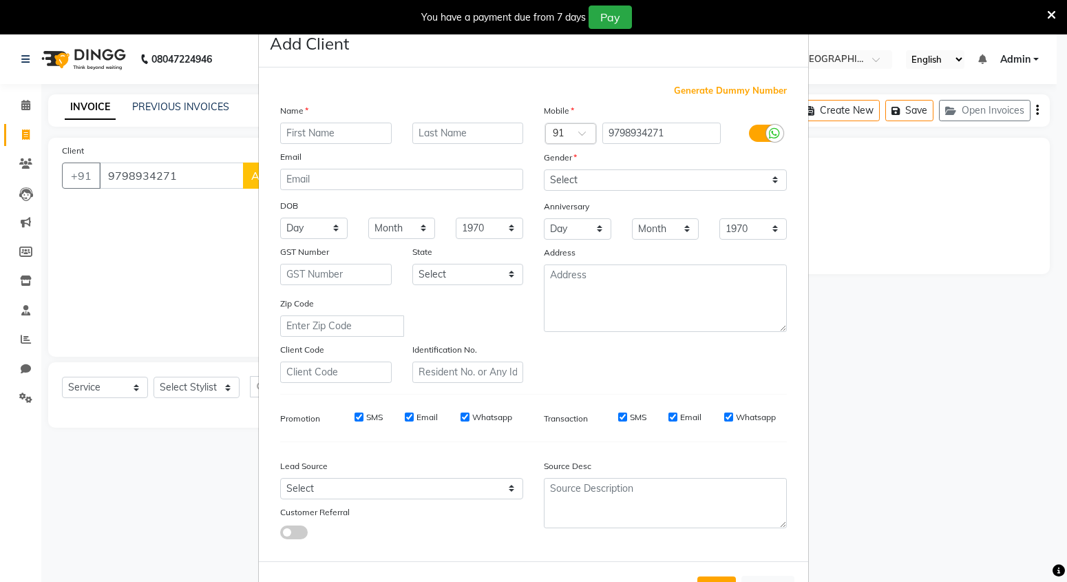
click at [346, 136] on input "text" at bounding box center [336, 133] width 112 height 21
type input "R"
type input "Vikash Kumar"
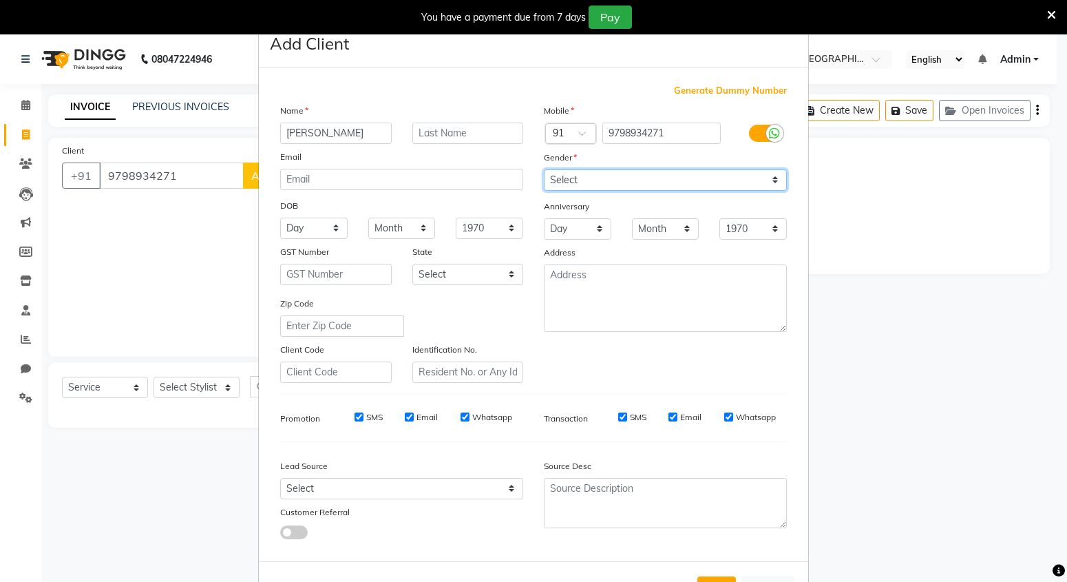
click at [611, 177] on select "Select Male Female Other Prefer Not To Say" at bounding box center [665, 179] width 243 height 21
select select "male"
click at [544, 169] on select "Select Male Female Other Prefer Not To Say" at bounding box center [665, 179] width 243 height 21
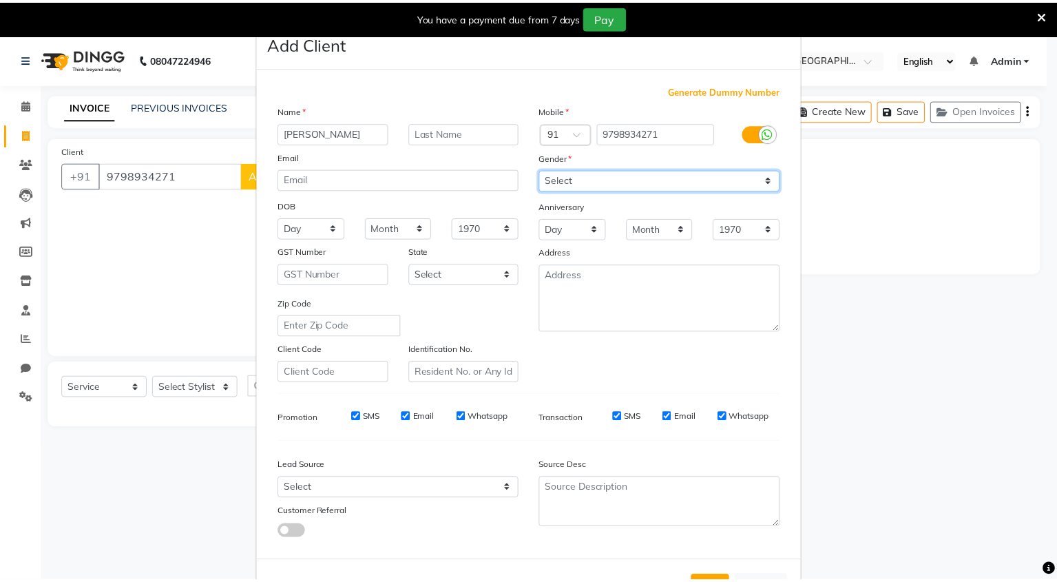
scroll to position [54, 0]
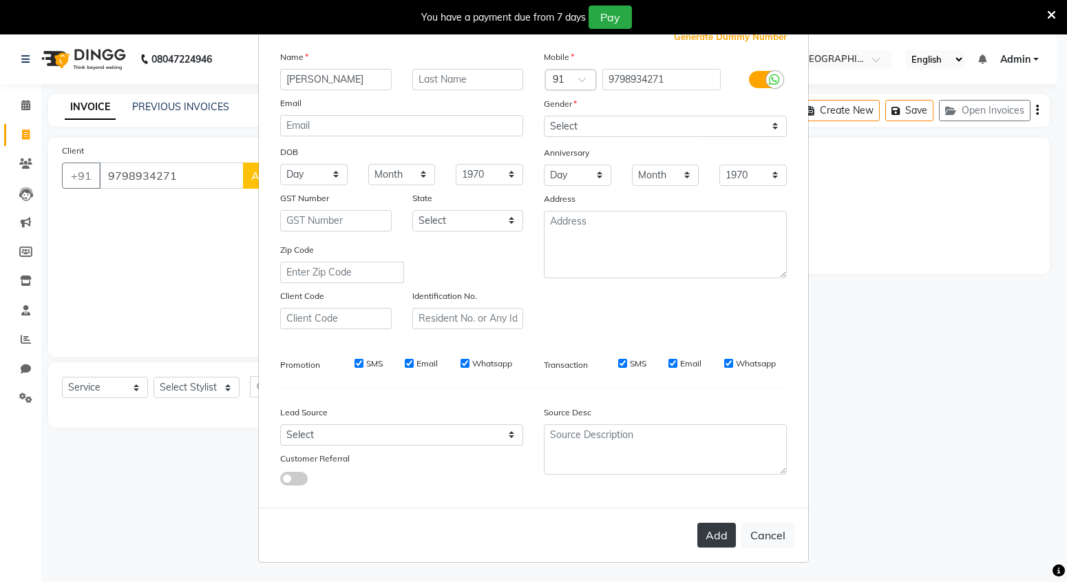
click at [719, 541] on button "Add" at bounding box center [717, 535] width 39 height 25
select select
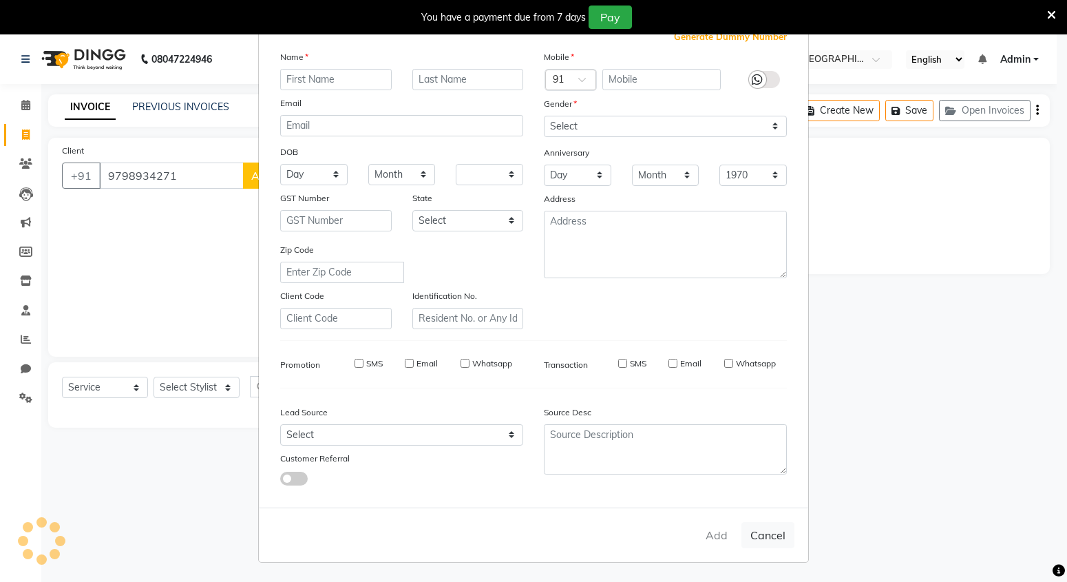
select select
checkbox input "false"
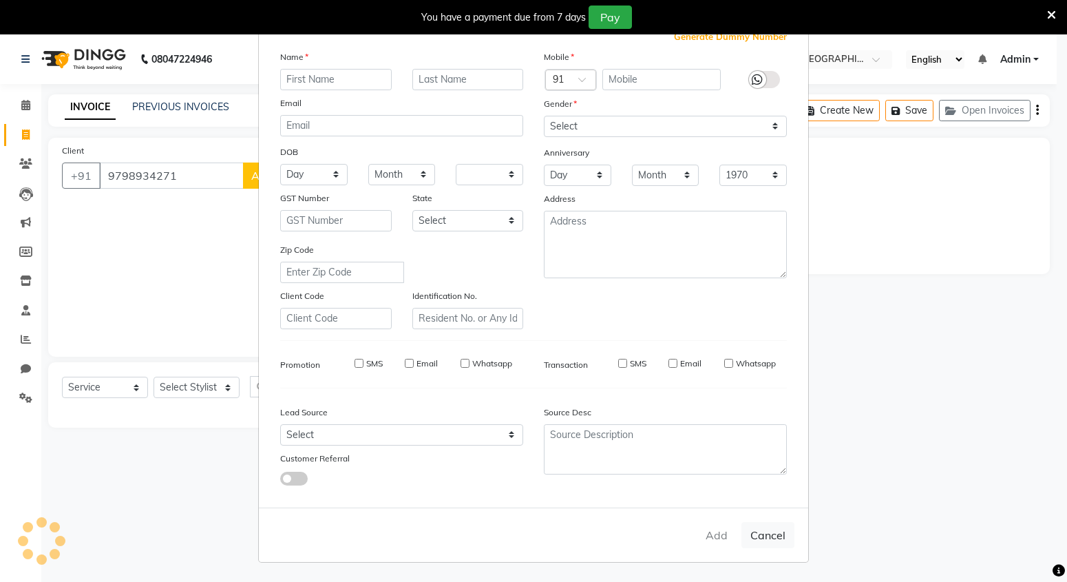
checkbox input "false"
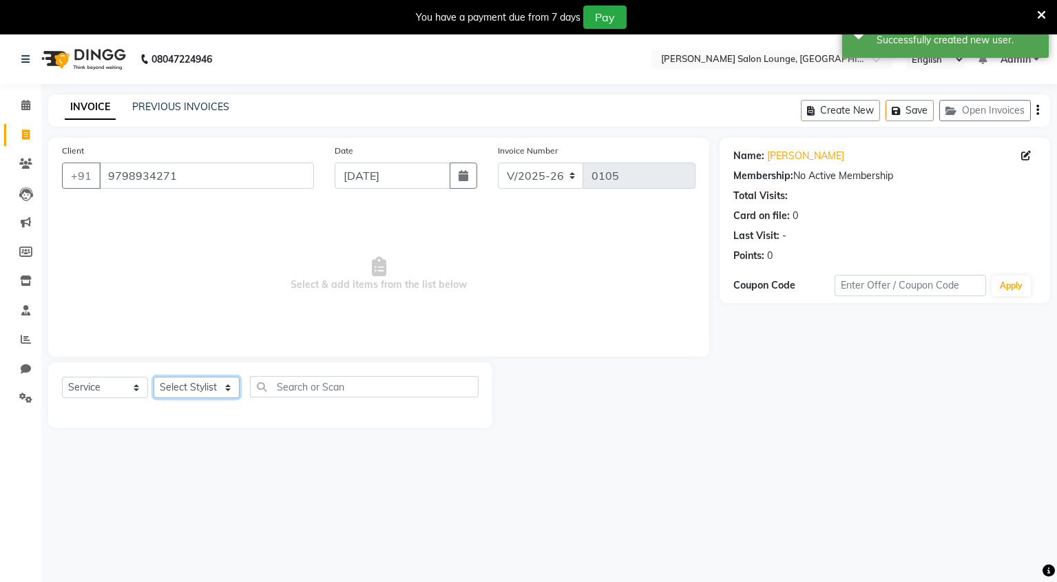
click at [223, 391] on select "Select Stylist Mingma Parvej Pragya Priyanka Raja Vishu" at bounding box center [197, 387] width 86 height 21
select select "89949"
click at [154, 377] on select "Select Stylist Mingma Parvej Pragya Priyanka Raja Vishu" at bounding box center [197, 387] width 86 height 21
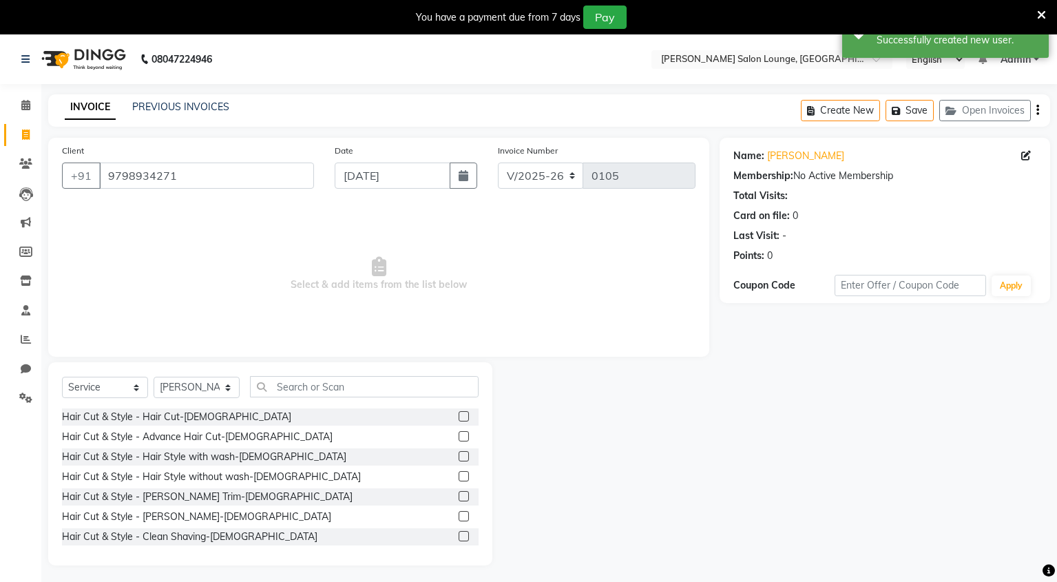
click at [459, 512] on label at bounding box center [464, 516] width 10 height 10
click at [459, 512] on input "checkbox" at bounding box center [463, 516] width 9 height 9
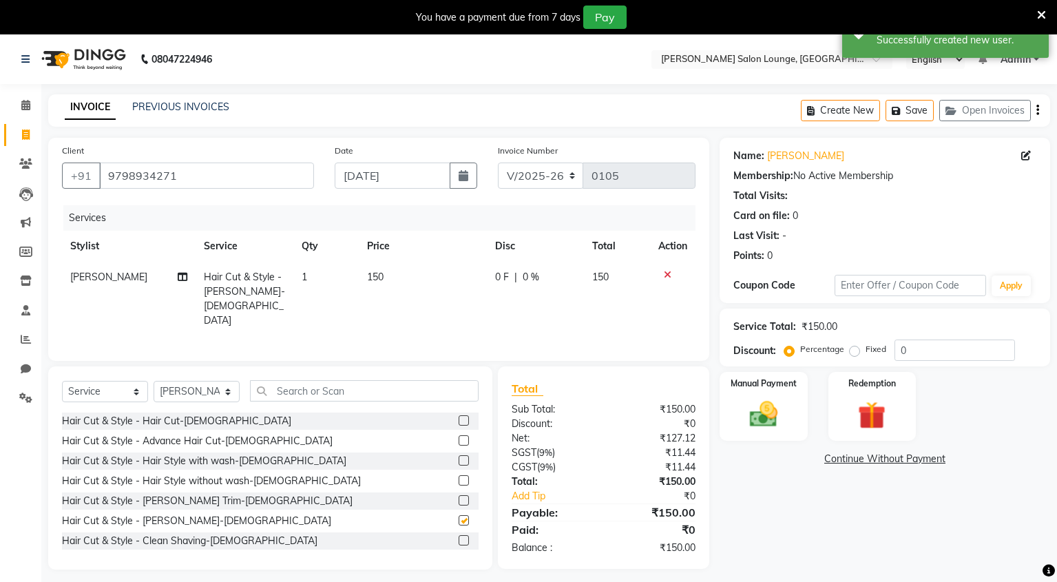
checkbox input "false"
click at [900, 356] on input "0" at bounding box center [954, 349] width 121 height 21
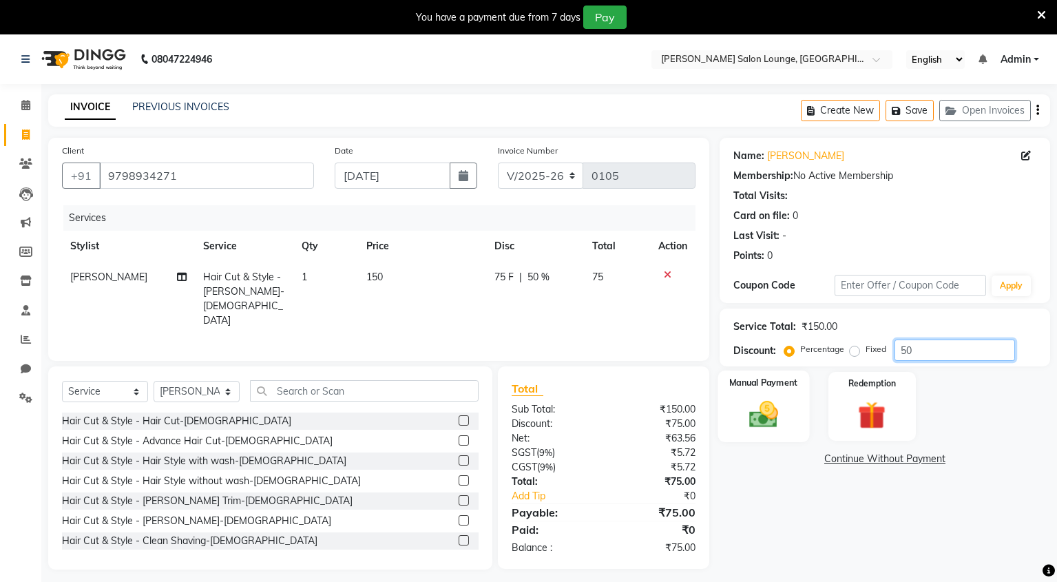
type input "50"
click at [765, 421] on img at bounding box center [763, 414] width 47 height 33
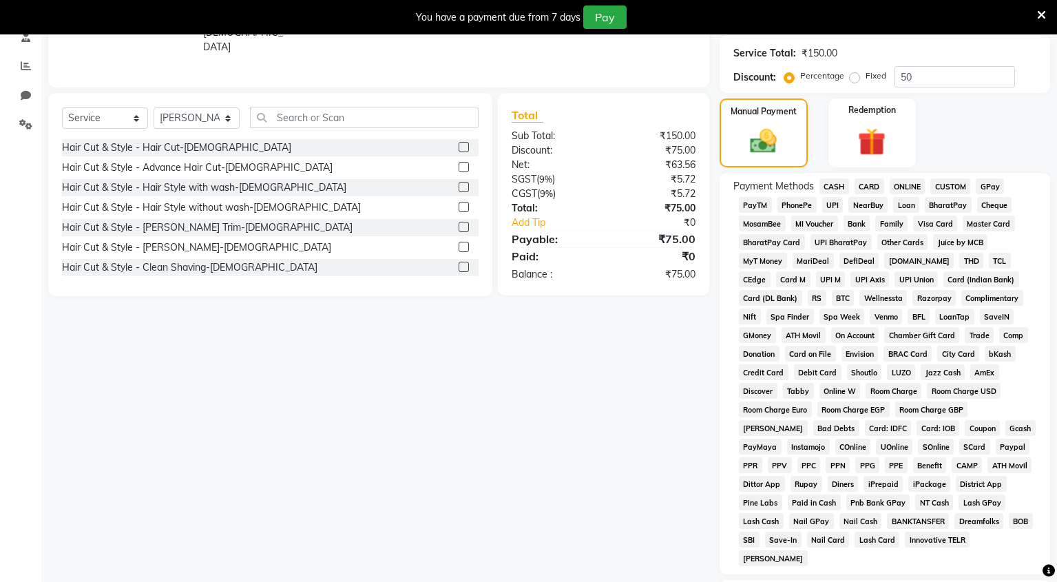
scroll to position [256, 0]
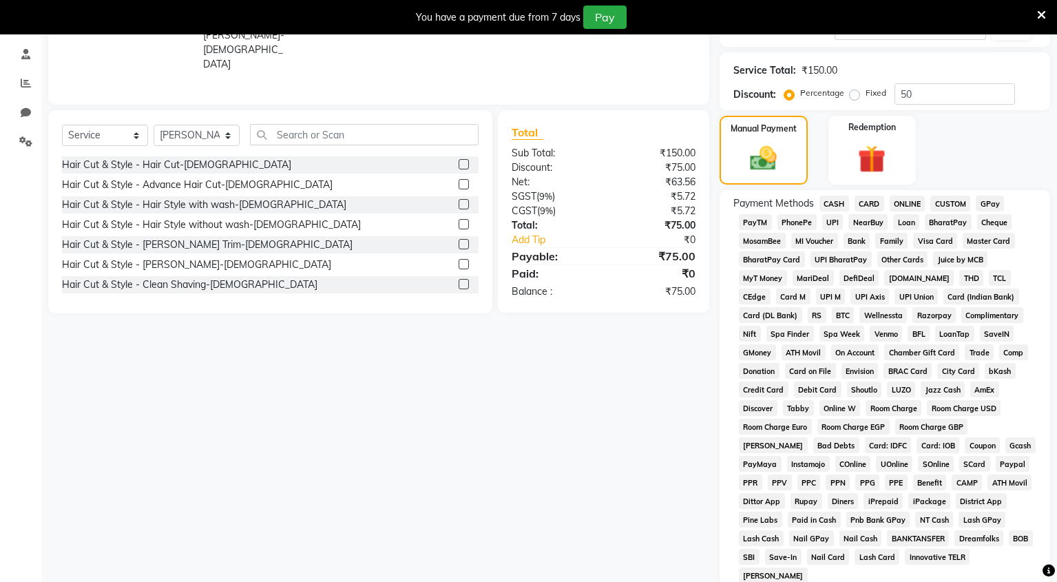
click at [836, 207] on span "CASH" at bounding box center [834, 204] width 30 height 16
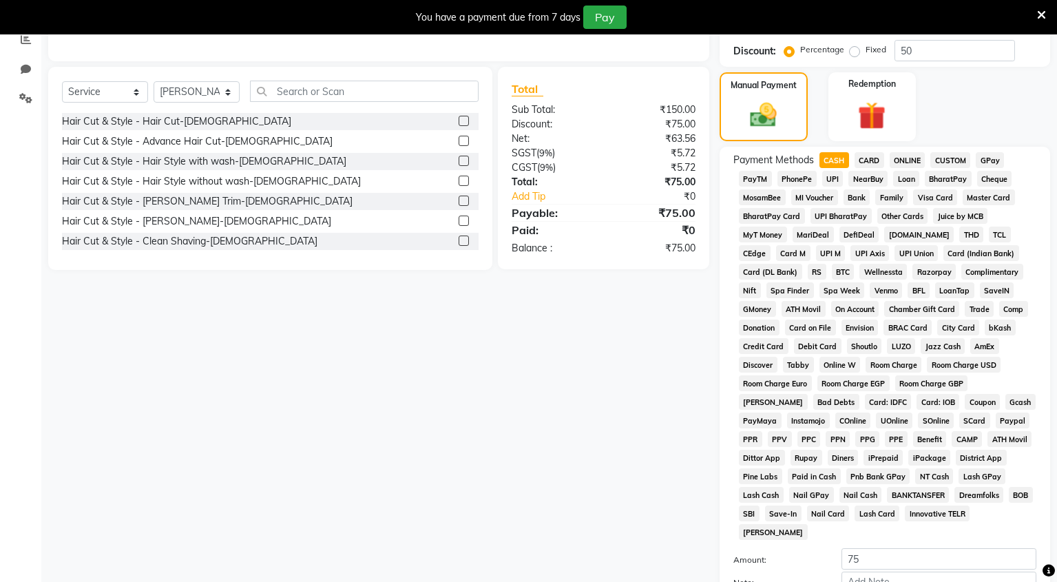
scroll to position [421, 0]
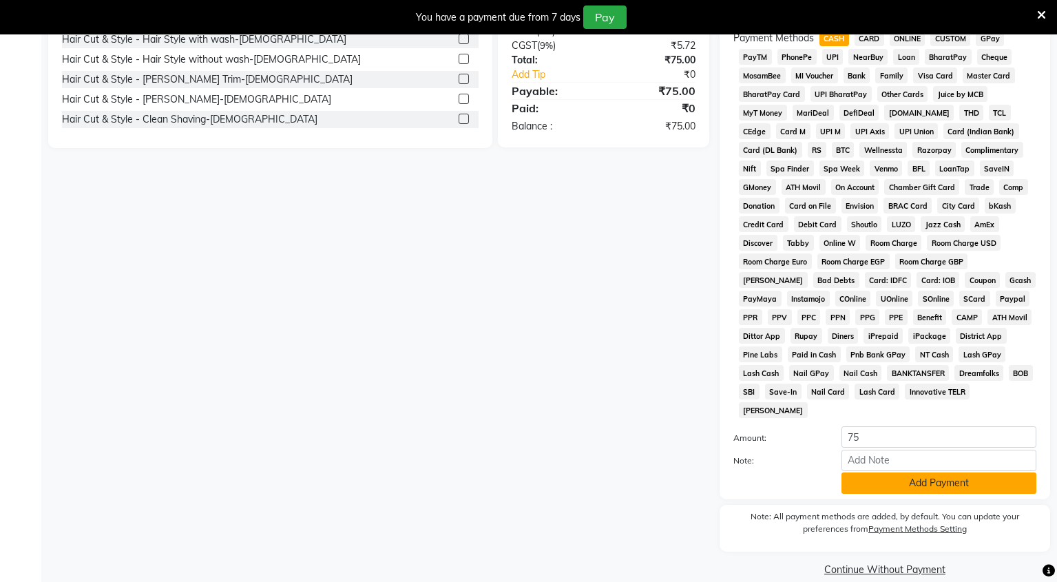
click at [937, 472] on button "Add Payment" at bounding box center [938, 482] width 195 height 21
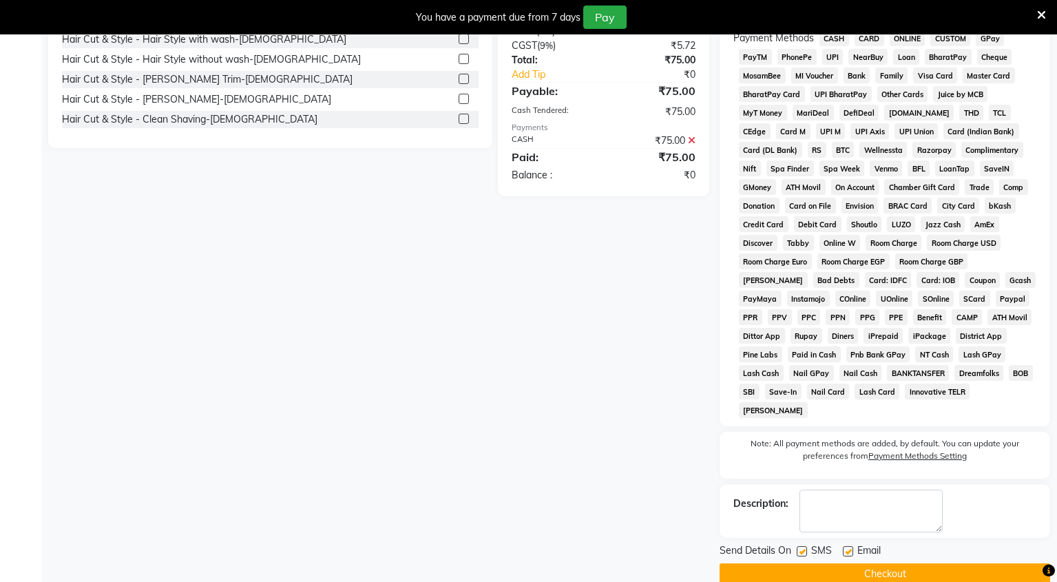
click at [899, 563] on button "Checkout" at bounding box center [885, 573] width 331 height 21
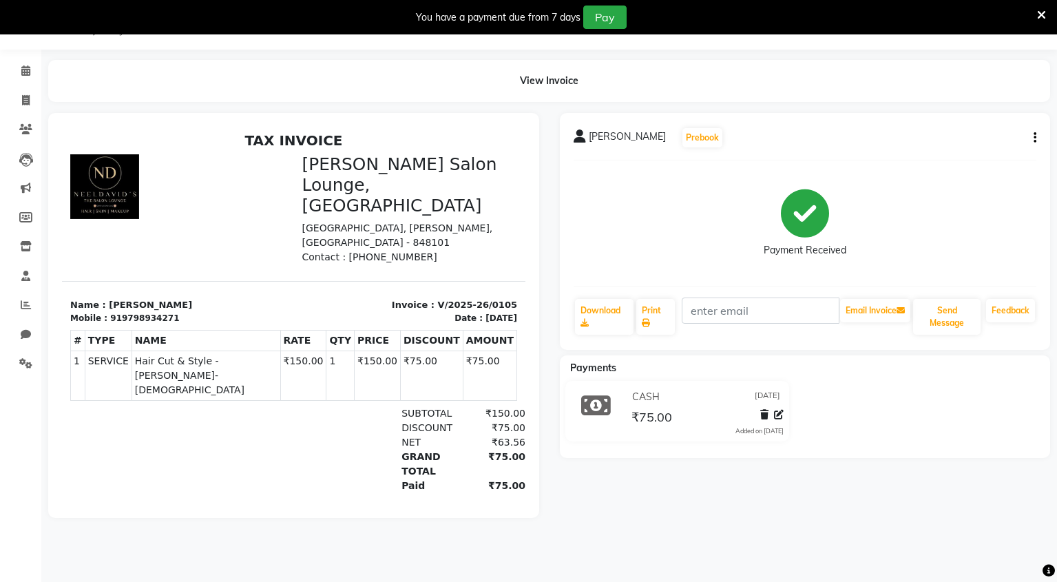
click at [319, 90] on div "View Invoice" at bounding box center [549, 81] width 1002 height 42
click at [27, 75] on icon at bounding box center [25, 70] width 9 height 10
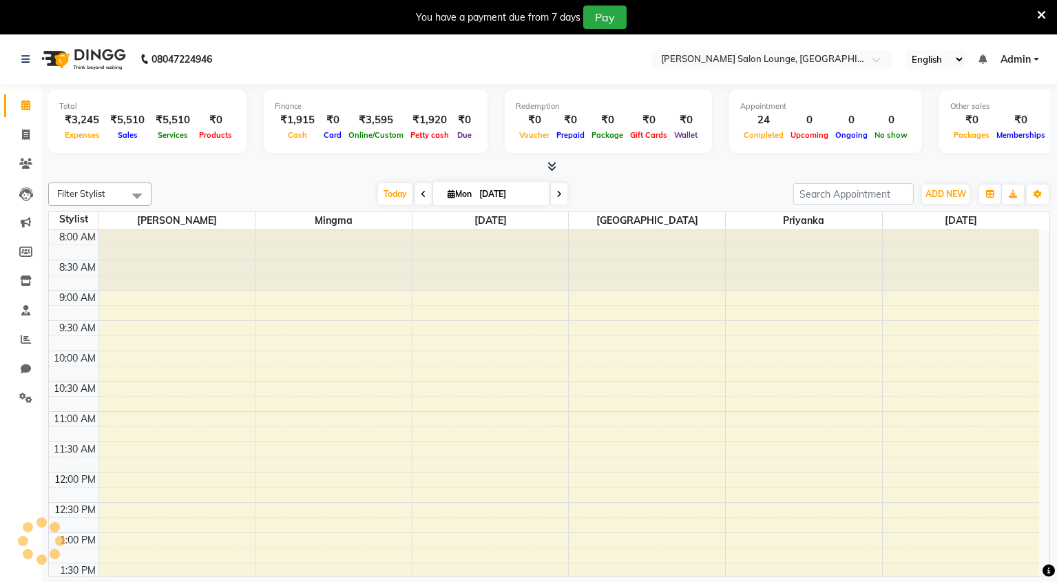
select select "en"
